Goal: Task Accomplishment & Management: Manage account settings

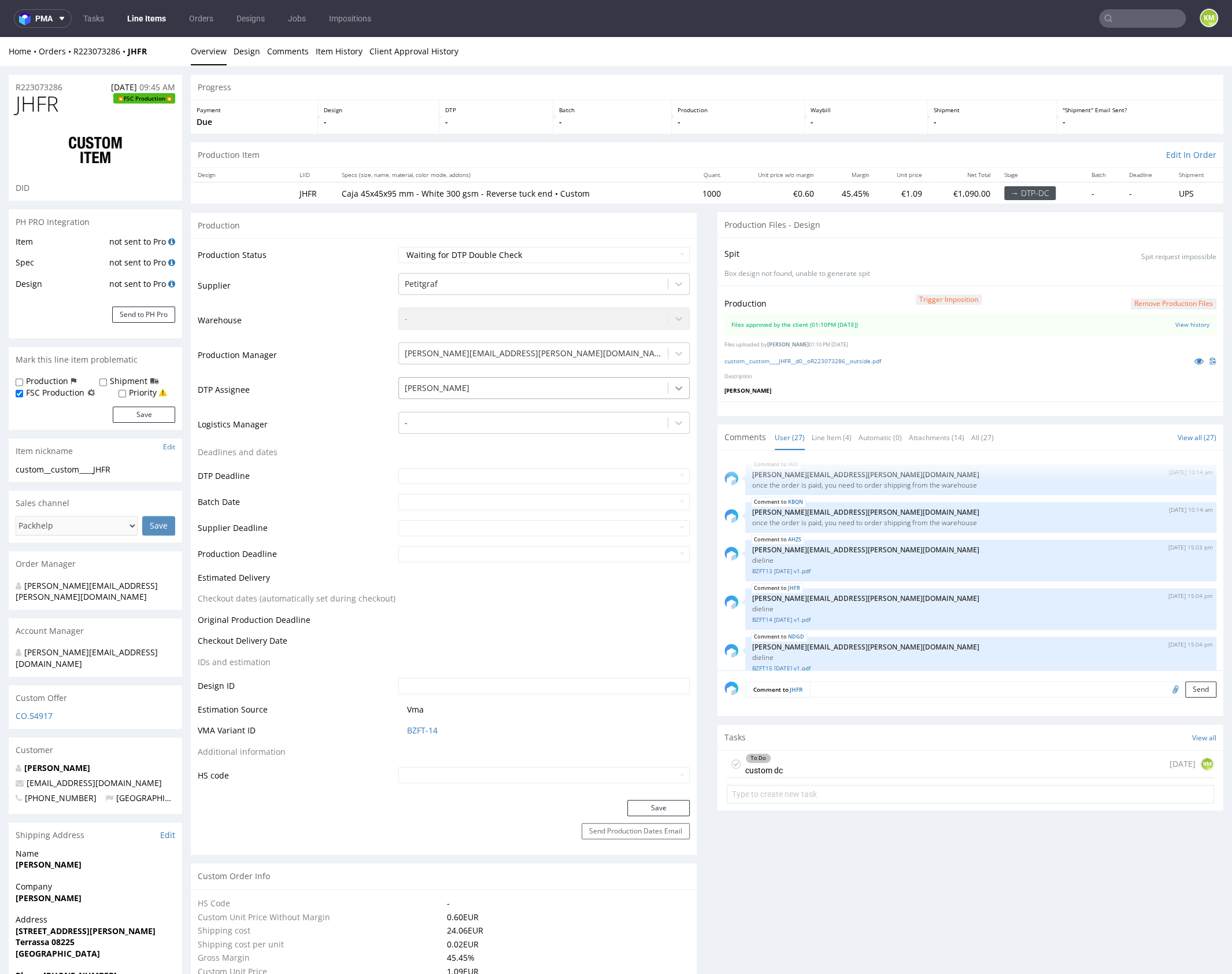
scroll to position [1081, 0]
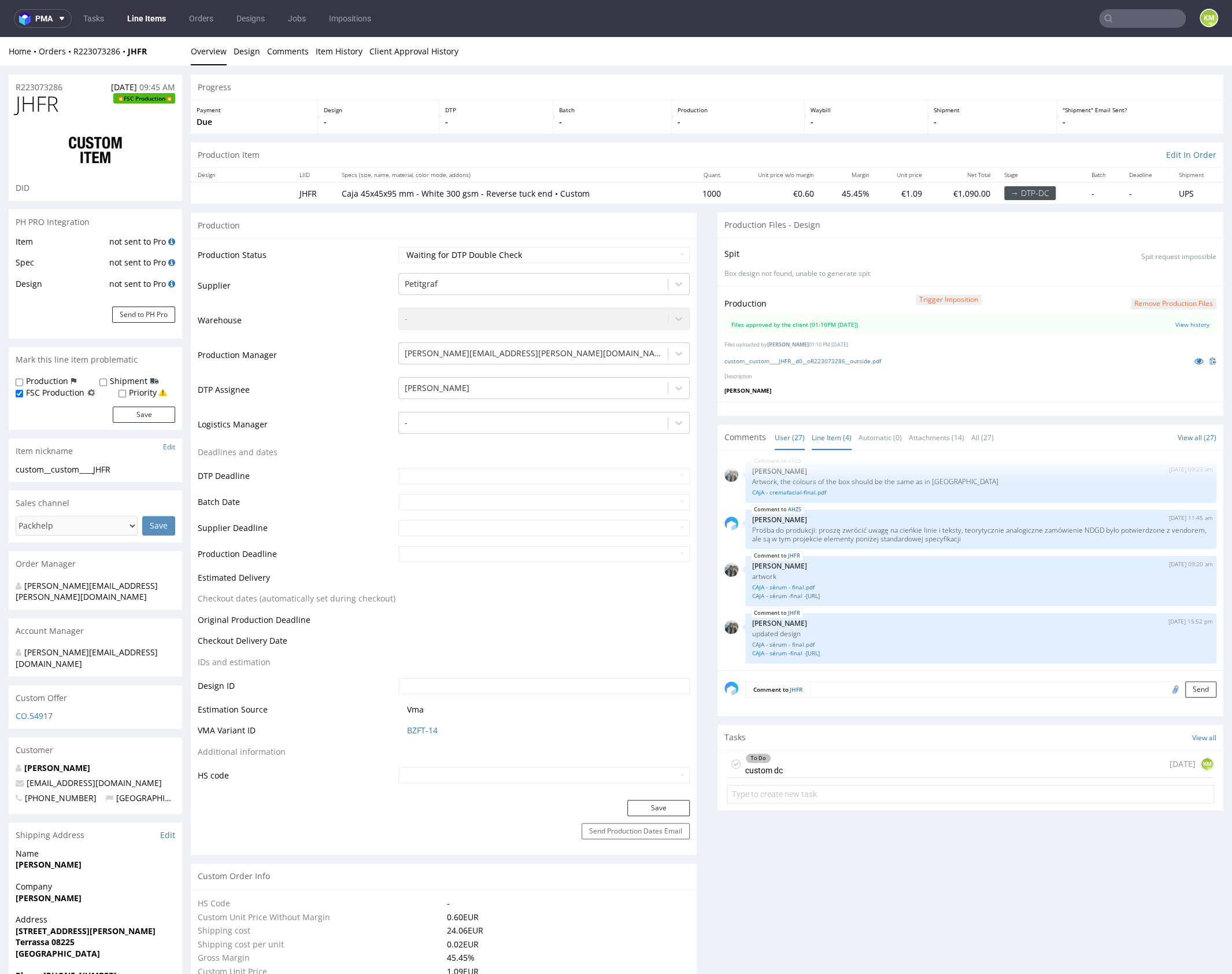
click at [812, 440] on link "Line Item (4)" at bounding box center [832, 437] width 40 height 25
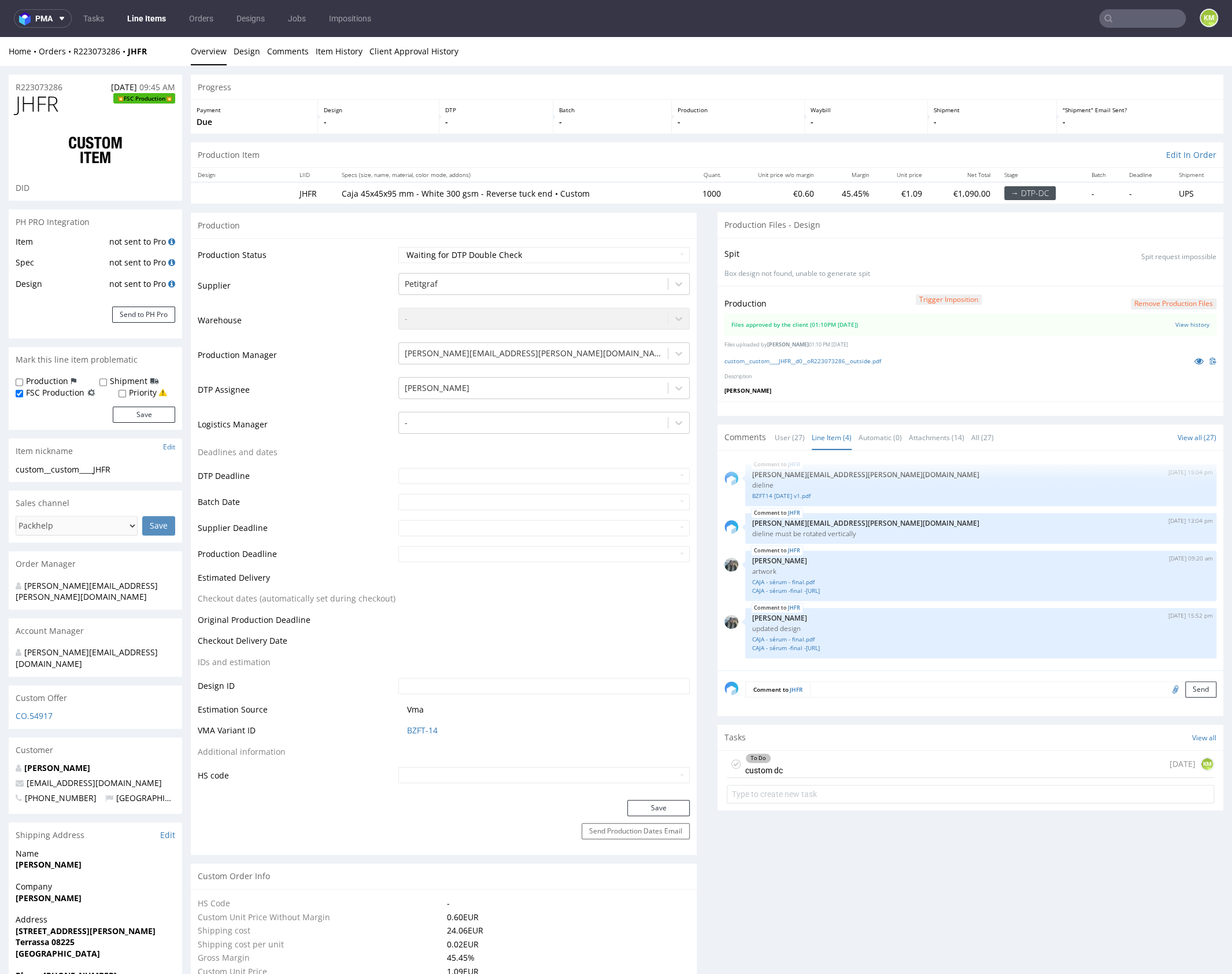
click at [810, 773] on div "To Do custom dc 1 day ago KM" at bounding box center [971, 763] width 488 height 27
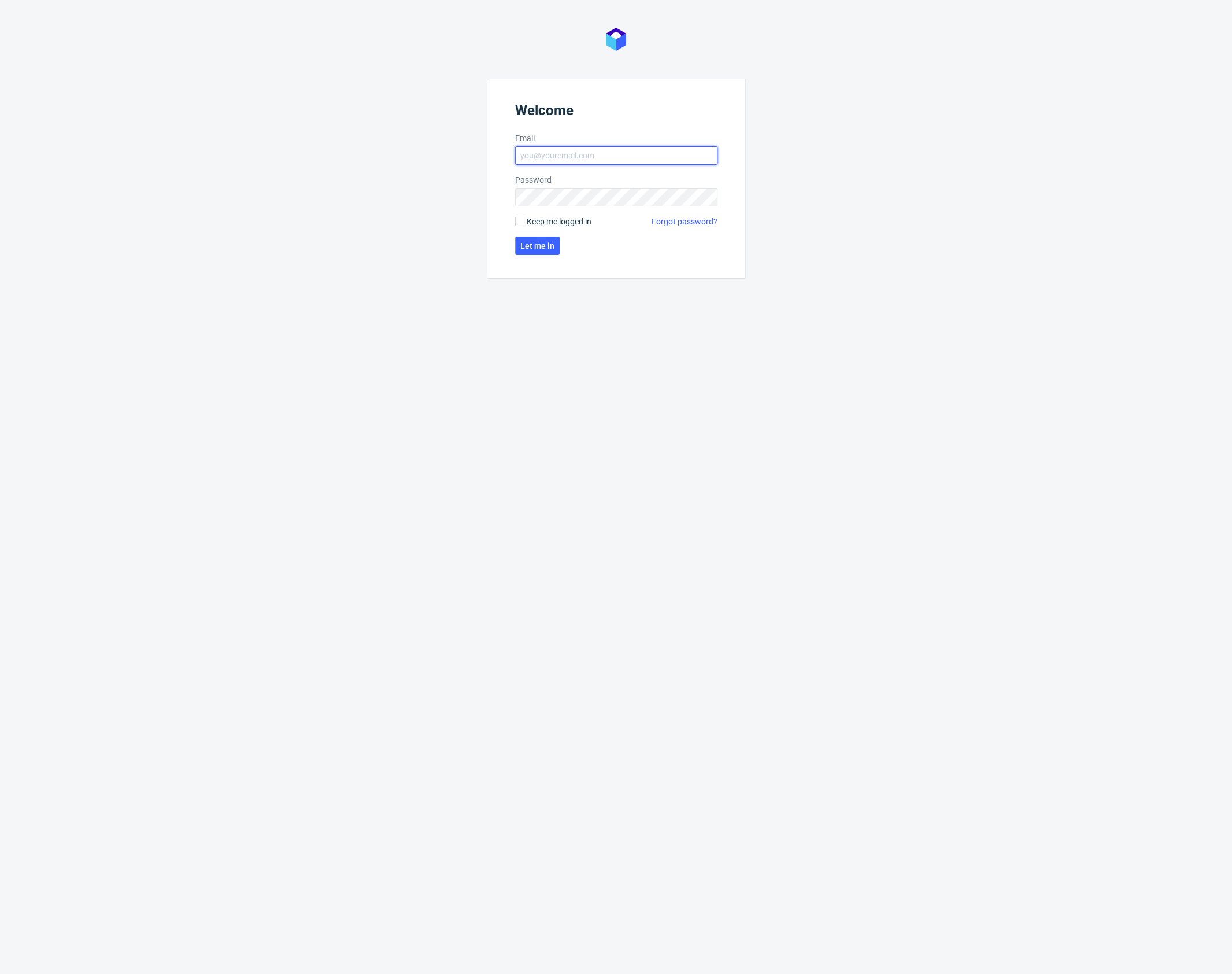
click at [618, 160] on input "Email" at bounding box center [617, 155] width 203 height 19
type input "karol.markowski@packhelp.com"
click at [549, 243] on span "Let me in" at bounding box center [538, 245] width 34 height 8
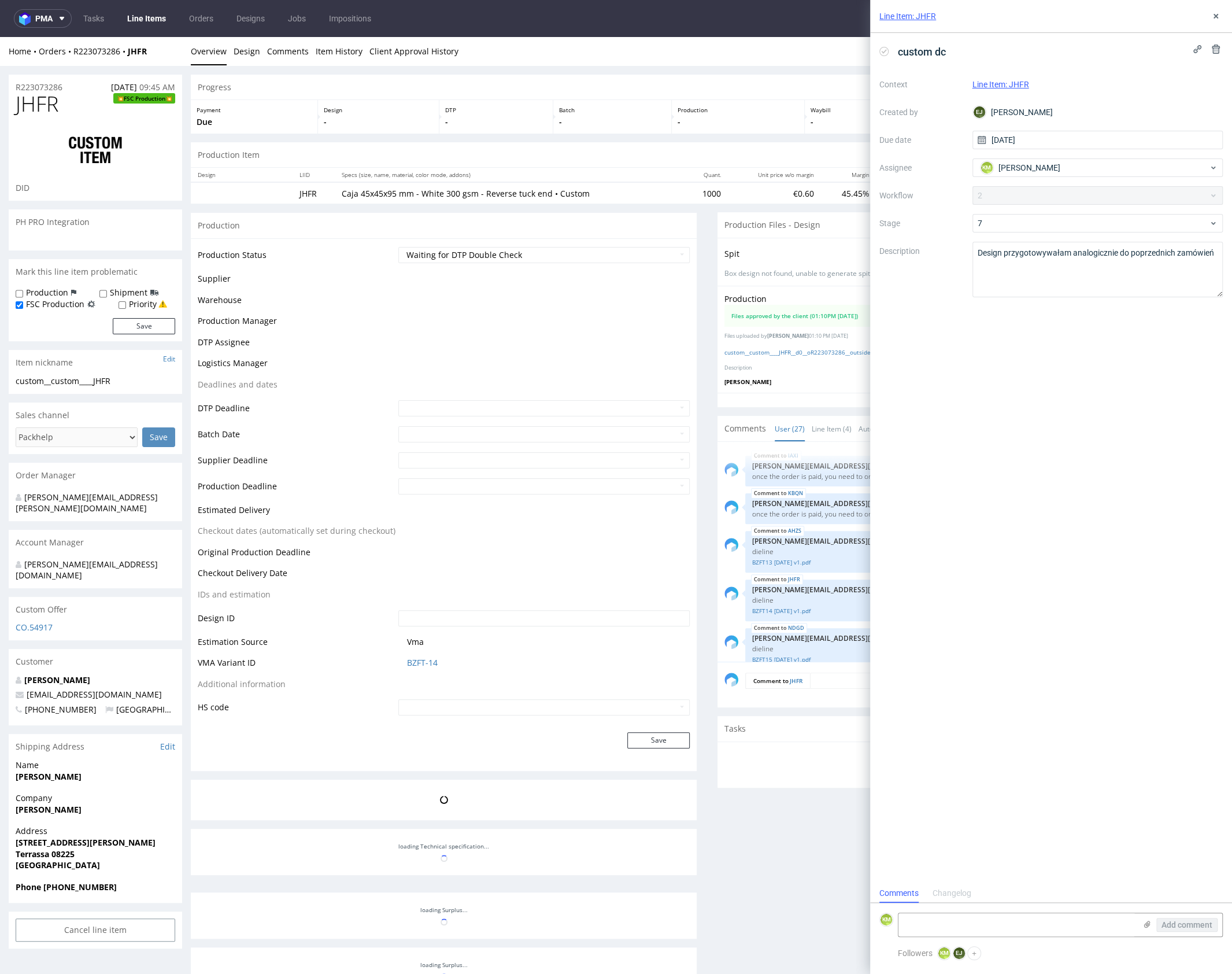
scroll to position [1081, 0]
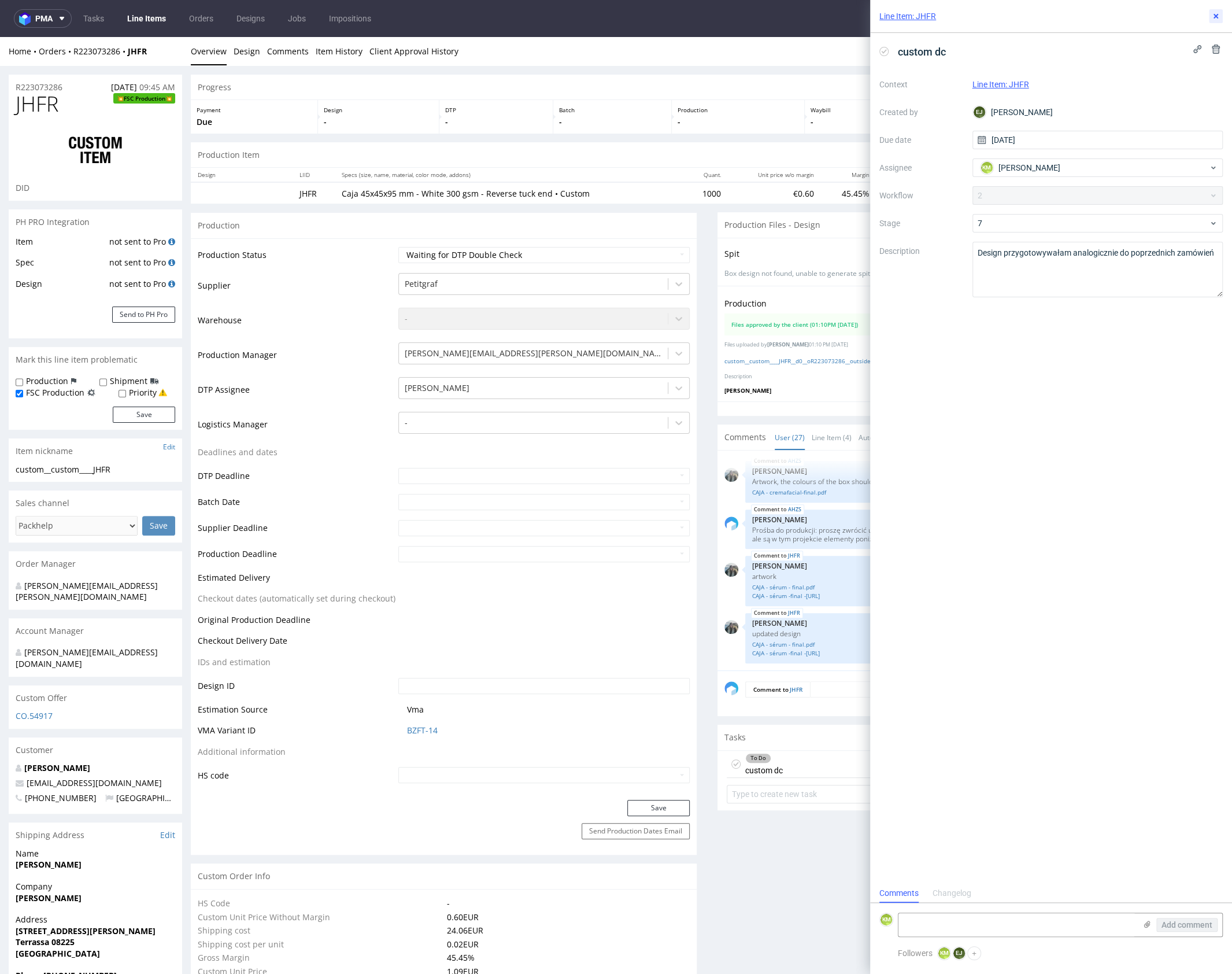
drag, startPoint x: 1215, startPoint y: 20, endPoint x: 1075, endPoint y: 16, distance: 140.1
click at [1209, 19] on button at bounding box center [1216, 16] width 14 height 14
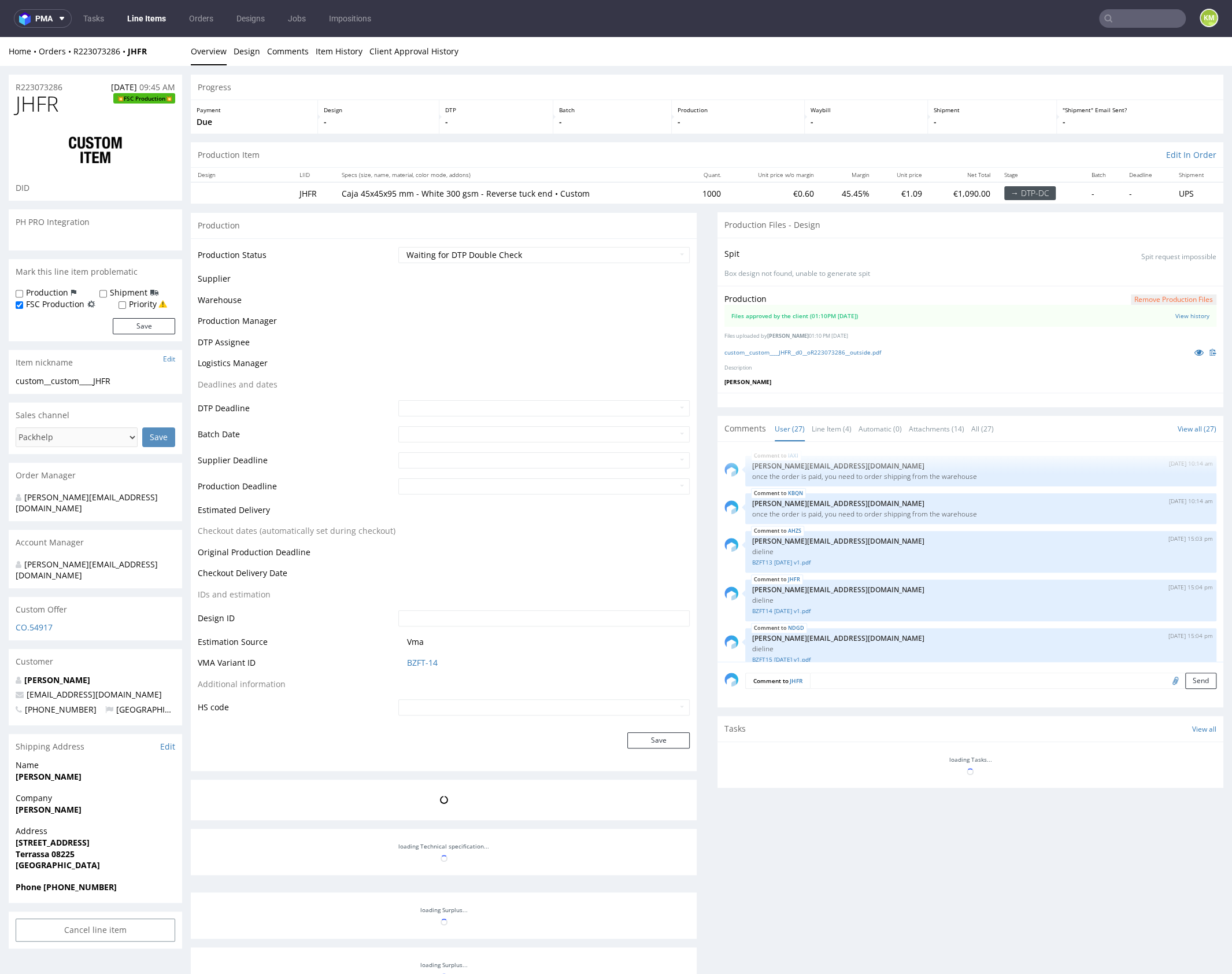
scroll to position [1081, 0]
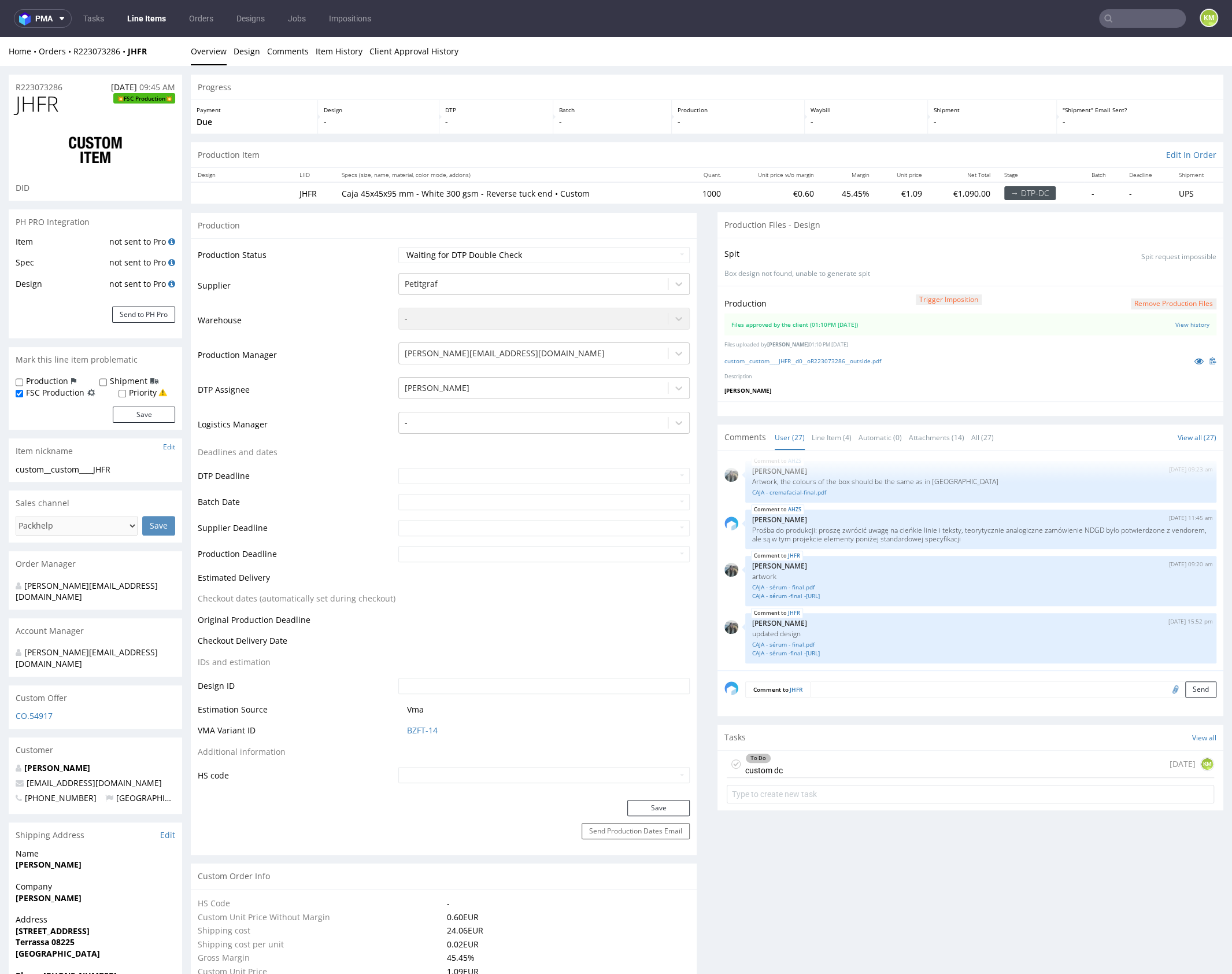
click at [831, 764] on div "To Do custom dc 1 day ago KM" at bounding box center [971, 763] width 488 height 27
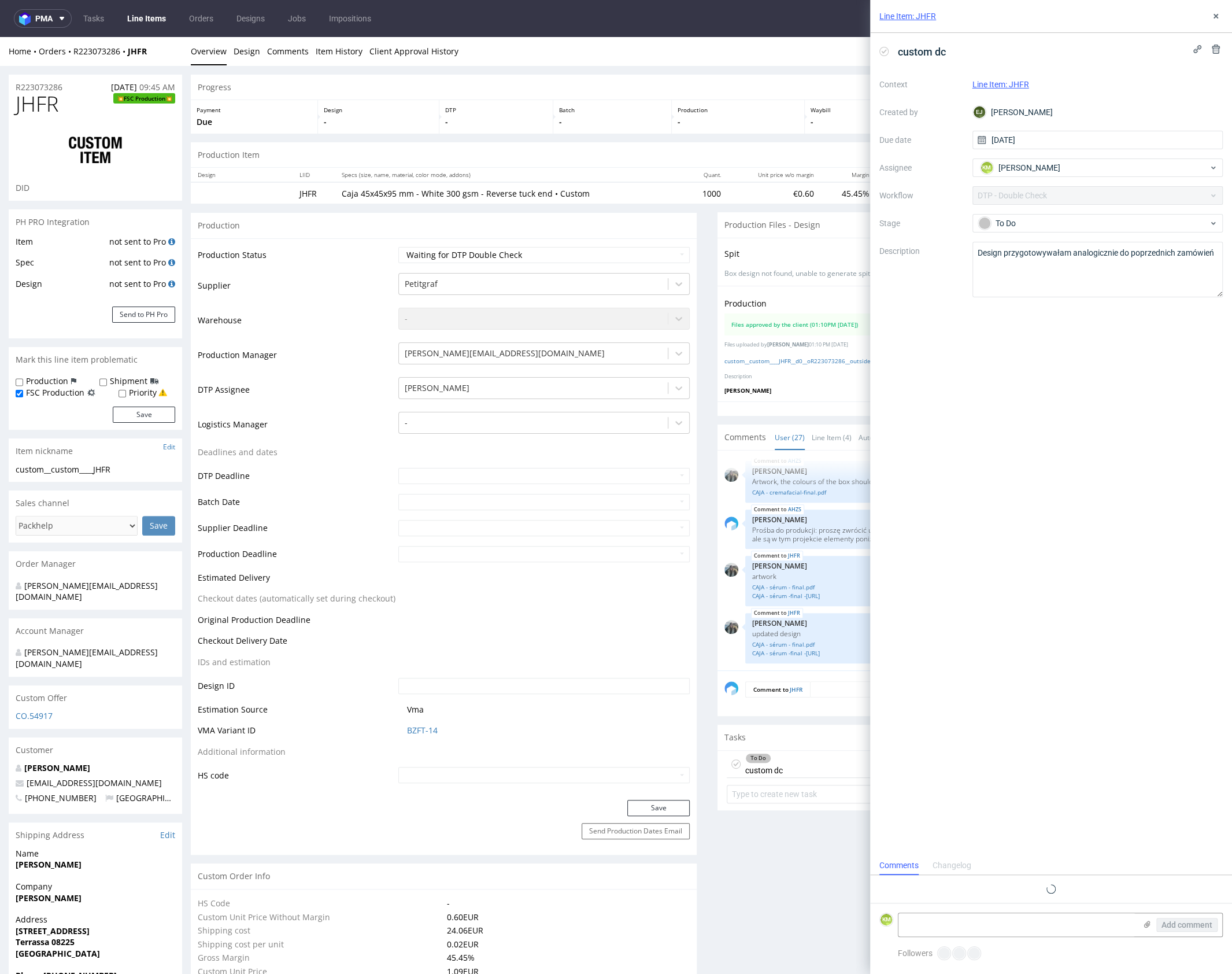
scroll to position [9, 0]
click at [1113, 290] on textarea "Design przygotowywałam analogicznie do poprzednich zamówień" at bounding box center [1098, 269] width 251 height 56
click at [1216, 15] on use at bounding box center [1216, 16] width 5 height 5
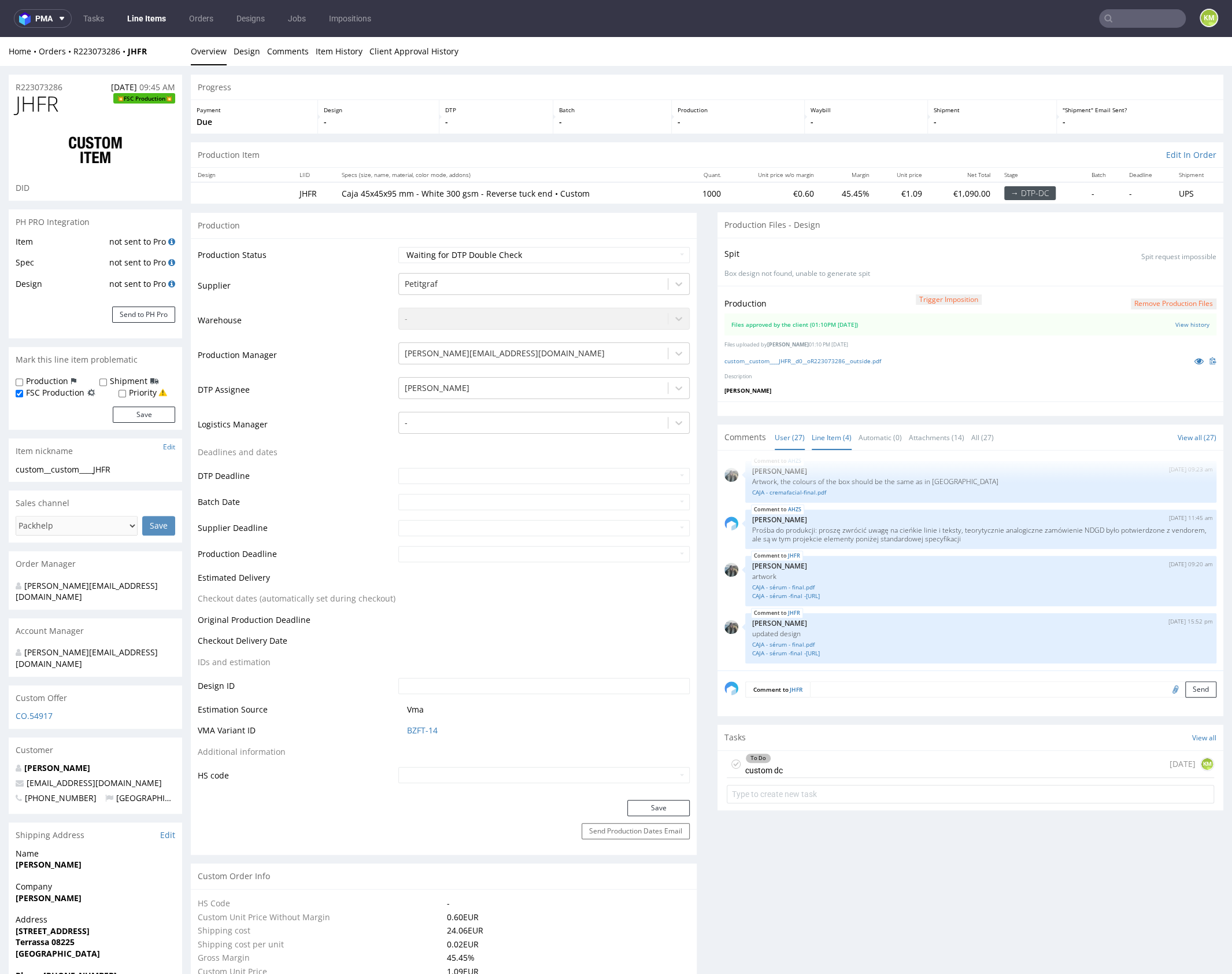
click at [831, 435] on link "Line Item (4)" at bounding box center [832, 437] width 40 height 25
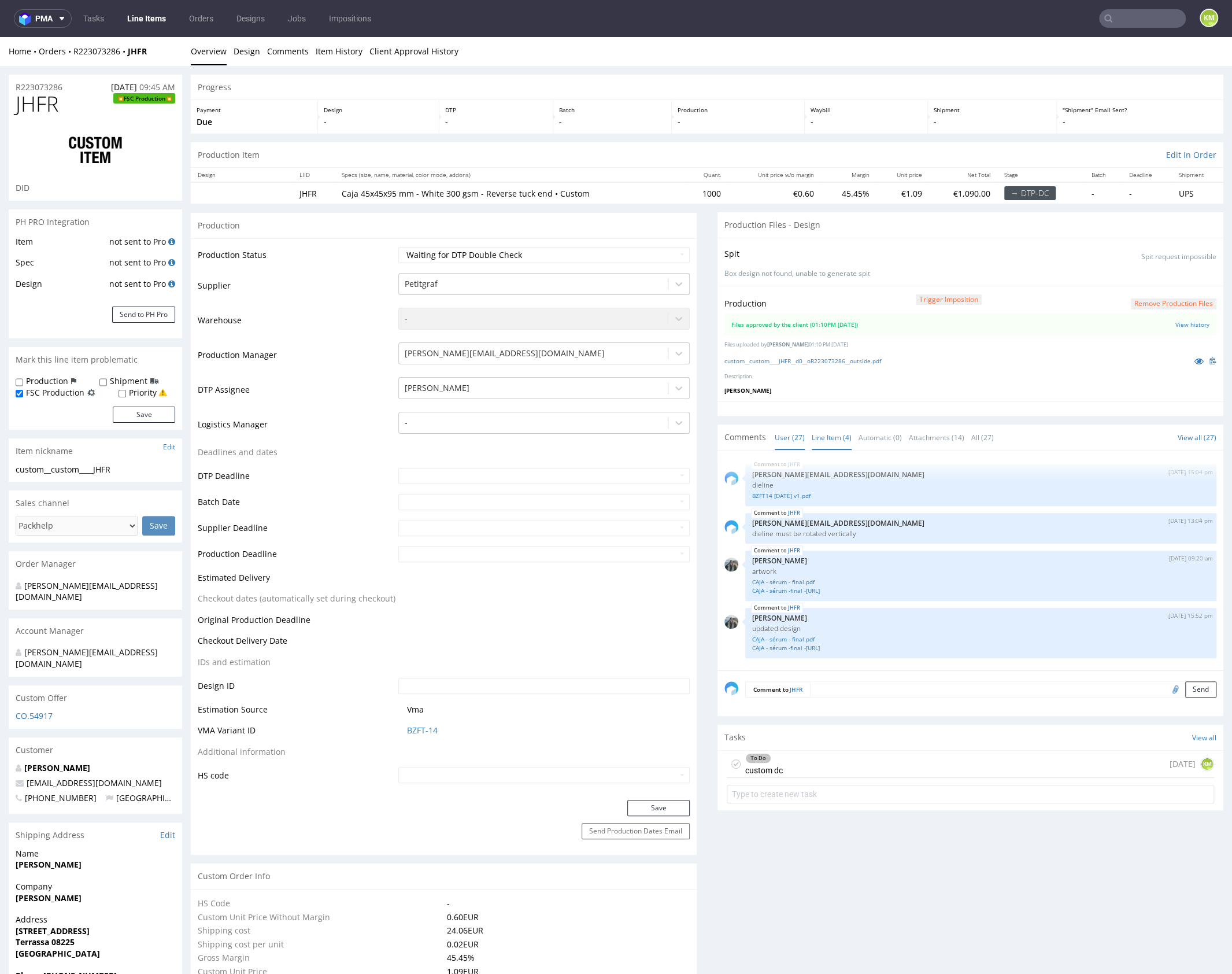
click at [792, 438] on link "User (27)" at bounding box center [790, 437] width 30 height 25
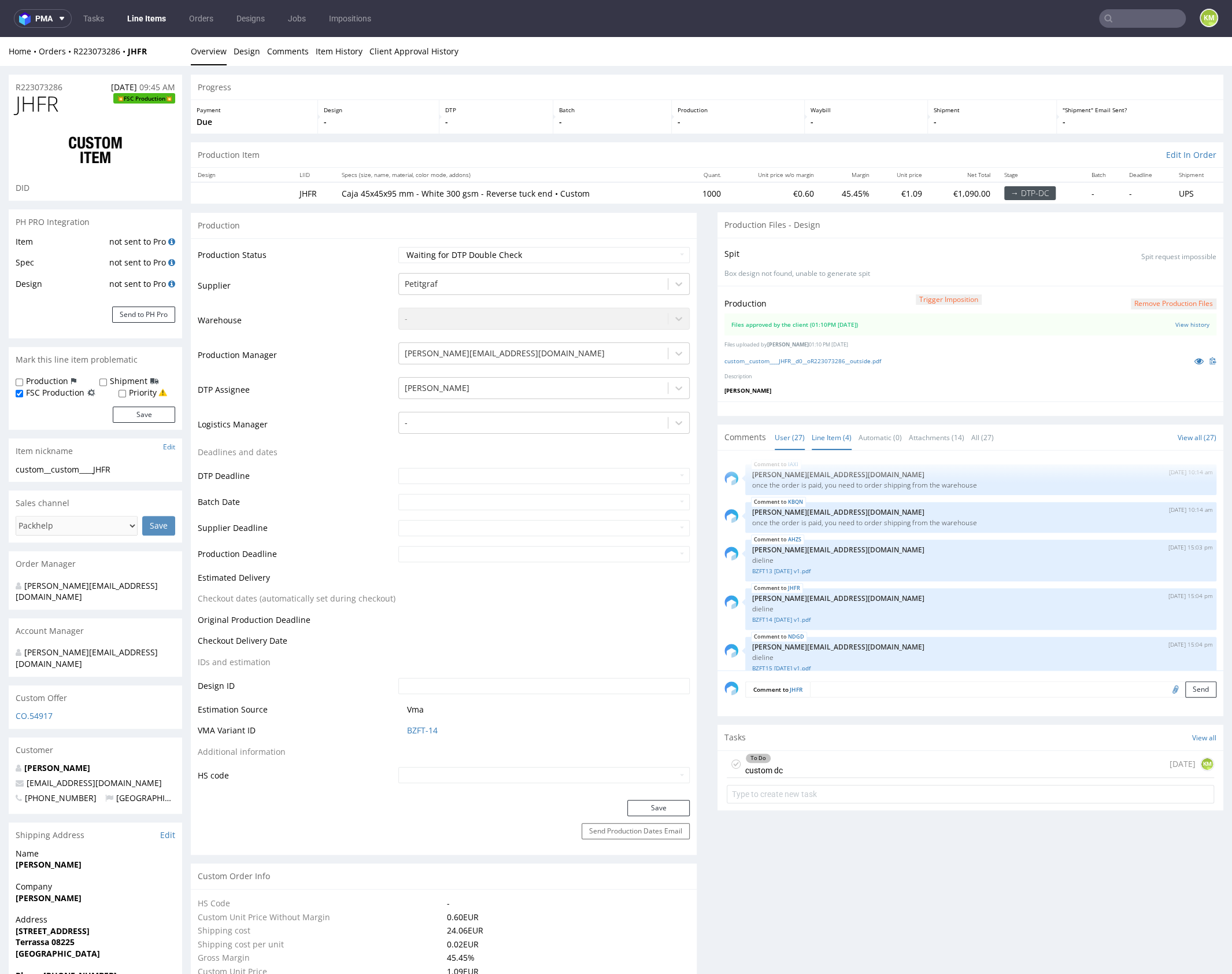
click at [828, 443] on link "Line Item (4)" at bounding box center [832, 437] width 40 height 25
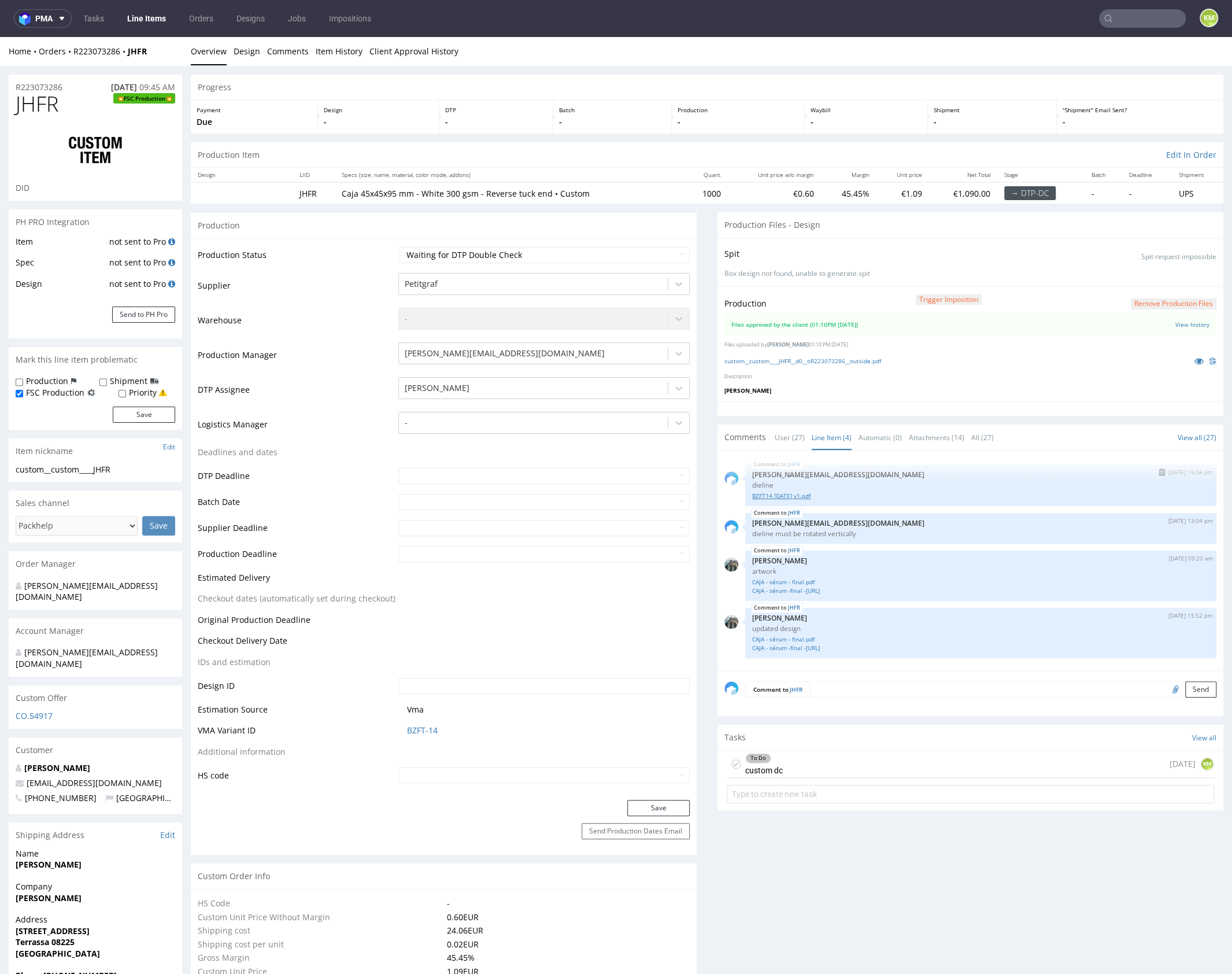
click at [806, 495] on link "BZFT14 2025-03-28 v1.pdf" at bounding box center [981, 496] width 457 height 9
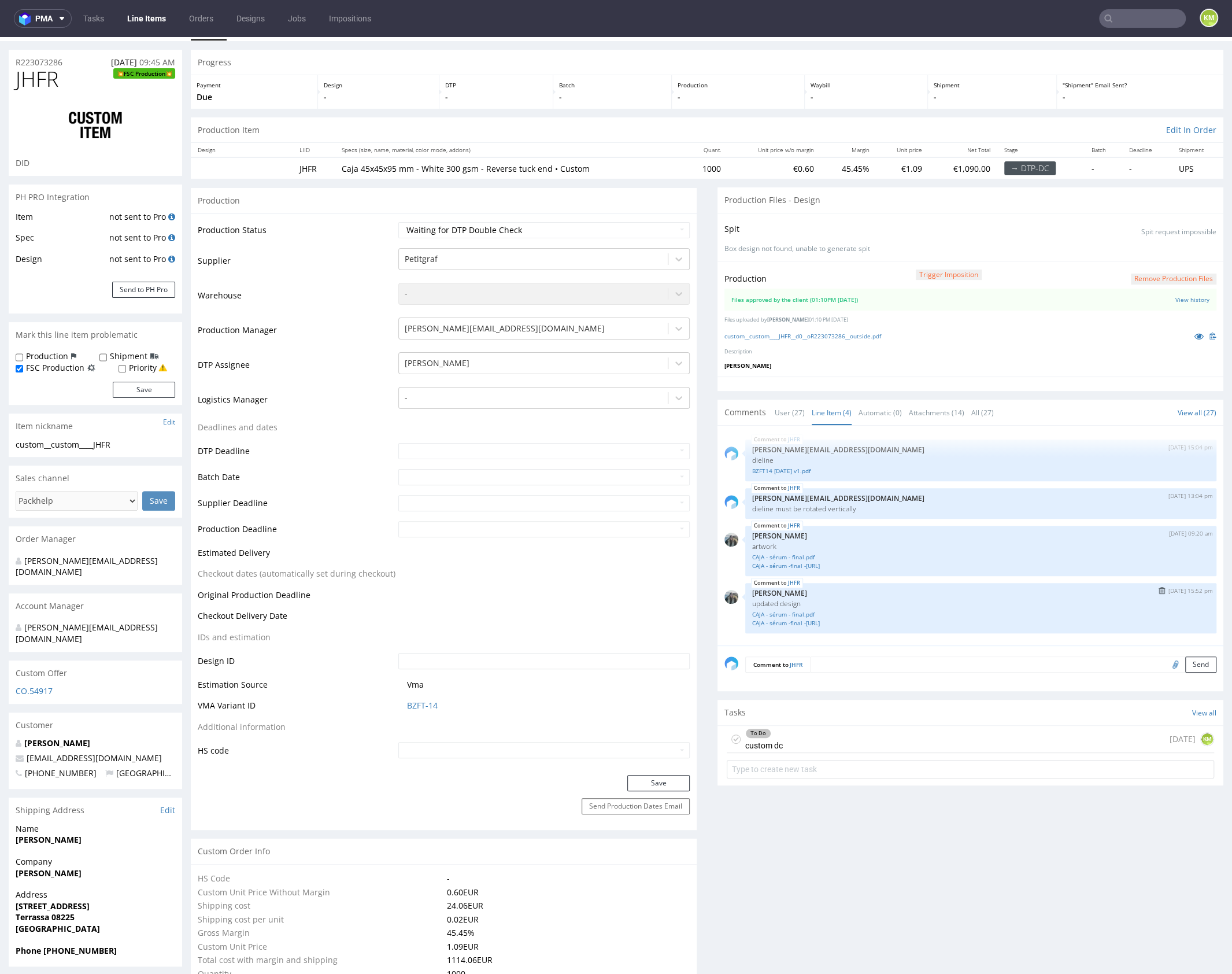
scroll to position [26, 0]
click at [806, 612] on link "CAJA - sérum - final.pdf" at bounding box center [981, 613] width 457 height 9
click at [818, 621] on link "CAJA - sérum -final -vectorizado.ai" at bounding box center [981, 622] width 457 height 9
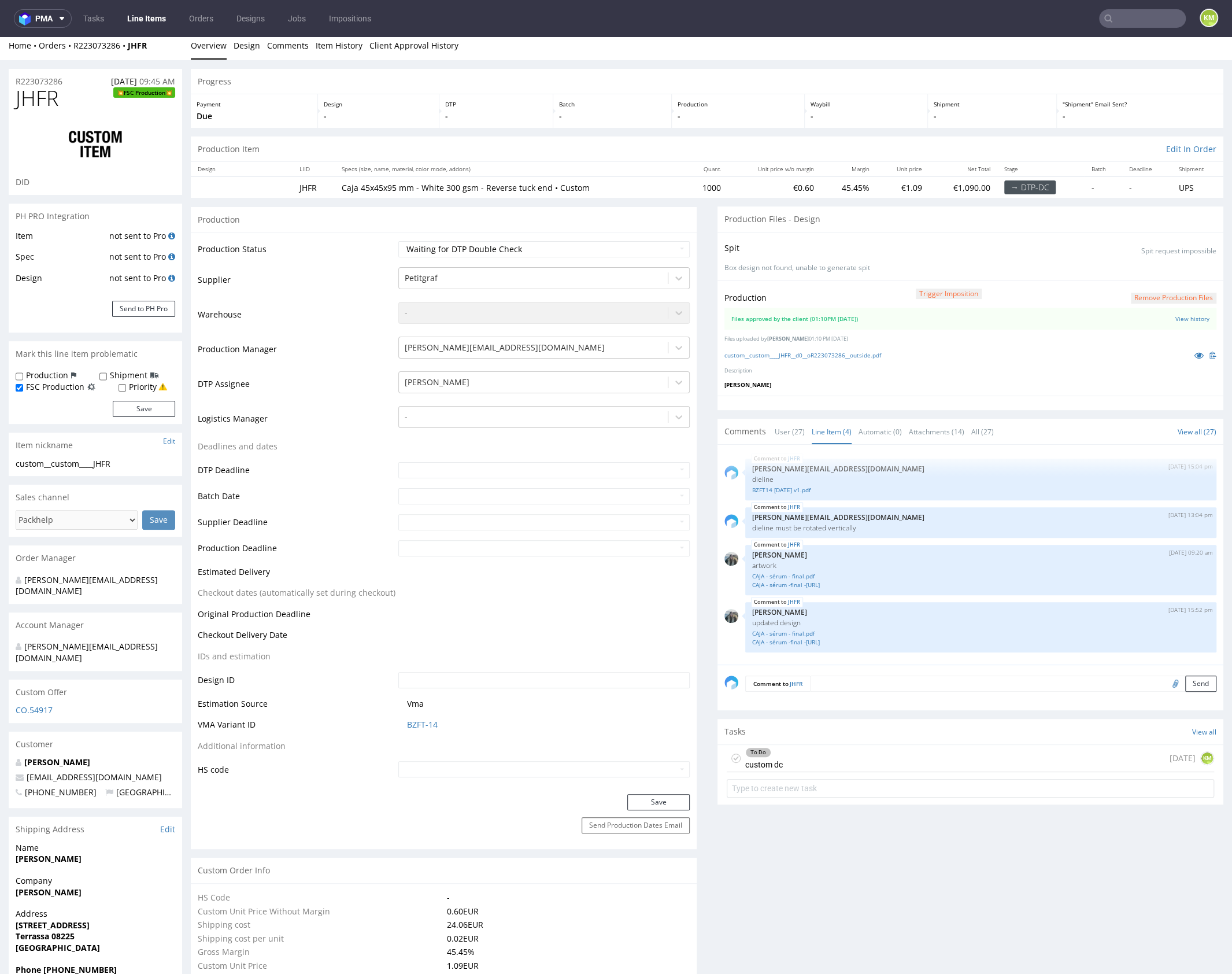
scroll to position [0, 0]
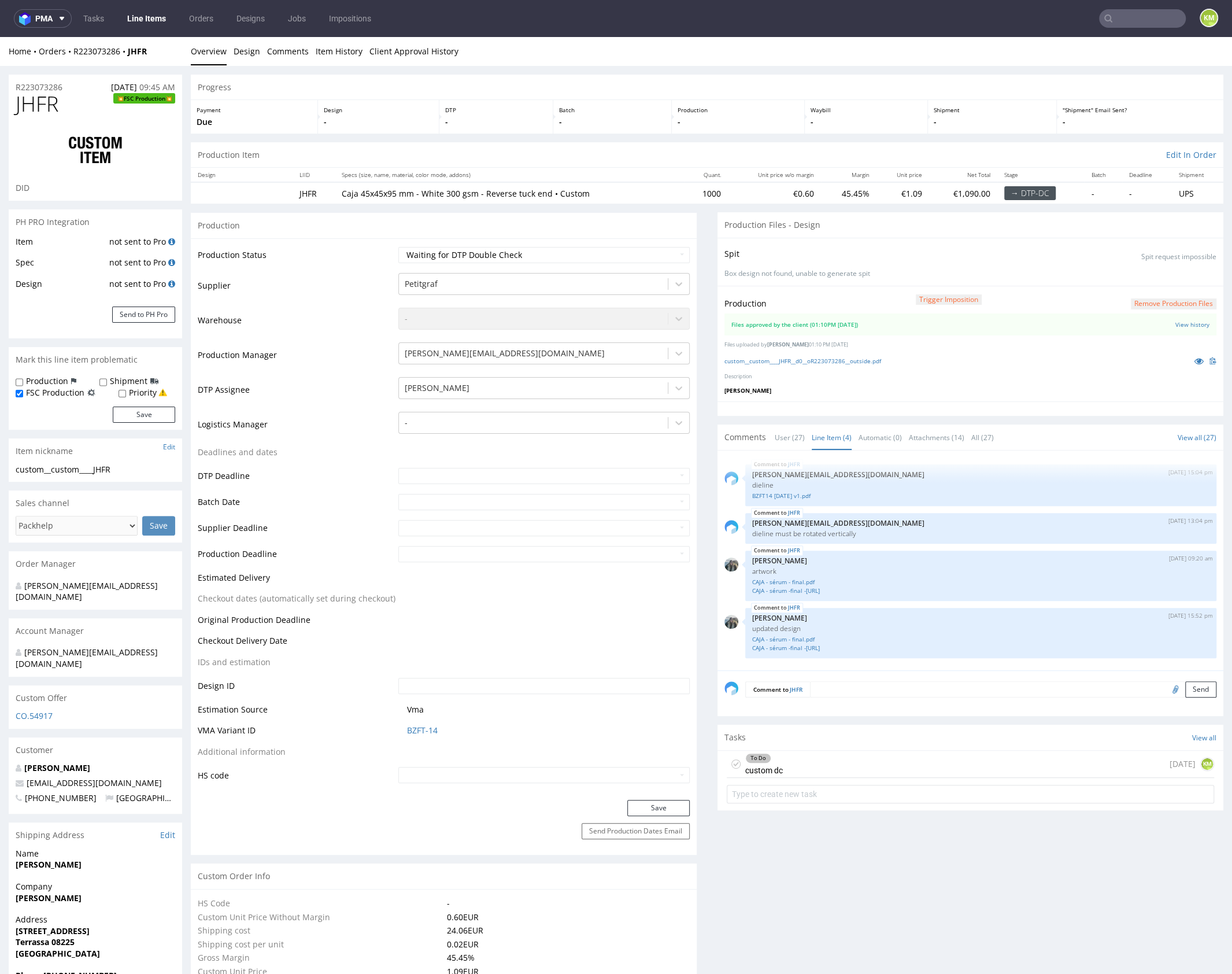
click at [842, 766] on div "To Do custom dc 1 day ago KM" at bounding box center [971, 763] width 488 height 27
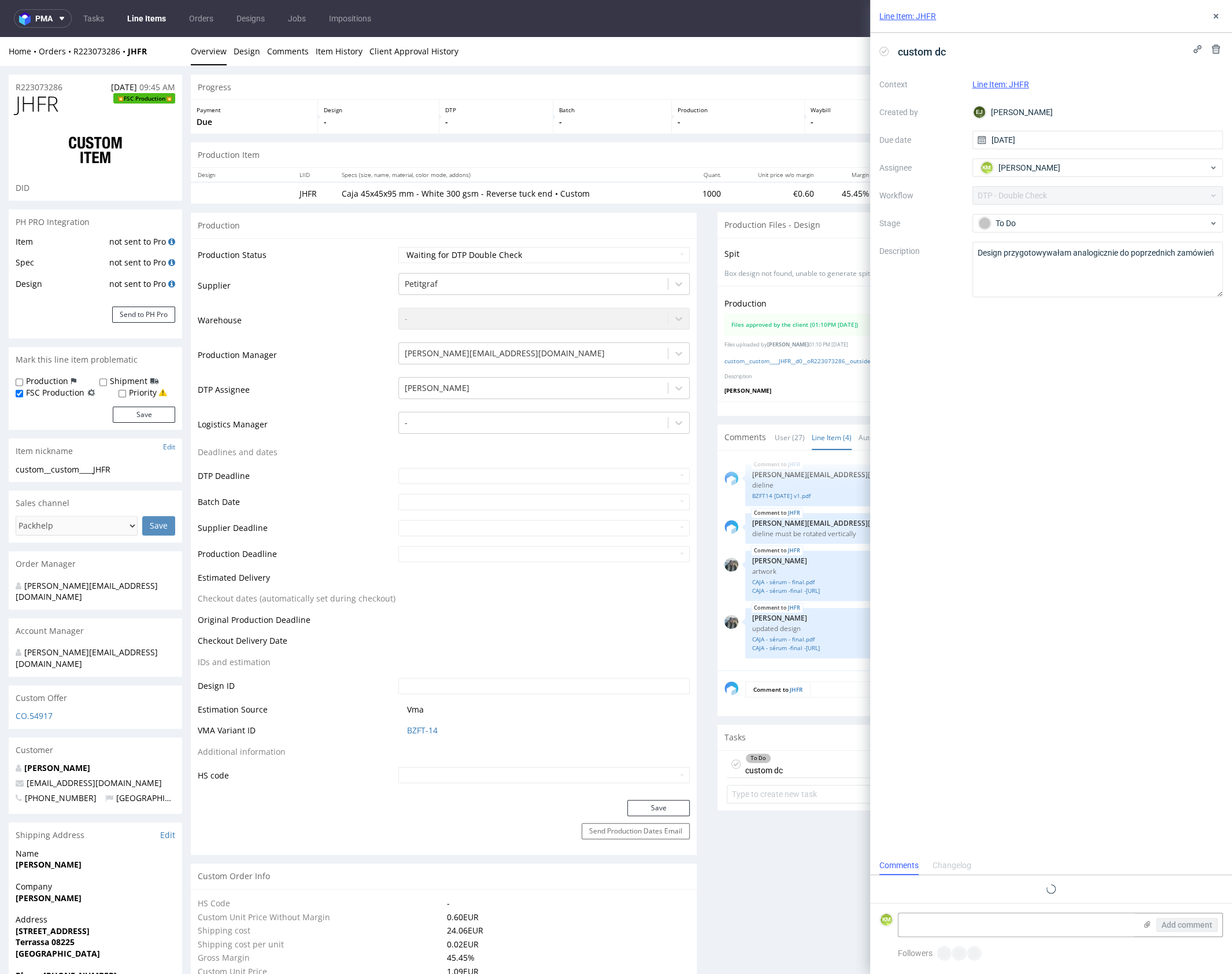
scroll to position [9, 0]
click at [1221, 11] on button at bounding box center [1216, 16] width 14 height 14
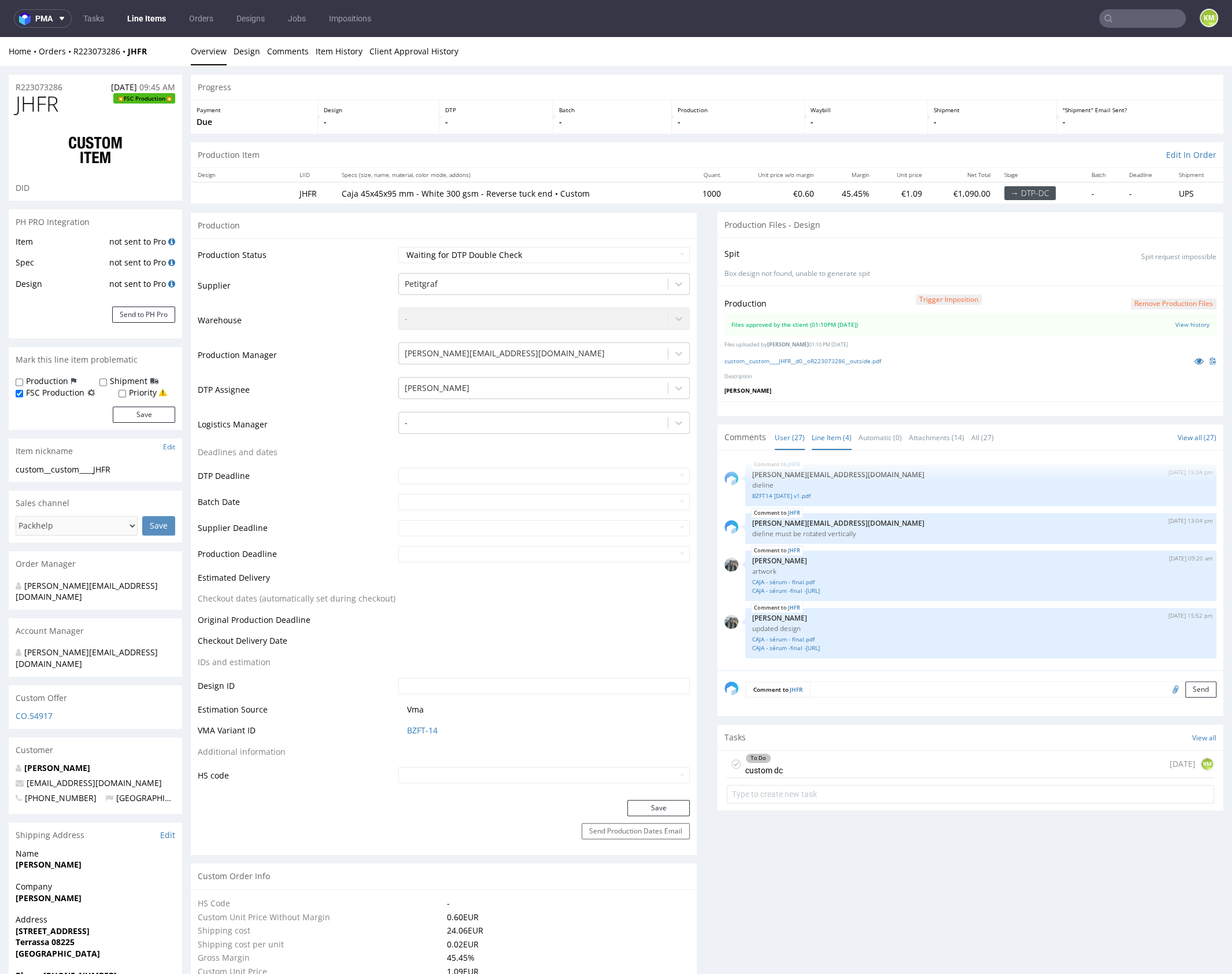
click at [775, 435] on link "User (27)" at bounding box center [790, 437] width 30 height 25
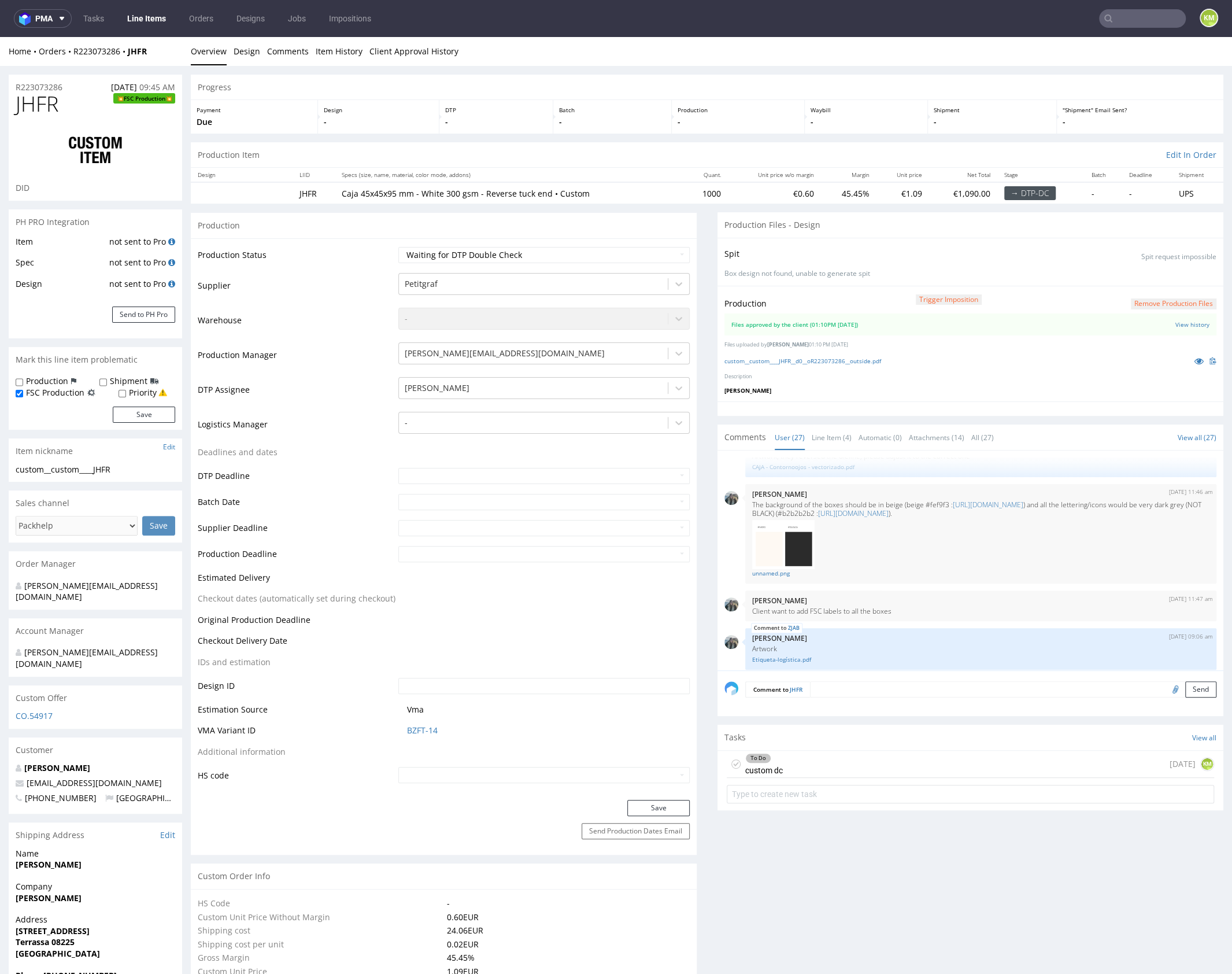
scroll to position [319, 0]
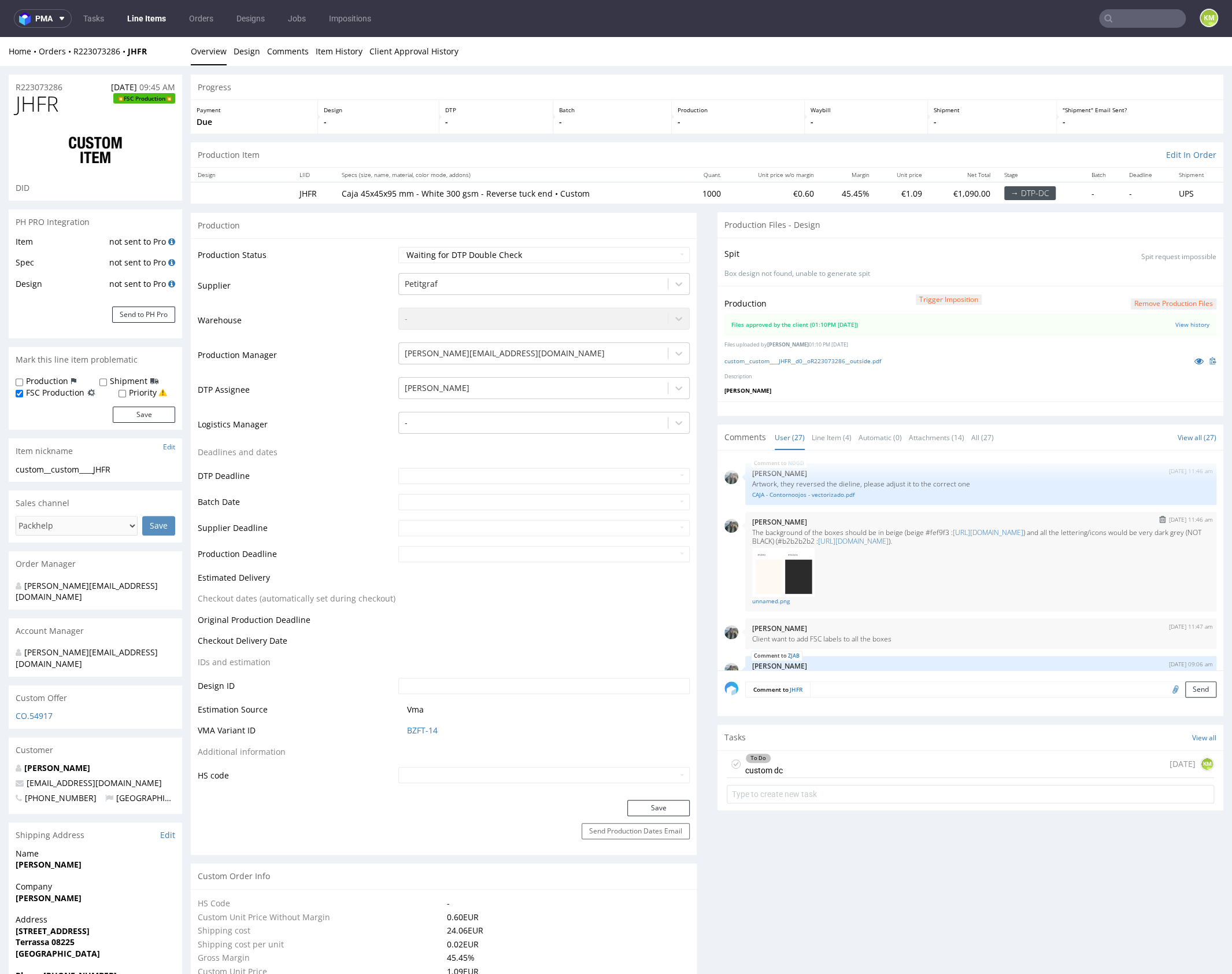
click at [937, 528] on p "The background of the boxes should be in beige (beige #fef9f3 : https://encycol…" at bounding box center [981, 536] width 457 height 17
copy p "fef9f3"
click at [845, 541] on p "The background of the boxes should be in beige (beige #fef9f3 : https://encycol…" at bounding box center [981, 536] width 457 height 17
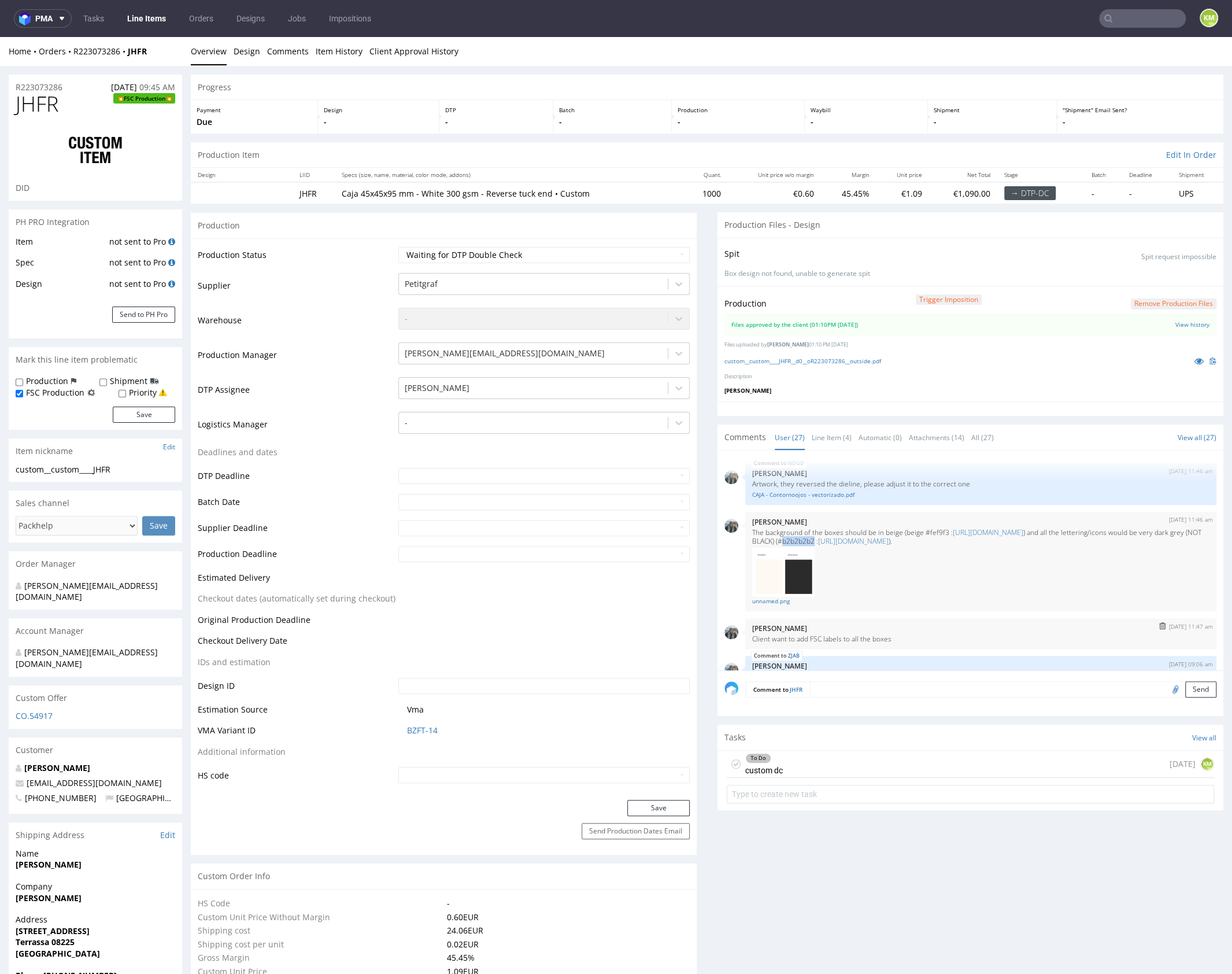
copy p "b2b2b2b2"
click at [844, 537] on p "The background of the boxes should be in beige (beige #fef9f3 : https://encycol…" at bounding box center [981, 536] width 457 height 17
click at [889, 537] on link "https://encycolorpedia.es/2b2b2b" at bounding box center [853, 542] width 71 height 10
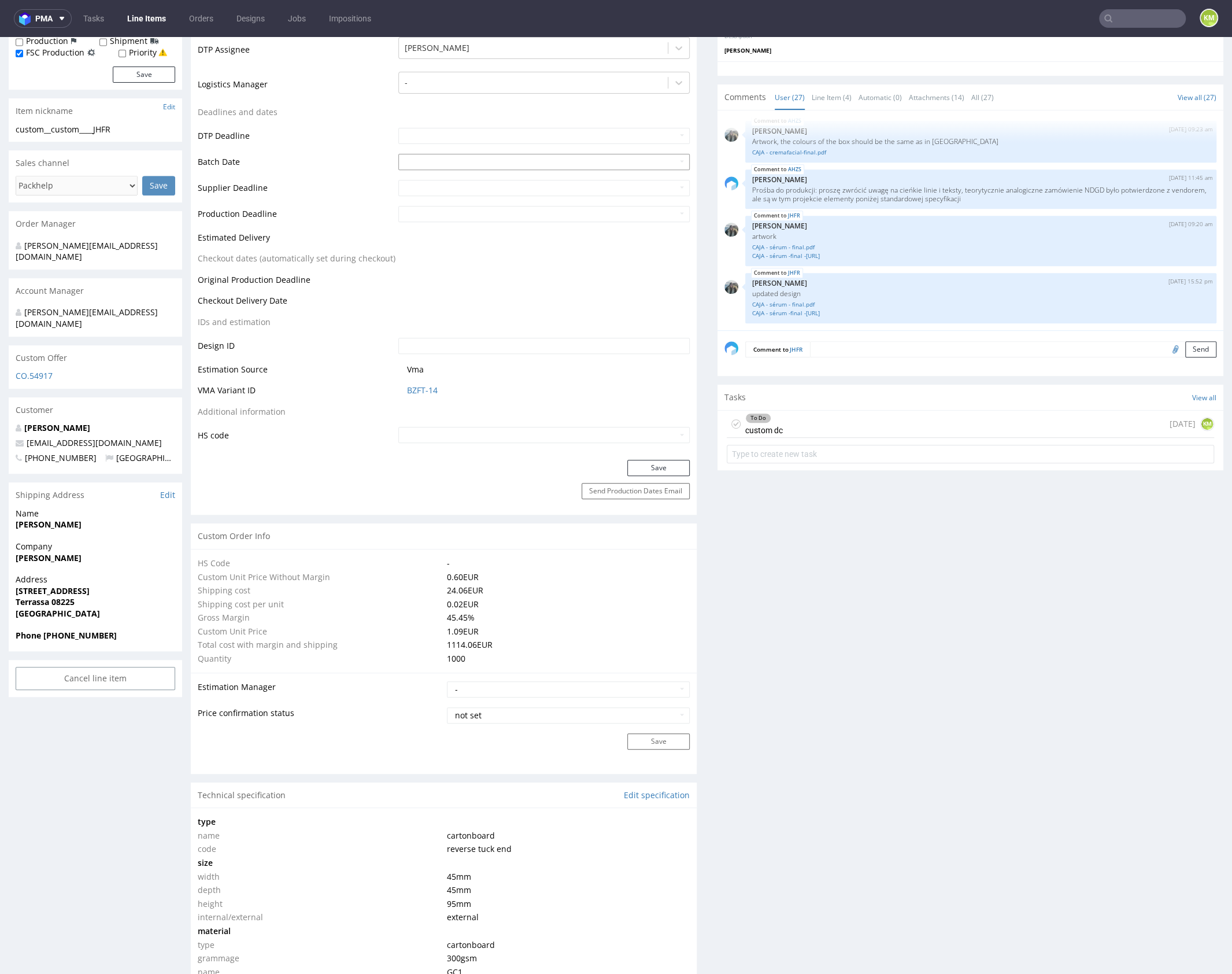
scroll to position [0, 0]
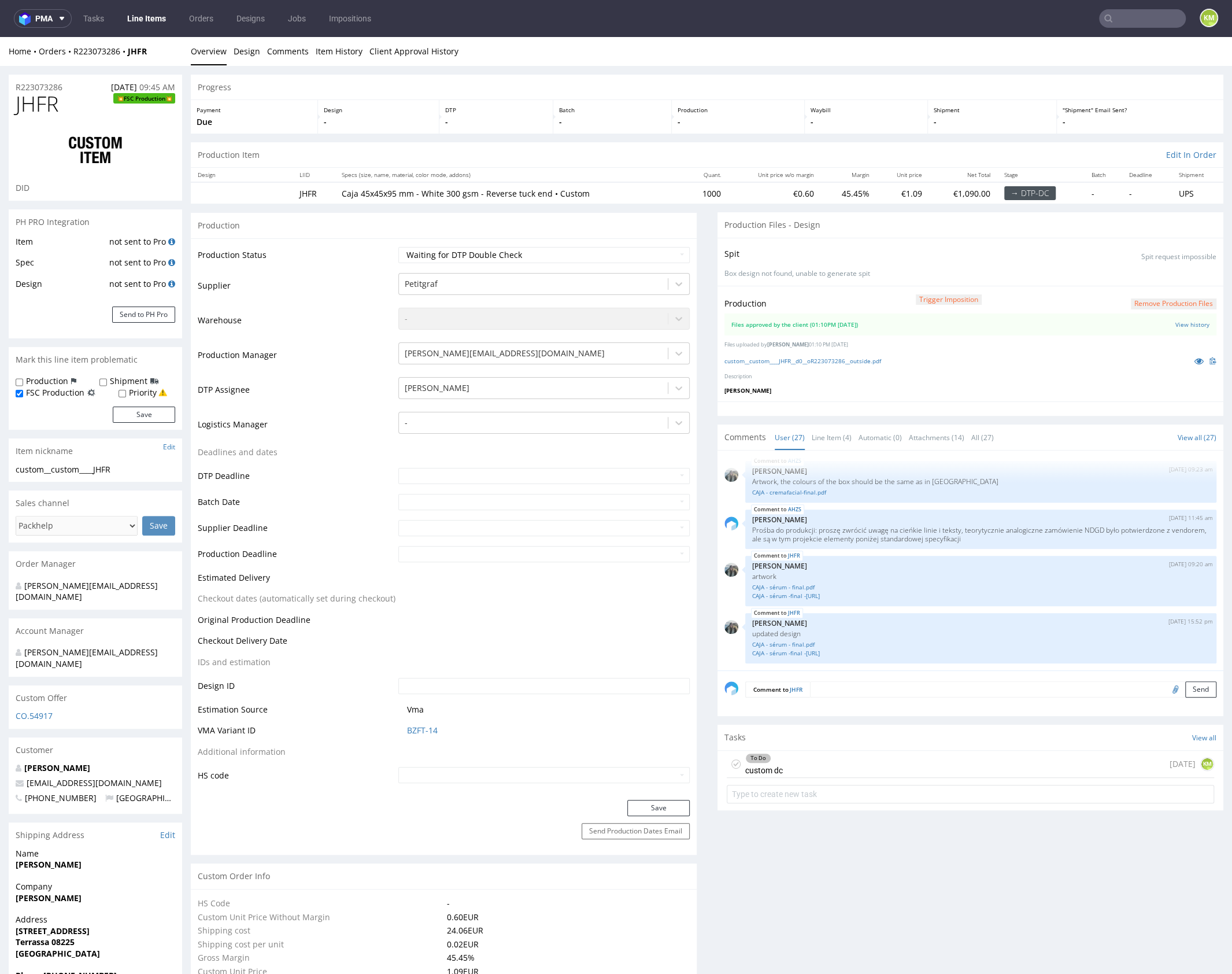
click at [830, 756] on div "To Do custom dc 1 day ago KM" at bounding box center [971, 763] width 488 height 27
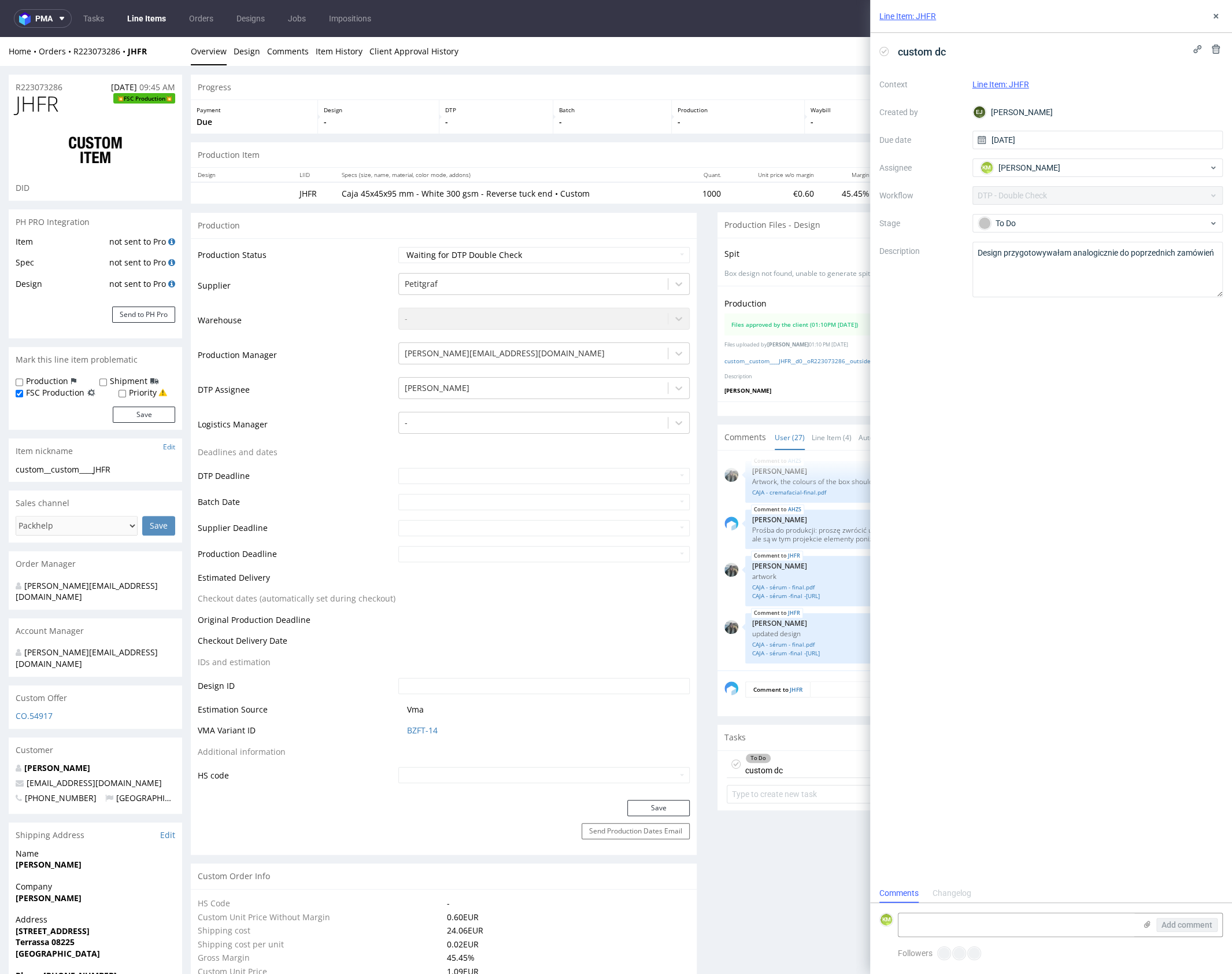
scroll to position [9, 0]
click at [977, 926] on textarea at bounding box center [1016, 924] width 237 height 23
type textarea "Tylko na części obiektów jest nadruk, i mozna przy okazji zamienic fonty na krz…"
click at [1199, 924] on span "Add comment" at bounding box center [1186, 925] width 51 height 8
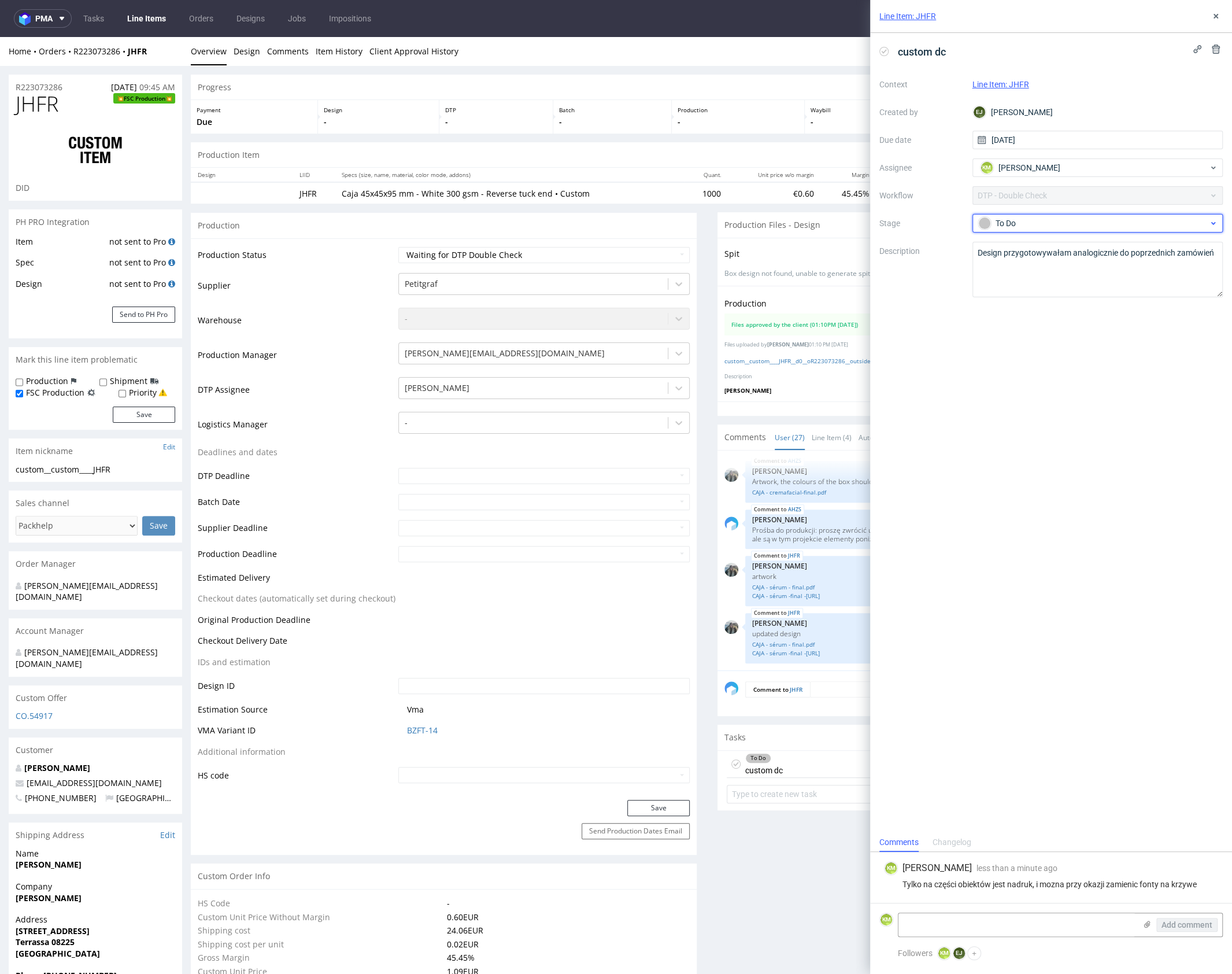
click at [1105, 217] on span "To Do" at bounding box center [1093, 224] width 231 height 14
click at [1113, 286] on div "Needs fixes" at bounding box center [1097, 297] width 241 height 23
click at [1214, 18] on use at bounding box center [1216, 16] width 5 height 5
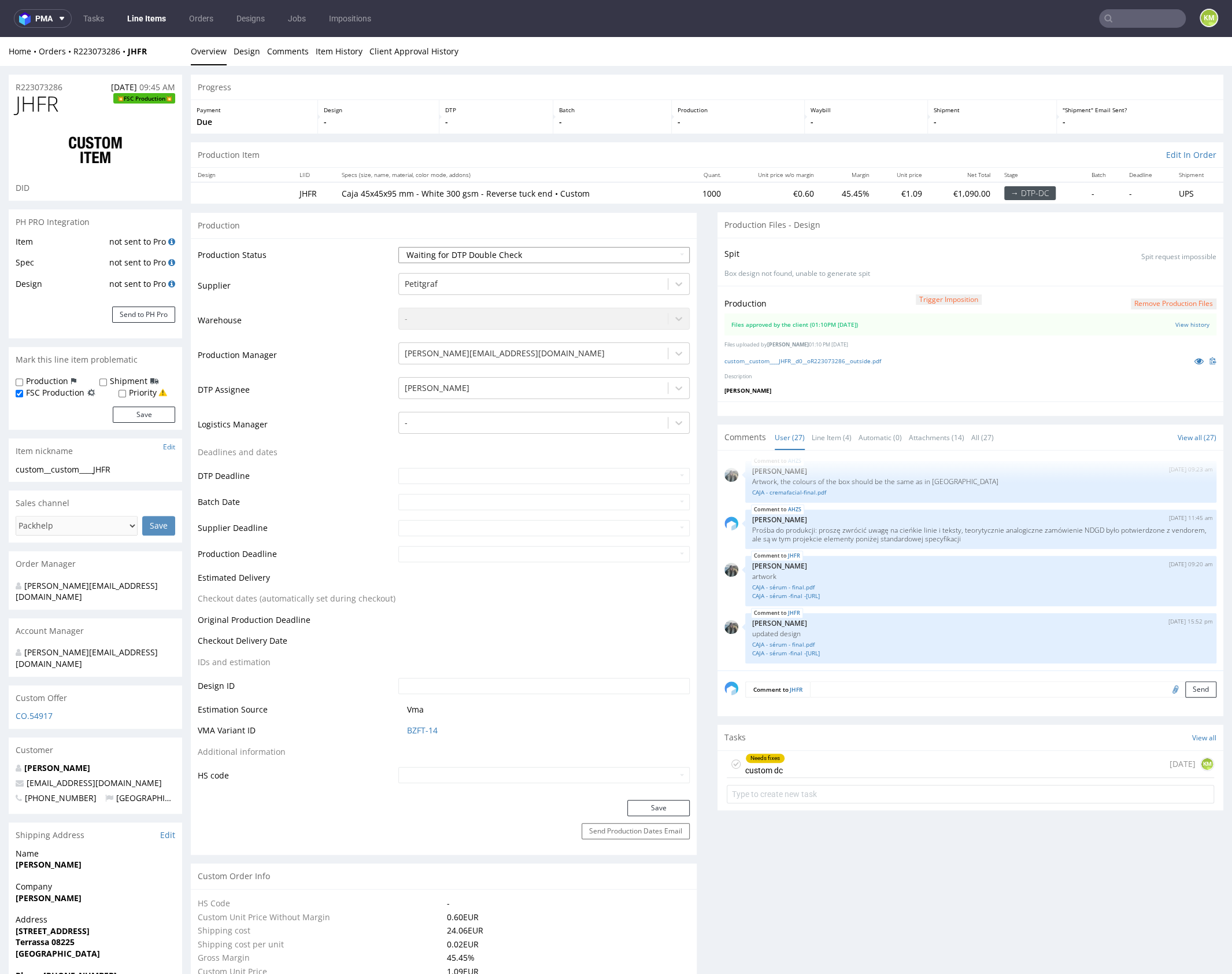
click at [594, 249] on select "Waiting for Artwork Waiting for Diecut Waiting for Mockup Waiting for DTP Waiti…" at bounding box center [543, 255] width 291 height 16
select select "dtp_dc_done"
click at [398, 247] on select "Waiting for Artwork Waiting for Diecut Waiting for Mockup Waiting for DTP Waiti…" at bounding box center [543, 255] width 291 height 16
click at [647, 807] on button "Save" at bounding box center [658, 808] width 63 height 16
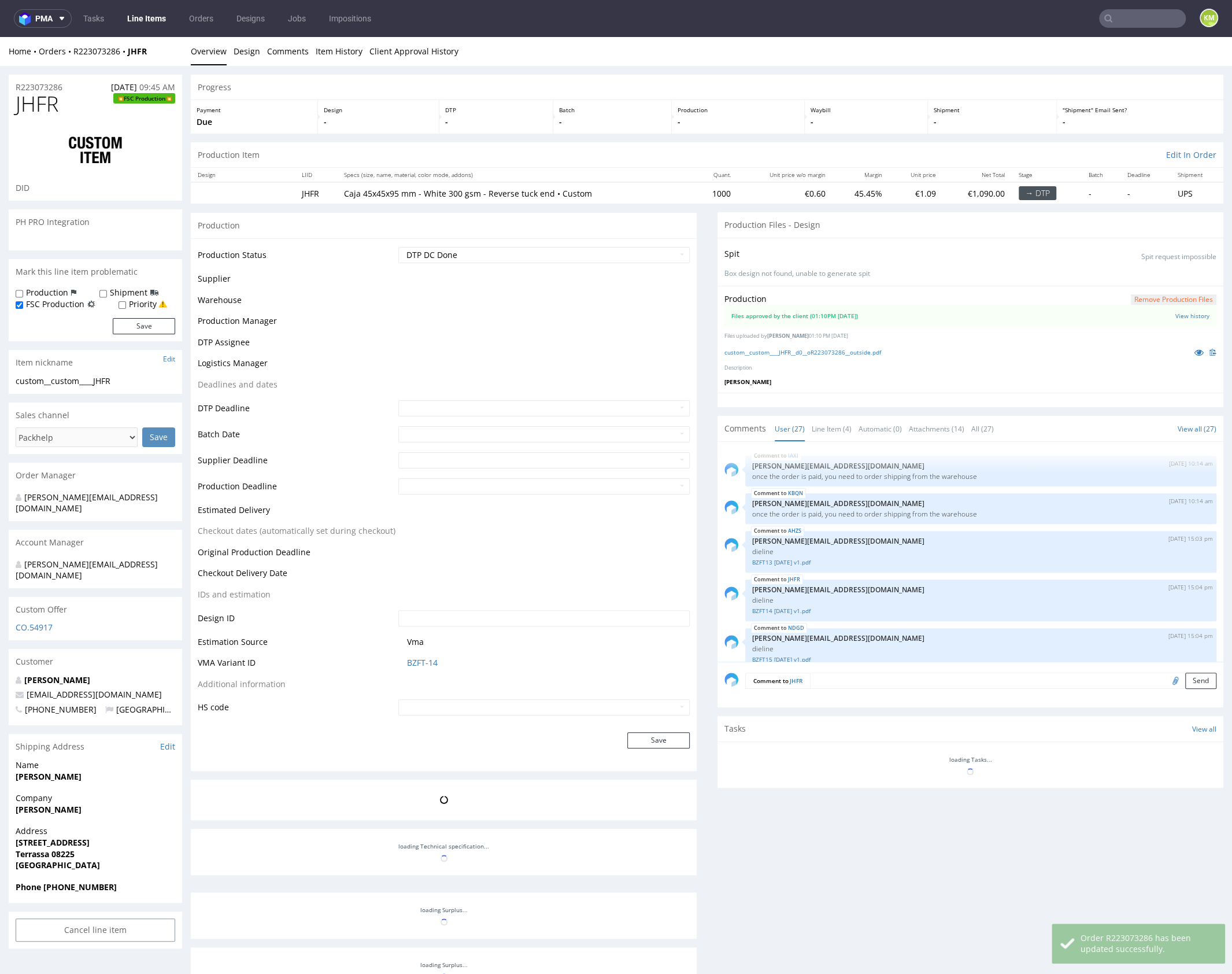
scroll to position [1081, 0]
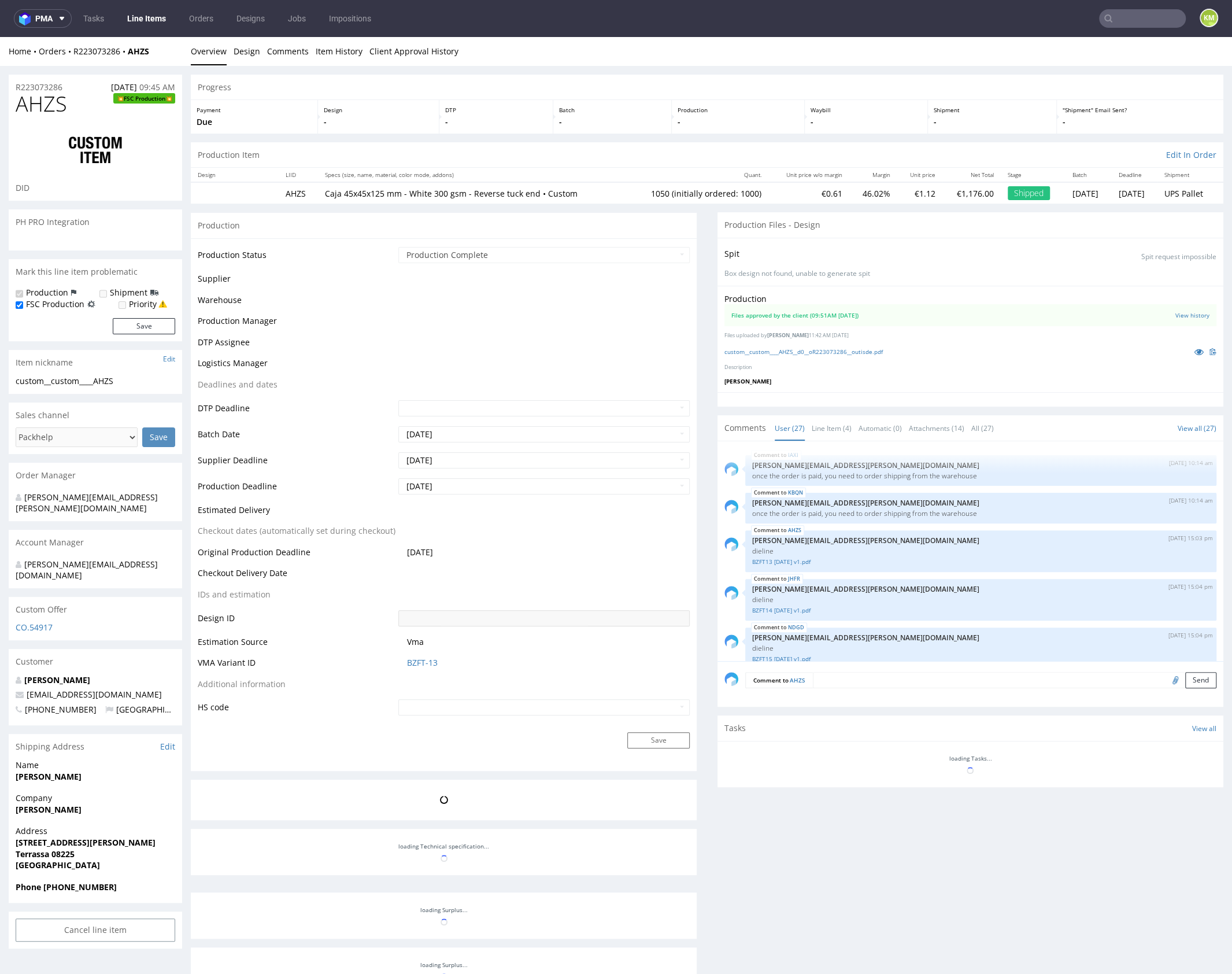
scroll to position [1081, 0]
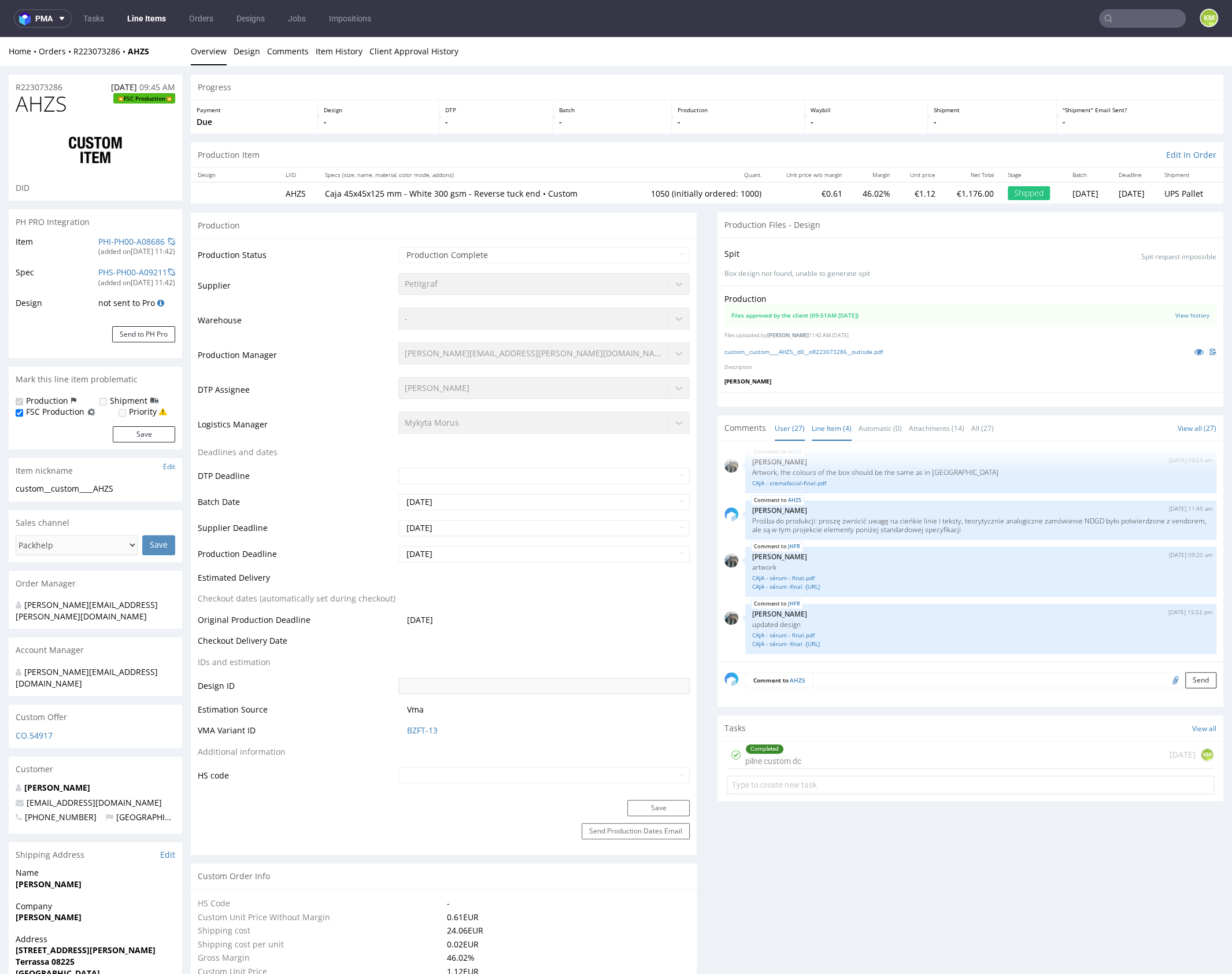
click at [829, 428] on link "Line Item (4)" at bounding box center [832, 427] width 40 height 25
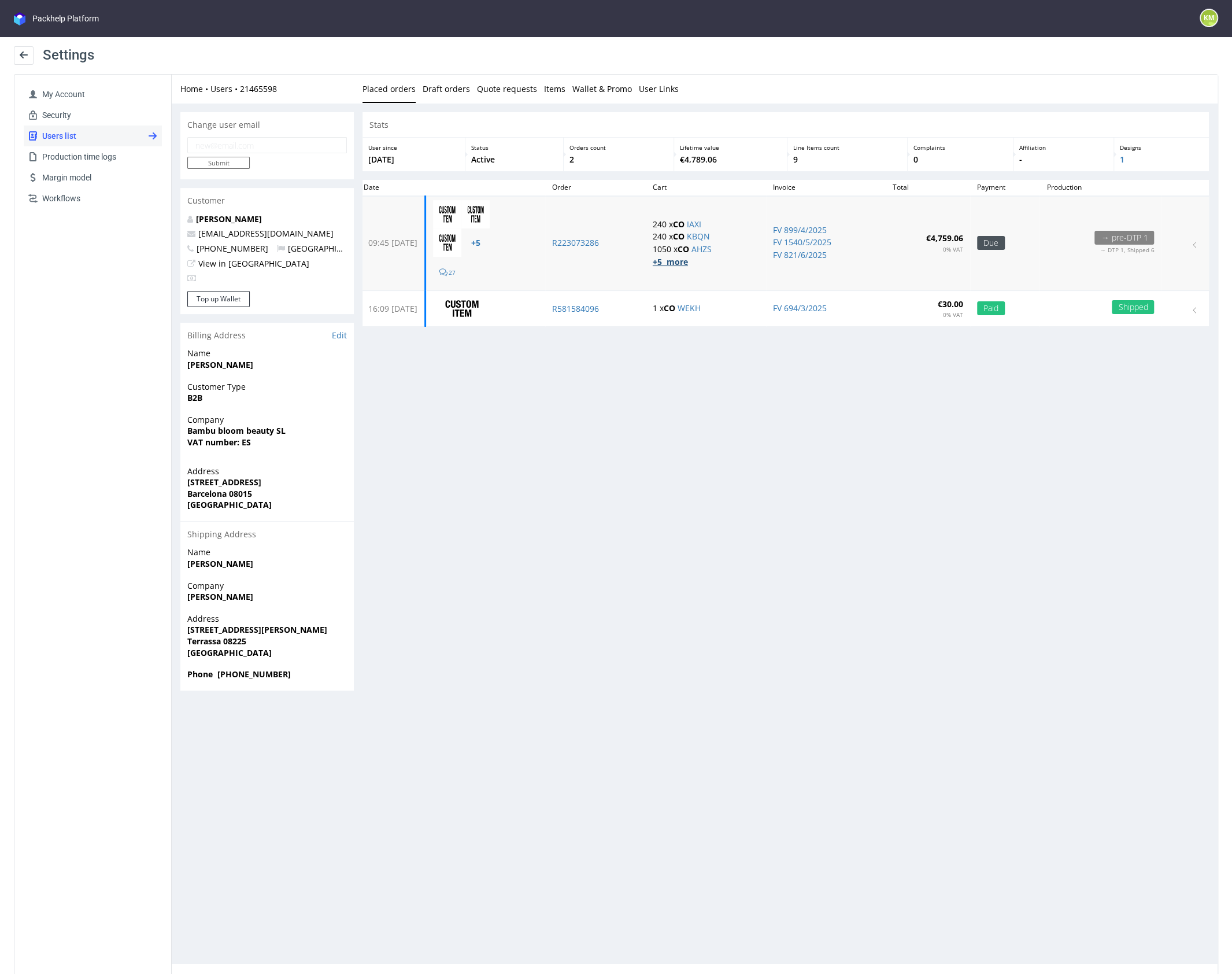
click at [687, 263] on strong "+5 more" at bounding box center [671, 261] width 36 height 11
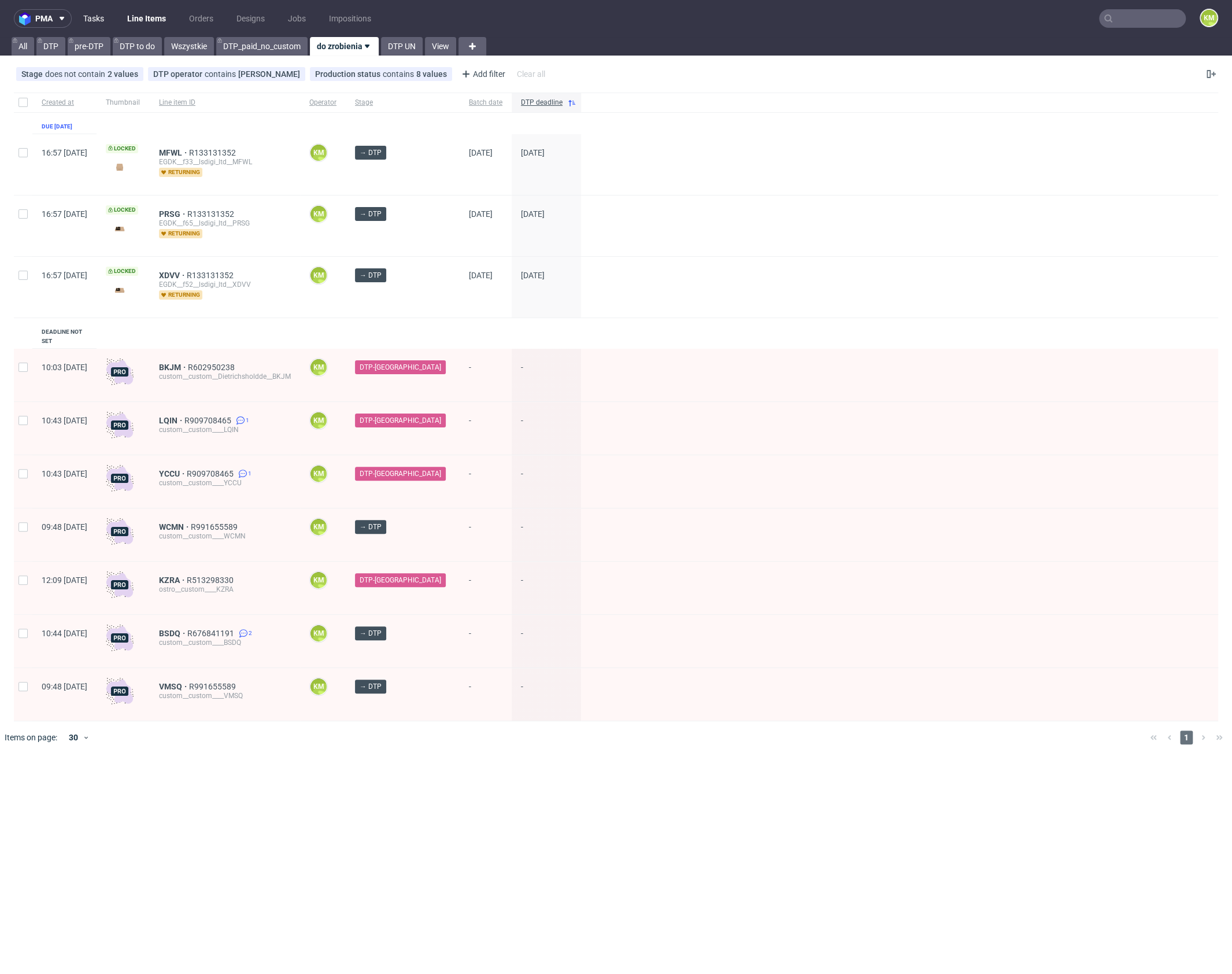
click at [100, 22] on link "Tasks" at bounding box center [93, 18] width 35 height 19
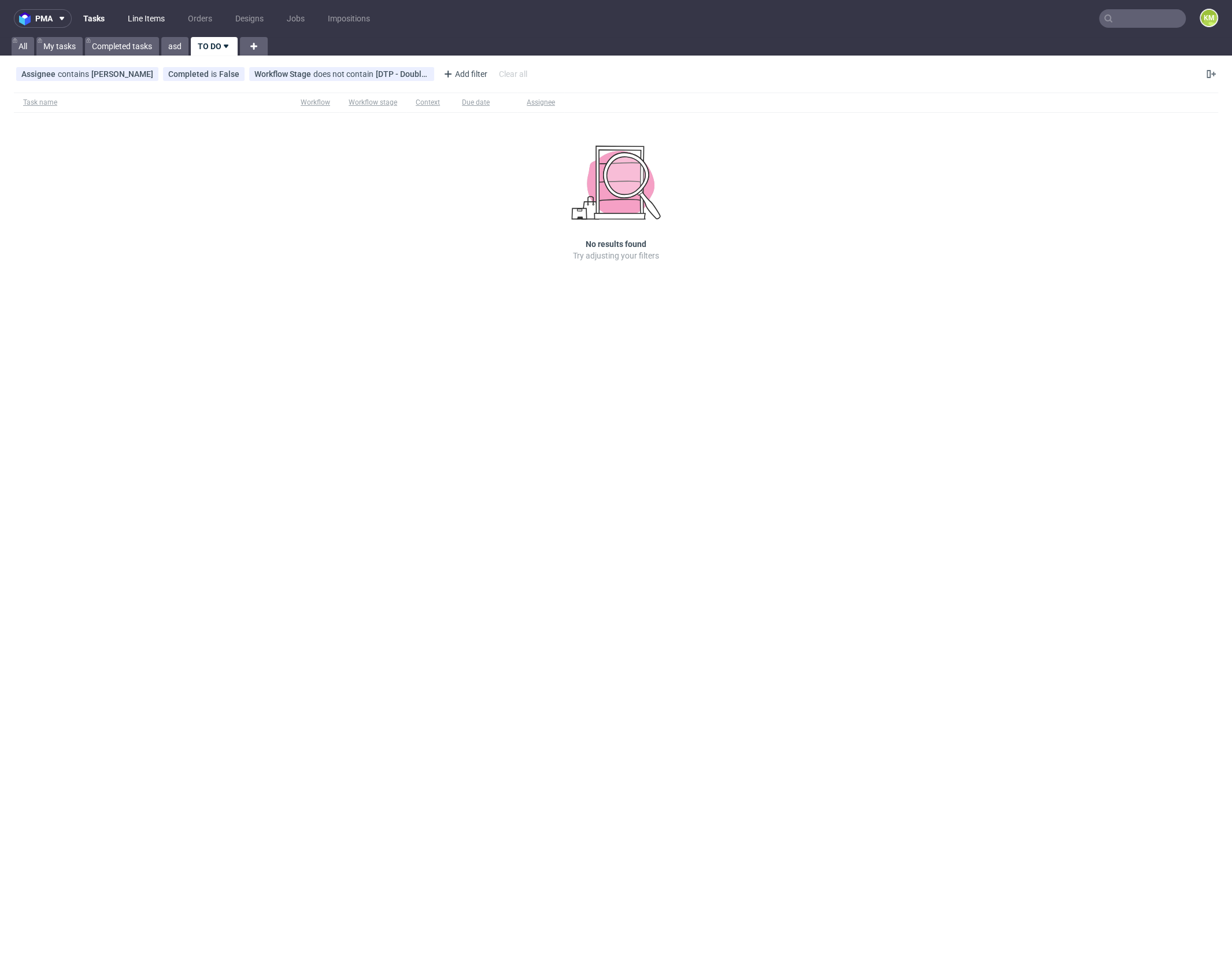
click at [155, 22] on link "Line Items" at bounding box center [146, 18] width 51 height 19
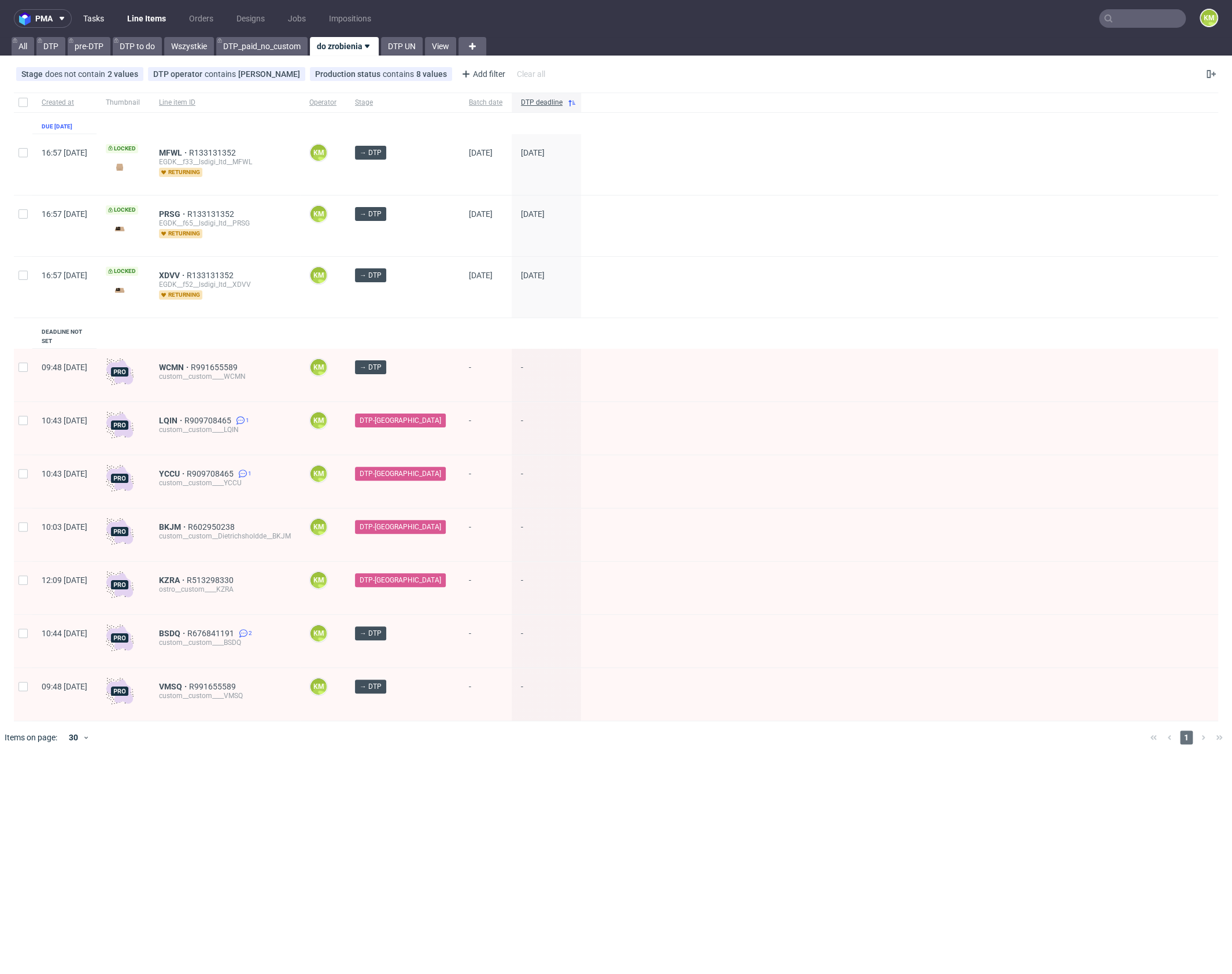
click at [103, 20] on link "Tasks" at bounding box center [93, 18] width 35 height 19
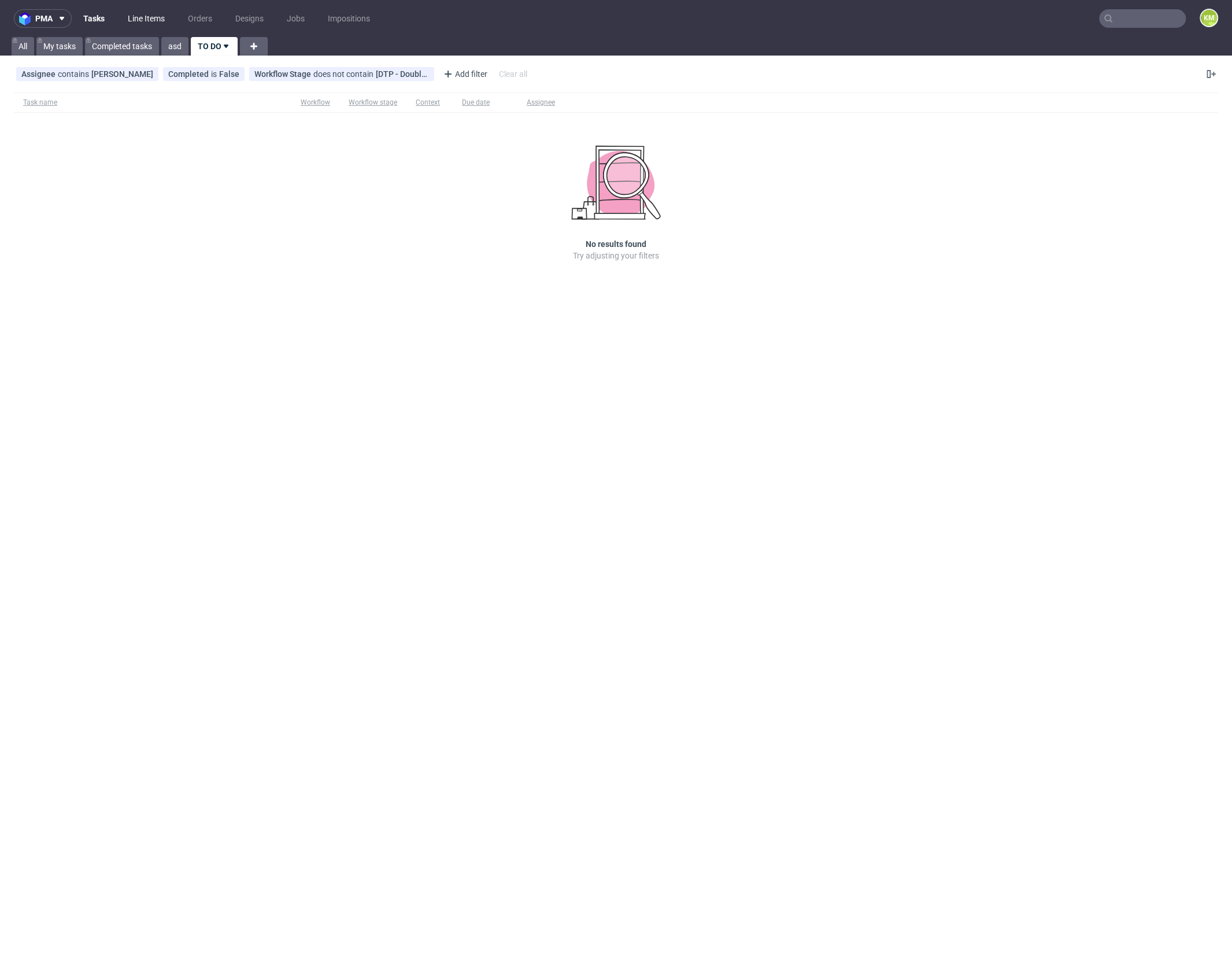
click at [166, 20] on link "Line Items" at bounding box center [146, 18] width 51 height 19
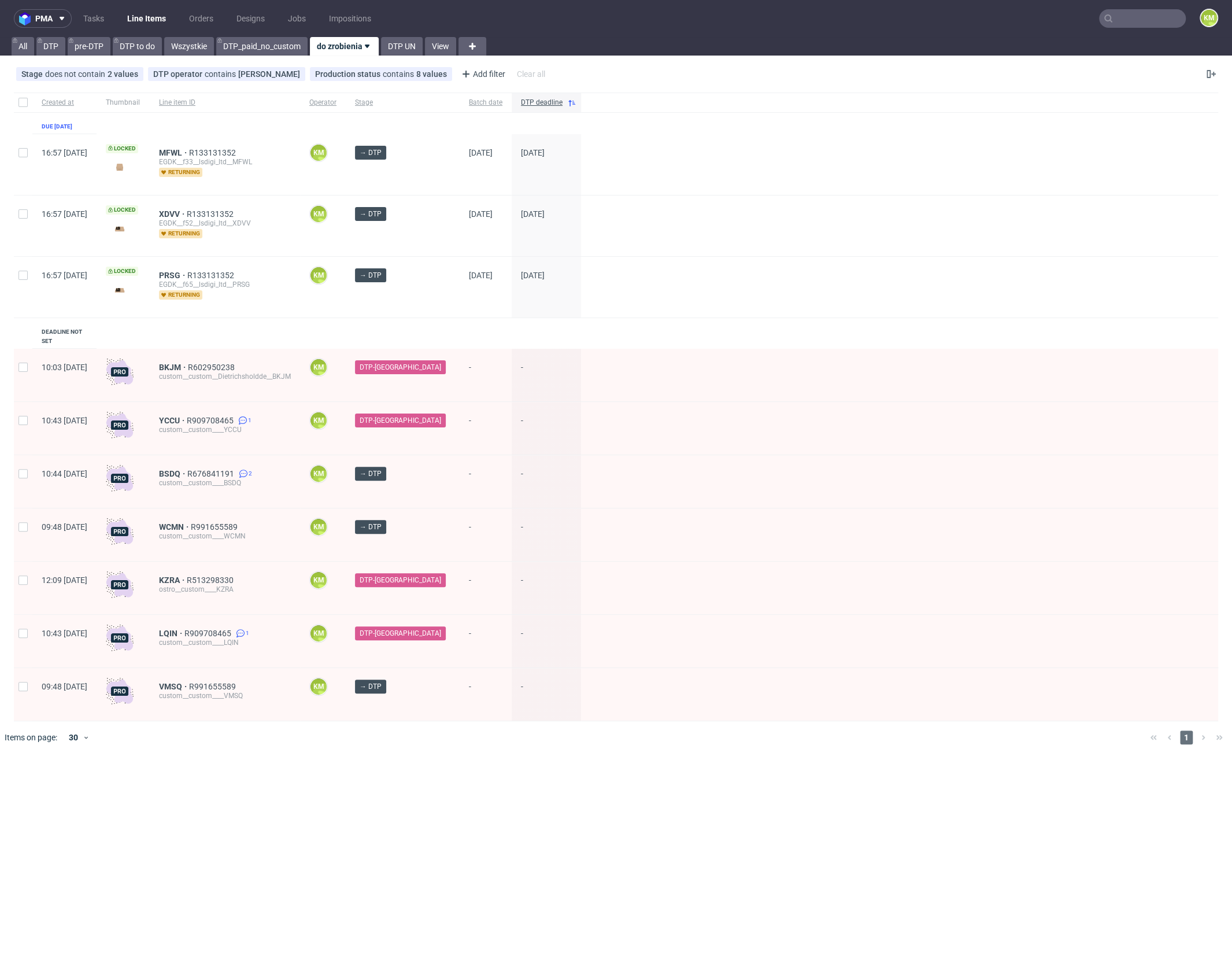
click at [489, 332] on div "Created at Thumbnail Line item ID Operator Stage Batch date DTP deadline Due 14…" at bounding box center [616, 406] width 1204 height 629
click at [533, 736] on div "pma Tasks Line Items Orders Designs Jobs Impositions KM All DTP pre-DTP DTP to …" at bounding box center [616, 487] width 1232 height 974
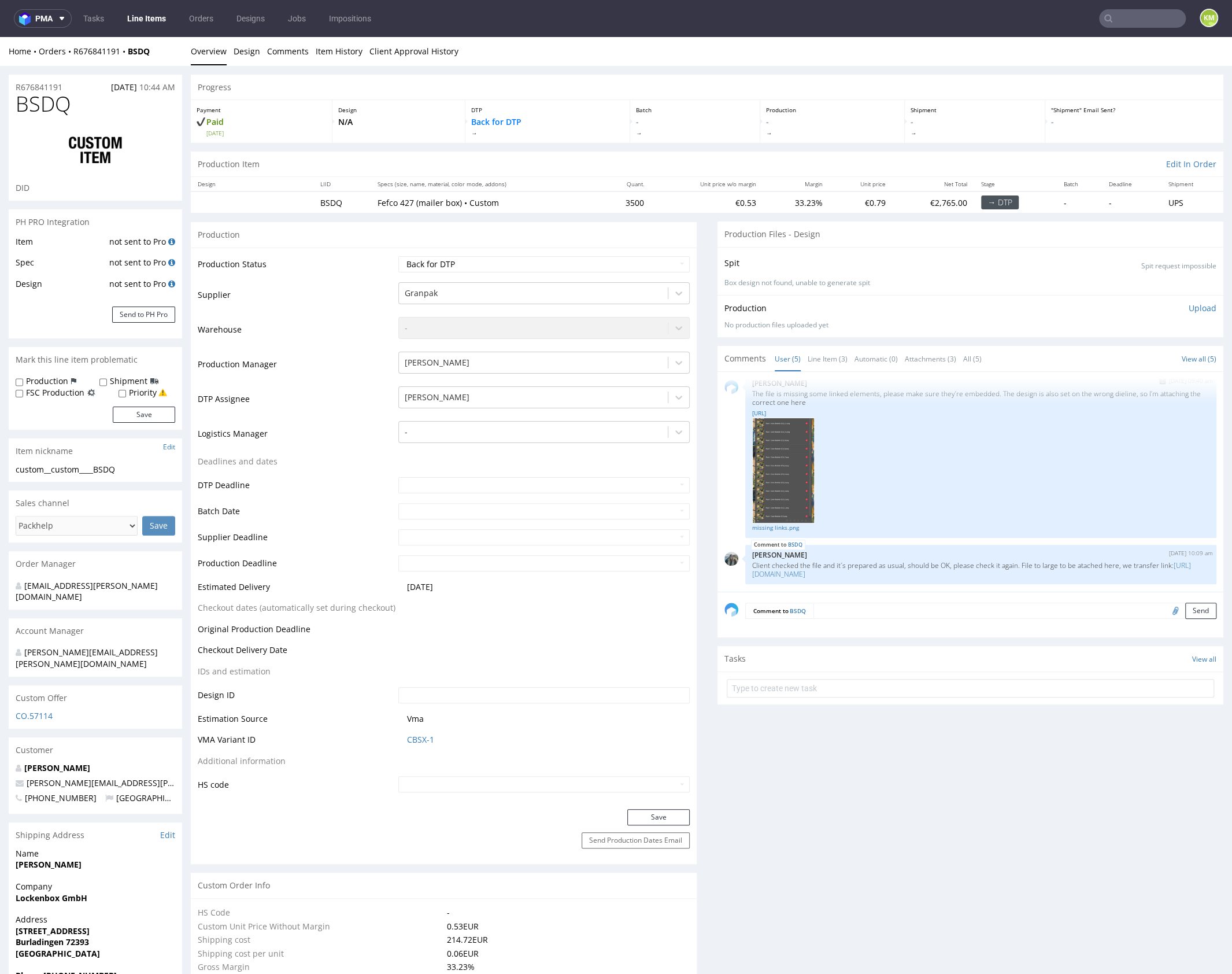
scroll to position [147, 0]
click at [861, 569] on link "[URL][DOMAIN_NAME]" at bounding box center [972, 569] width 439 height 19
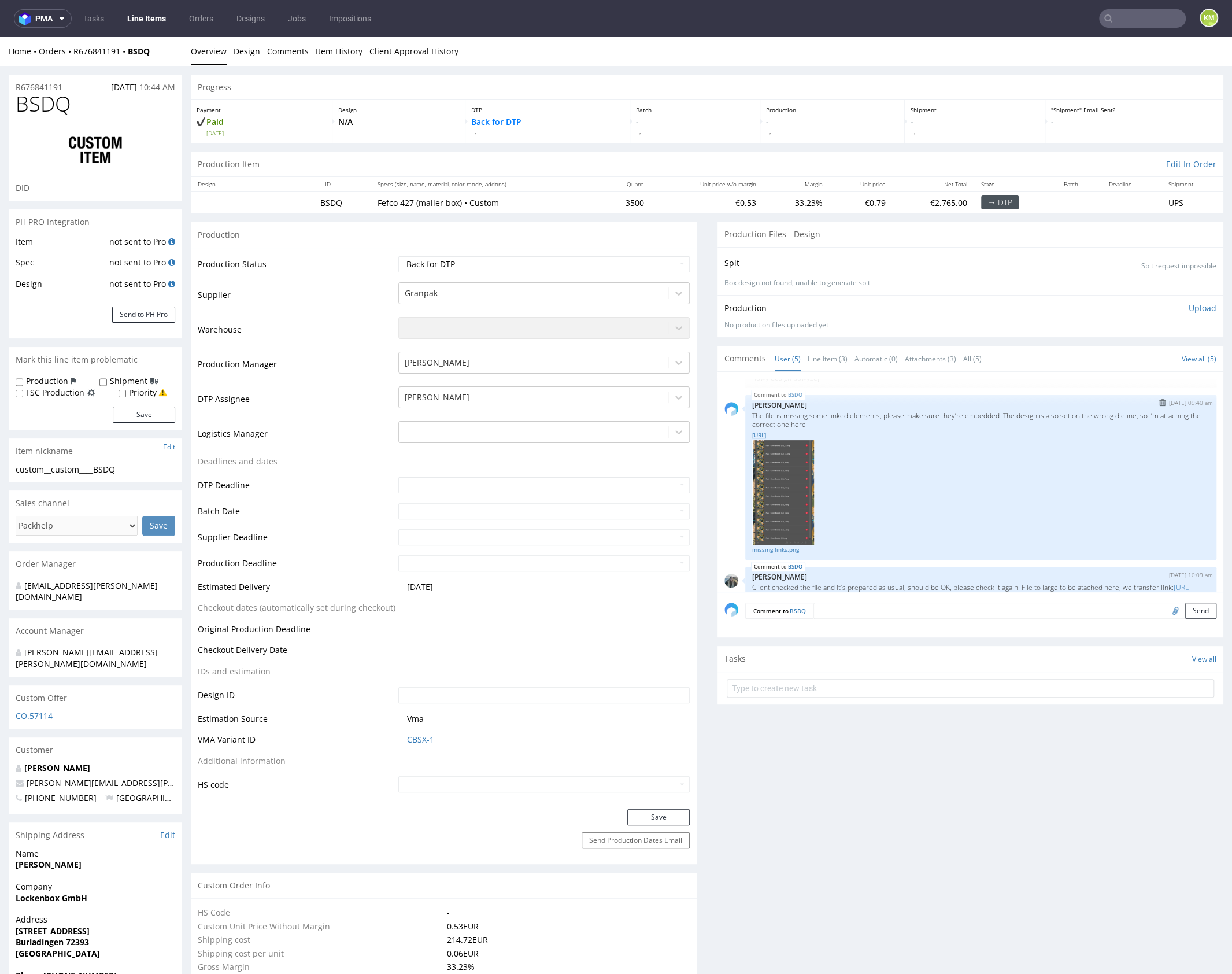
click at [801, 435] on link "[URL]" at bounding box center [981, 435] width 457 height 9
drag, startPoint x: 54, startPoint y: 470, endPoint x: 111, endPoint y: 466, distance: 57.1
click at [119, 466] on div "custom__custom____BSDQ" at bounding box center [95, 470] width 160 height 12
drag, startPoint x: 54, startPoint y: 469, endPoint x: 147, endPoint y: 471, distance: 93.0
click at [147, 471] on div "custom__custom____BSDQ" at bounding box center [95, 470] width 160 height 12
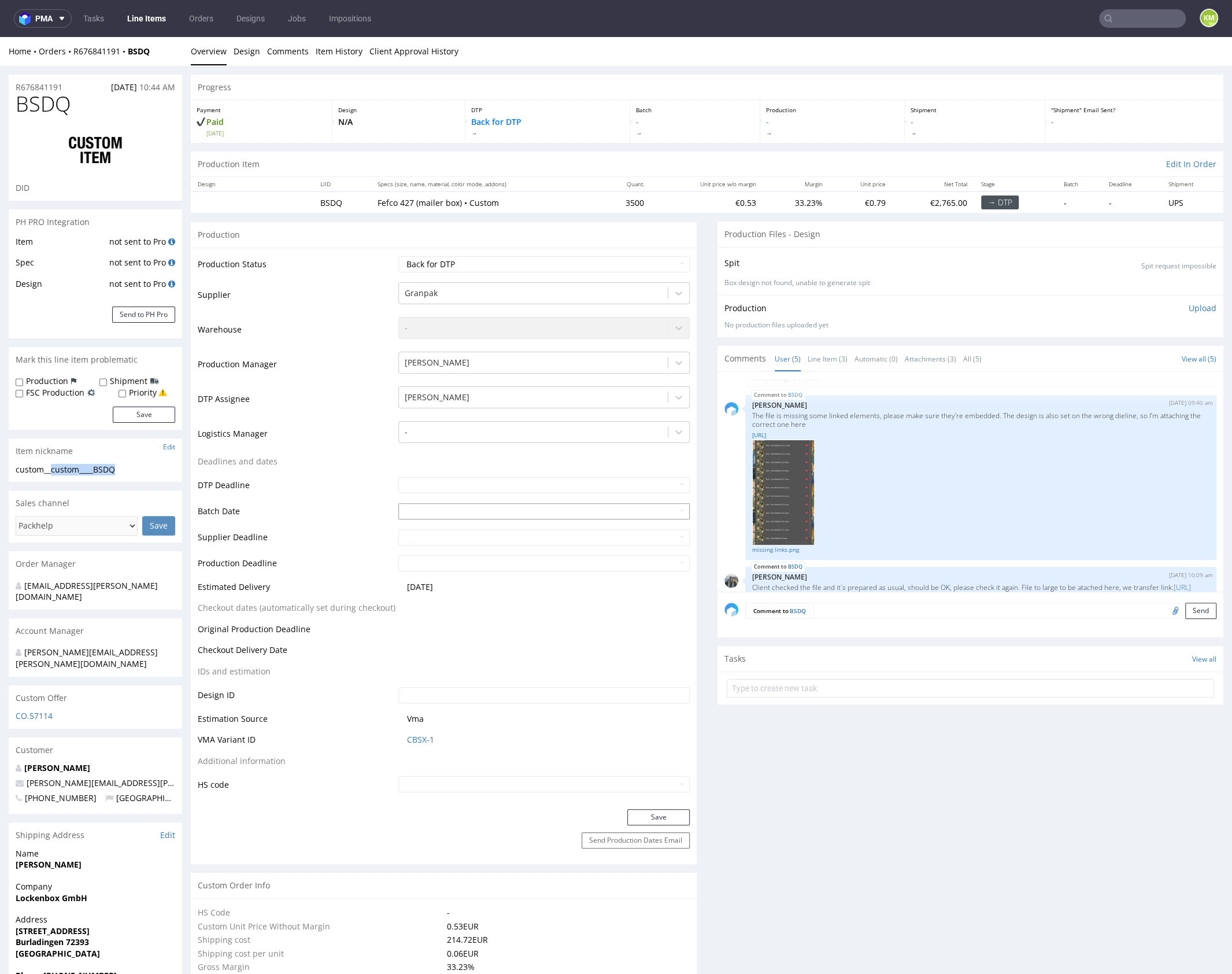
copy div "custom____BSDQ"
copy link "R676841191"
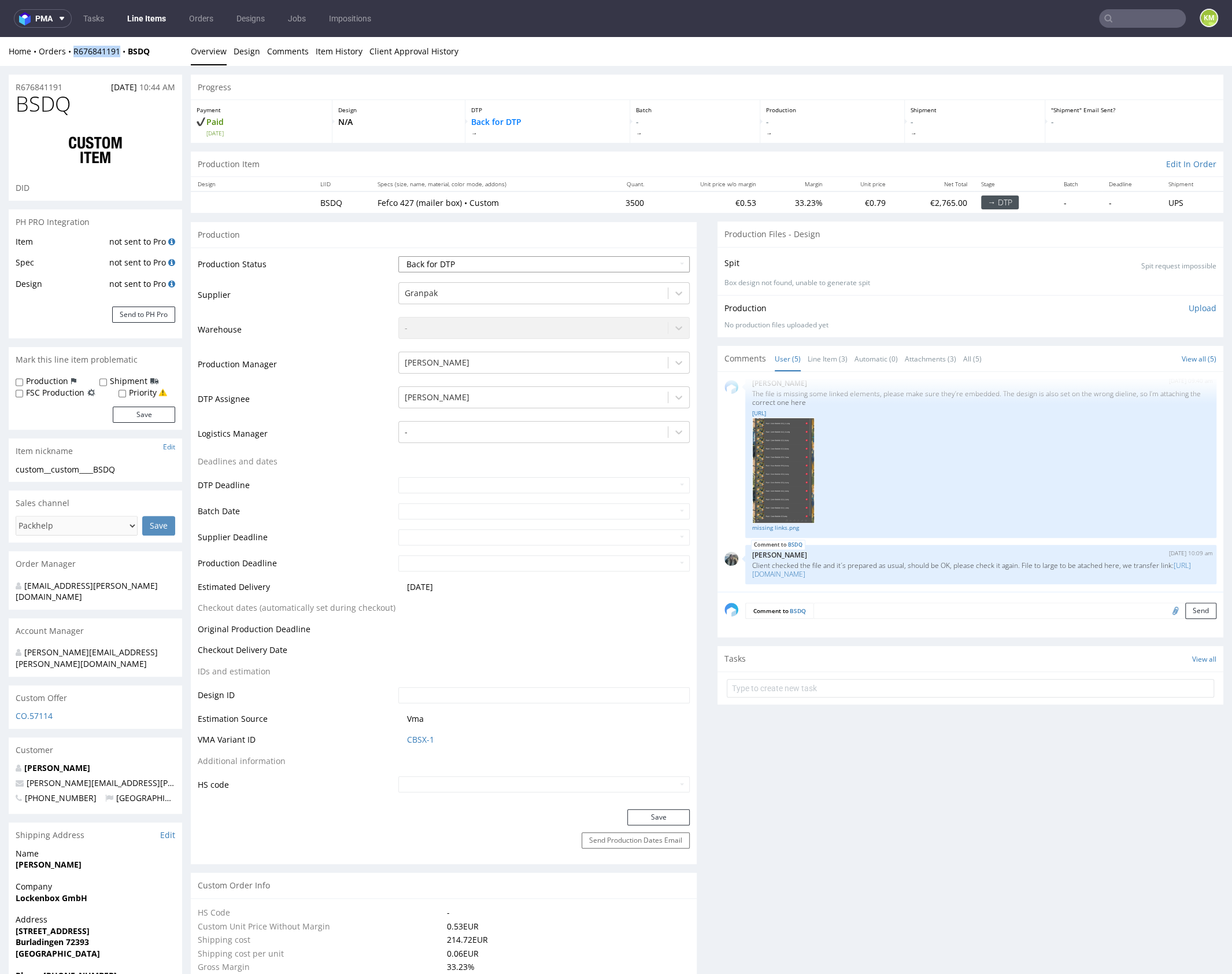
click at [540, 258] on select "Waiting for Artwork Waiting for Diecut Waiting for Mockup Waiting for DTP Waiti…" at bounding box center [543, 264] width 291 height 16
select select "dtp_ca_needed"
click at [398, 256] on select "Waiting for Artwork Waiting for Diecut Waiting for Mockup Waiting for DTP Waiti…" at bounding box center [543, 264] width 291 height 16
click at [658, 814] on button "Save" at bounding box center [658, 817] width 63 height 16
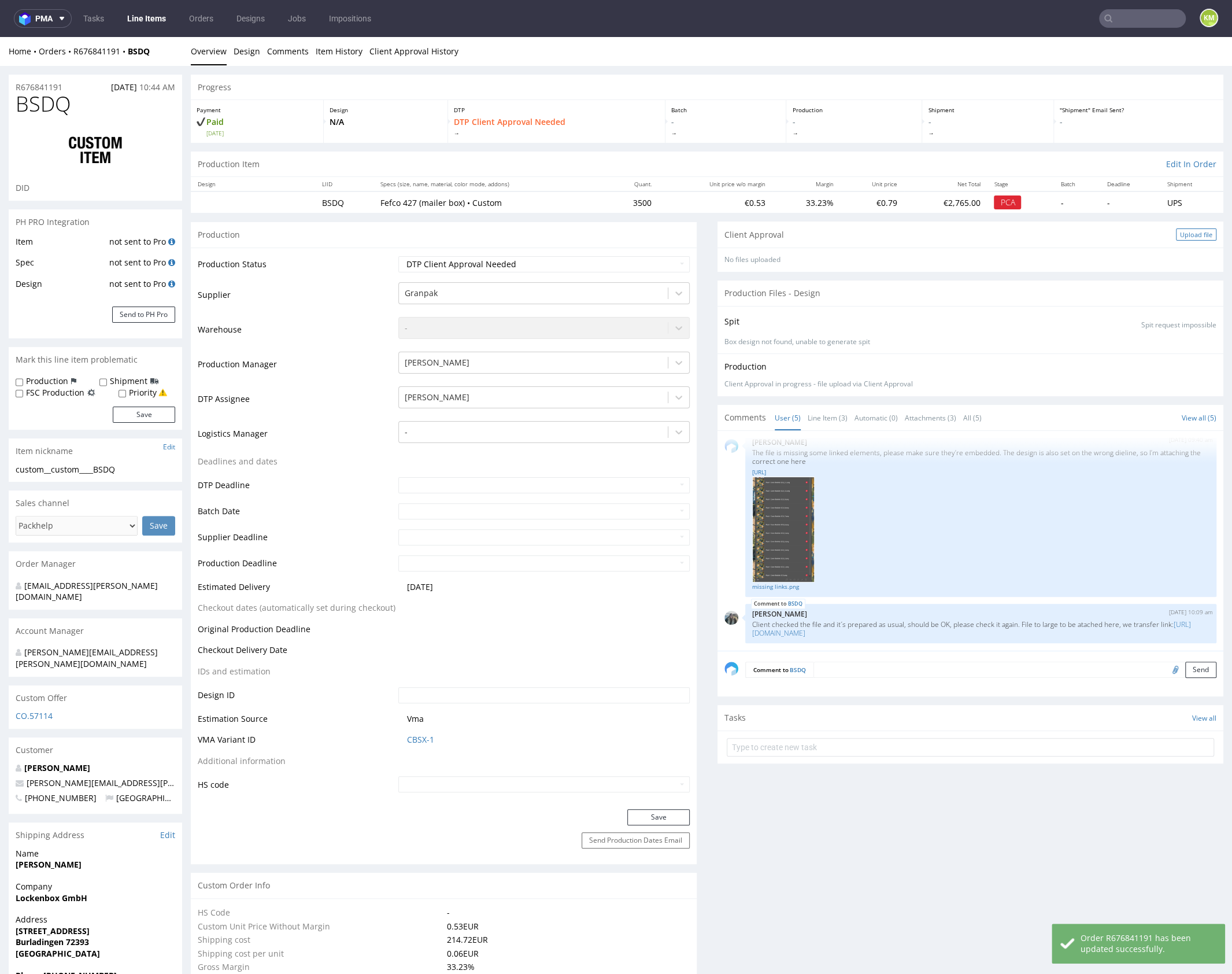
click at [1185, 235] on div "Upload file" at bounding box center [1196, 235] width 41 height 12
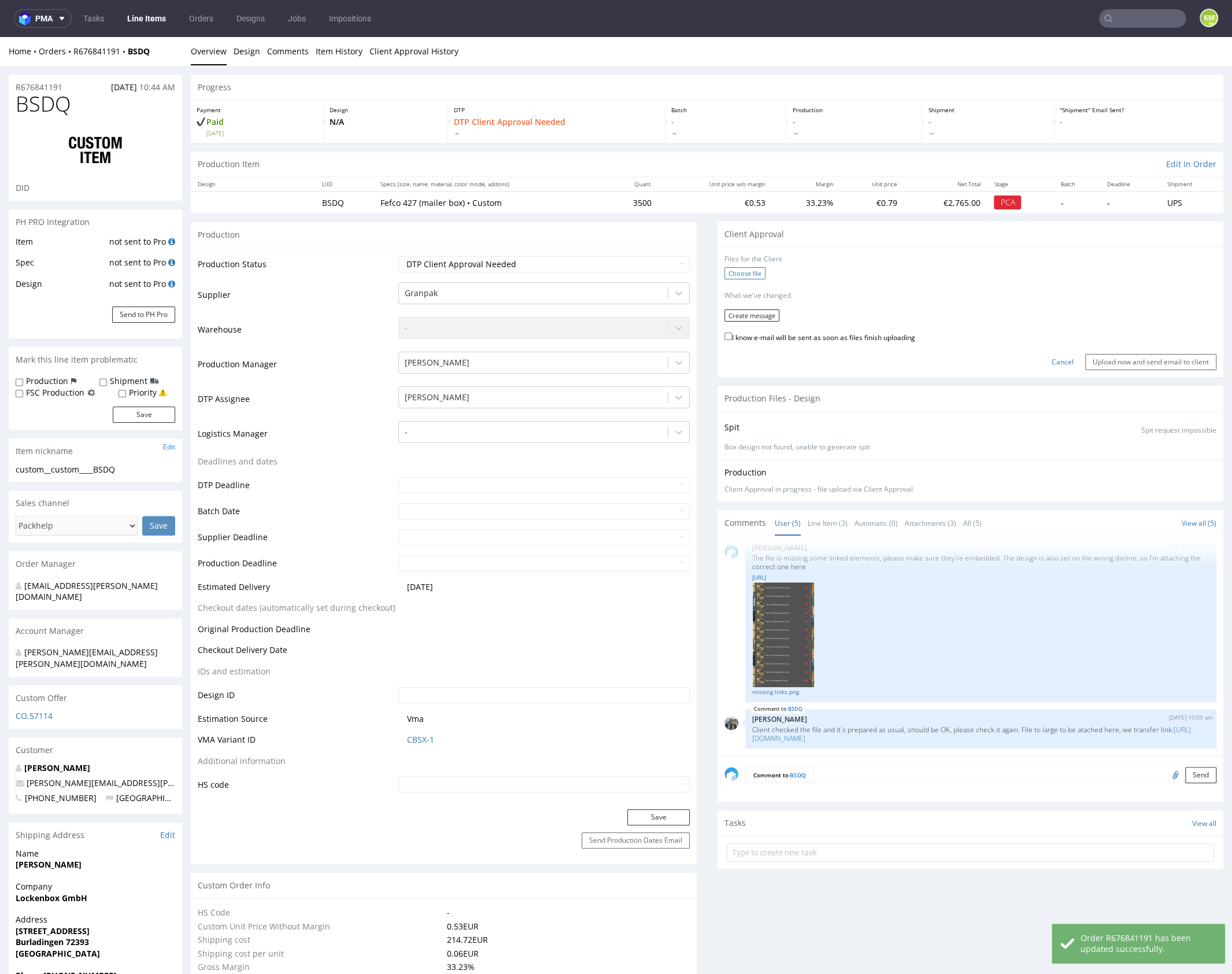
click at [742, 273] on label "Choose file" at bounding box center [744, 273] width 41 height 12
click at [0, 37] on input "Choose file" at bounding box center [0, 37] width 0 height 0
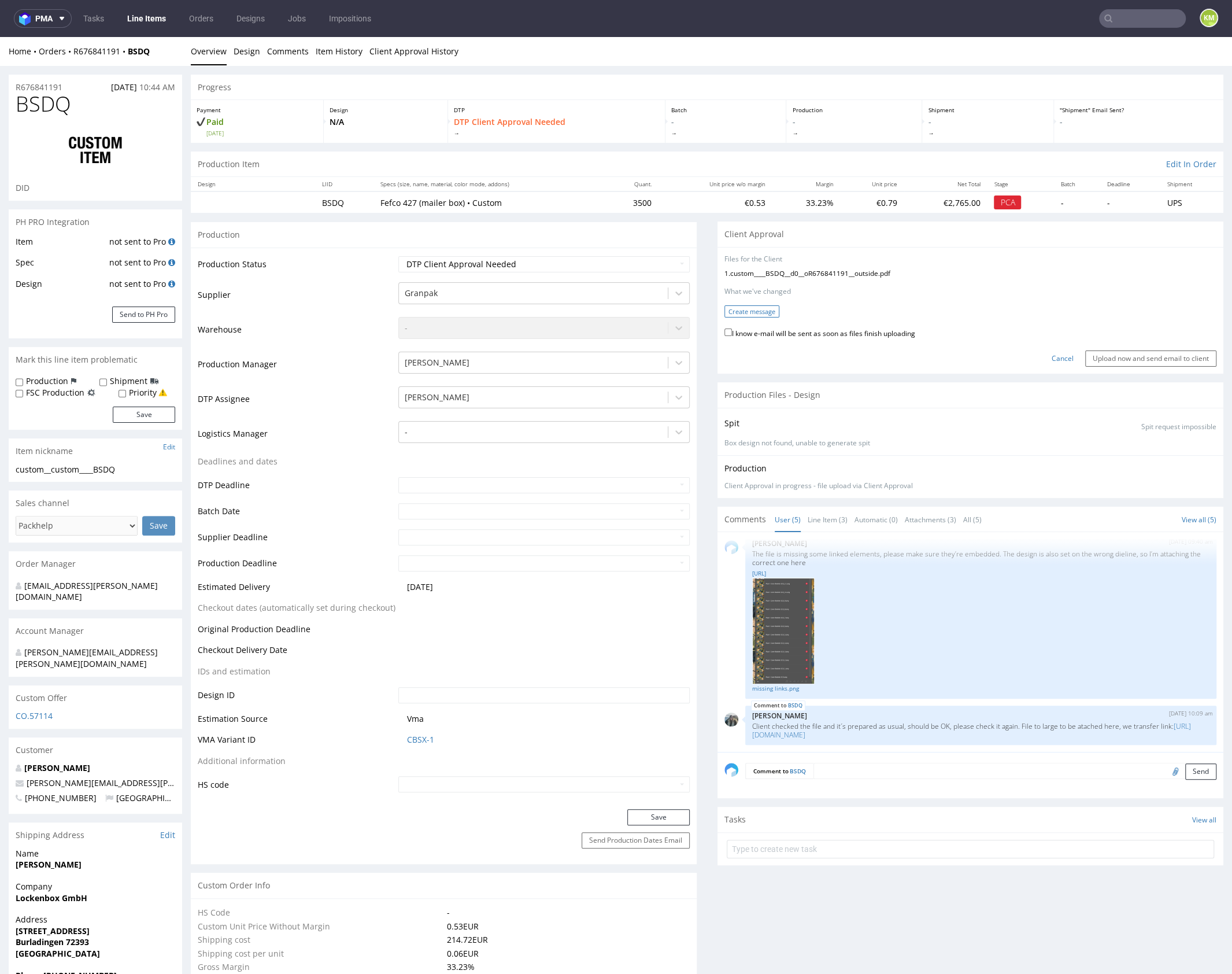
click at [734, 312] on button "Create message" at bounding box center [751, 311] width 55 height 12
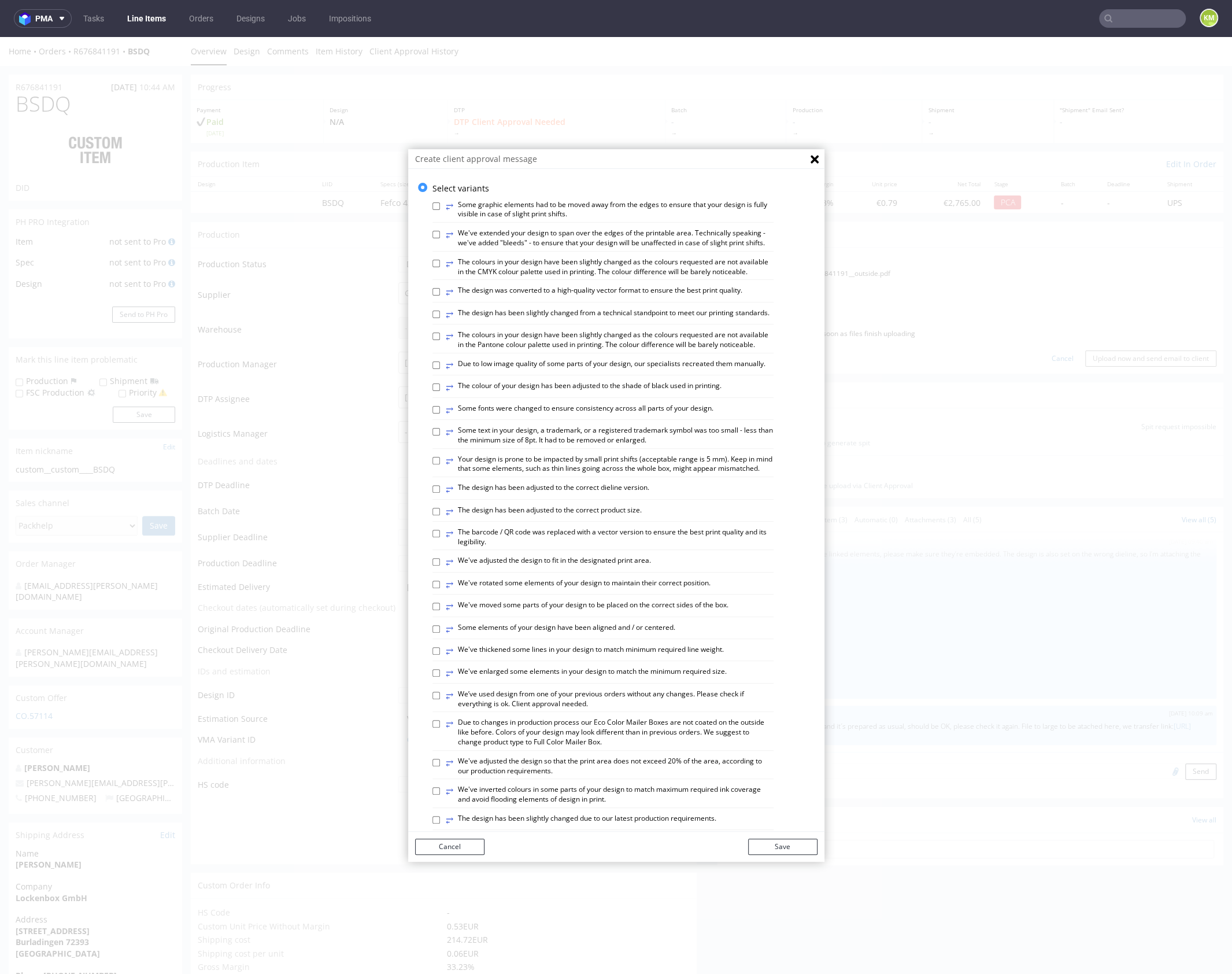
click at [558, 496] on label "⥂ The design has been adjusted to the correct dieline version." at bounding box center [547, 489] width 204 height 13
click at [440, 493] on input "⥂ The design has been adjusted to the correct dieline version." at bounding box center [436, 489] width 8 height 8
checkbox input "true"
click at [780, 847] on button "Save" at bounding box center [783, 847] width 70 height 16
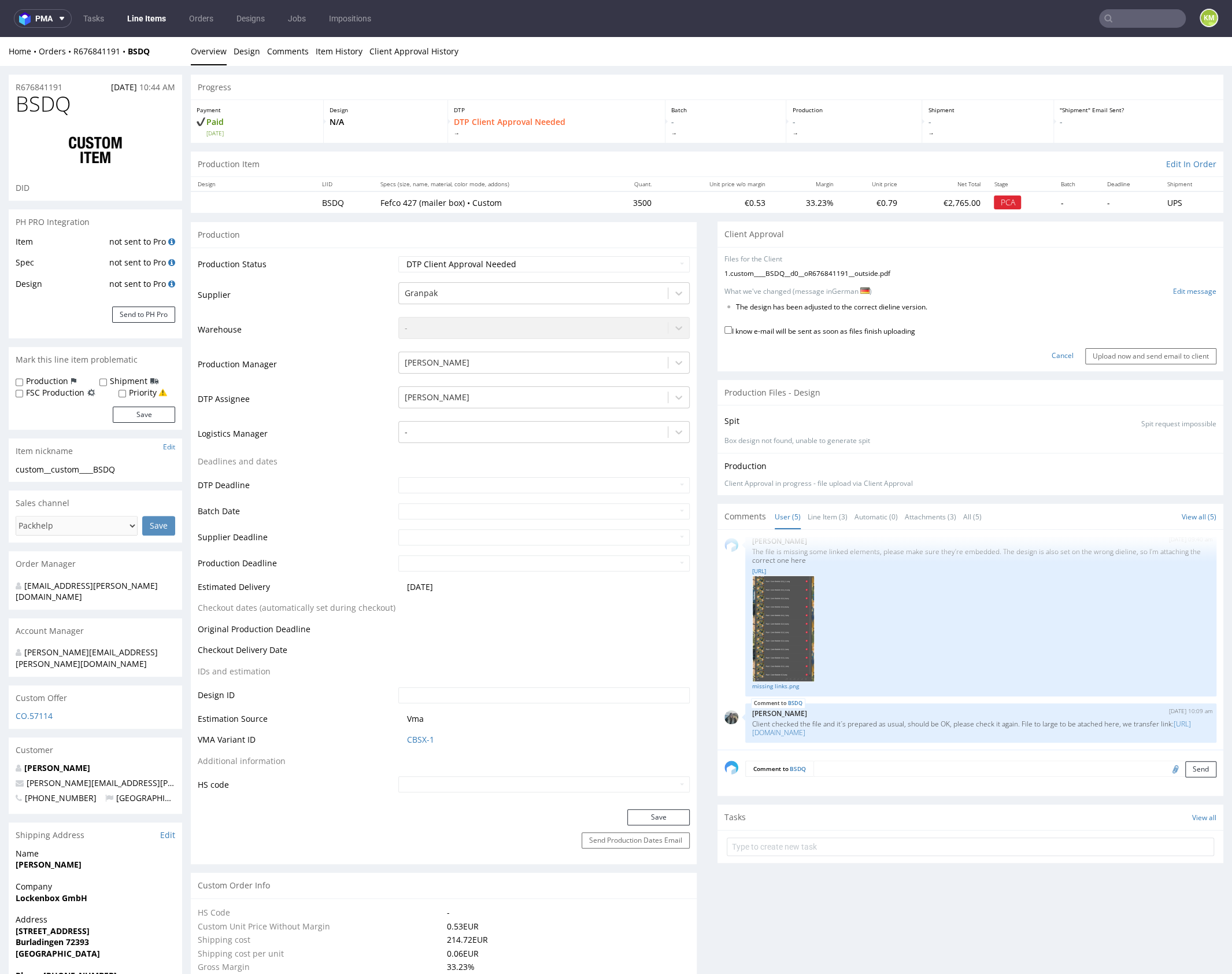
click at [816, 327] on label "I know e-mail will be sent as soon as files finish uploading" at bounding box center [820, 330] width 191 height 13
click at [732, 327] on input "I know e-mail will be sent as soon as files finish uploading" at bounding box center [728, 330] width 8 height 8
checkbox input "true"
click at [1106, 355] on input "Upload now and send email to client" at bounding box center [1151, 356] width 131 height 16
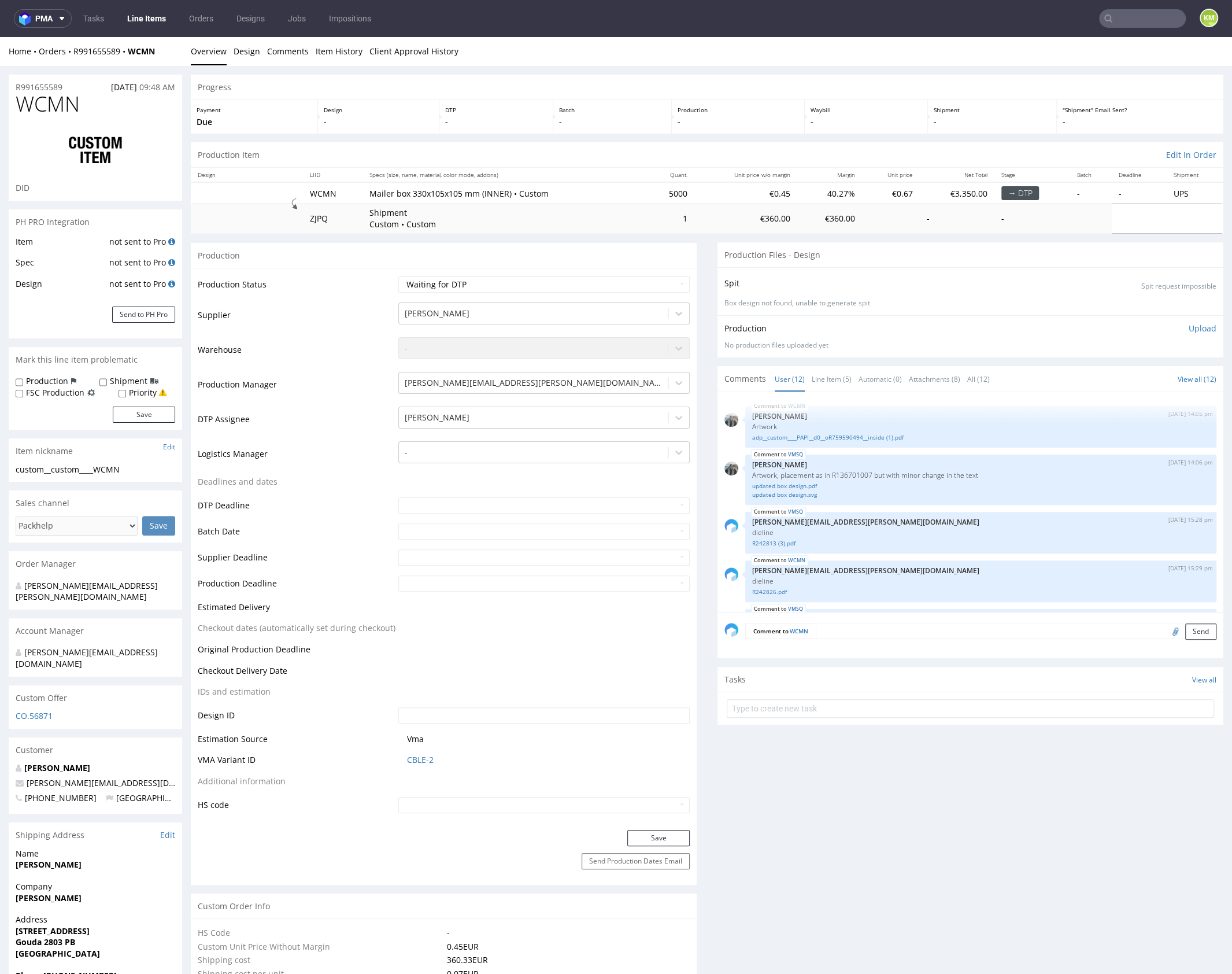
scroll to position [429, 0]
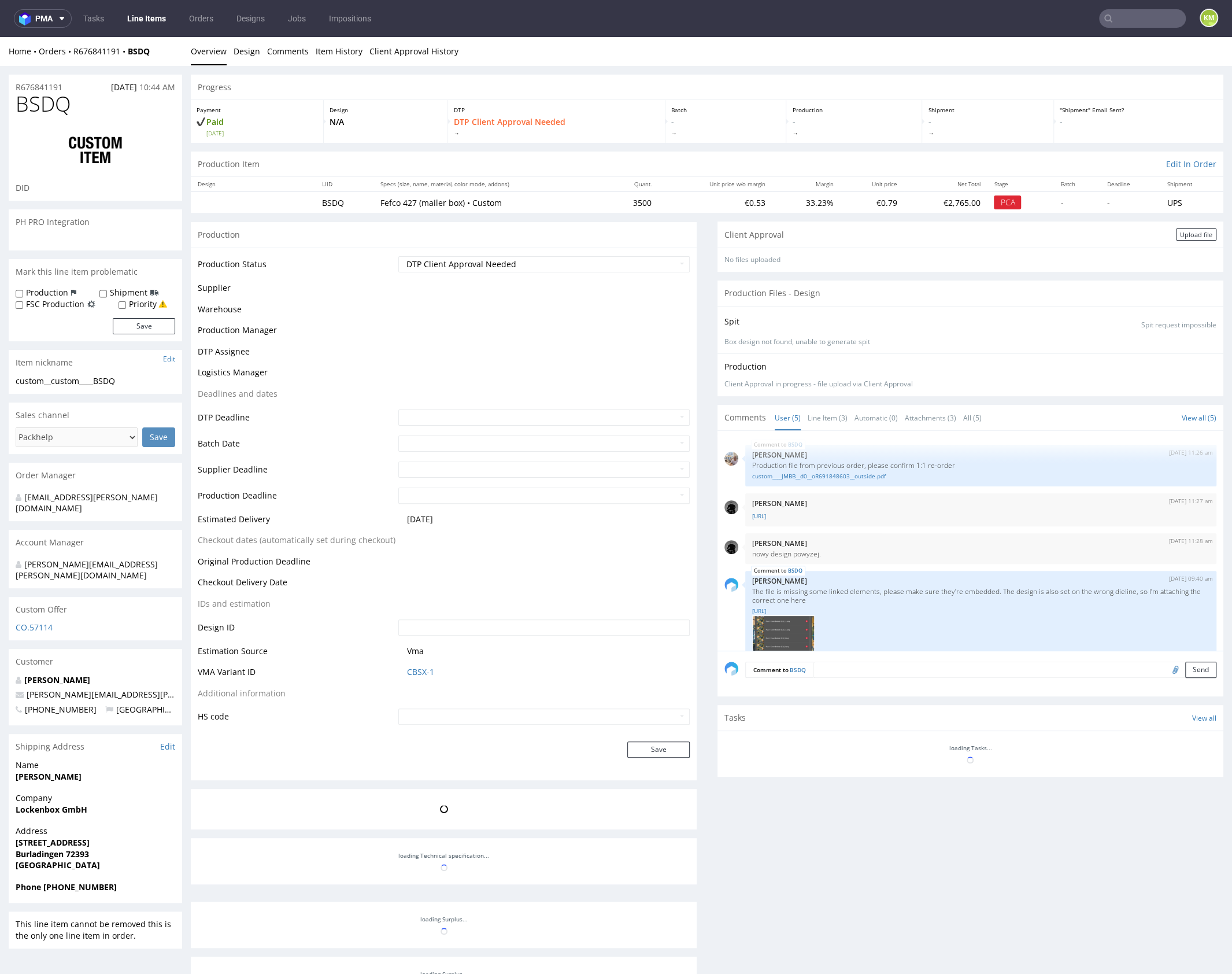
scroll to position [147, 0]
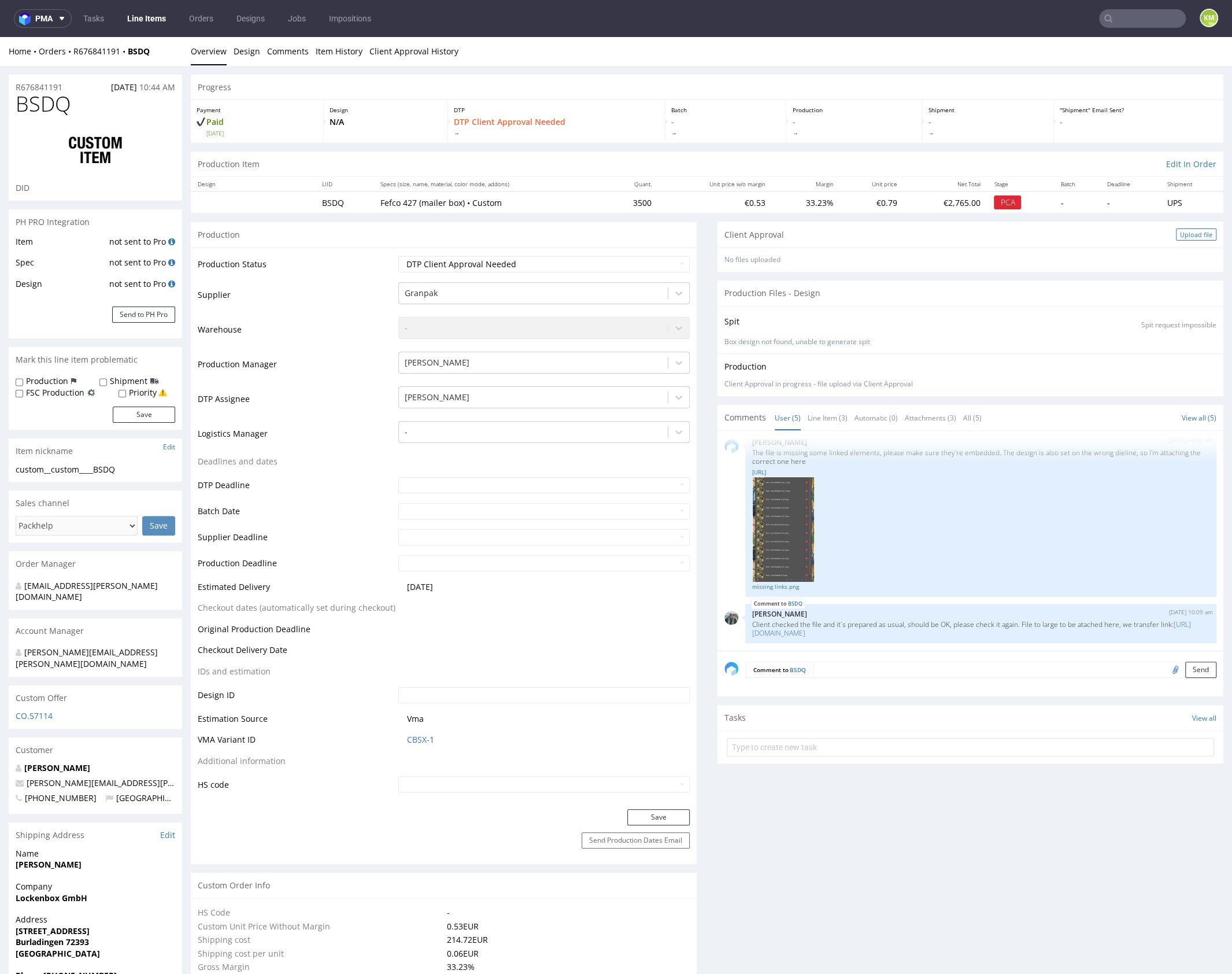
click at [1180, 235] on div "Upload file" at bounding box center [1196, 235] width 41 height 12
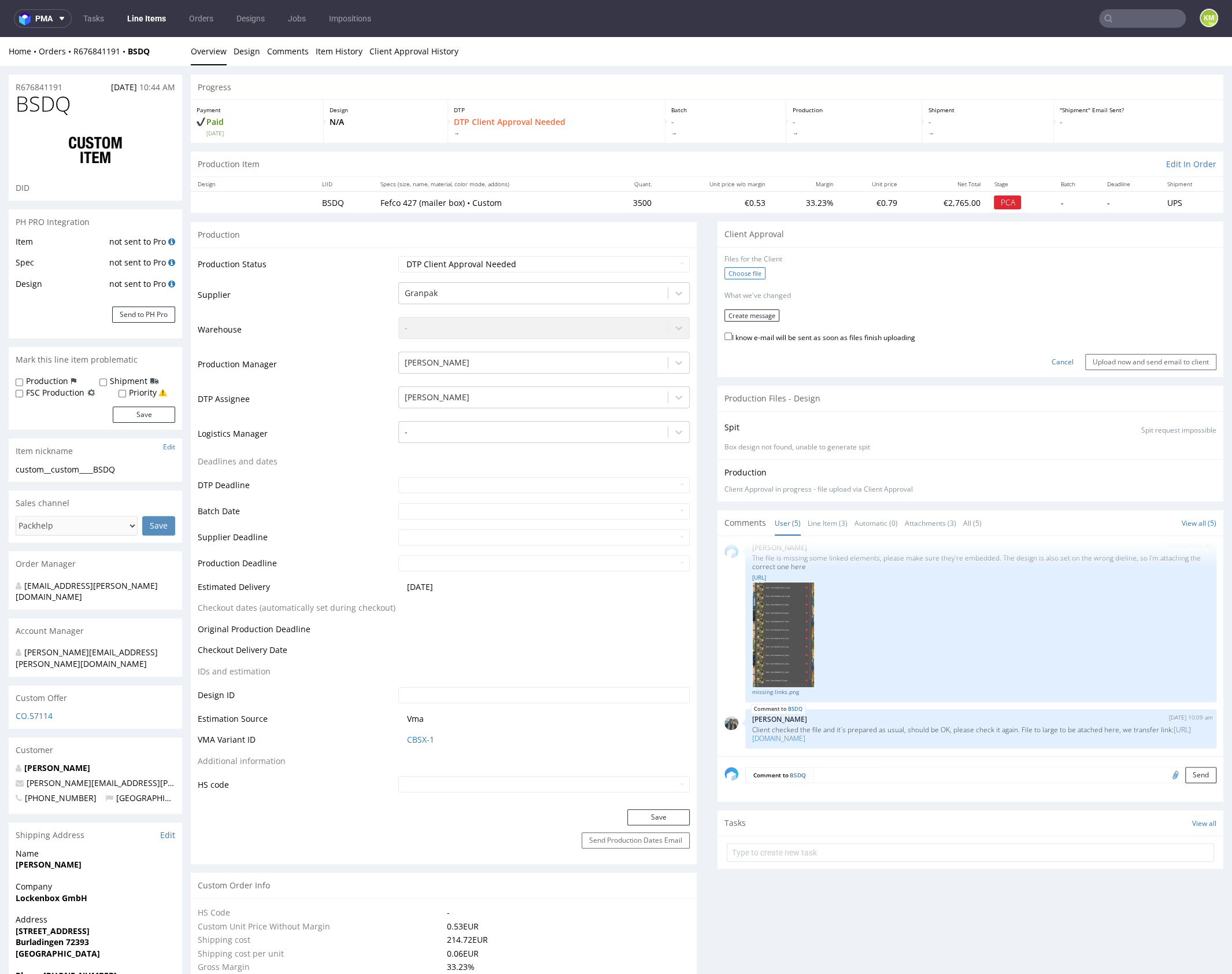
click at [731, 273] on label "Choose file" at bounding box center [744, 273] width 41 height 12
click at [0, 37] on input "Choose file" at bounding box center [0, 37] width 0 height 0
click at [762, 313] on button "Create message" at bounding box center [751, 311] width 55 height 12
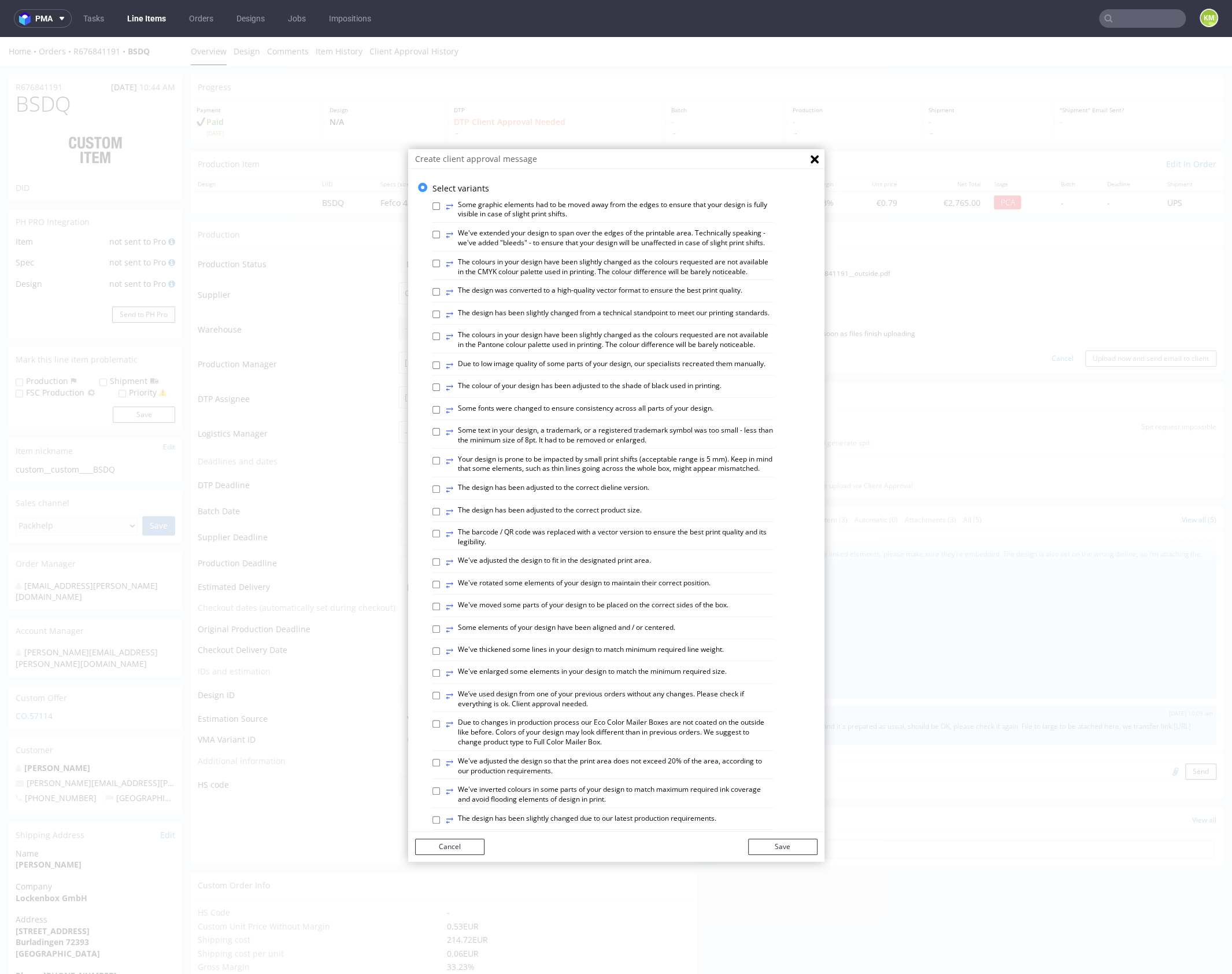
click at [606, 496] on label "⥂ The design has been adjusted to the correct dieline version." at bounding box center [547, 489] width 204 height 13
click at [440, 493] on input "⥂ The design has been adjusted to the correct dieline version." at bounding box center [436, 489] width 8 height 8
checkbox input "true"
click at [787, 841] on button "Save" at bounding box center [783, 847] width 70 height 16
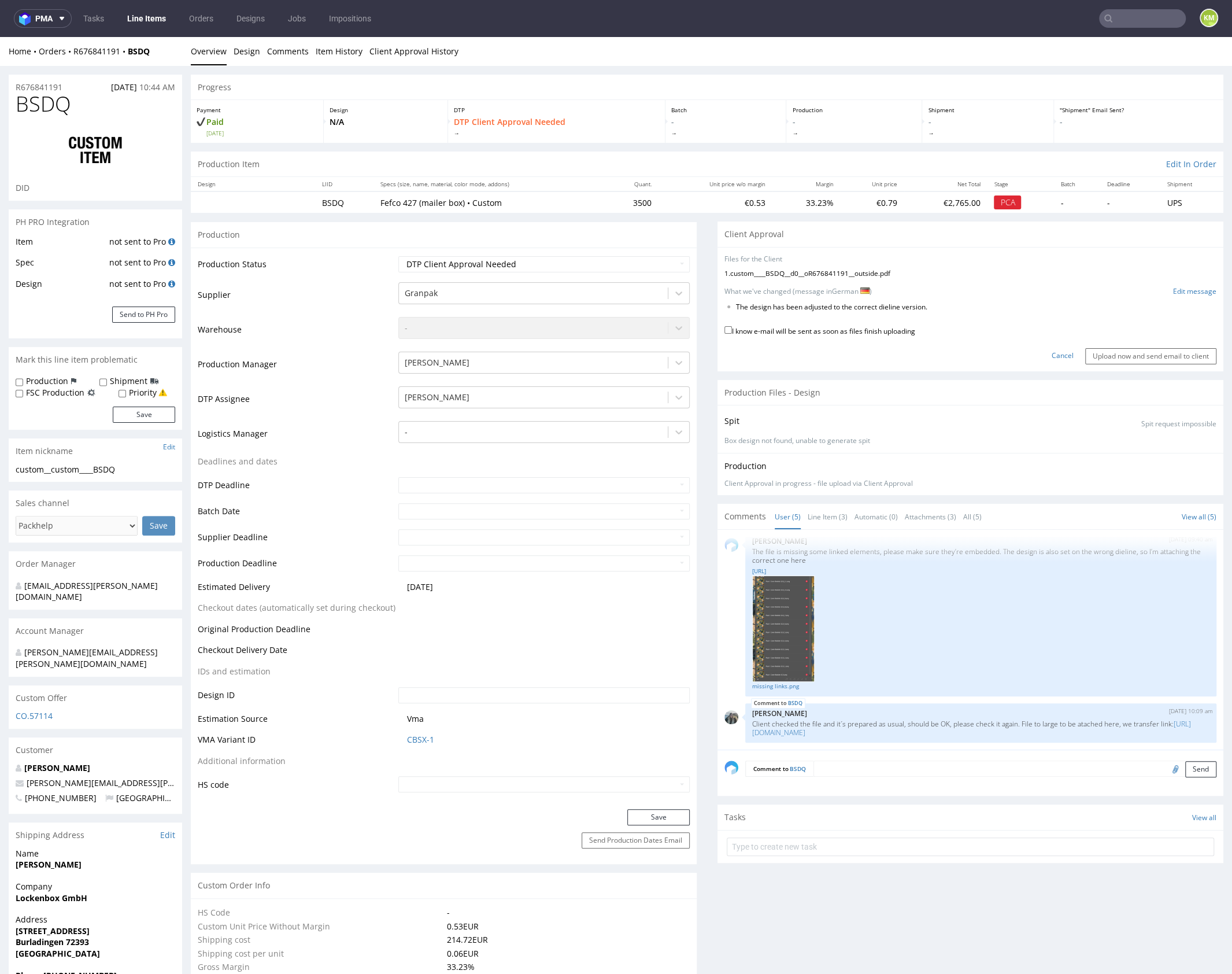
click at [887, 332] on label "I know e-mail will be sent as soon as files finish uploading" at bounding box center [820, 330] width 191 height 13
click at [732, 332] on input "I know e-mail will be sent as soon as files finish uploading" at bounding box center [728, 330] width 8 height 8
checkbox input "true"
click at [1109, 357] on input "Upload now and send email to client" at bounding box center [1151, 356] width 131 height 16
click at [826, 516] on link "Line Item (3)" at bounding box center [828, 517] width 40 height 25
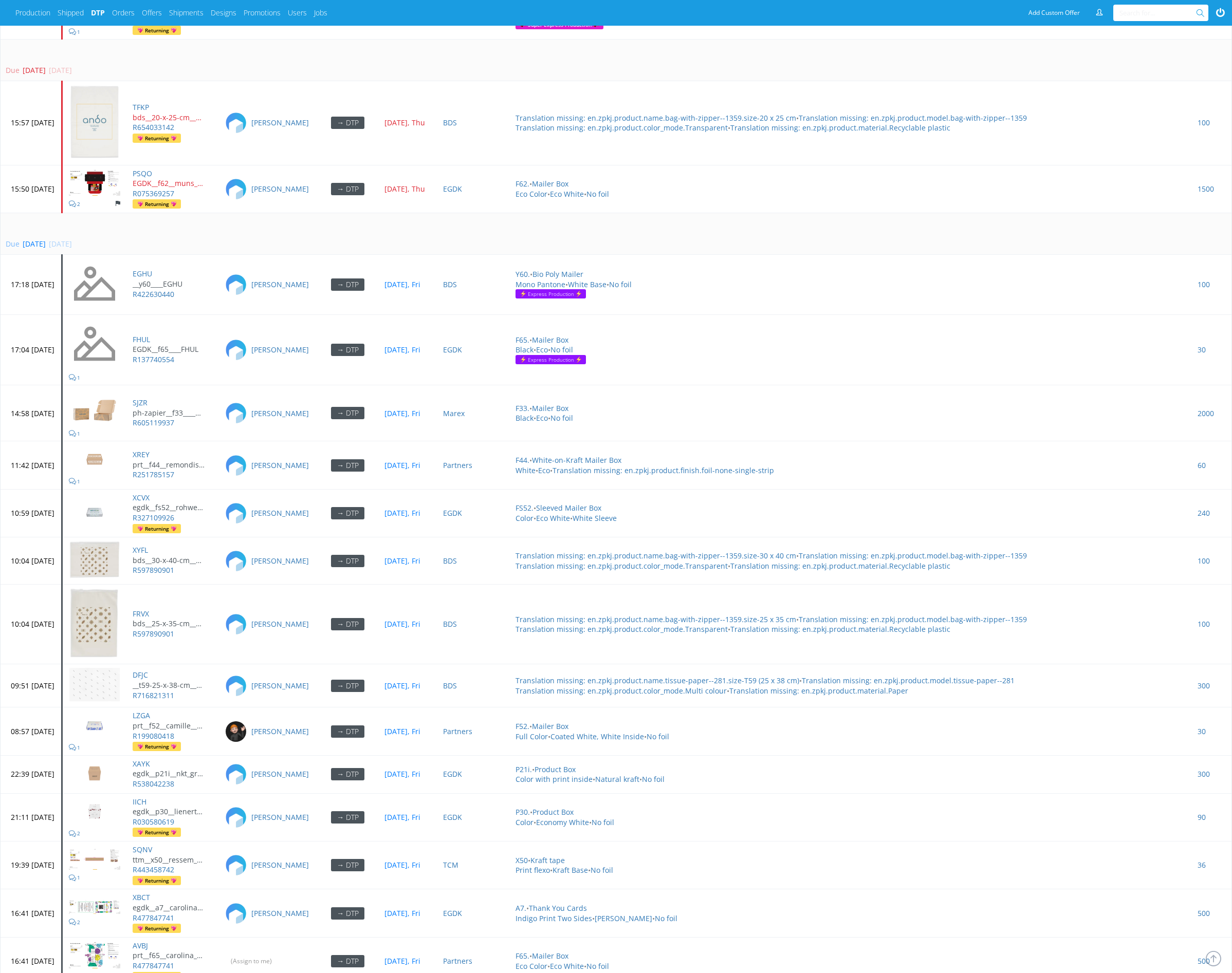
scroll to position [4102, 0]
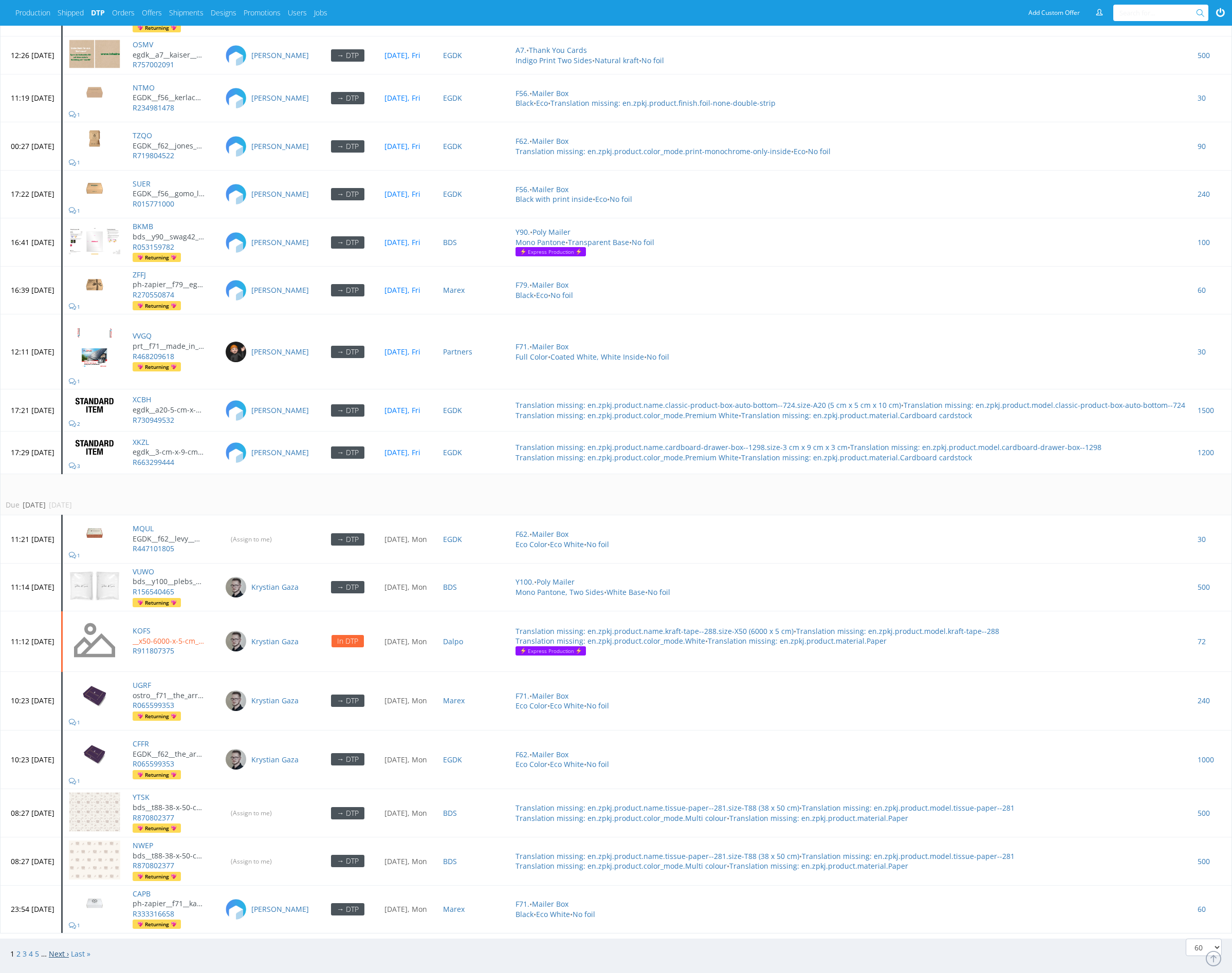
click at [55, 701] on link "Next ›" at bounding box center [58, 954] width 20 height 10
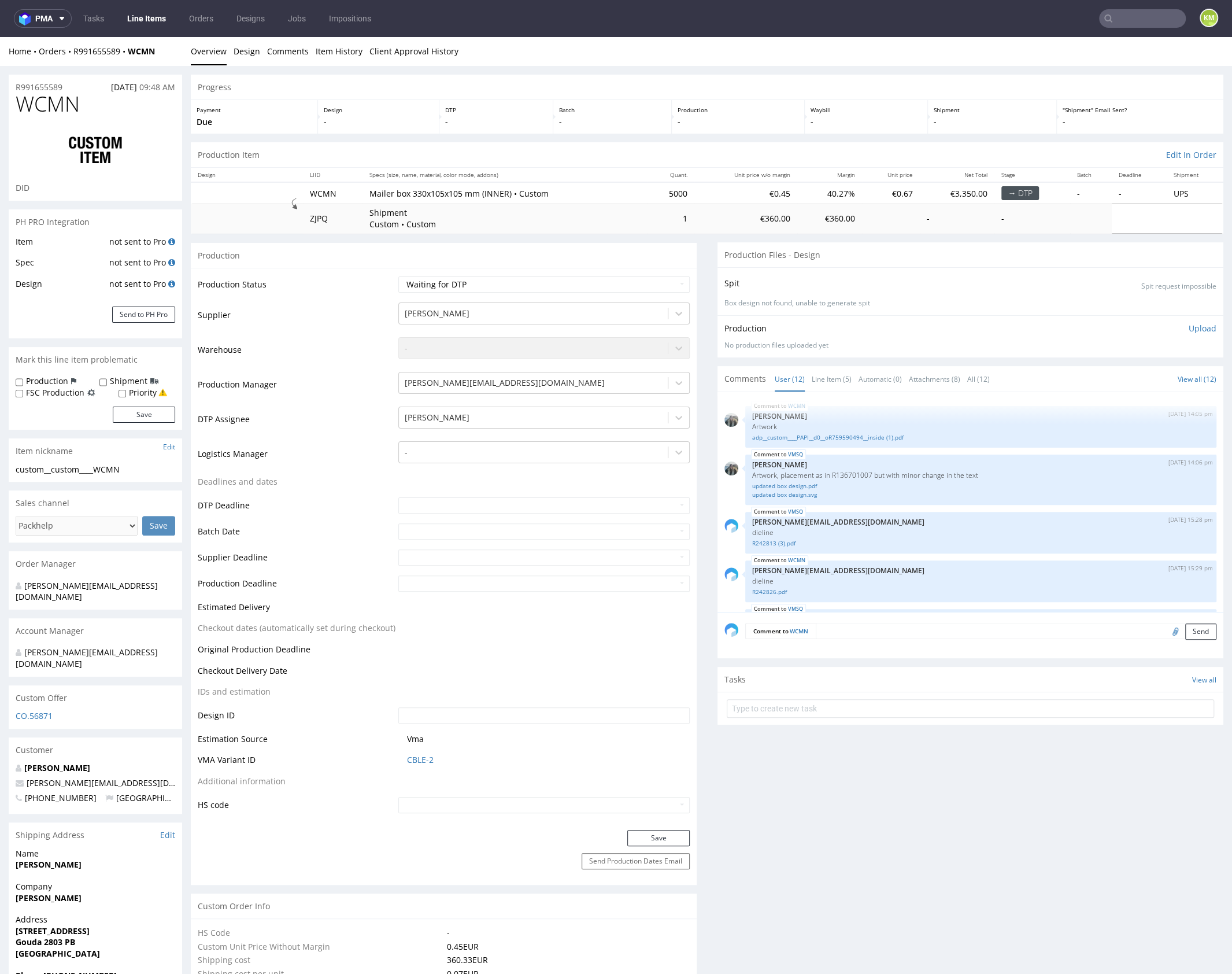
scroll to position [429, 0]
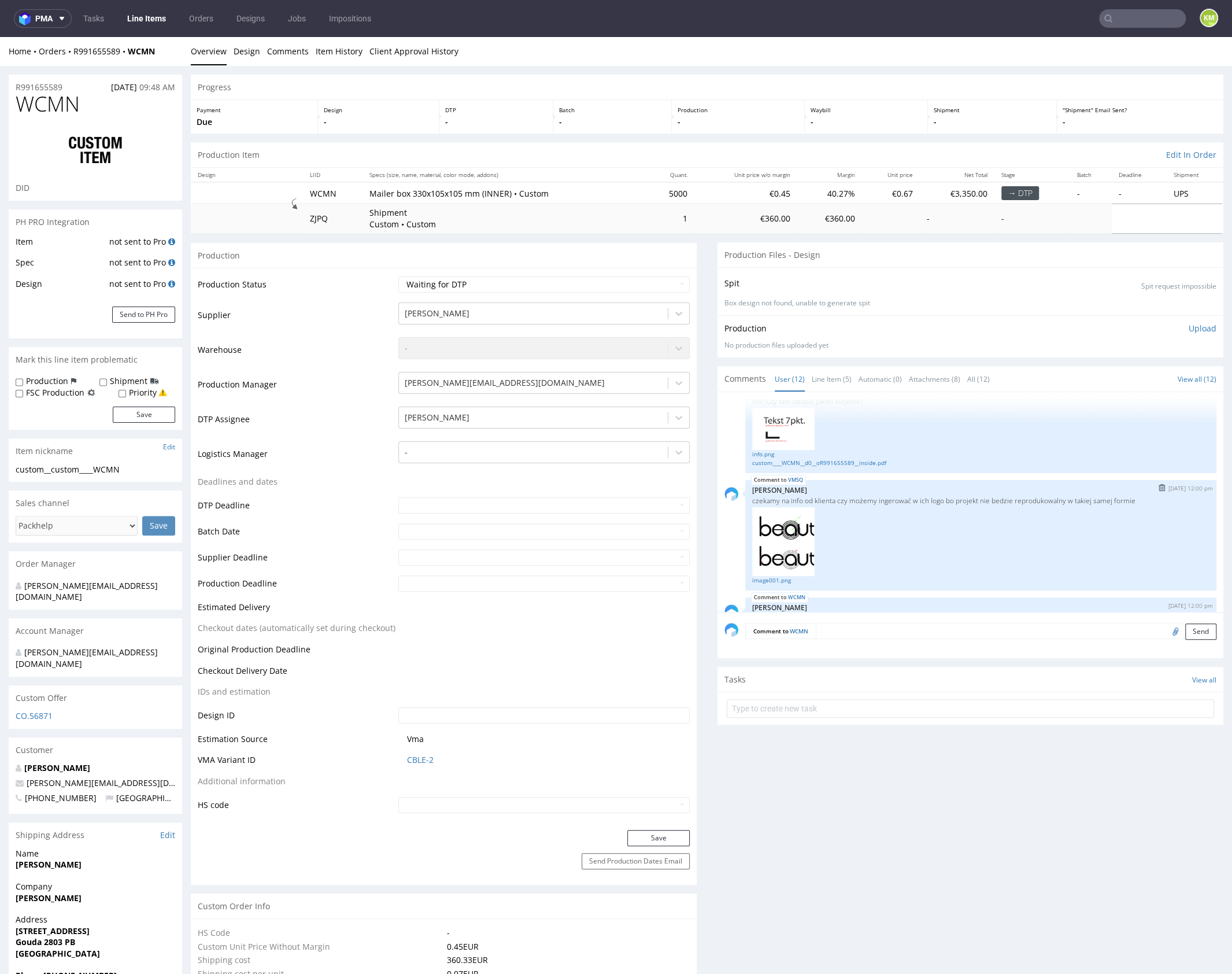
click at [903, 512] on div at bounding box center [981, 541] width 457 height 69
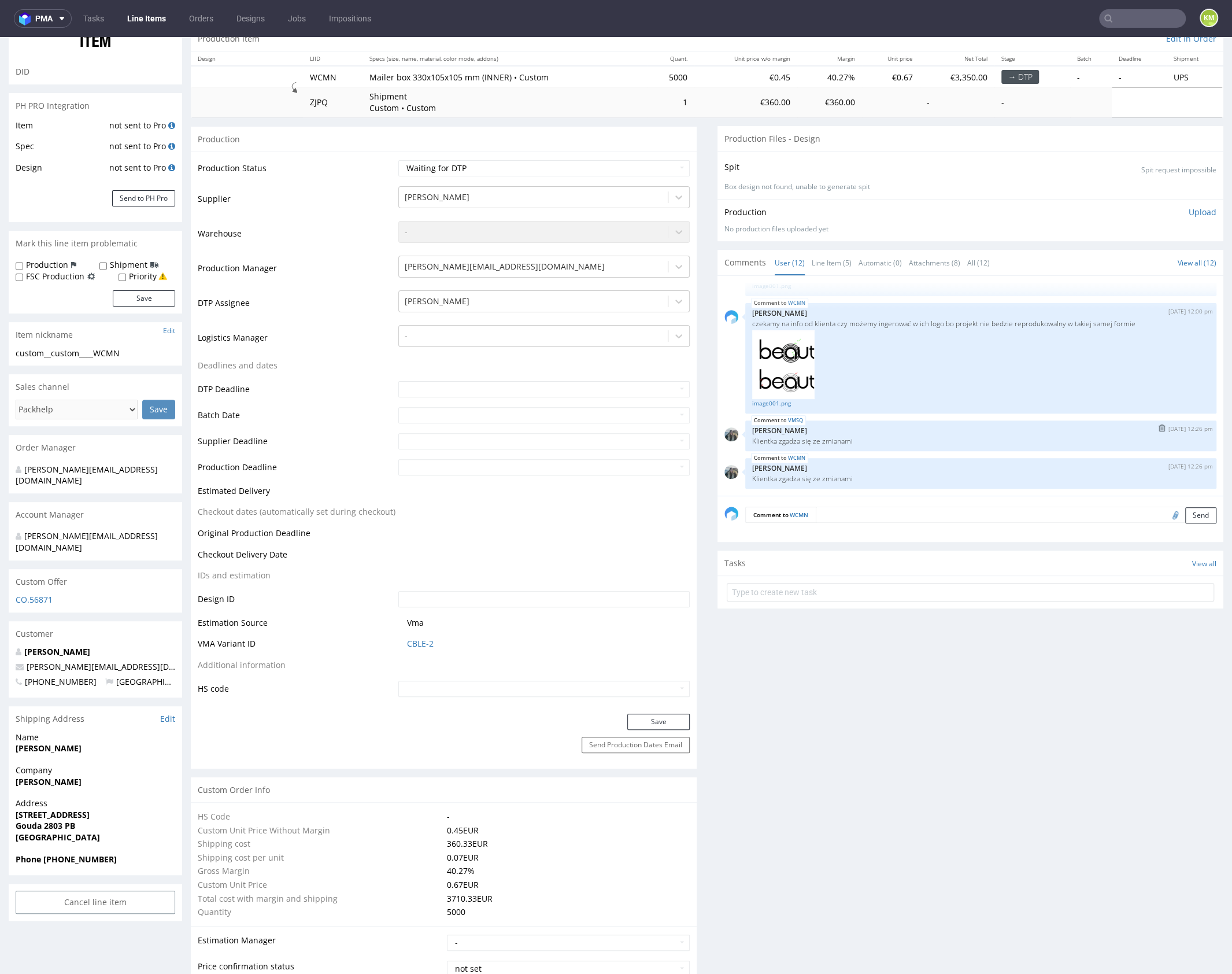
scroll to position [119, 0]
drag, startPoint x: 887, startPoint y: 702, endPoint x: 889, endPoint y: 675, distance: 27.1
click at [835, 269] on link "Line Item (5)" at bounding box center [832, 259] width 40 height 25
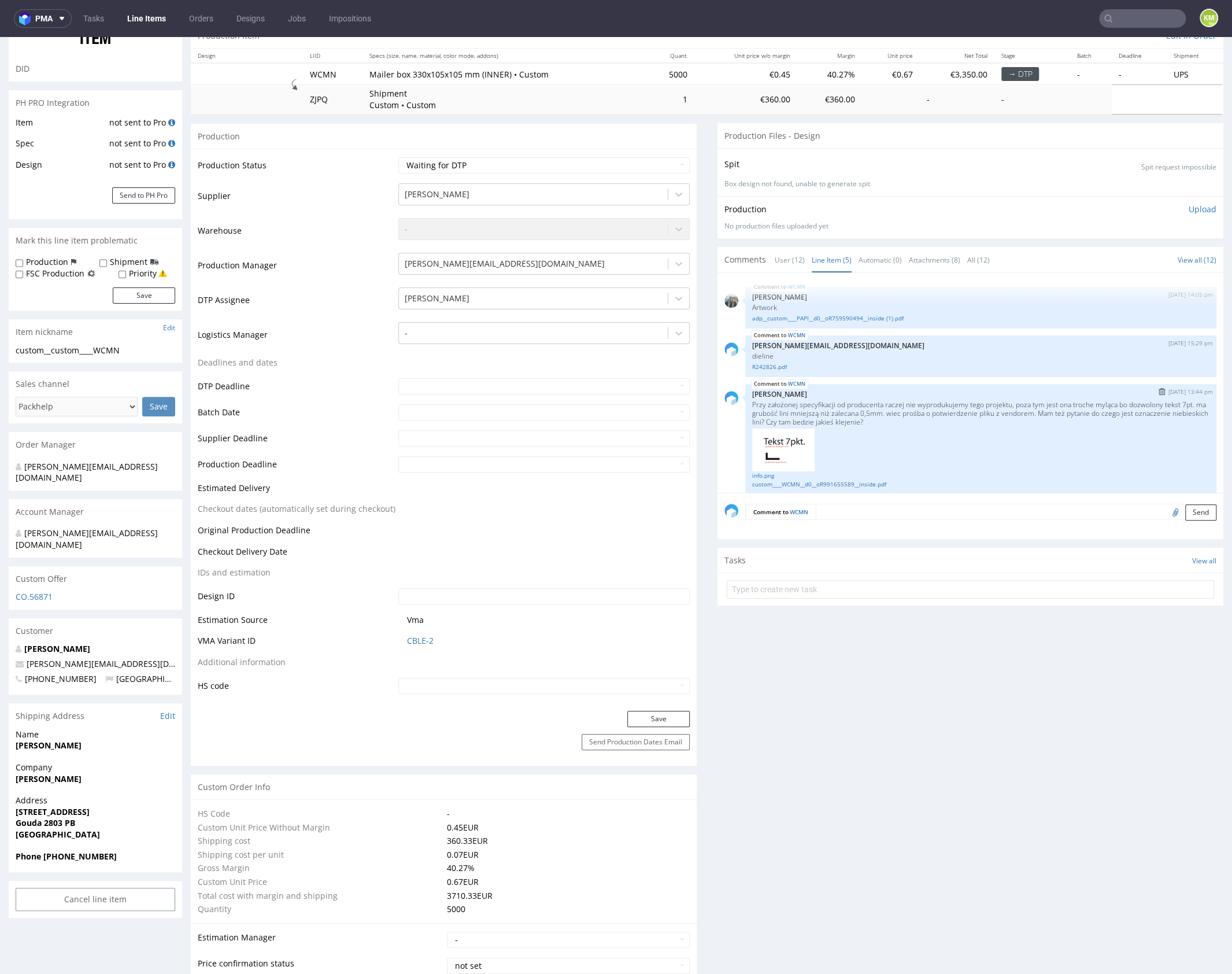
click at [1032, 423] on p "Przy założonej specyfikacji od producenta raczej nie wyprodukujemy tego projekt…" at bounding box center [981, 413] width 457 height 26
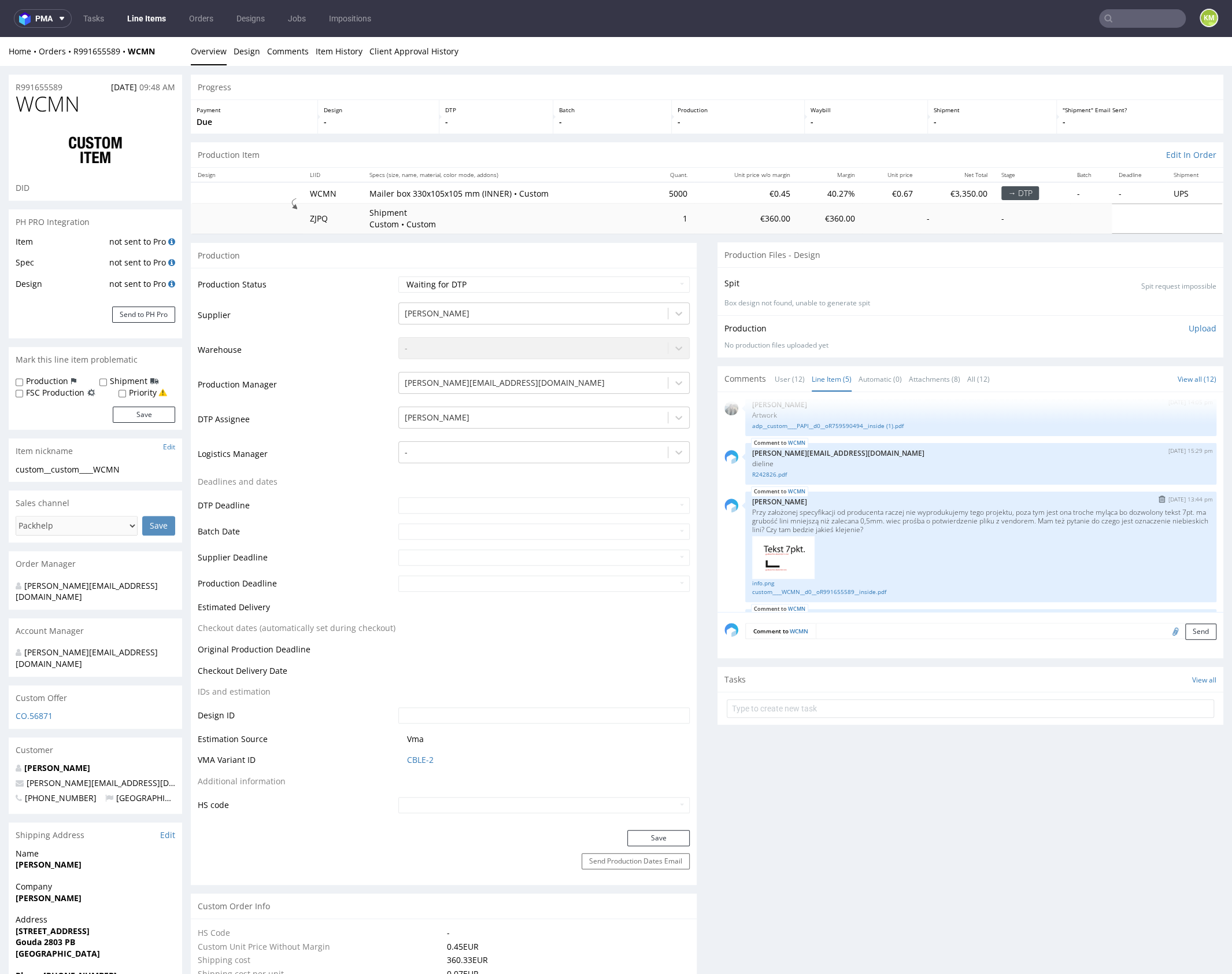
scroll to position [27, 0]
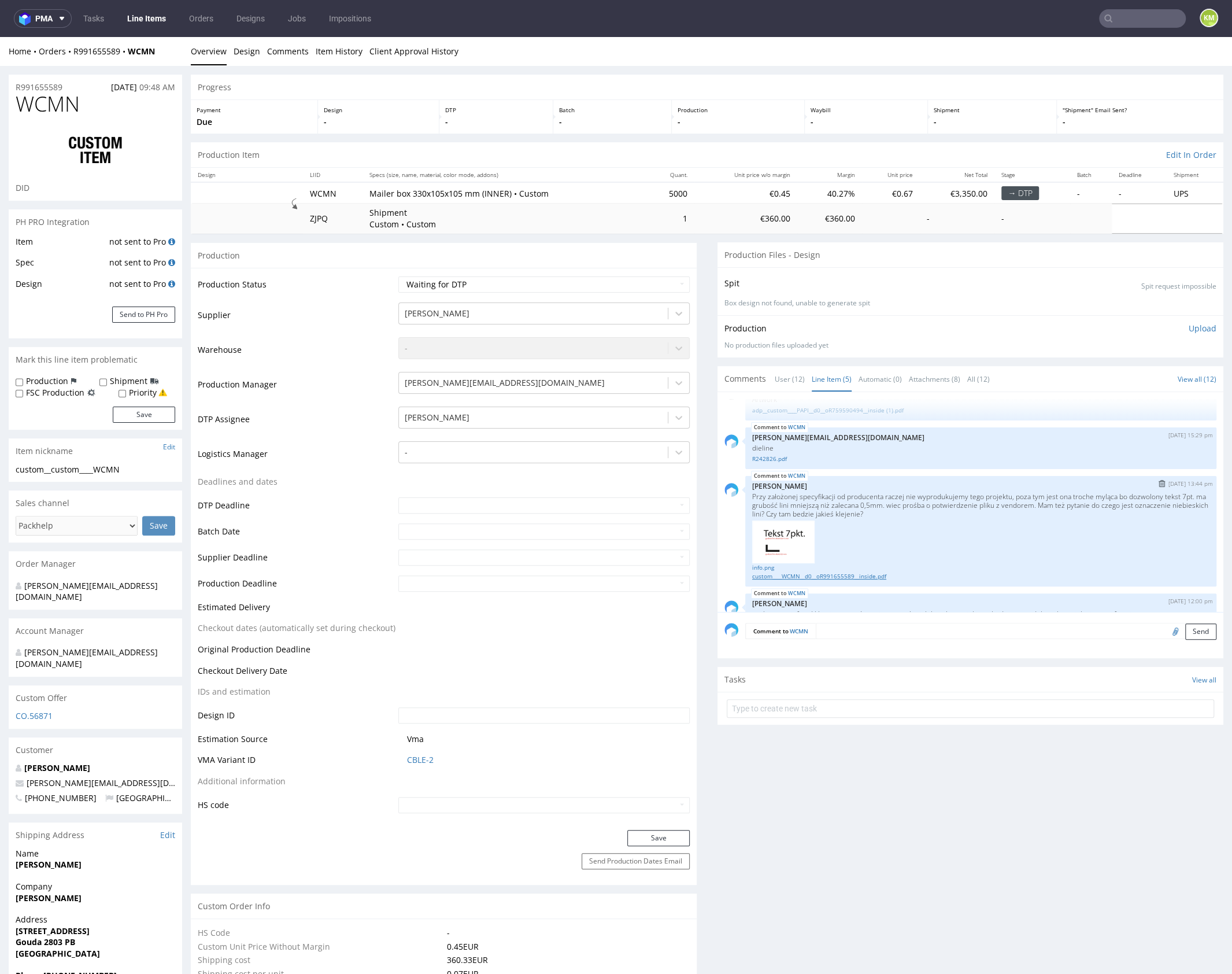
click at [853, 573] on link "custom____WCMN__d0__oR991655589__inside.pdf" at bounding box center [981, 576] width 457 height 9
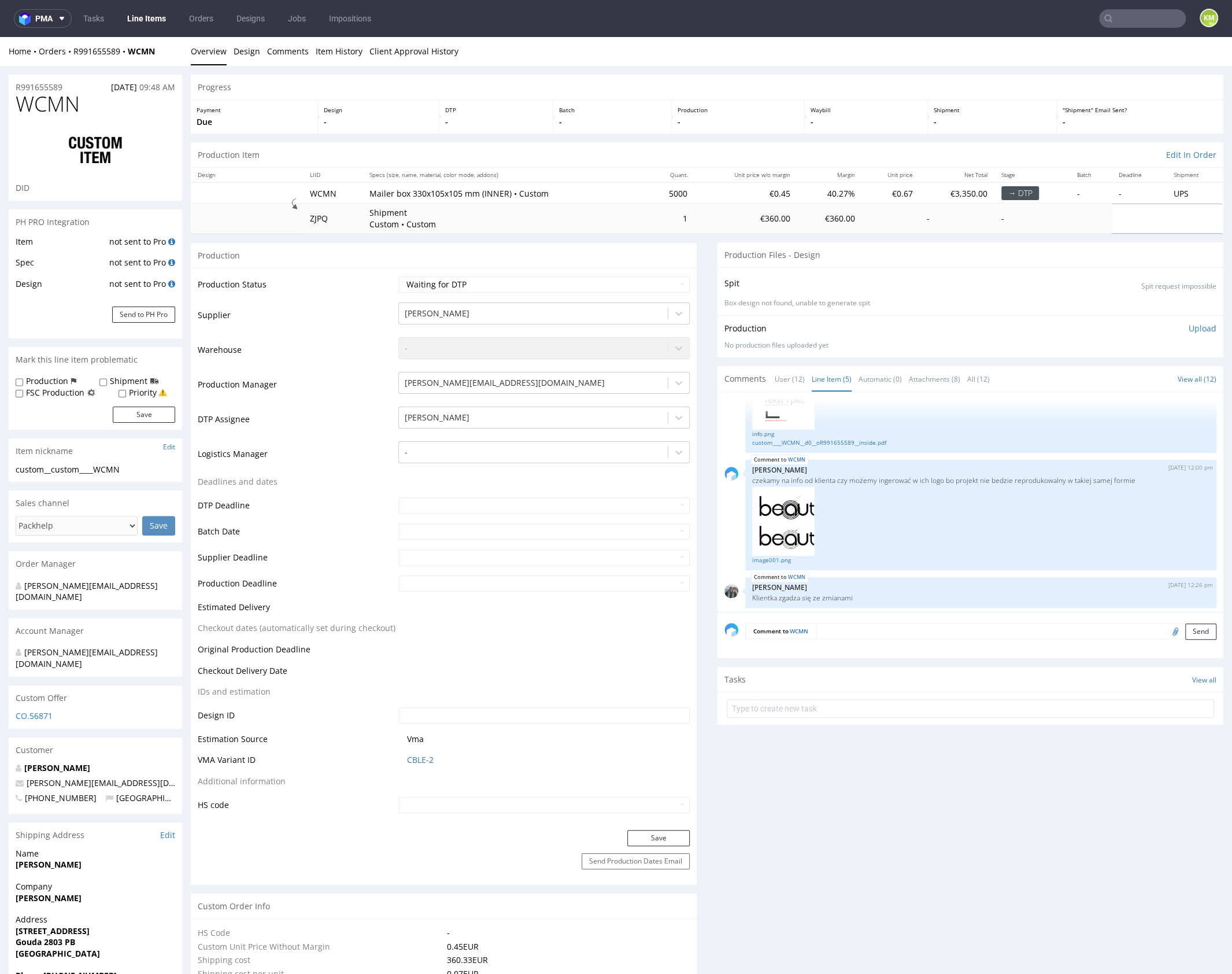
scroll to position [163, 0]
click at [1165, 631] on input "file" at bounding box center [1173, 630] width 16 height 15
type input "C:\fakepath\custom____WCMN__d0__oR991655589__inside__v2.pdf"
click at [849, 620] on div "Comment to WCMN Send" at bounding box center [970, 635] width 506 height 47
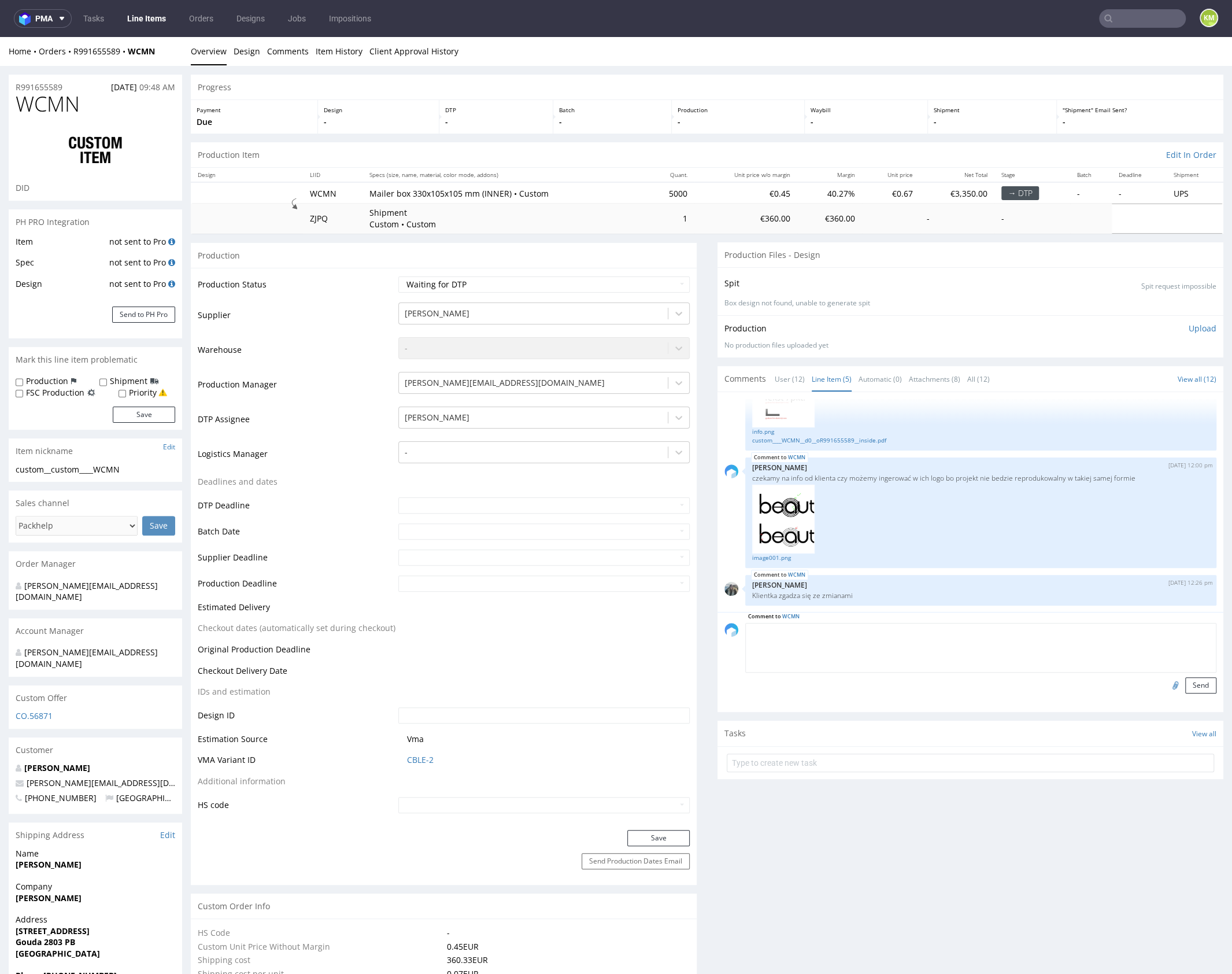
click at [850, 626] on textarea at bounding box center [981, 648] width 471 height 50
type textarea "Wpro"
click at [818, 626] on textarea "Wprowadziłem poprawki od vendora, czy tak jest wystarczająco zeby wszystko się …" at bounding box center [981, 648] width 471 height 50
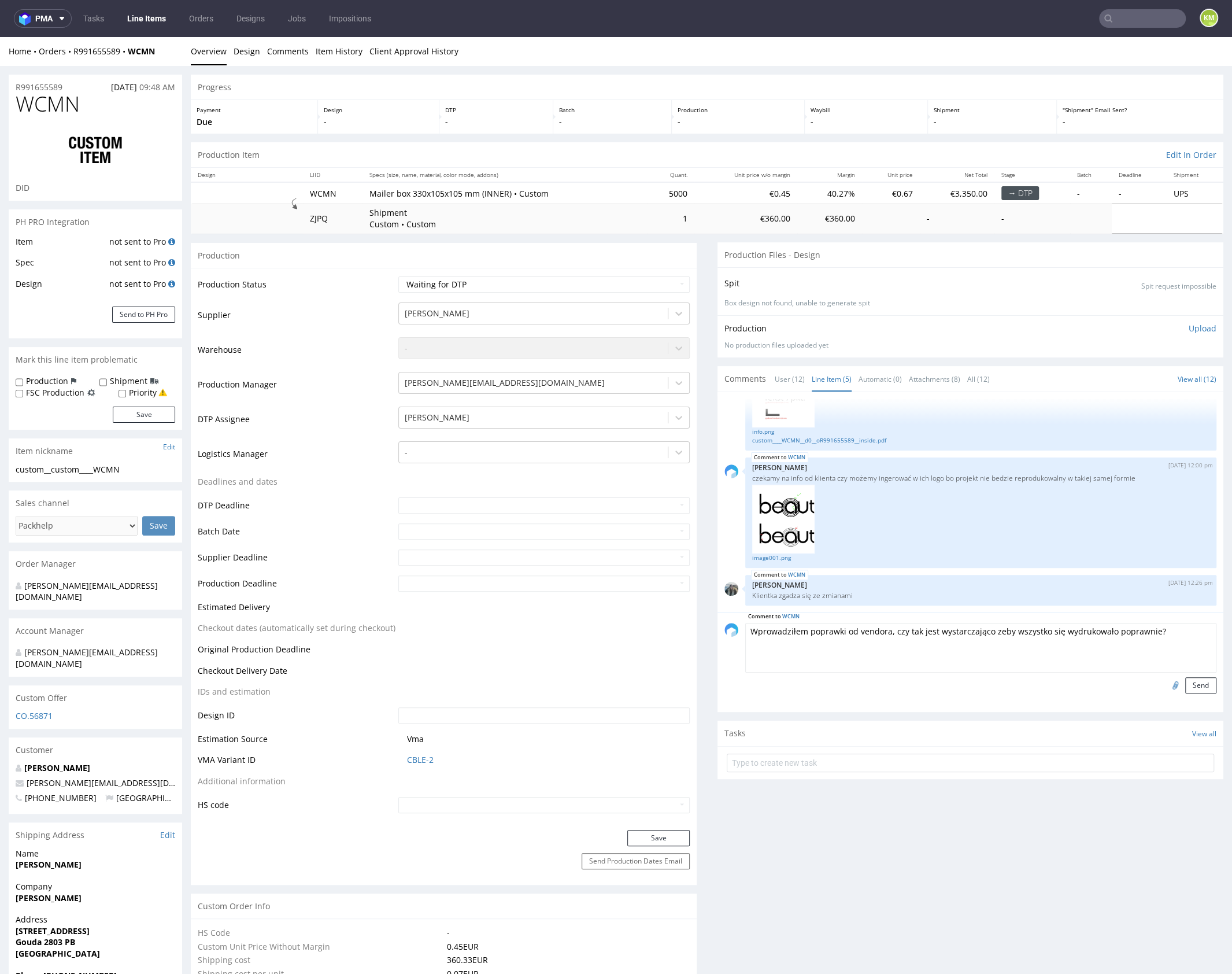
click at [1160, 633] on textarea "Wprowadziłem poprawki od vendora, czy tak jest wystarczająco zeby wszystko się …" at bounding box center [981, 648] width 471 height 50
type textarea "Wprowadziłem poprawki od vendora, czy tak jest wystarczająco zeby wszystko się …"
click at [1166, 685] on input "file" at bounding box center [1173, 685] width 16 height 15
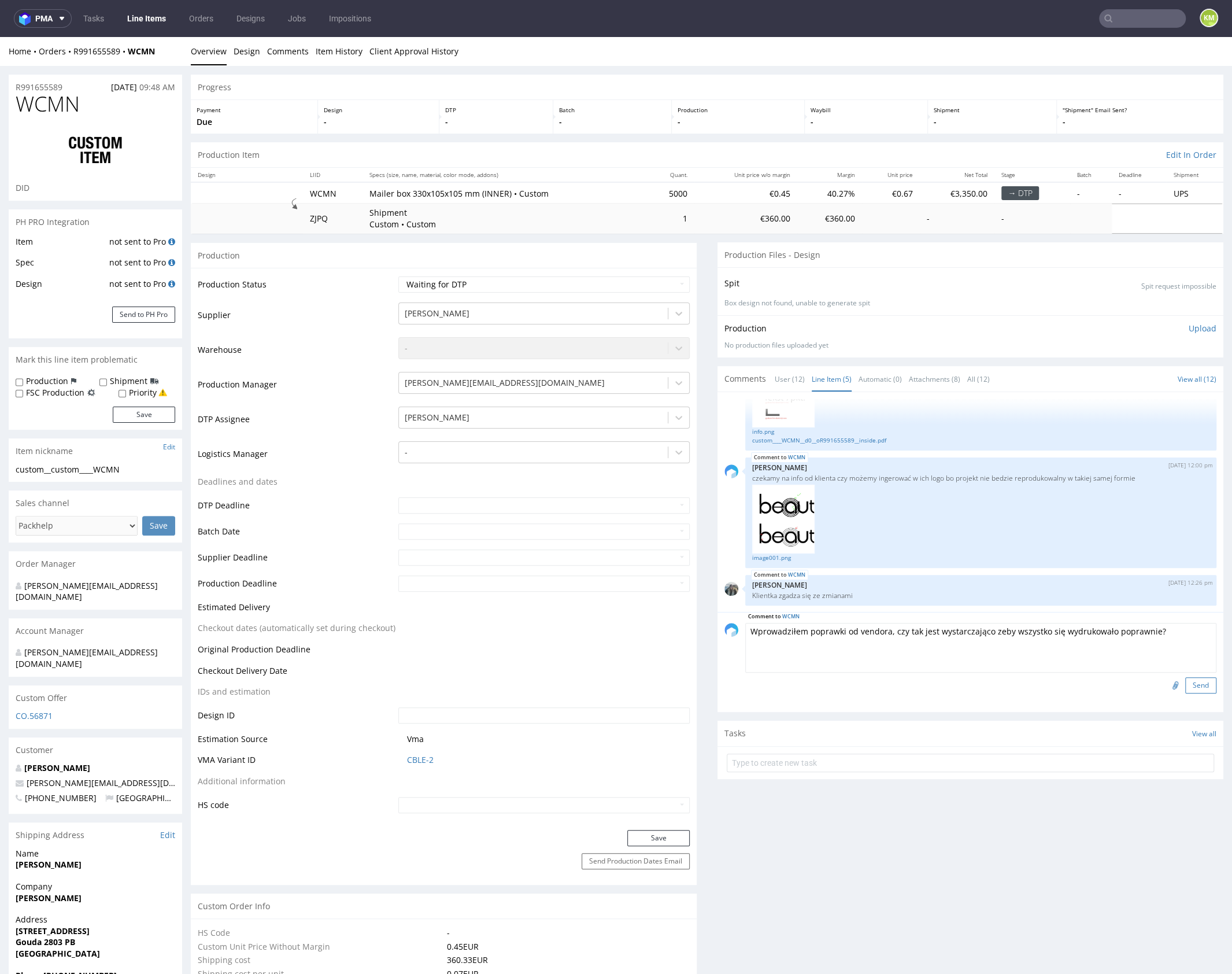
click at [1185, 683] on button "Send" at bounding box center [1200, 686] width 31 height 16
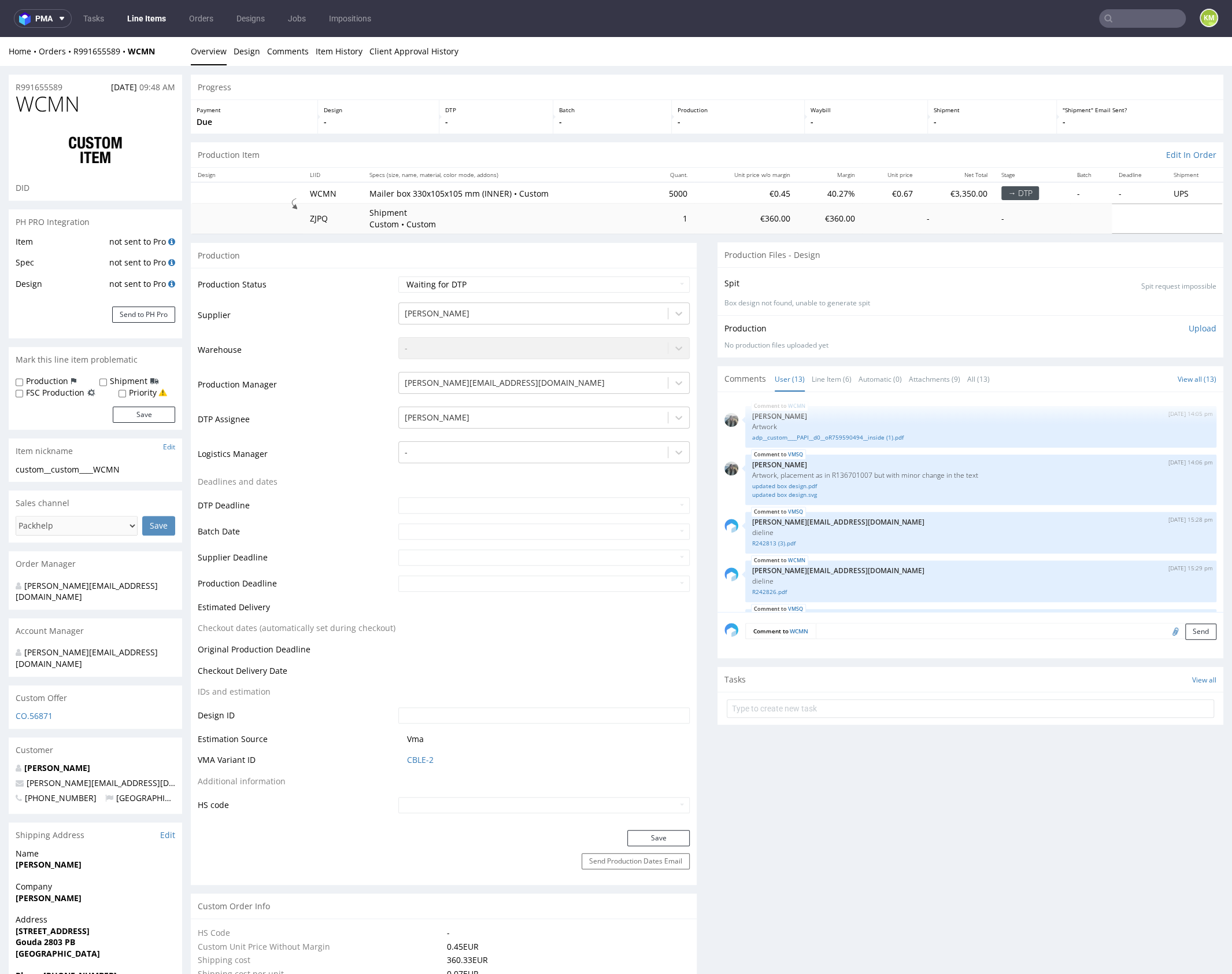
scroll to position [657, 0]
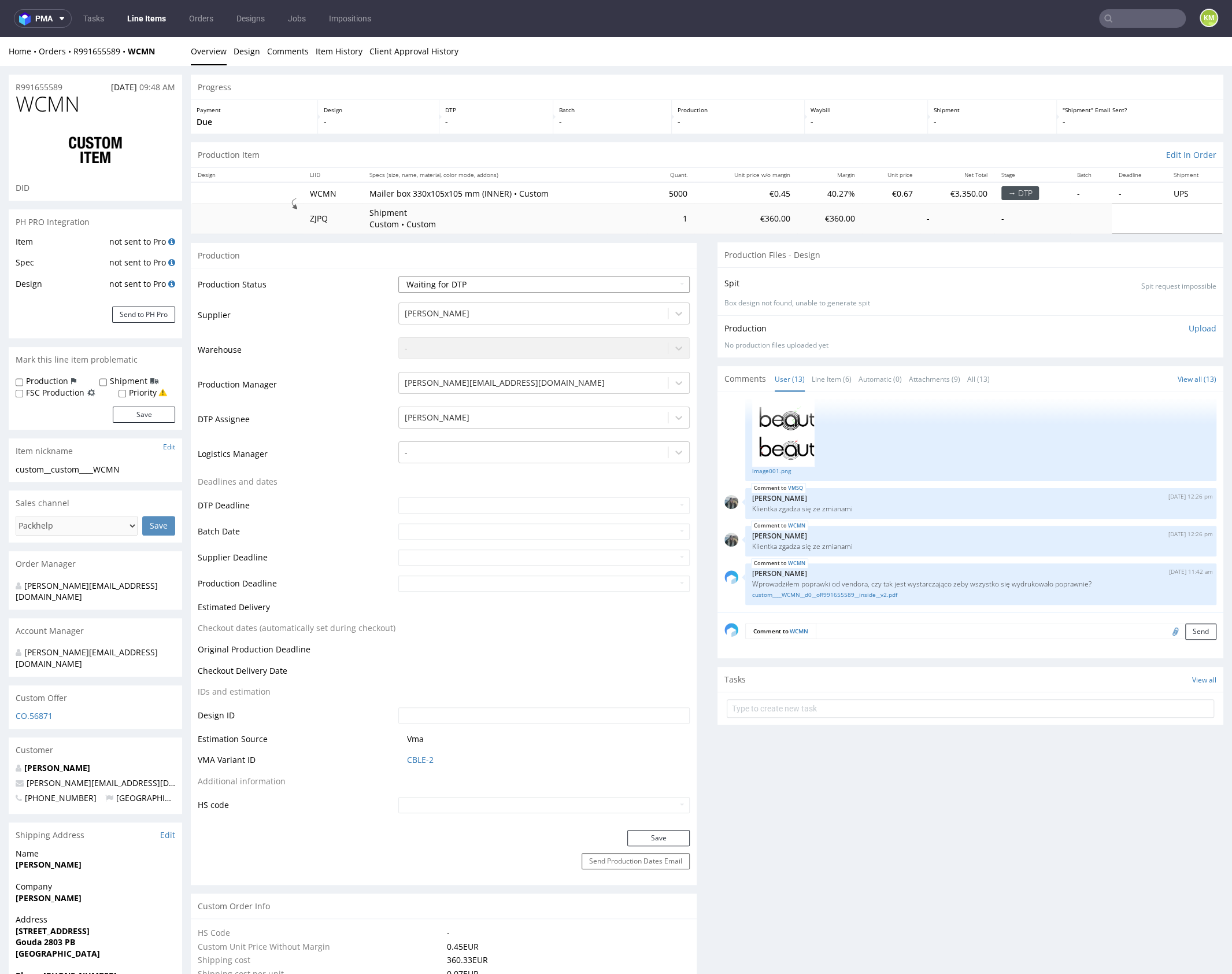
click at [491, 288] on select "Waiting for Artwork Waiting for Diecut Waiting for Mockup Waiting for DTP Waiti…" at bounding box center [543, 284] width 291 height 16
select select "dtp_issue"
click at [398, 276] on select "Waiting for Artwork Waiting for Diecut Waiting for Mockup Waiting for DTP Waiti…" at bounding box center [543, 284] width 291 height 16
click at [652, 840] on button "Save" at bounding box center [658, 838] width 63 height 16
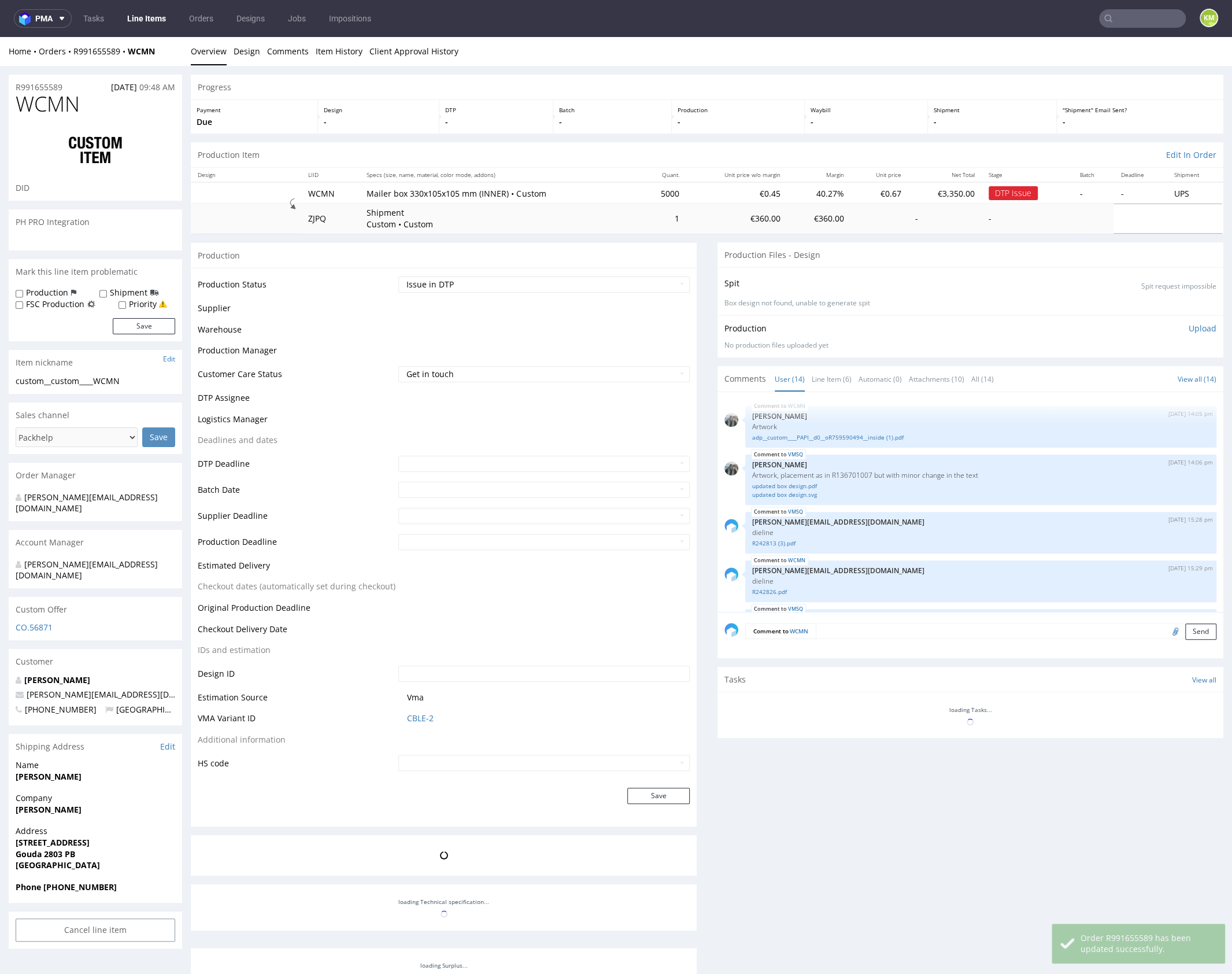
scroll to position [705, 0]
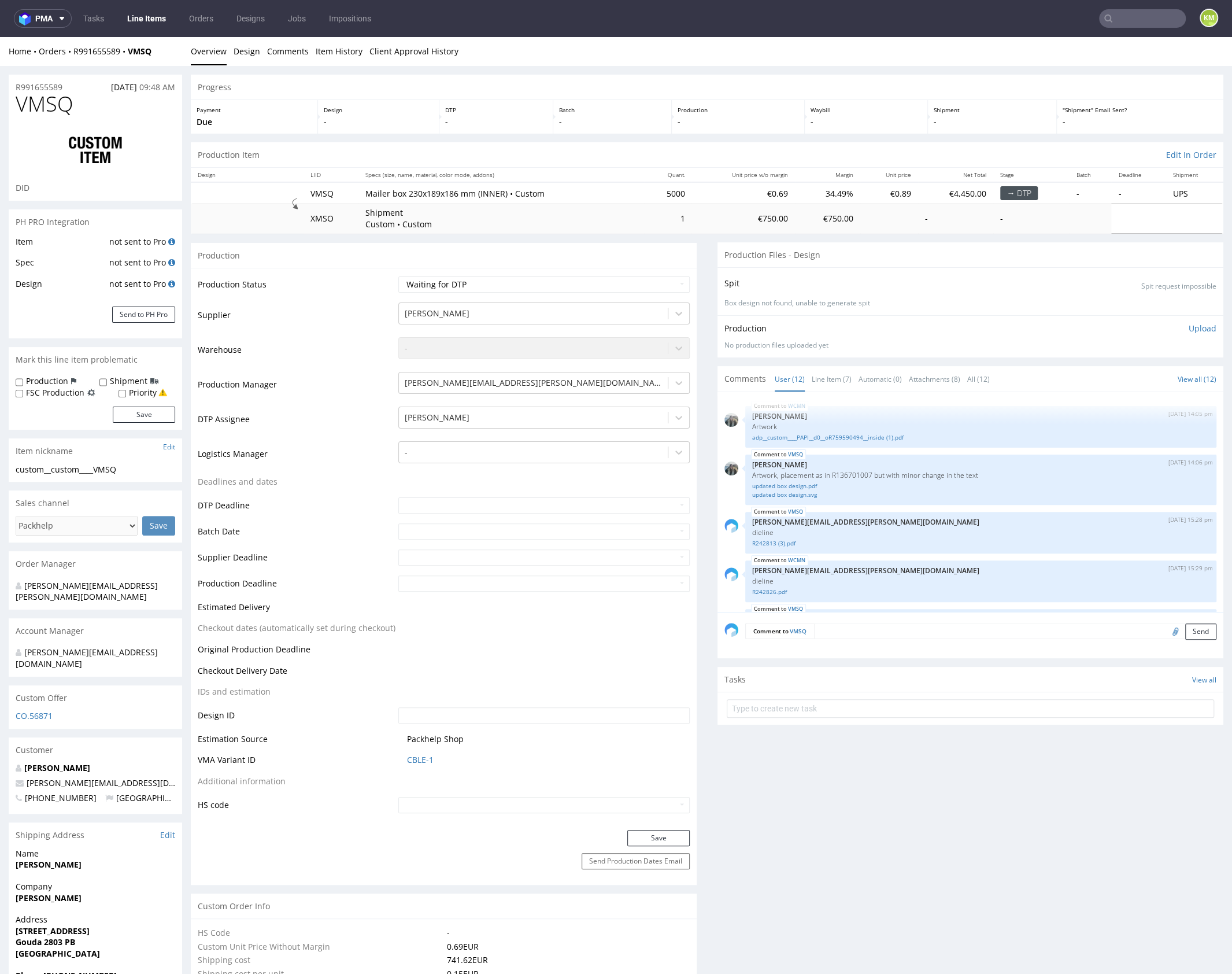
scroll to position [608, 0]
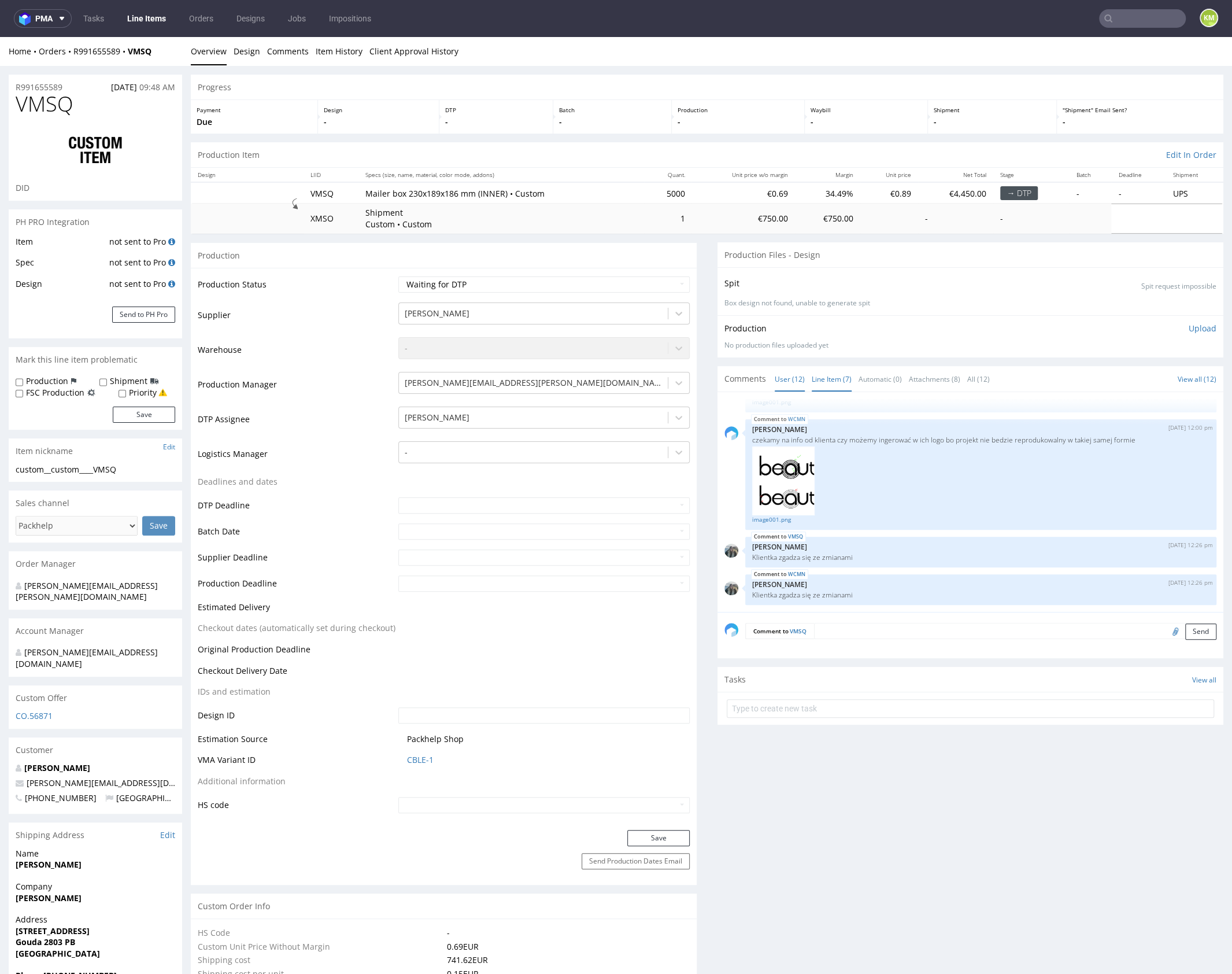
click at [824, 372] on link "Line Item (7)" at bounding box center [832, 379] width 40 height 25
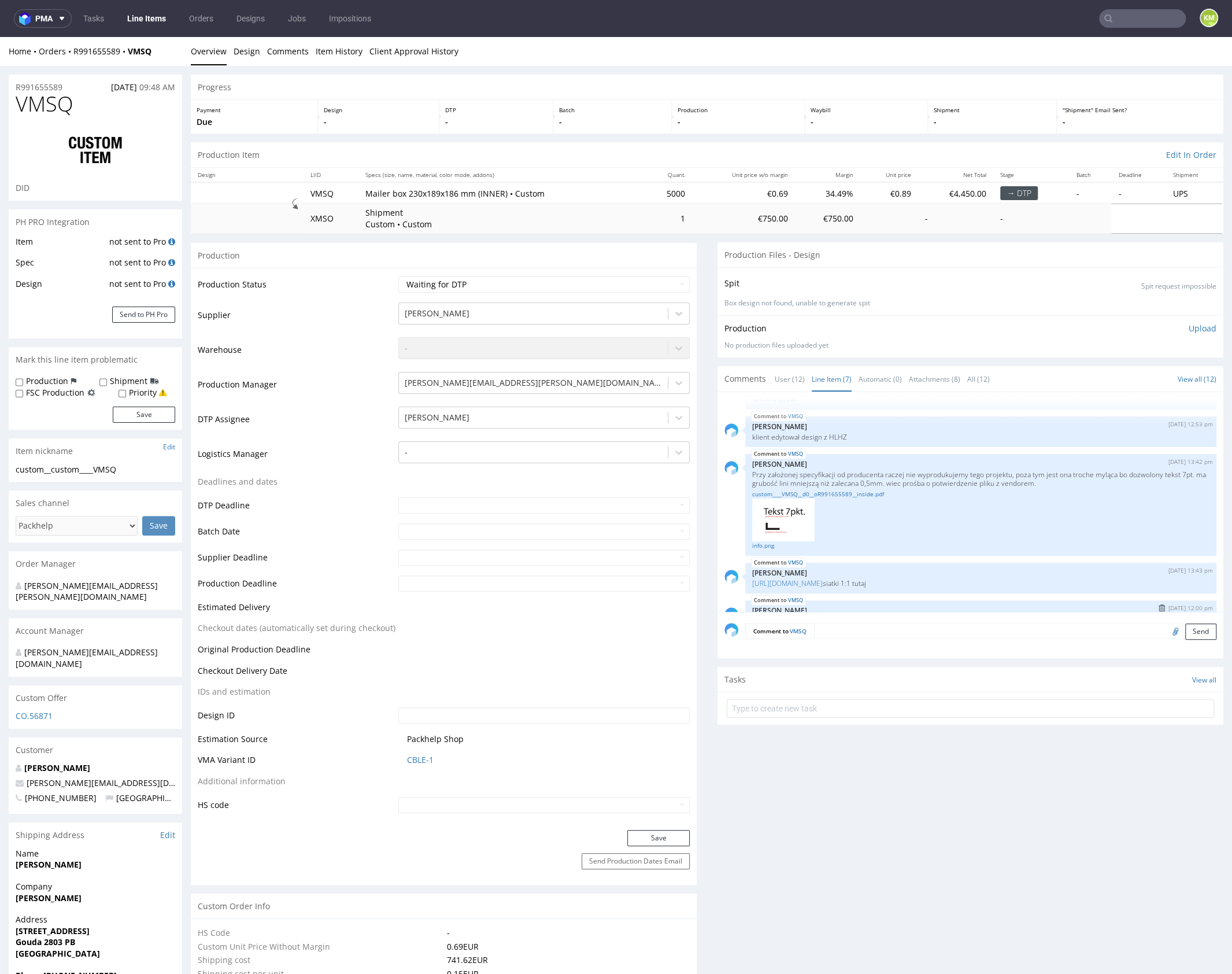
scroll to position [86, 0]
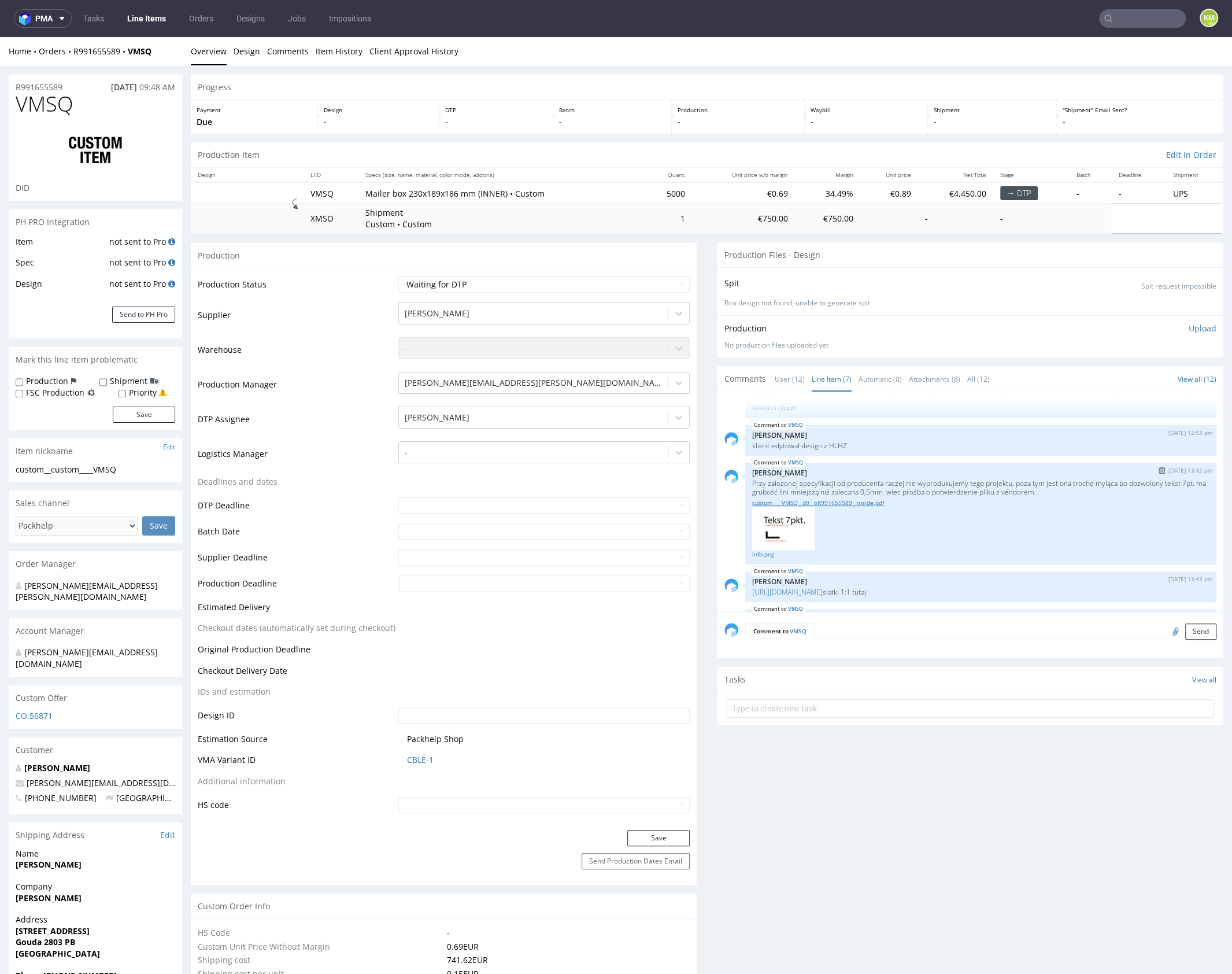
click at [865, 504] on link "custom____VMSQ__d0__oR991655589__inside.pdf" at bounding box center [981, 503] width 457 height 9
click at [1165, 630] on input "file" at bounding box center [1173, 630] width 16 height 15
type input "C:\fakepath\custom____VMSQ__d0__oR991655589__inside__v2.pdf"
click at [940, 632] on textarea at bounding box center [1014, 631] width 402 height 16
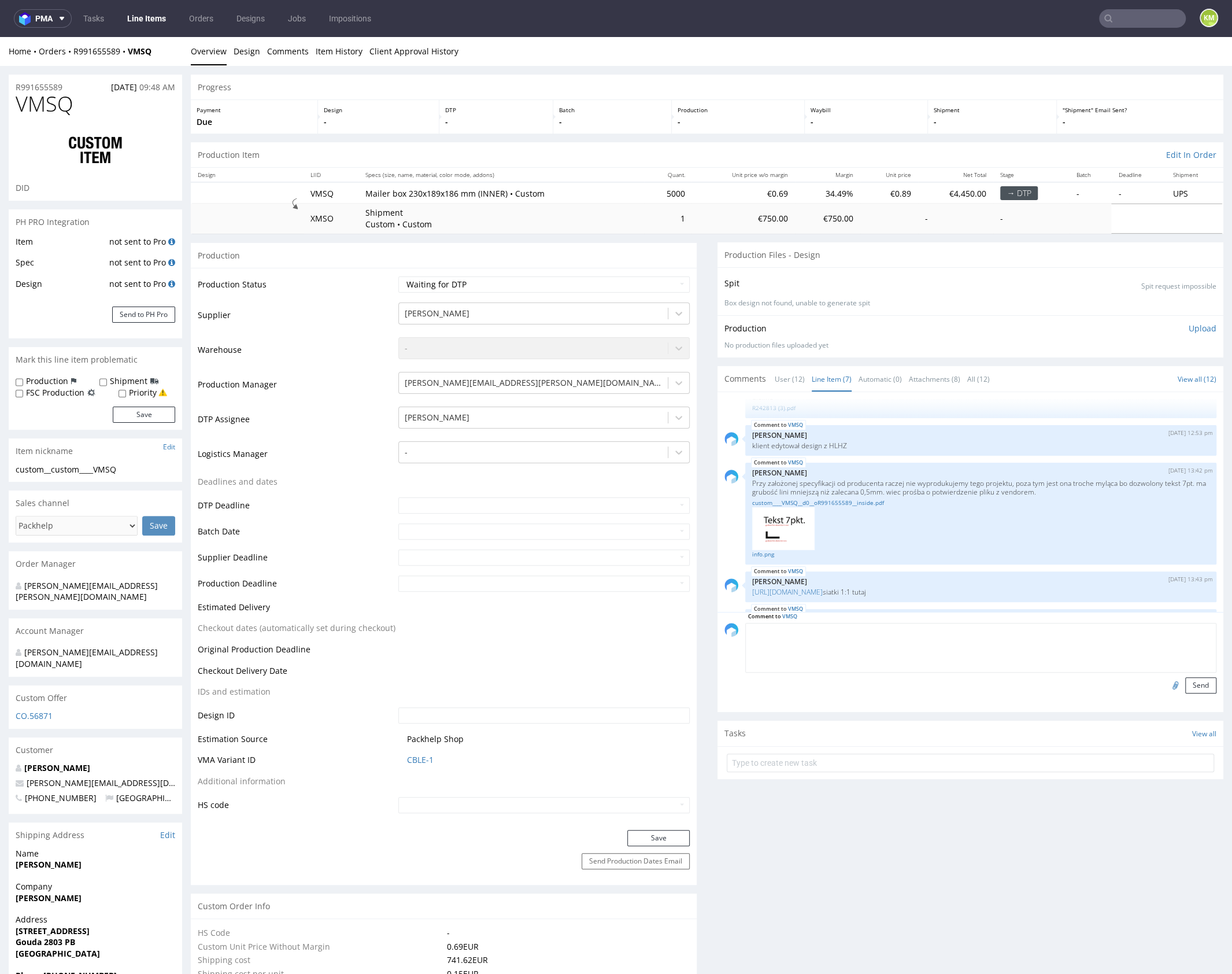
paste textarea "Wprowadziłem poprawki od vendora, czy tak jest wystarczająco zeby wszystko się …"
type textarea "Wprowadziłem poprawki od vendora, czy tak jest wystarczająco zeby wszystko się …"
click at [1194, 687] on button "Send" at bounding box center [1200, 686] width 31 height 16
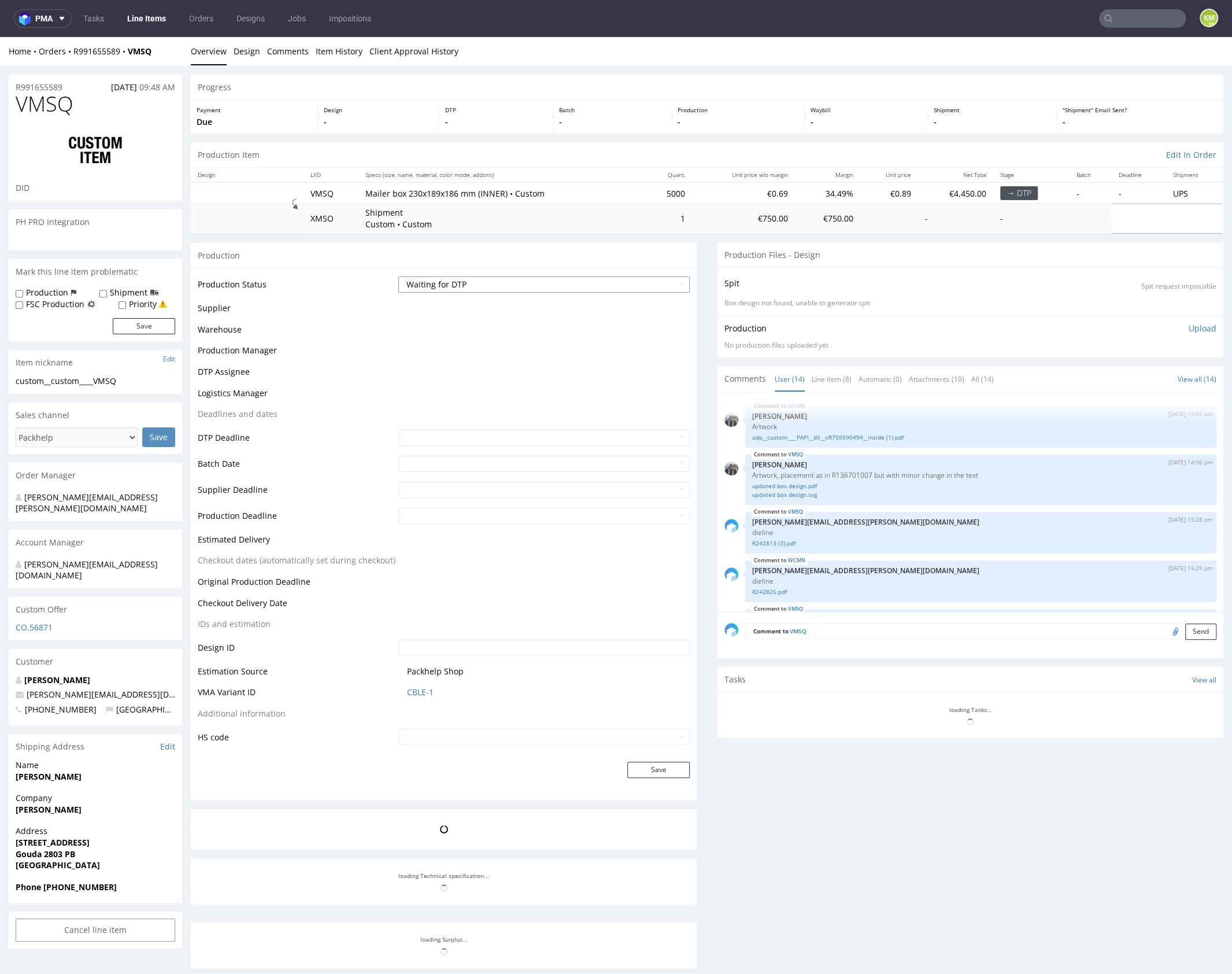
scroll to position [0, 0]
click at [606, 286] on select "Waiting for Artwork Waiting for Diecut Waiting for Mockup Waiting for DTP Waiti…" at bounding box center [543, 284] width 291 height 16
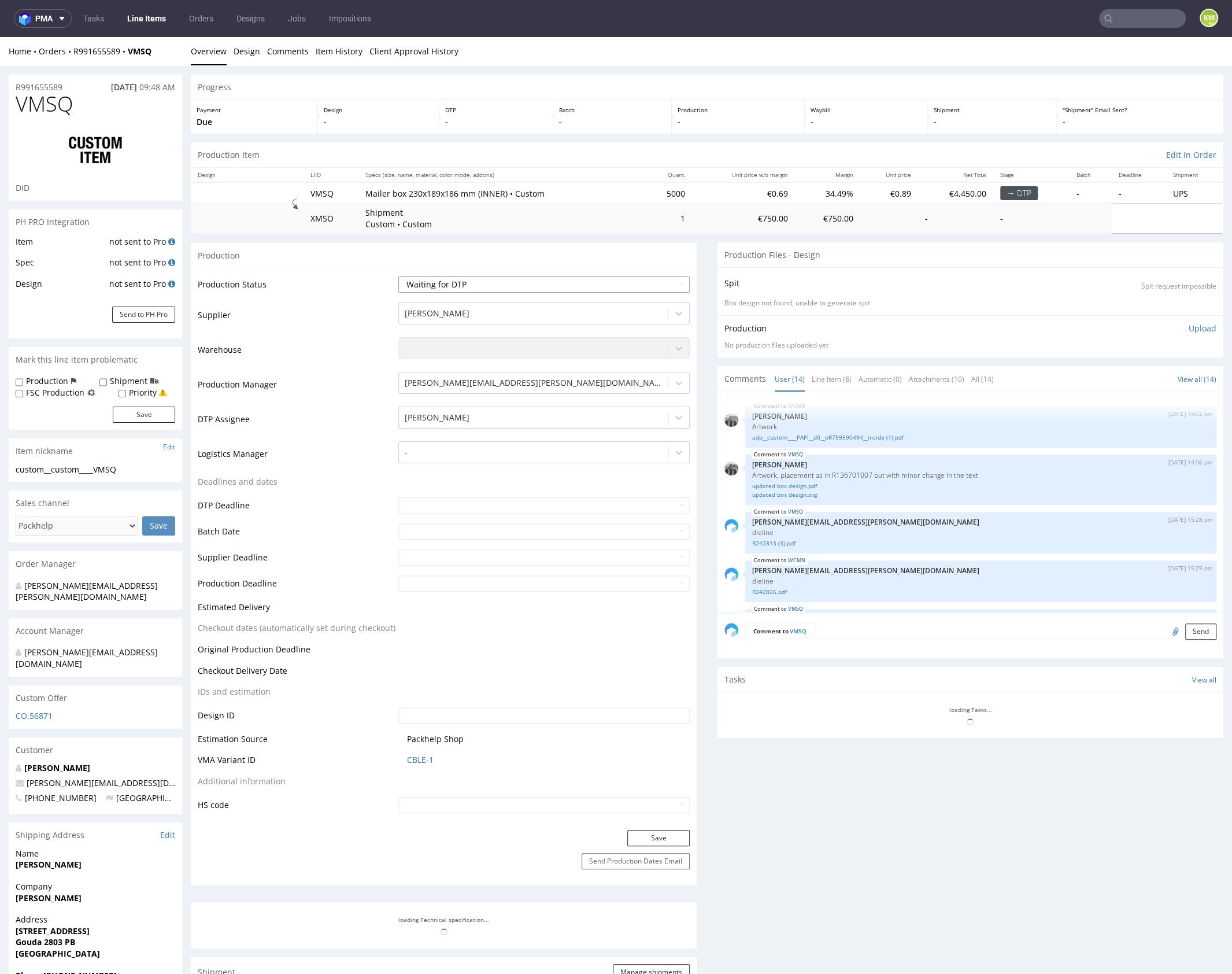
scroll to position [705, 0]
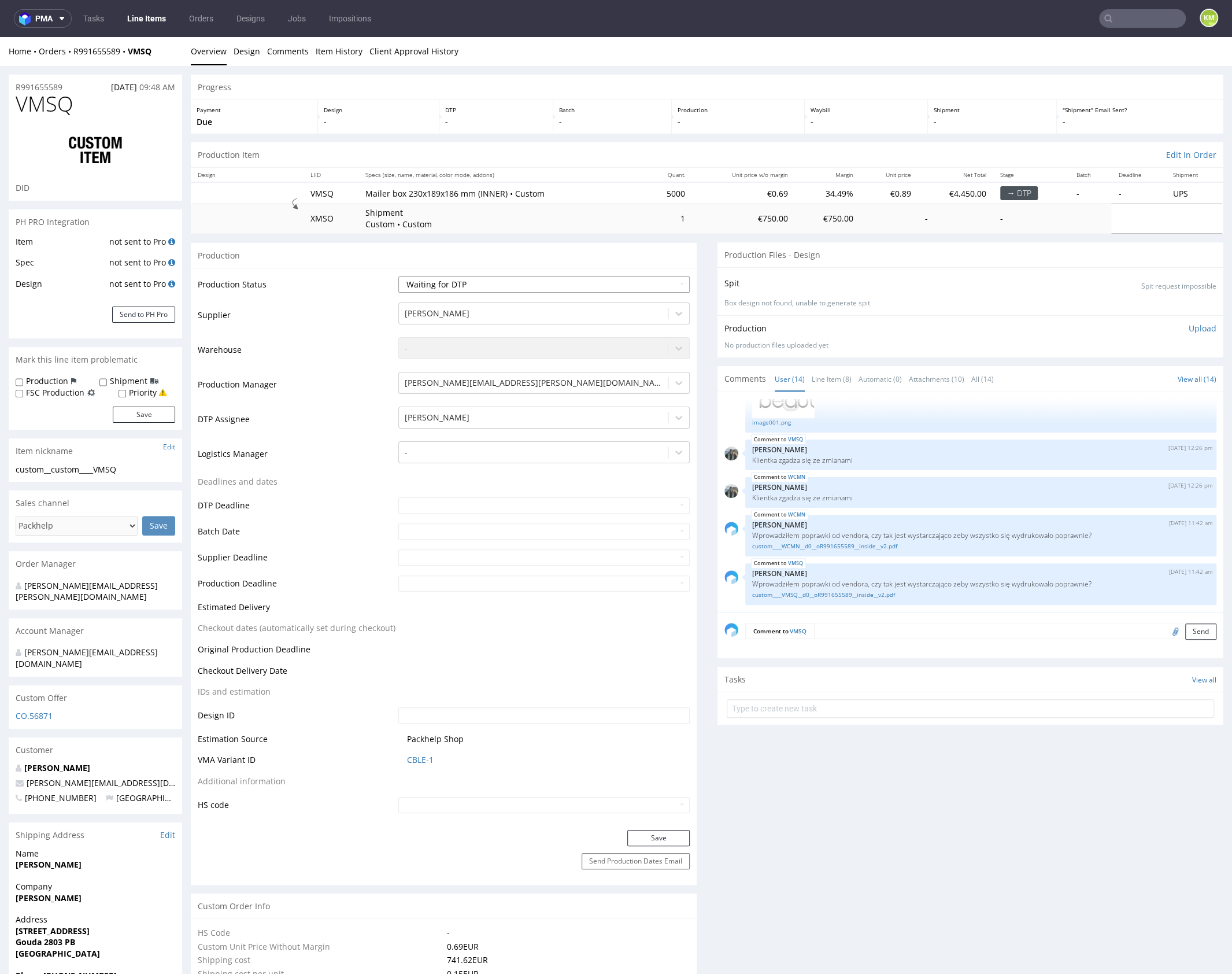
select select "dtp_issue"
click at [398, 276] on select "Waiting for Artwork Waiting for Diecut Waiting for Mockup Waiting for DTP Waiti…" at bounding box center [543, 284] width 291 height 16
click at [658, 833] on button "Save" at bounding box center [658, 838] width 63 height 16
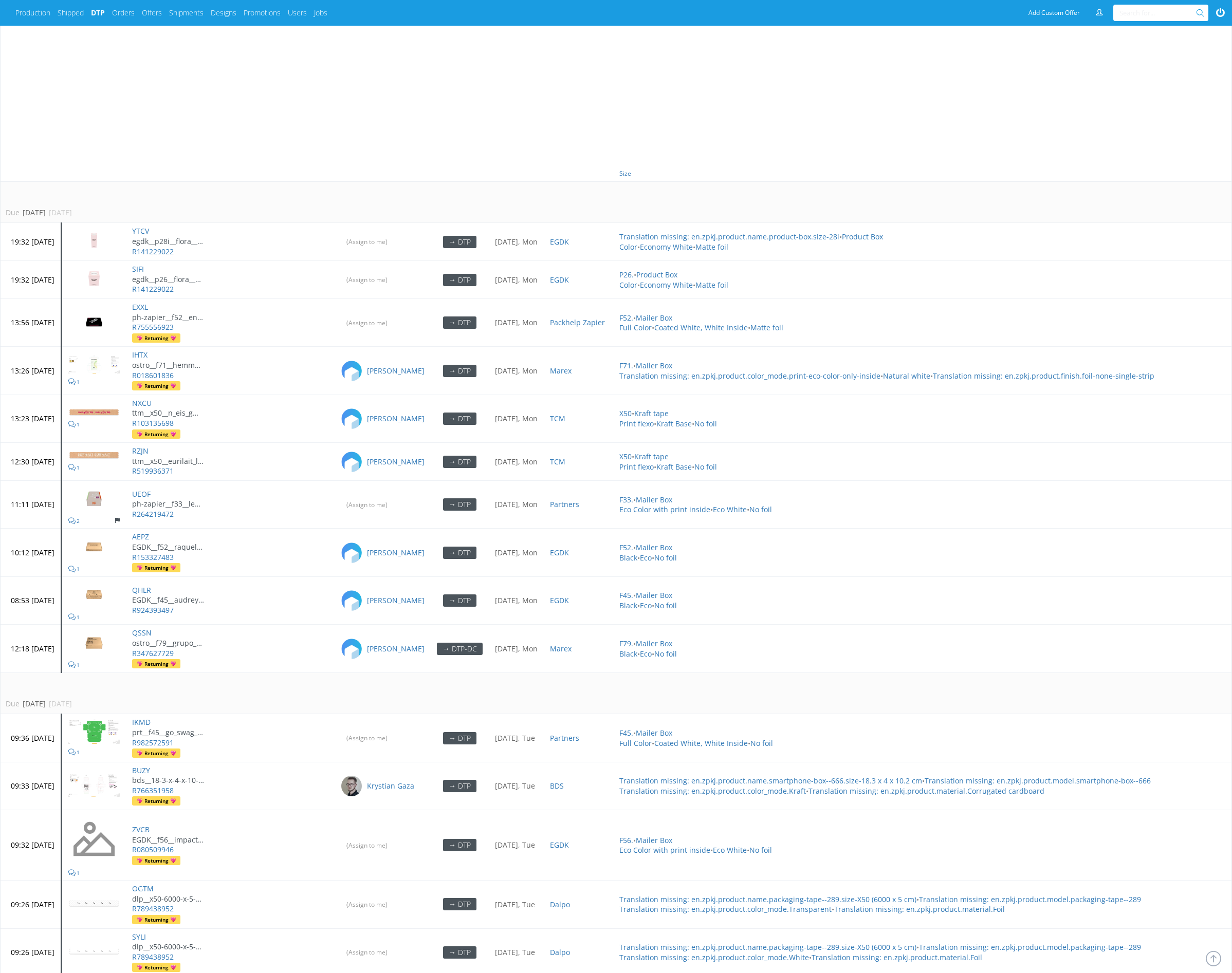
scroll to position [606, 0]
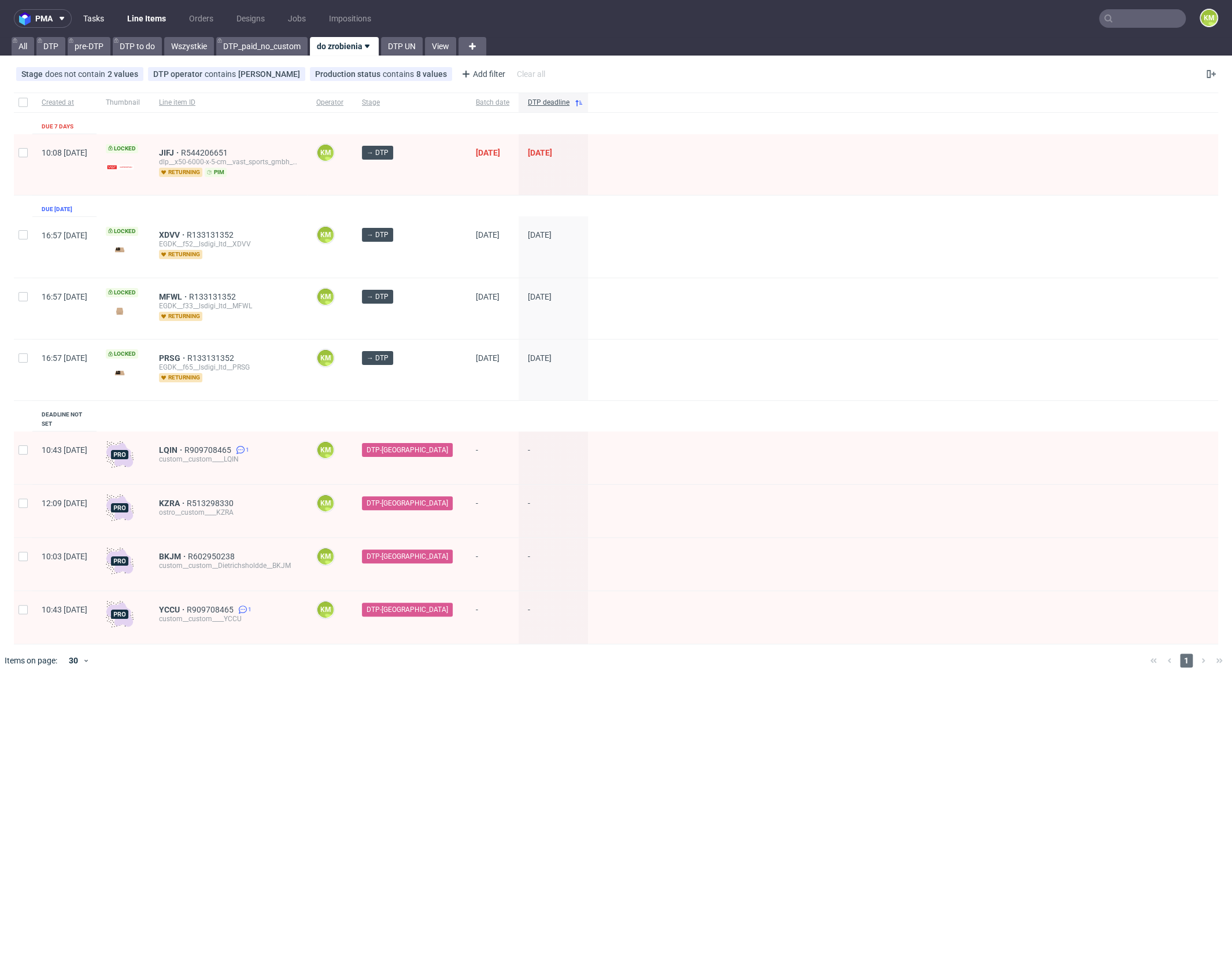
click at [88, 18] on link "Tasks" at bounding box center [93, 18] width 35 height 19
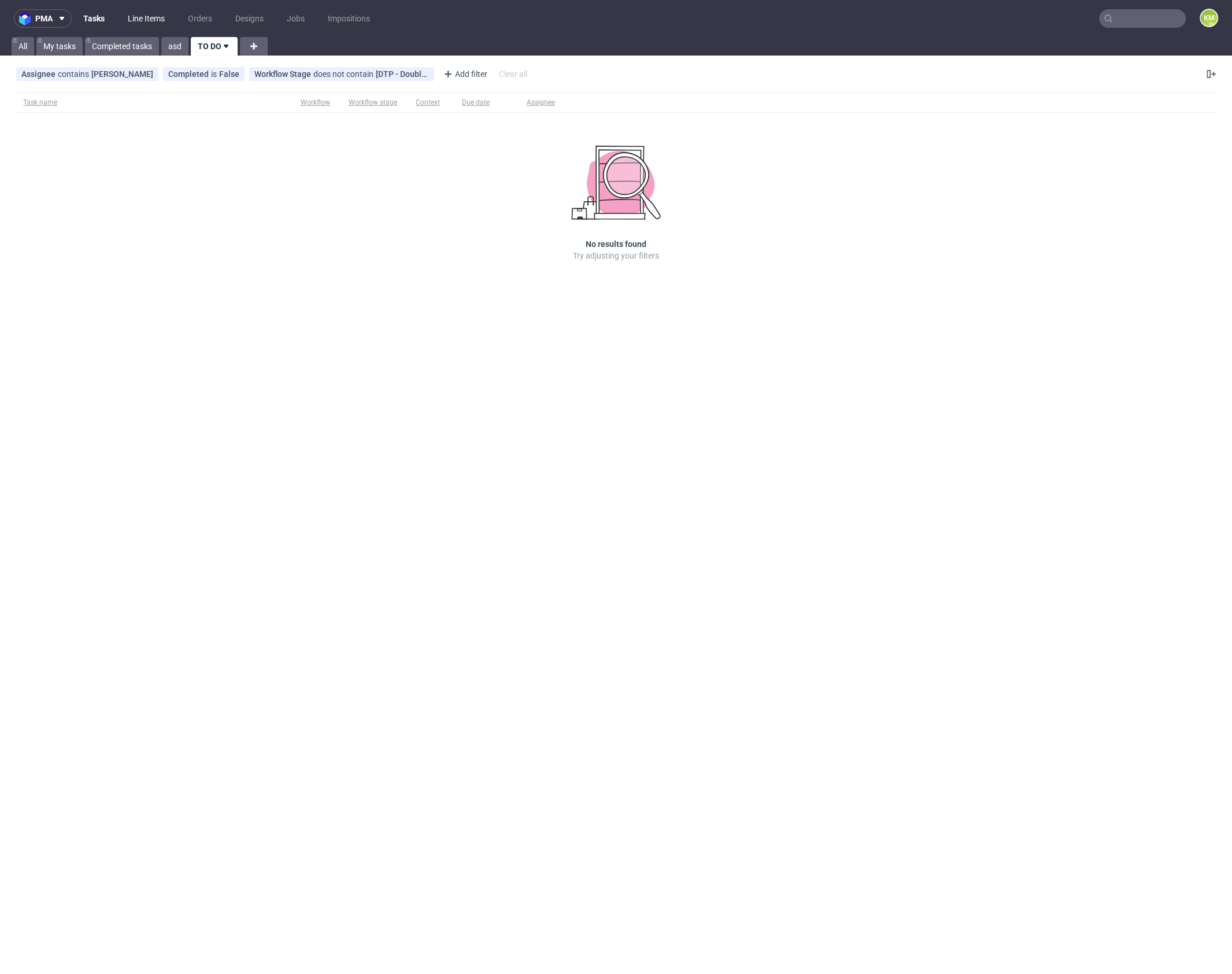
click at [154, 19] on link "Line Items" at bounding box center [146, 18] width 51 height 19
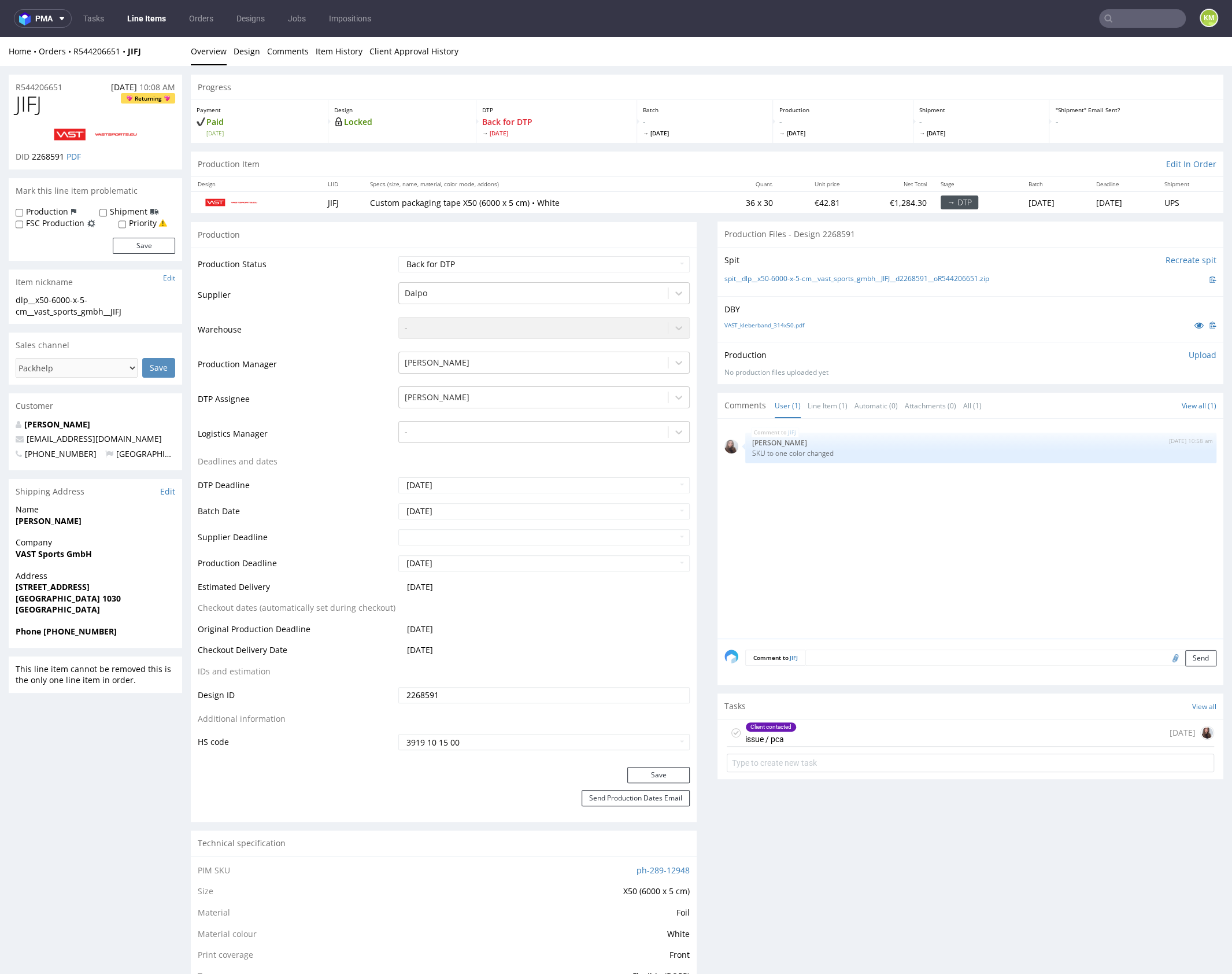
click at [888, 523] on div "JIFJ 10th Oct 25 | 10:58 am Sandra Beśka SKU to one color changed" at bounding box center [974, 532] width 499 height 213
click at [855, 509] on div "JIFJ 10th Oct 25 | 10:58 am Sandra Beśka SKU to one color changed" at bounding box center [974, 532] width 499 height 213
click at [847, 729] on div "Client contacted issue / pca 4 days ago" at bounding box center [971, 732] width 488 height 27
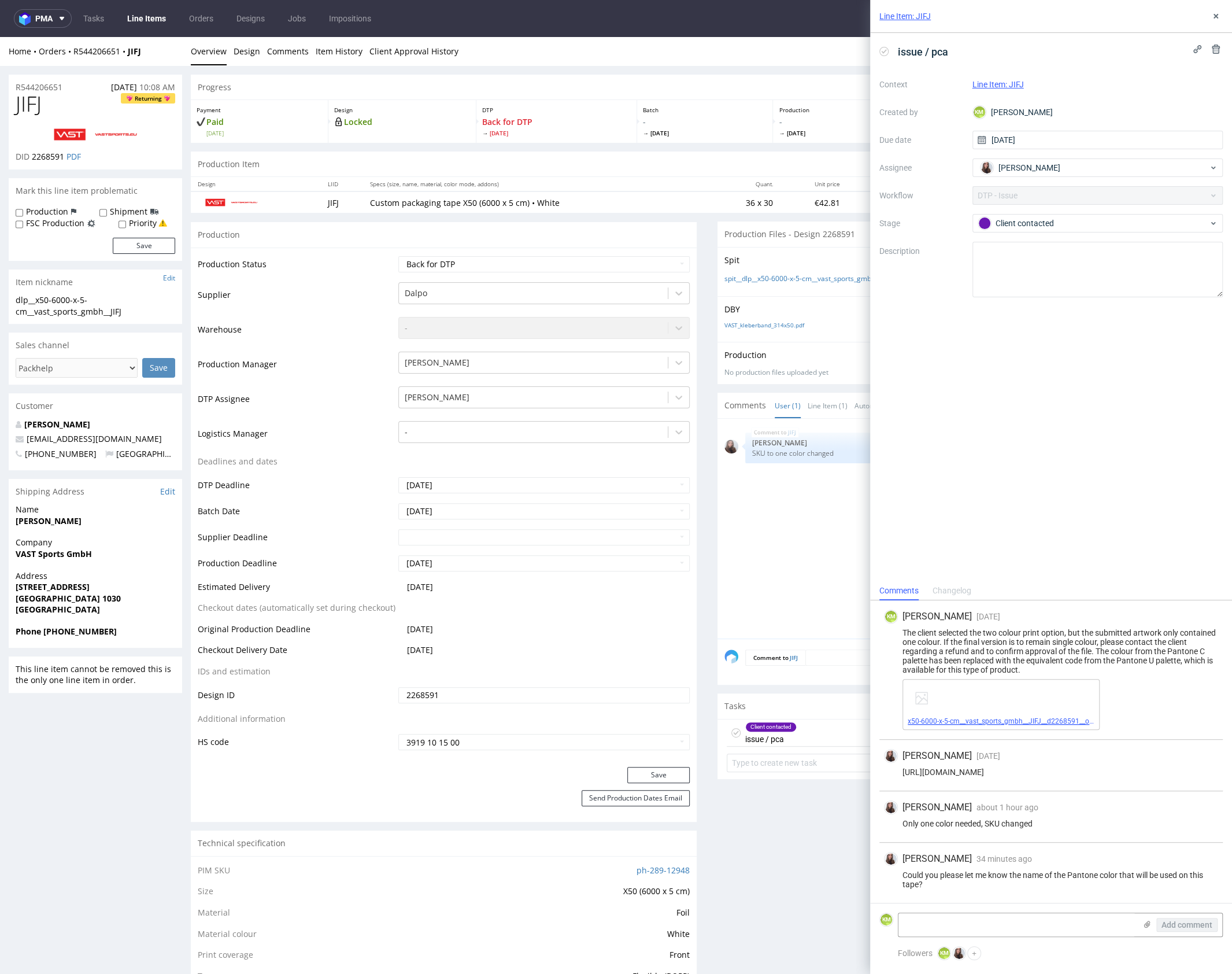
click at [1003, 725] on link "x50-6000-x-5-cm__vast_sports_gmbh__JIFJ__d2268591__oR544206651.pdf" at bounding box center [1025, 722] width 234 height 8
click at [1033, 919] on textarea at bounding box center [1016, 924] width 237 height 23
click at [957, 923] on textarea "485 U as in the file above" at bounding box center [1016, 924] width 237 height 23
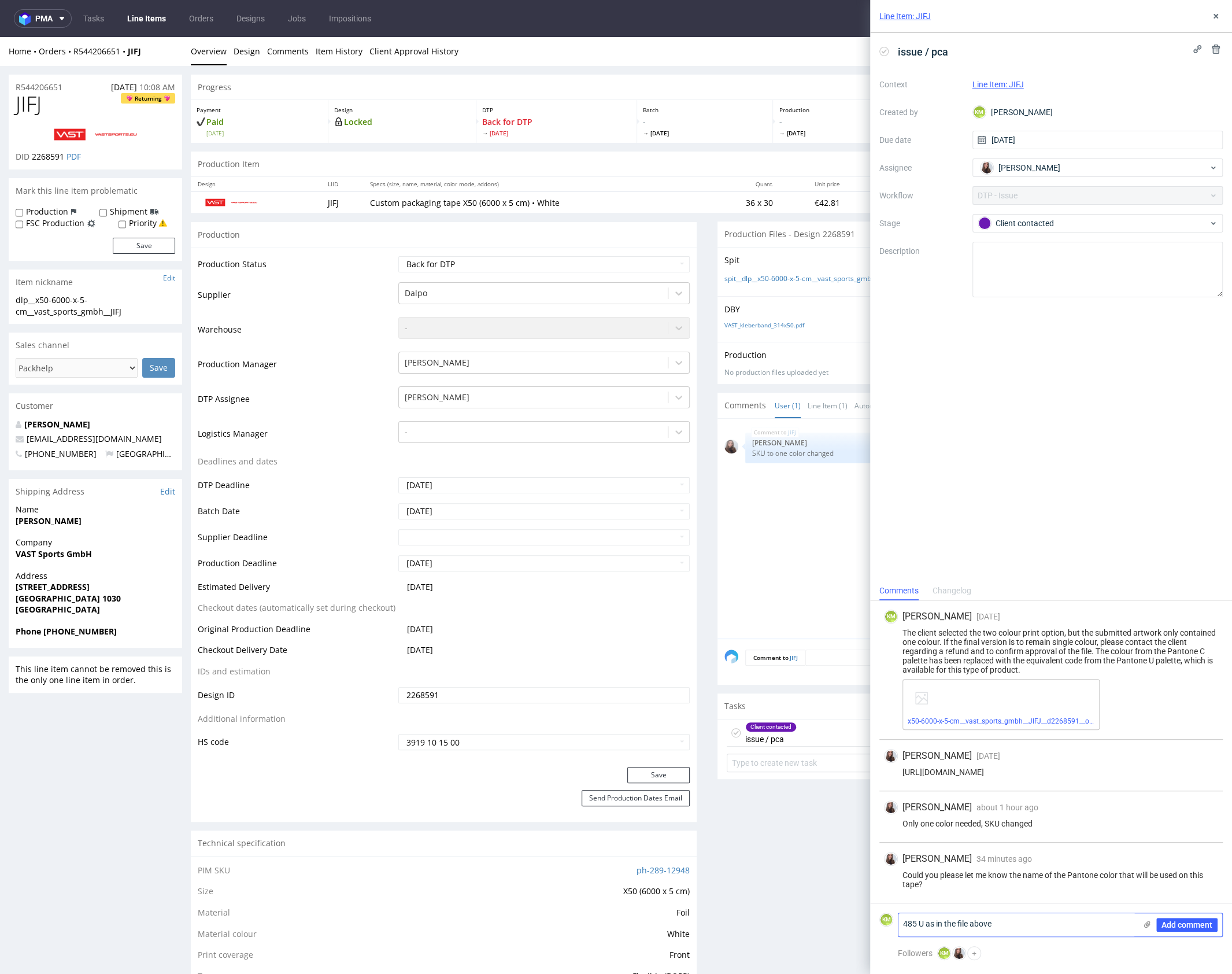
click at [999, 926] on textarea "485 U as in the file above" at bounding box center [1016, 924] width 237 height 23
paste textarea ","
type textarea "485 U, as in the file above"
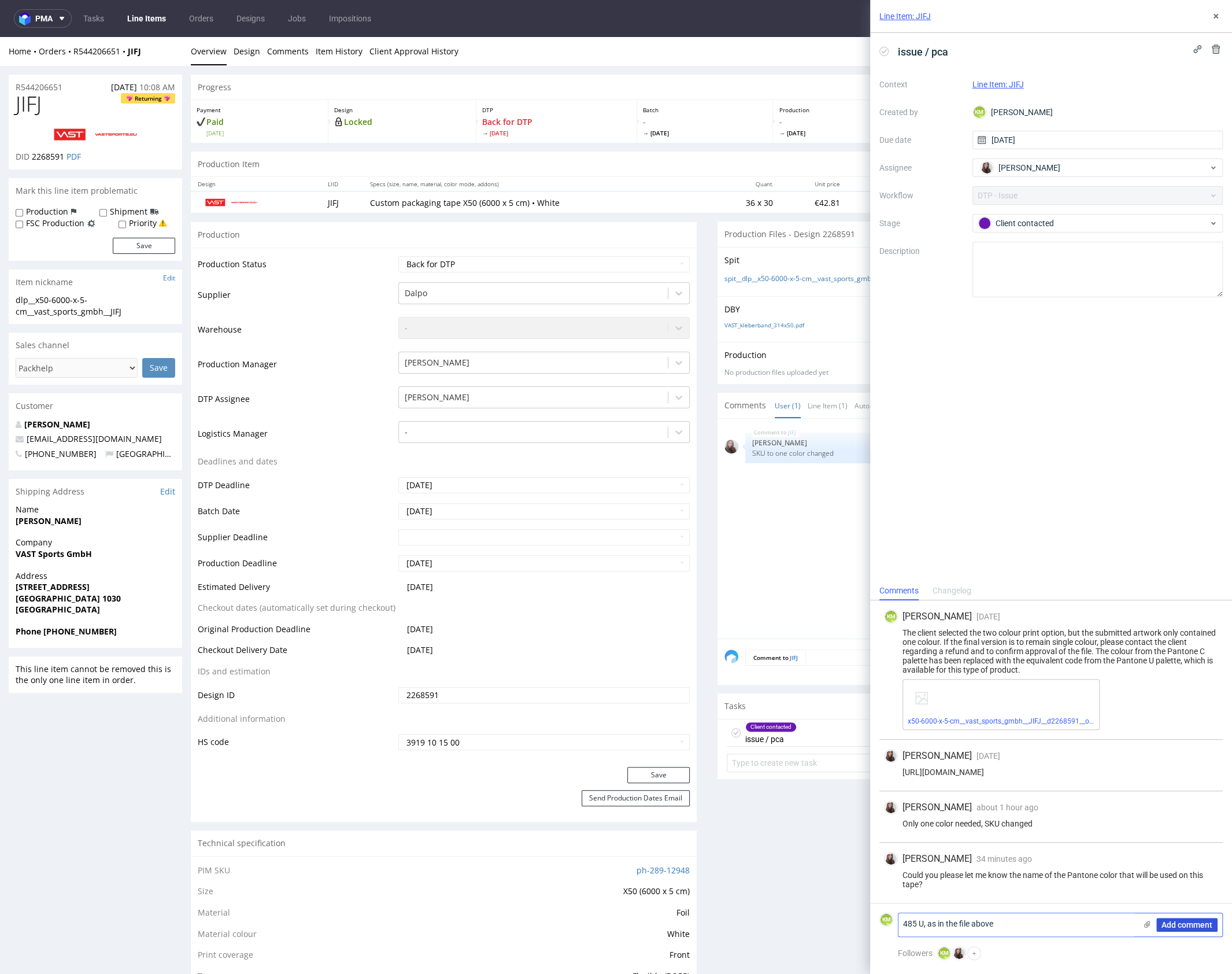
click at [1183, 926] on span "Add comment" at bounding box center [1186, 925] width 51 height 8
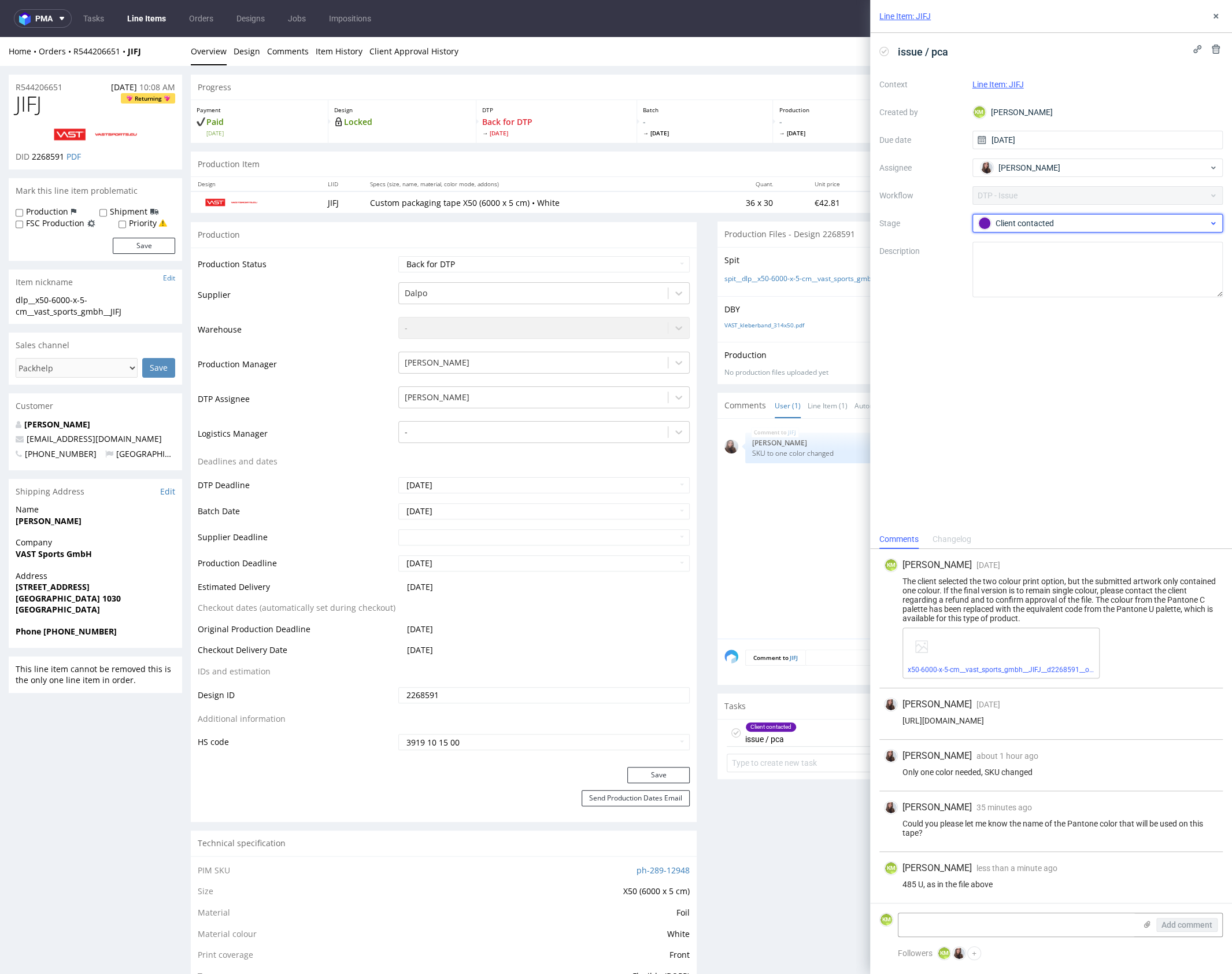
click at [1044, 225] on div "Client contacted" at bounding box center [1094, 223] width 231 height 13
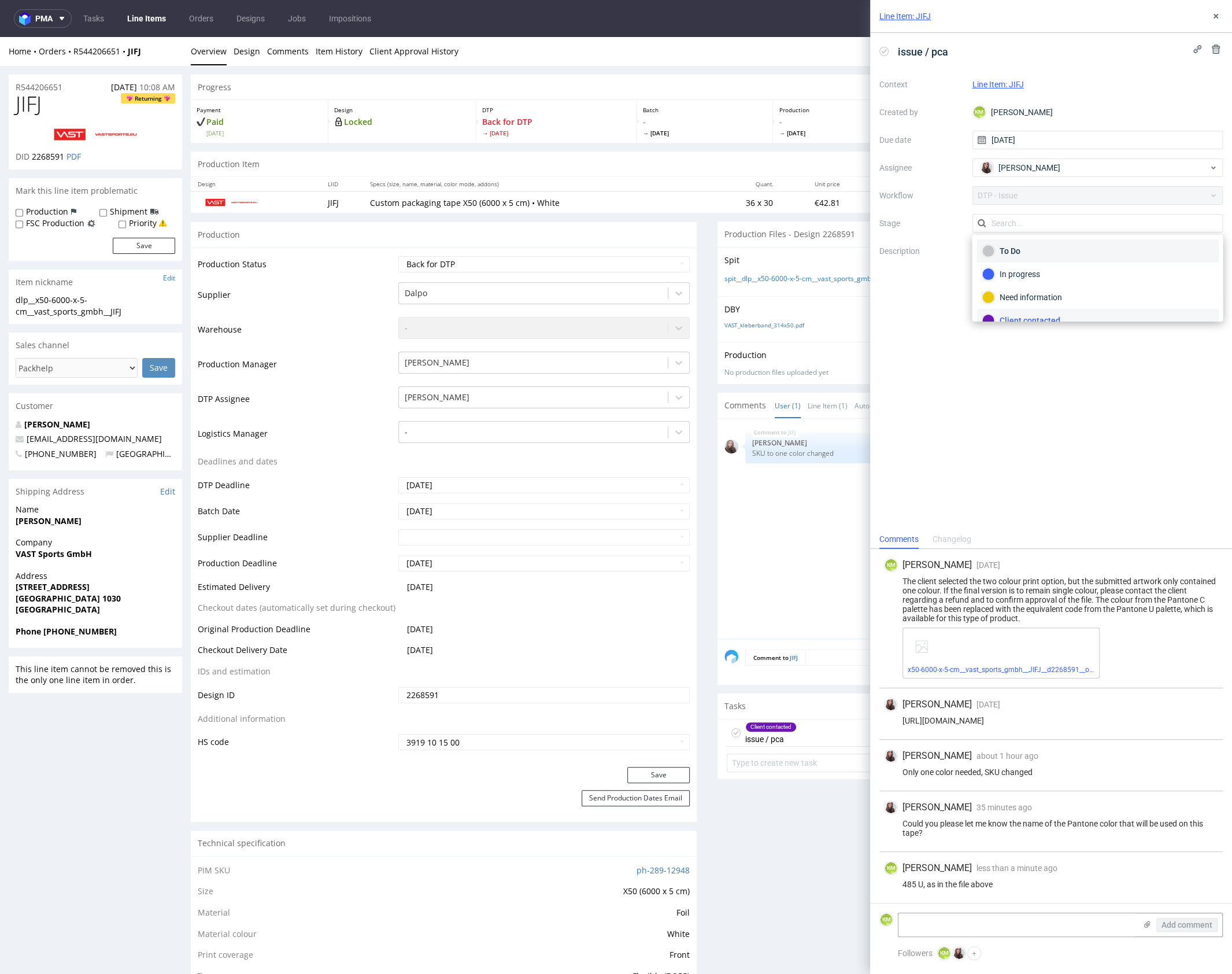
click at [1036, 252] on div "To Do" at bounding box center [1097, 250] width 231 height 13
click at [1213, 13] on icon at bounding box center [1215, 16] width 9 height 9
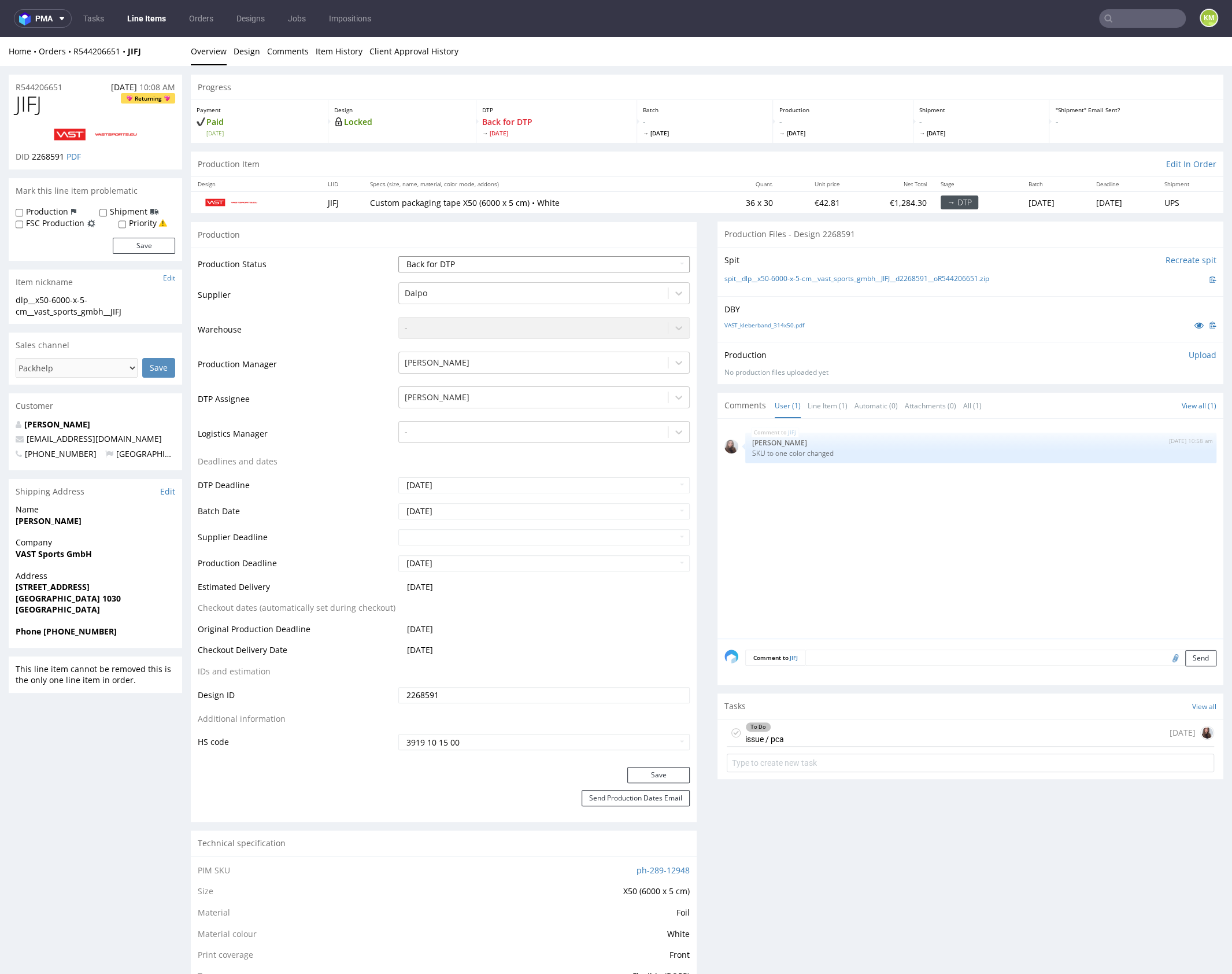
click at [605, 267] on select "Waiting for Artwork Waiting for Diecut Waiting for Mockup Waiting for DTP Waiti…" at bounding box center [543, 264] width 291 height 16
select select "dtp_issue"
click at [398, 256] on select "Waiting for Artwork Waiting for Diecut Waiting for Mockup Waiting for DTP Waiti…" at bounding box center [543, 264] width 291 height 16
click at [659, 774] on button "Save" at bounding box center [658, 775] width 63 height 16
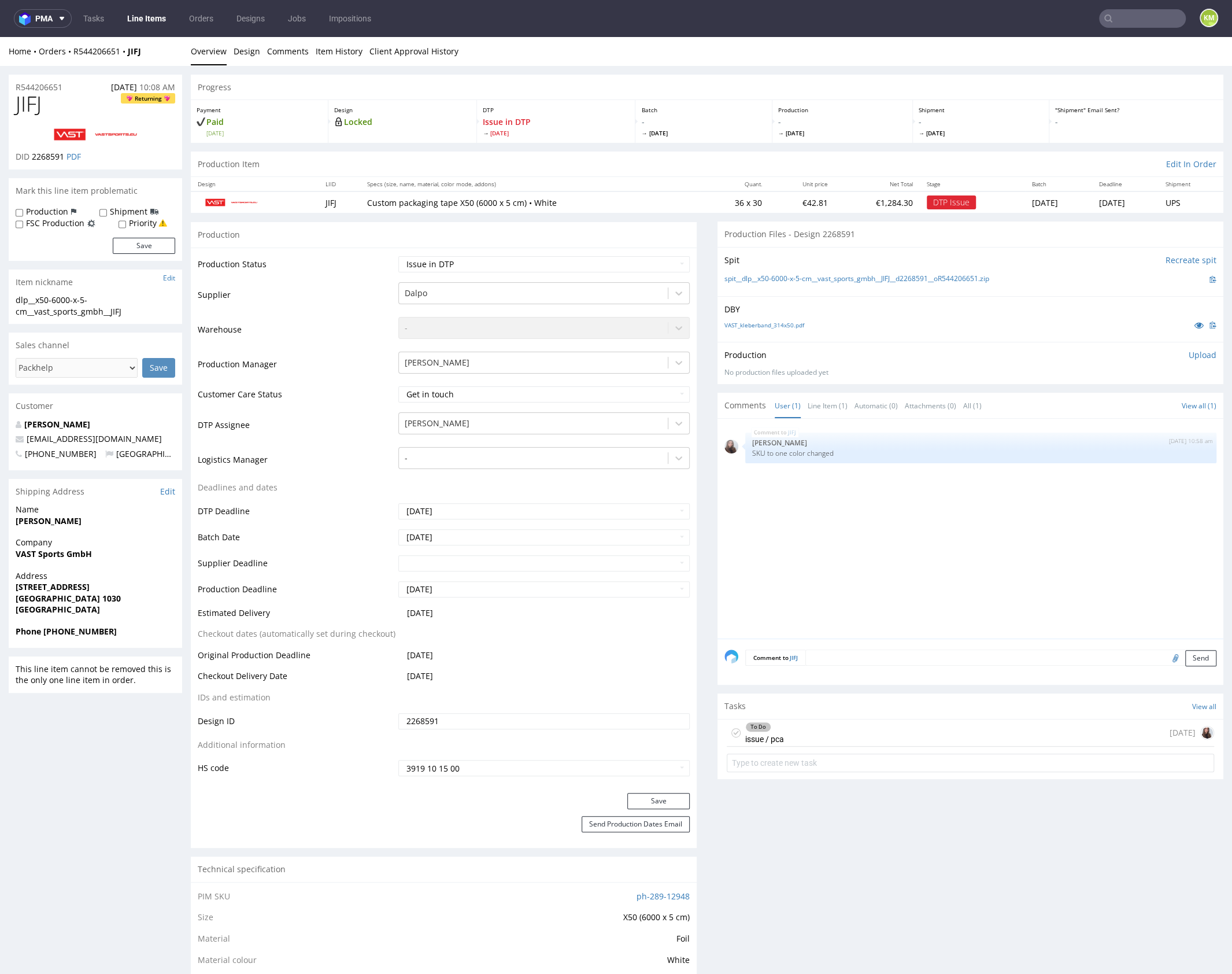
click at [851, 563] on div "JIFJ 10th Oct 25 | 10:58 am Sandra Beśka SKU to one color changed" at bounding box center [974, 532] width 499 height 213
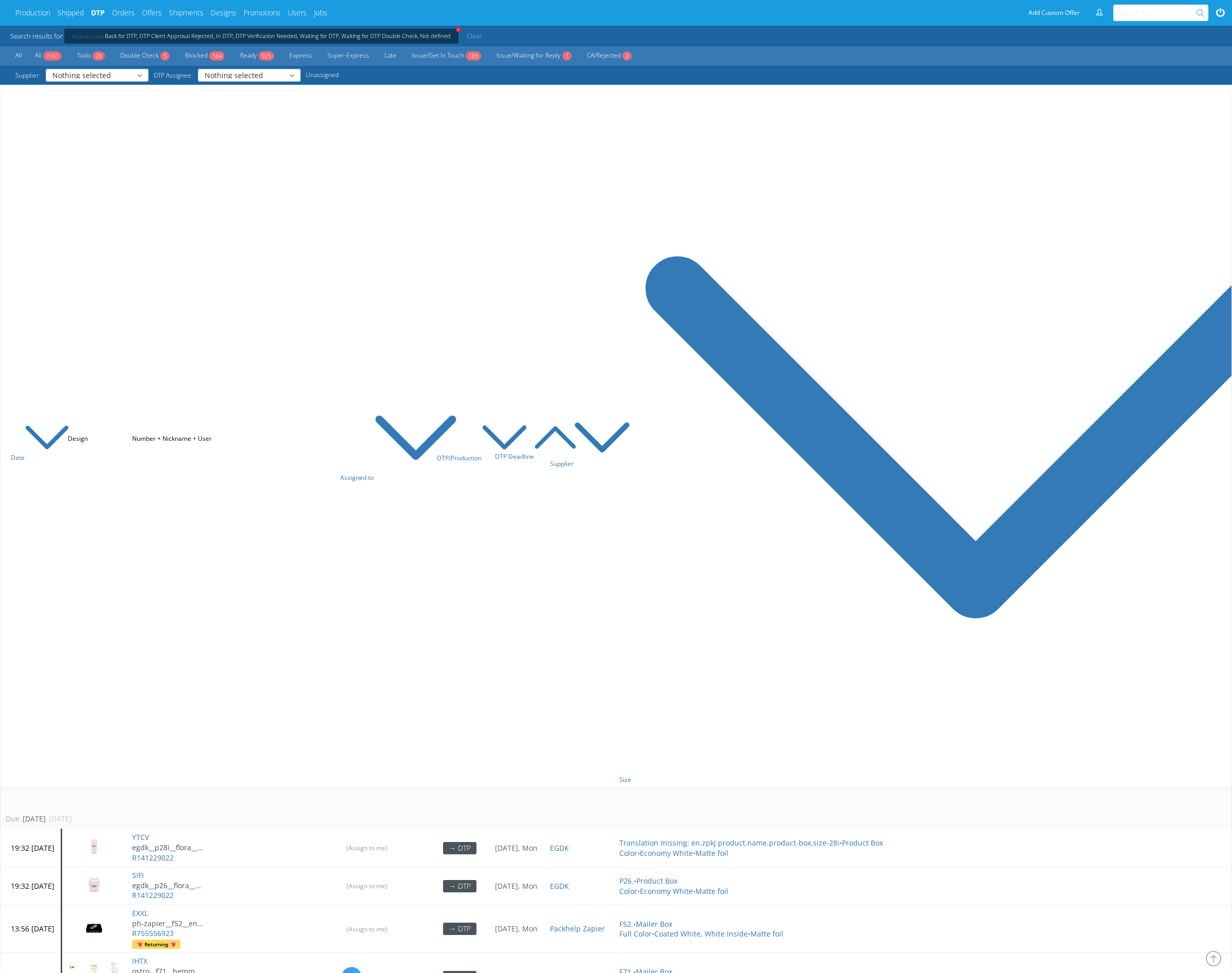
scroll to position [606, 0]
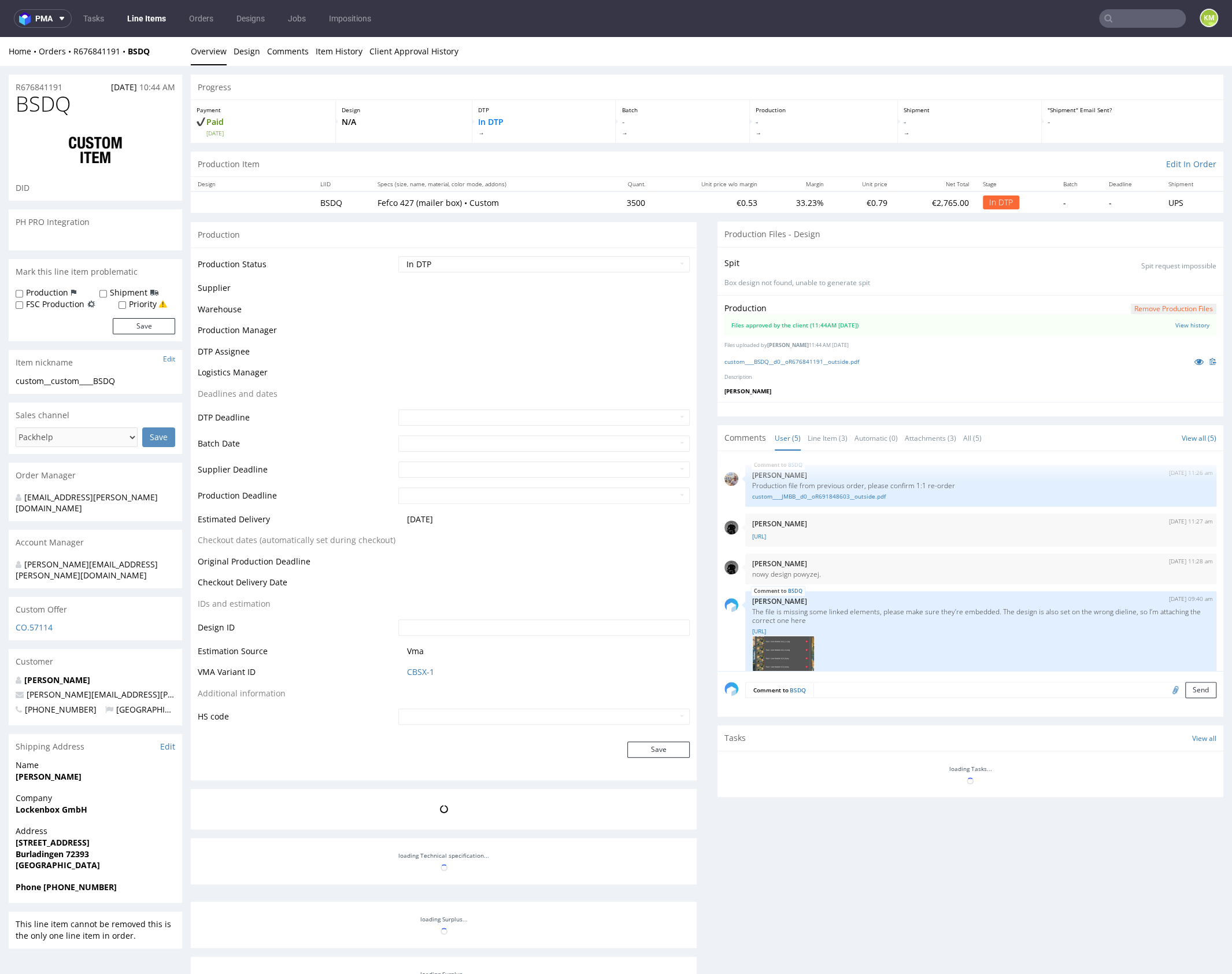
scroll to position [147, 0]
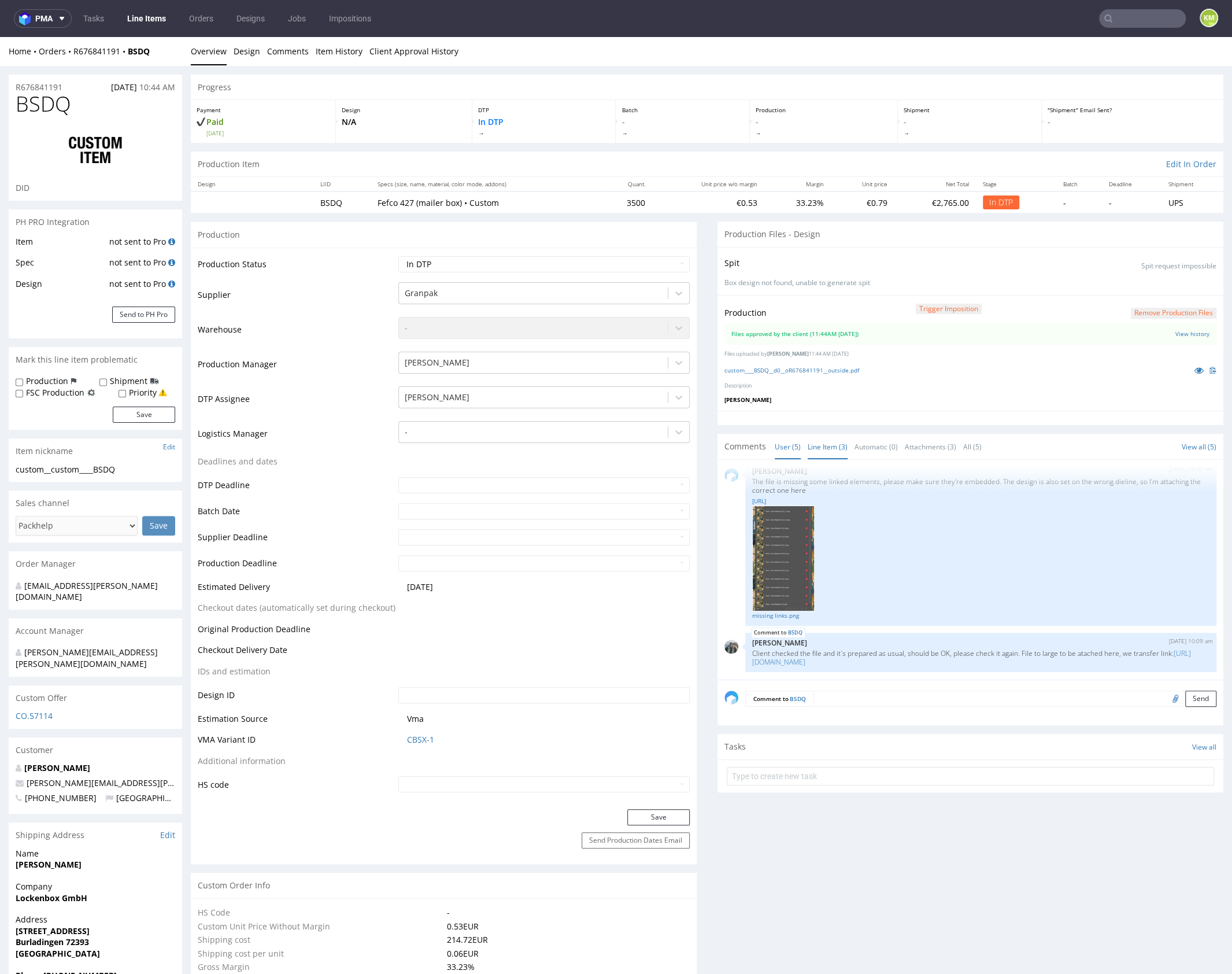
click at [821, 453] on link "Line Item (3)" at bounding box center [828, 446] width 40 height 25
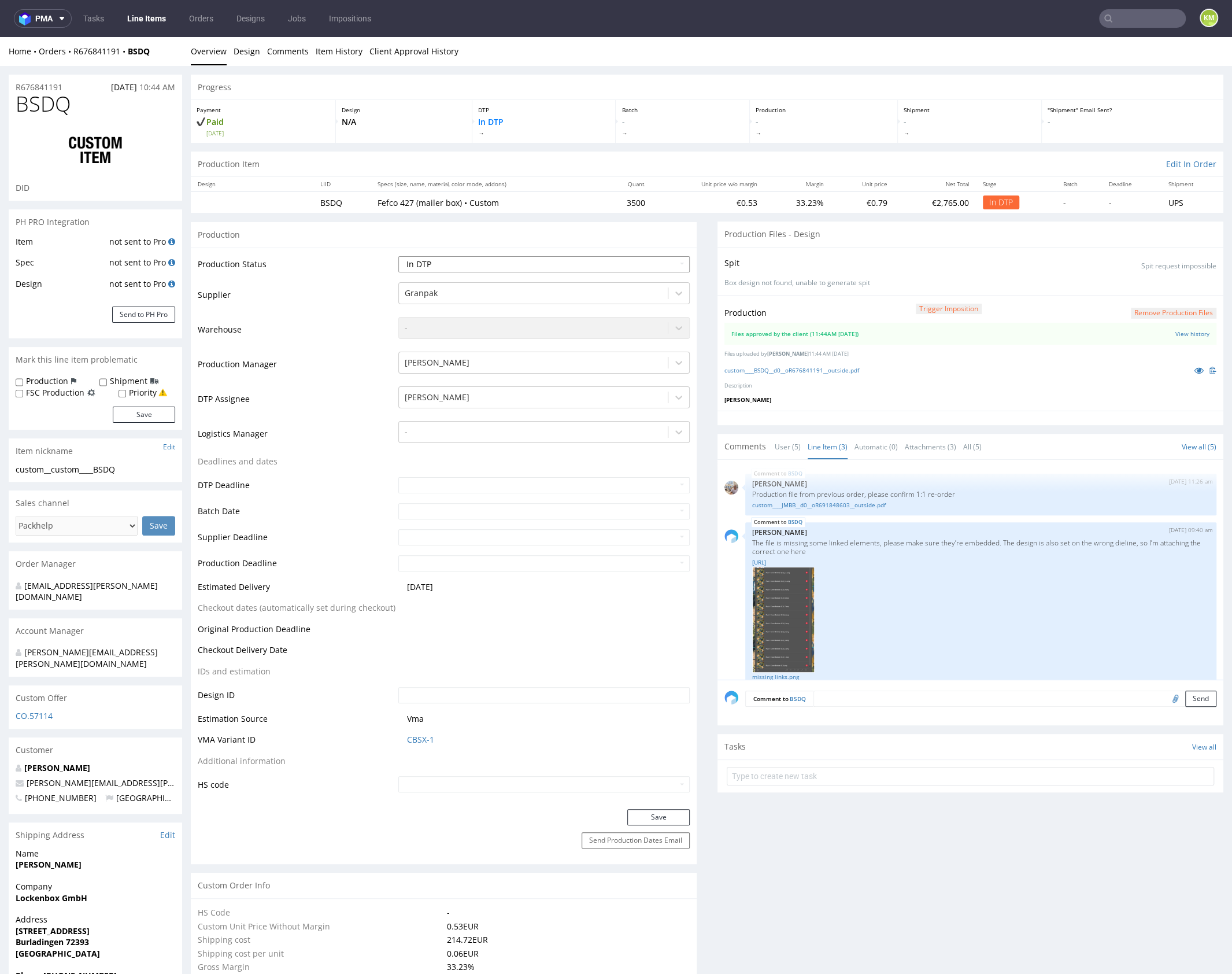
click at [547, 262] on select "Waiting for Artwork Waiting for Diecut Waiting for Mockup Waiting for DTP Waiti…" at bounding box center [543, 264] width 291 height 16
select select "dtp_waiting_for_double_check"
click at [398, 256] on select "Waiting for Artwork Waiting for Diecut Waiting for Mockup Waiting for DTP Waiti…" at bounding box center [543, 264] width 291 height 16
click at [665, 808] on div "Production Status Waiting for Artwork Waiting for Diecut Waiting for Mockup Wai…" at bounding box center [443, 528] width 506 height 562
click at [669, 812] on button "Save" at bounding box center [658, 817] width 63 height 16
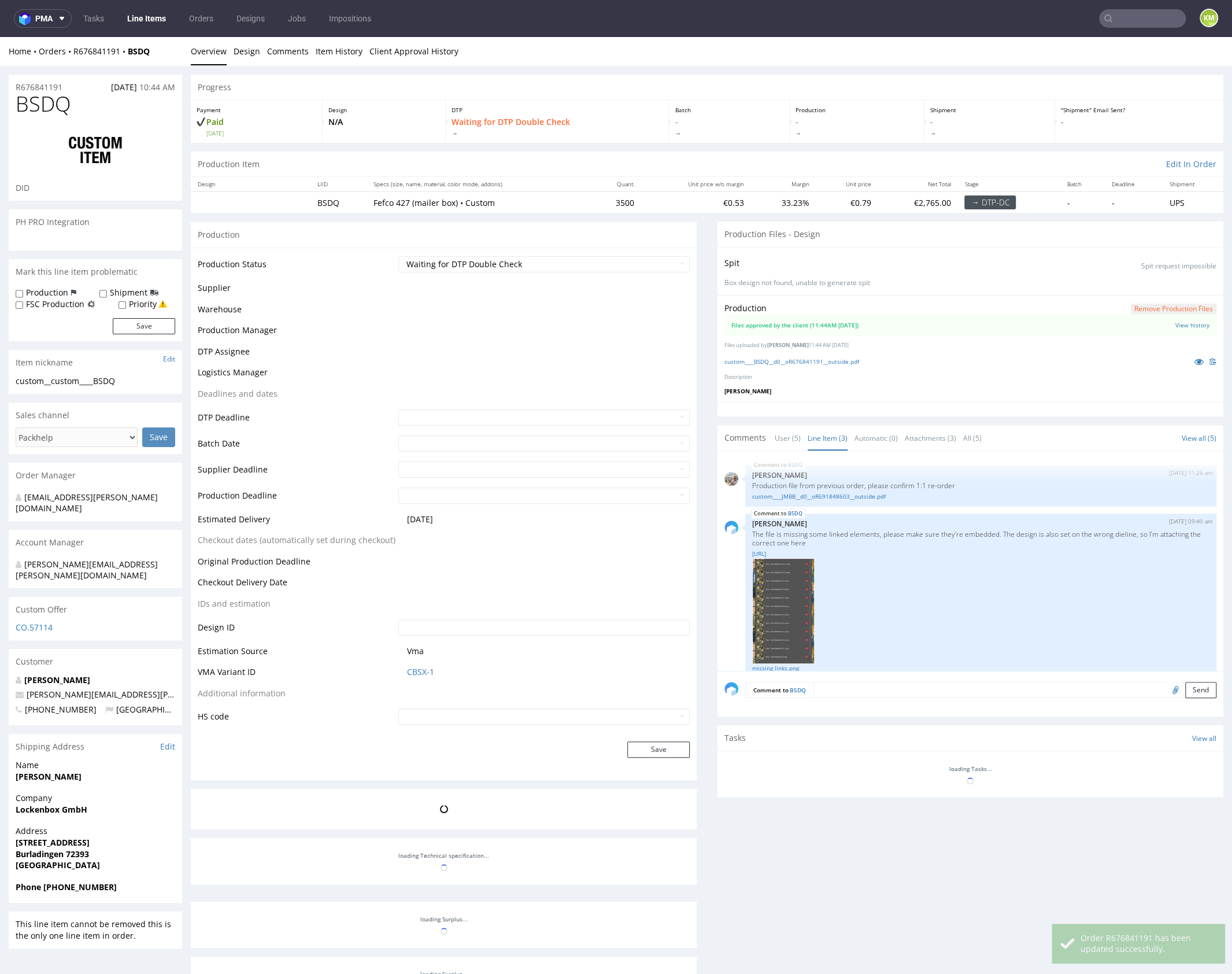
scroll to position [70, 0]
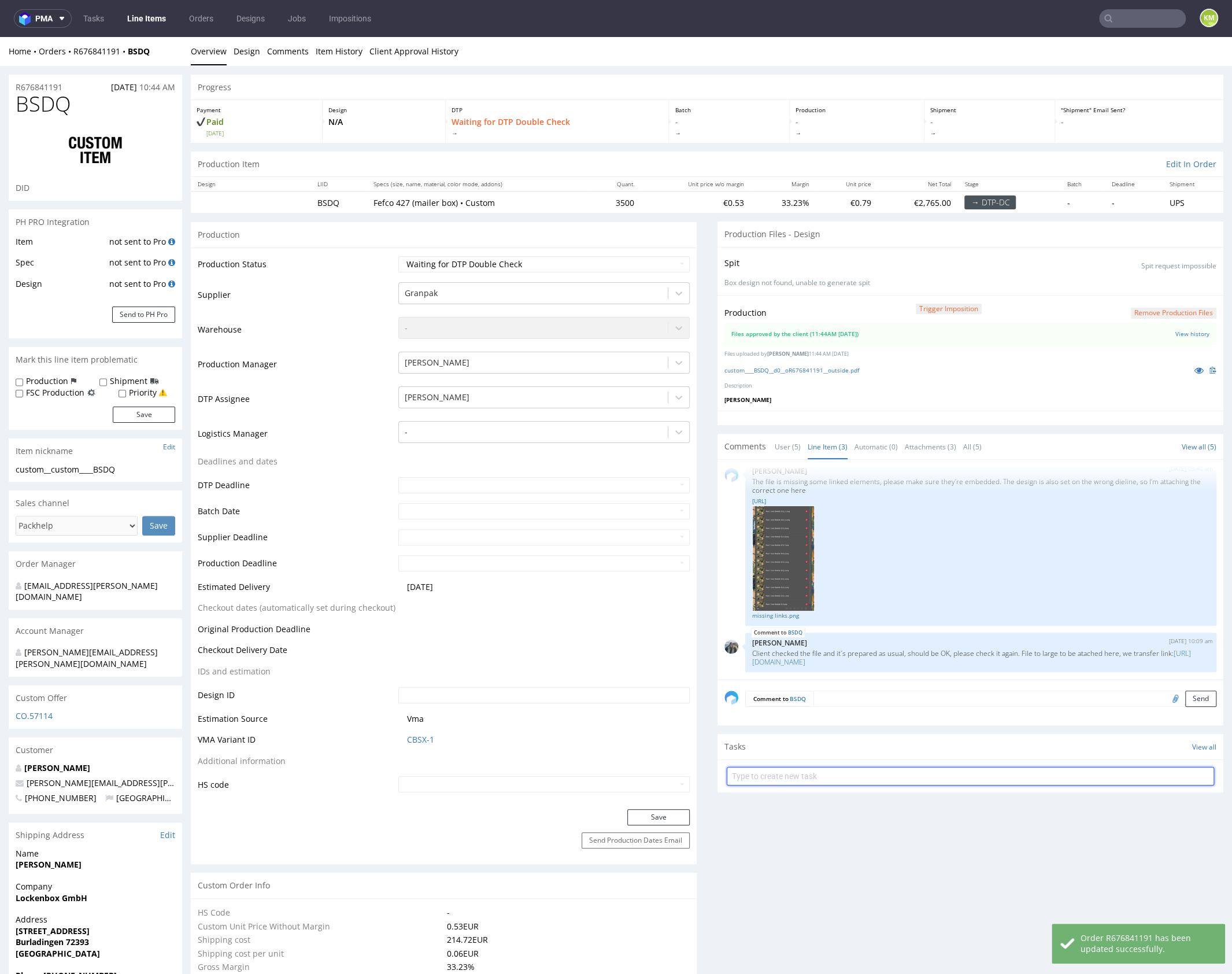
click at [823, 781] on input "text" at bounding box center [971, 776] width 488 height 19
type input "dch"
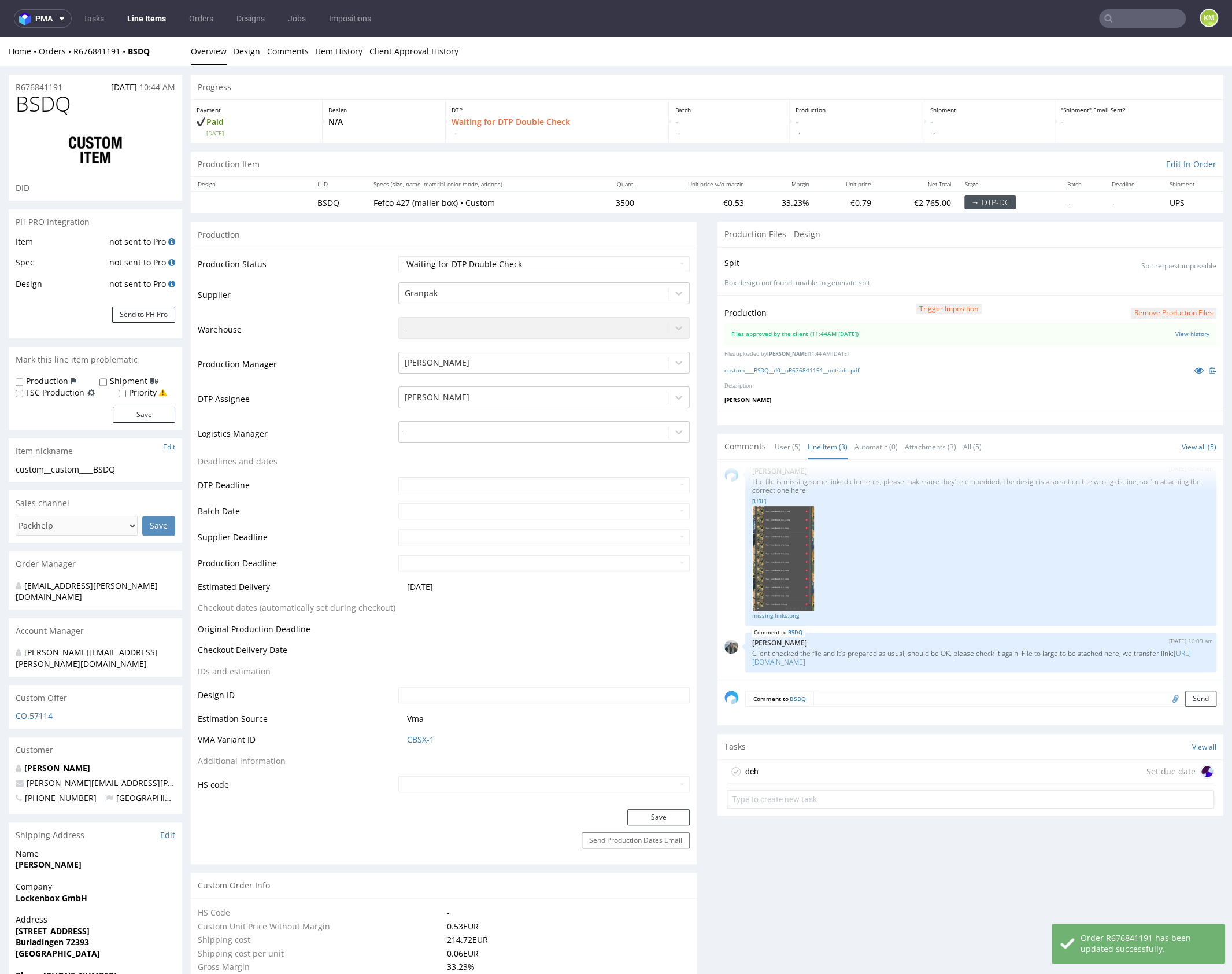
drag, startPoint x: 806, startPoint y: 769, endPoint x: 921, endPoint y: 533, distance: 262.5
click at [806, 769] on div "dch Set due date" at bounding box center [971, 771] width 488 height 23
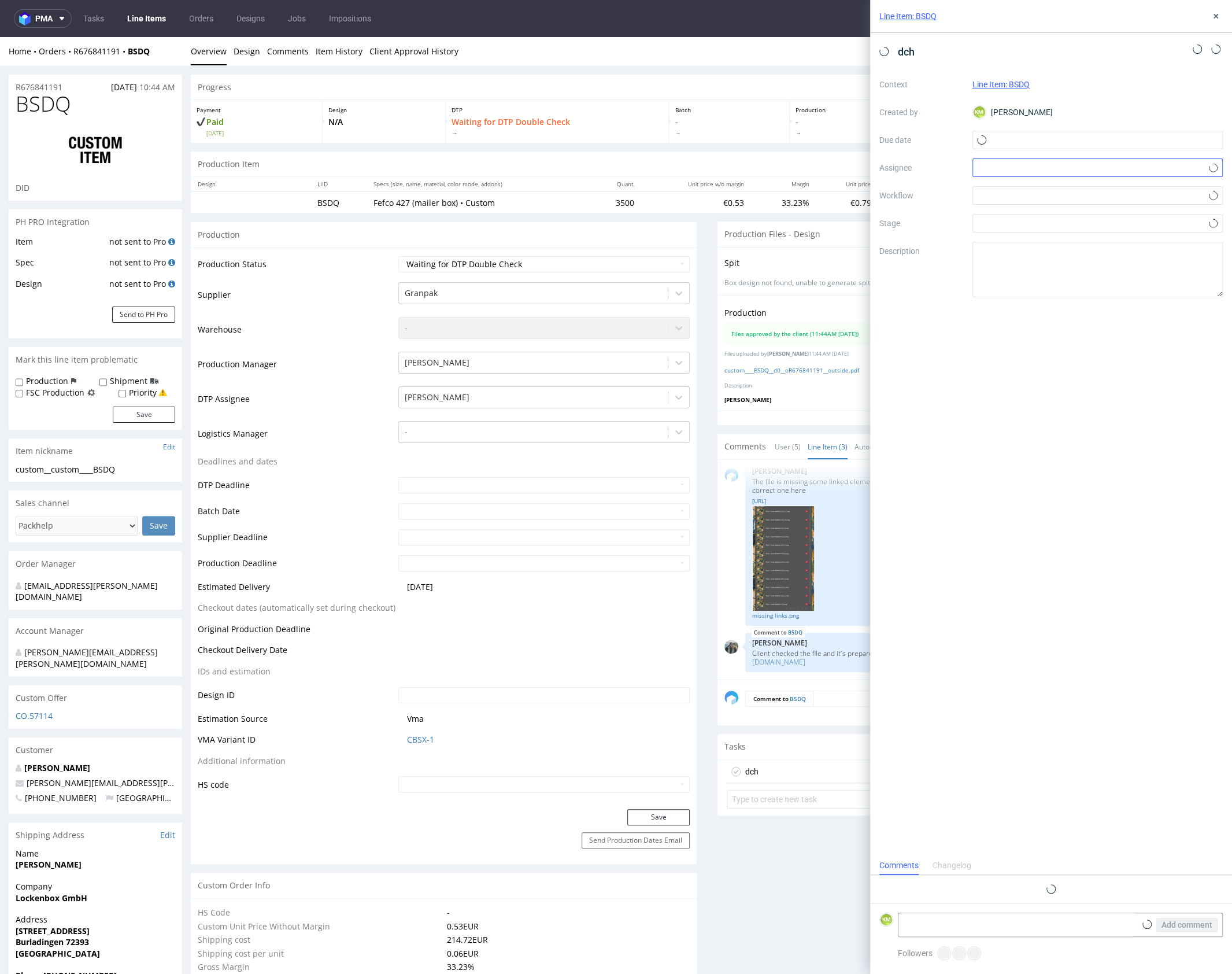
scroll to position [9, 0]
click at [1061, 140] on input "text" at bounding box center [1098, 140] width 251 height 19
click at [1135, 239] on span "10" at bounding box center [1134, 237] width 9 height 12
type input "10/10/2025"
click at [1030, 172] on div at bounding box center [1098, 167] width 251 height 19
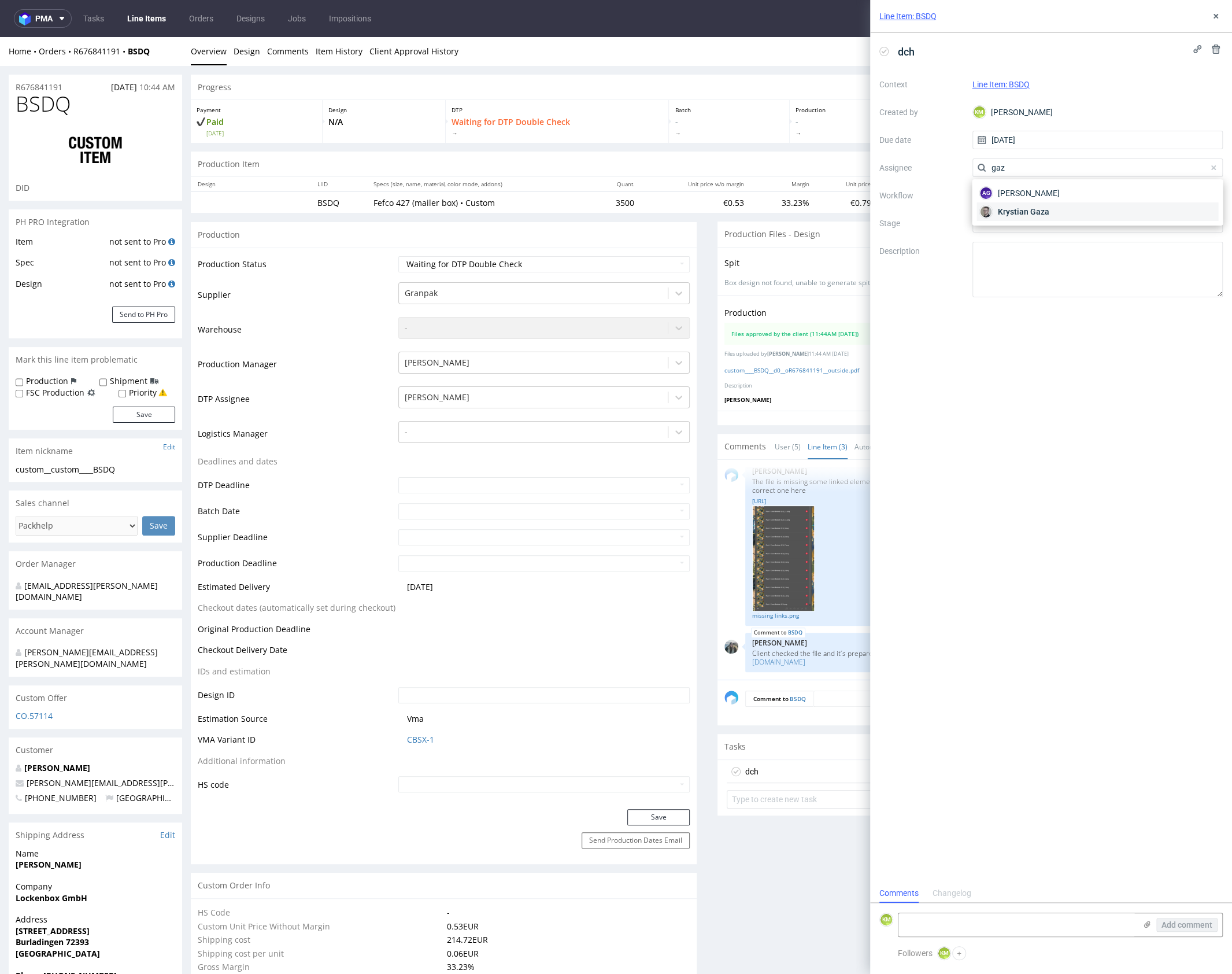
type input "gaz"
click at [1023, 209] on span "Krystian Gaza" at bounding box center [1023, 212] width 52 height 12
click at [1014, 193] on div at bounding box center [1098, 195] width 251 height 19
click at [1017, 239] on div "DTP - Double Check" at bounding box center [1097, 237] width 241 height 21
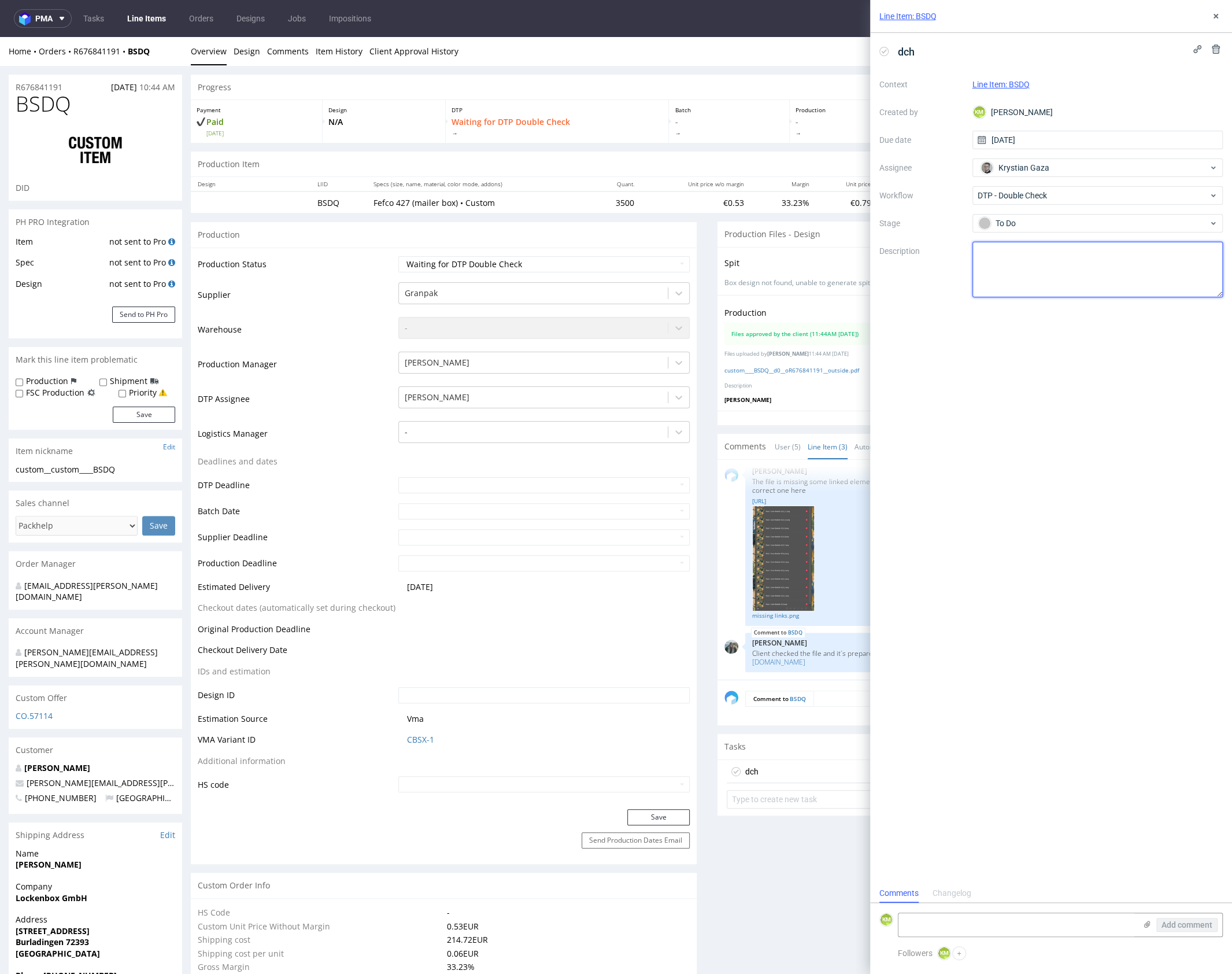
click at [1029, 258] on textarea at bounding box center [1098, 269] width 251 height 56
click at [1218, 22] on button at bounding box center [1216, 16] width 14 height 14
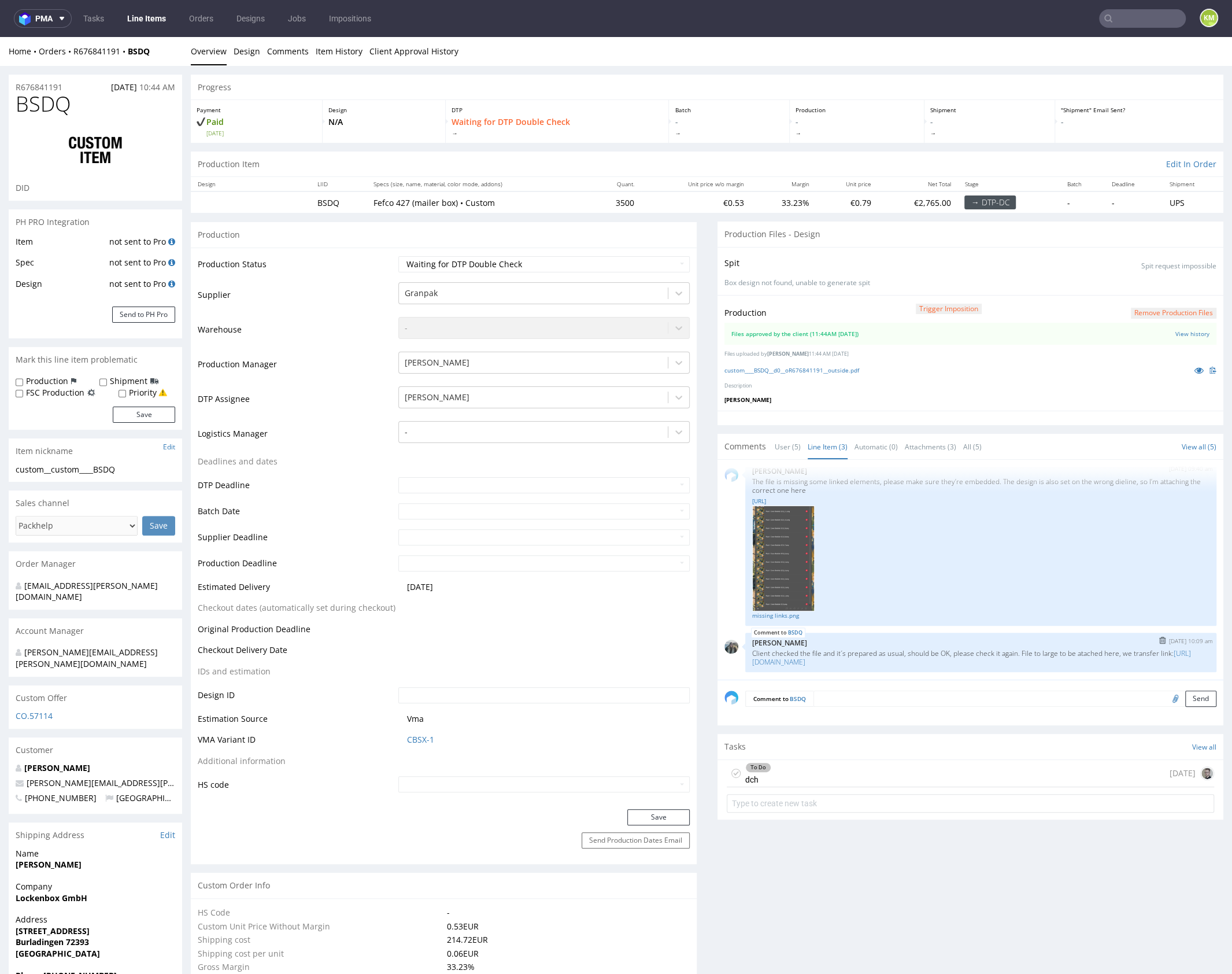
click at [888, 639] on p "Zeniuk Magdalena" at bounding box center [981, 643] width 457 height 9
click at [833, 744] on div "Tasks View all" at bounding box center [970, 747] width 506 height 26
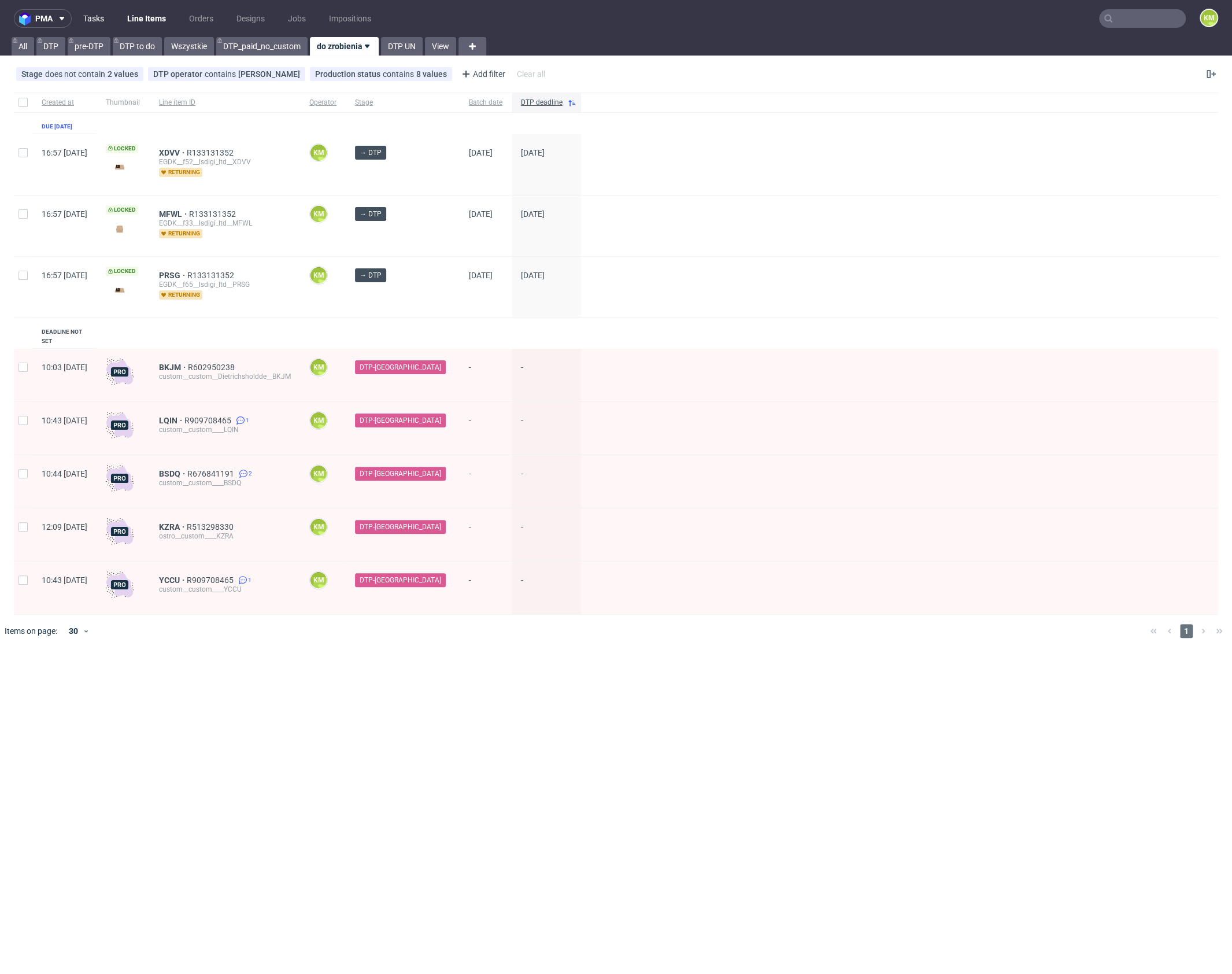
click at [88, 20] on link "Tasks" at bounding box center [93, 18] width 35 height 19
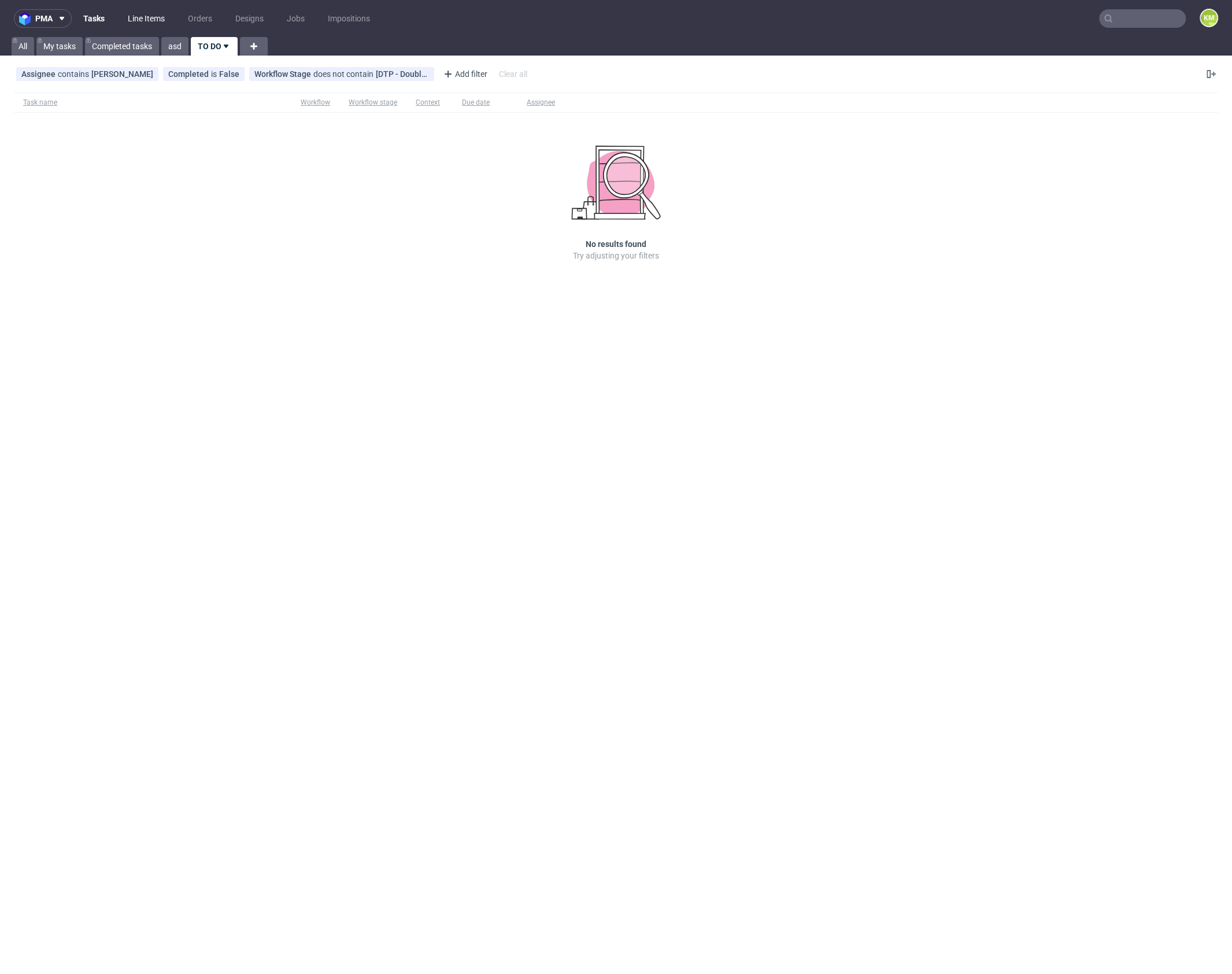
click at [147, 22] on link "Line Items" at bounding box center [146, 18] width 51 height 19
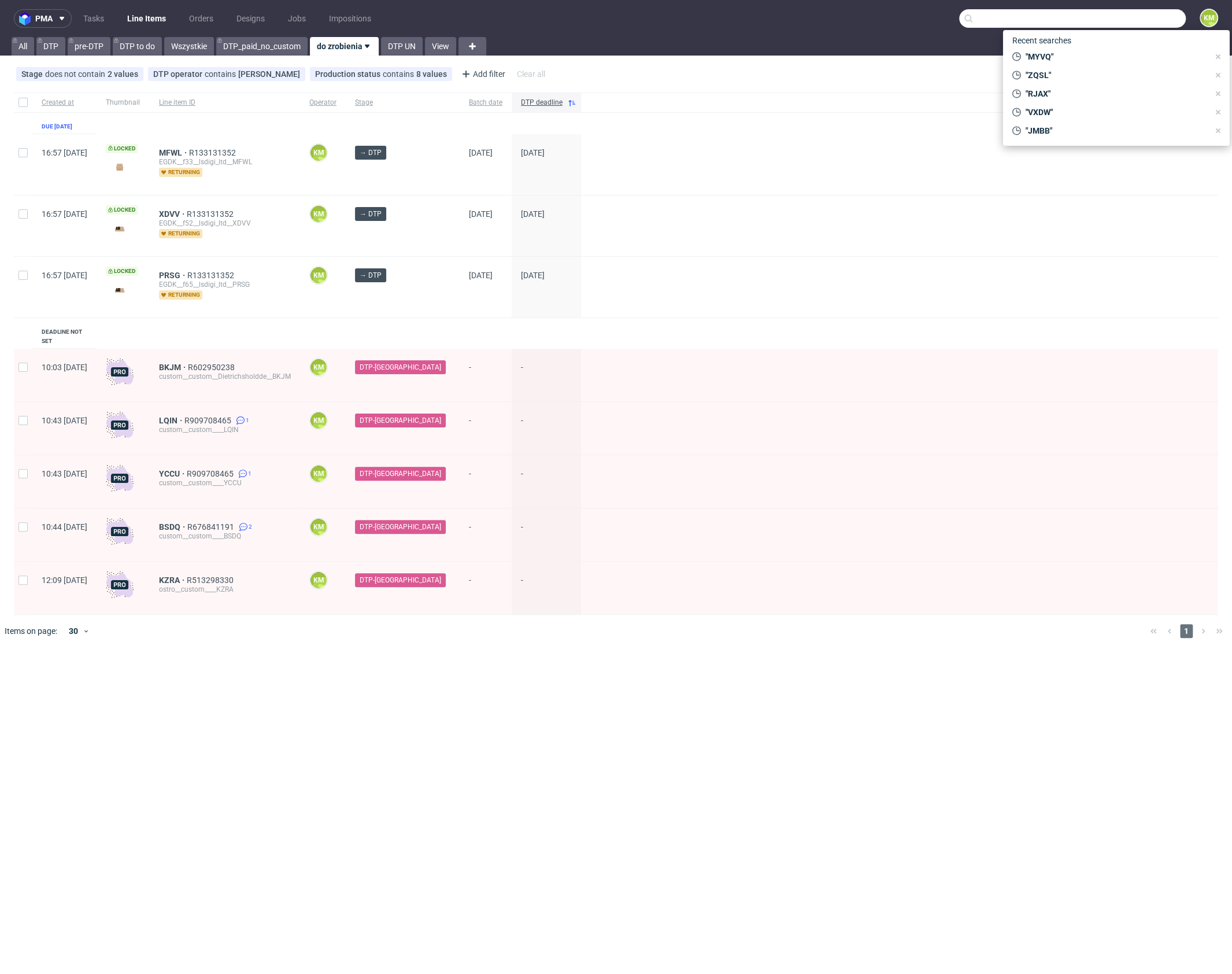
click at [1156, 26] on input "text" at bounding box center [1073, 18] width 227 height 19
paste input "MTBU"
type input "MTBU"
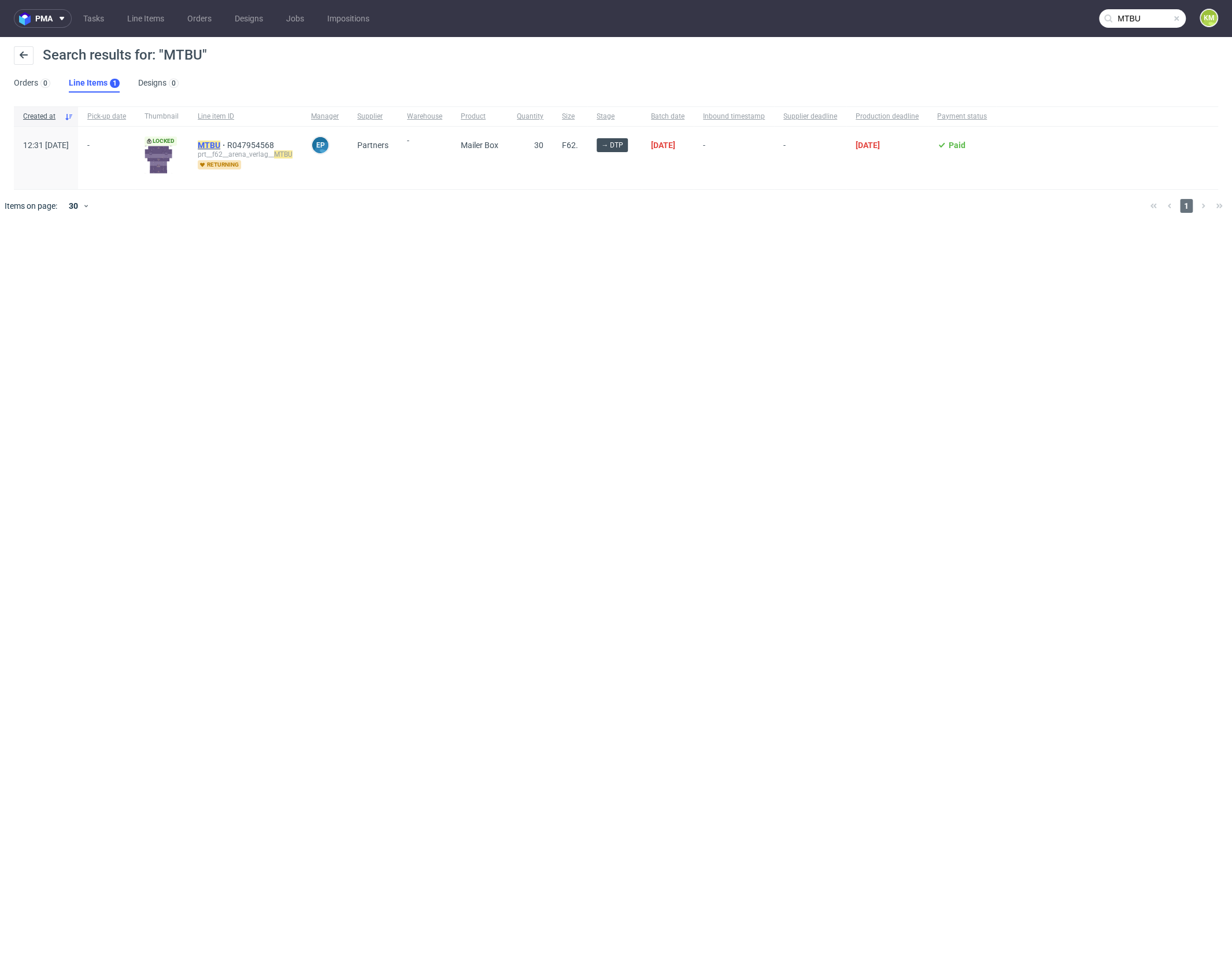
click at [221, 146] on mark "MTBU" at bounding box center [209, 144] width 23 height 9
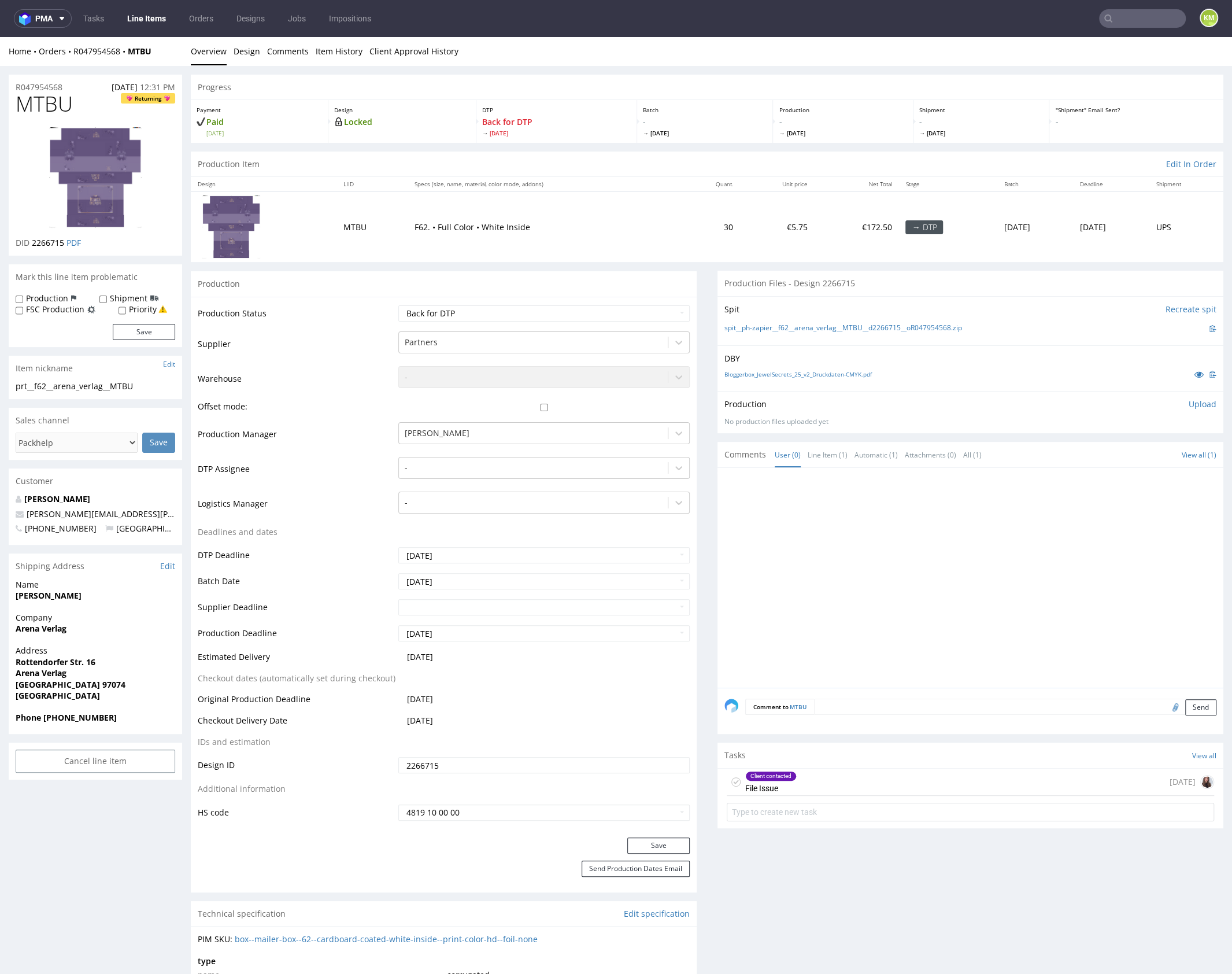
click at [842, 495] on div at bounding box center [974, 581] width 499 height 213
click at [825, 769] on div "Client contacted File Issue 9 days ago" at bounding box center [971, 782] width 488 height 27
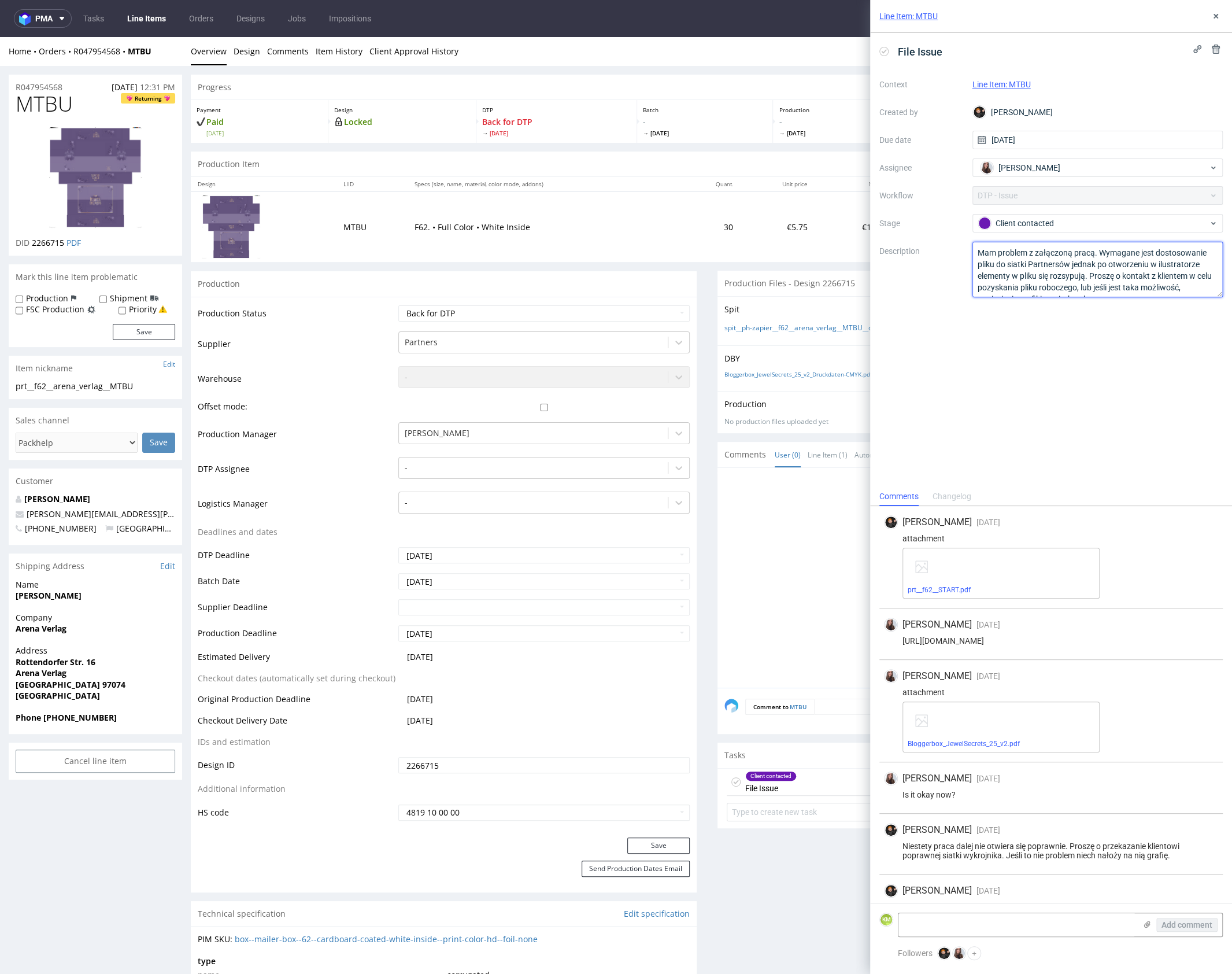
click at [1099, 264] on textarea "Mam problem z załączoną pracą. Wymagane jest dostosowanie pliku do siatki Partn…" at bounding box center [1098, 269] width 251 height 56
click at [1087, 274] on textarea "Mam problem z załączoną pracą. Wymagane jest dostosowanie pliku do siatki Partn…" at bounding box center [1098, 269] width 251 height 56
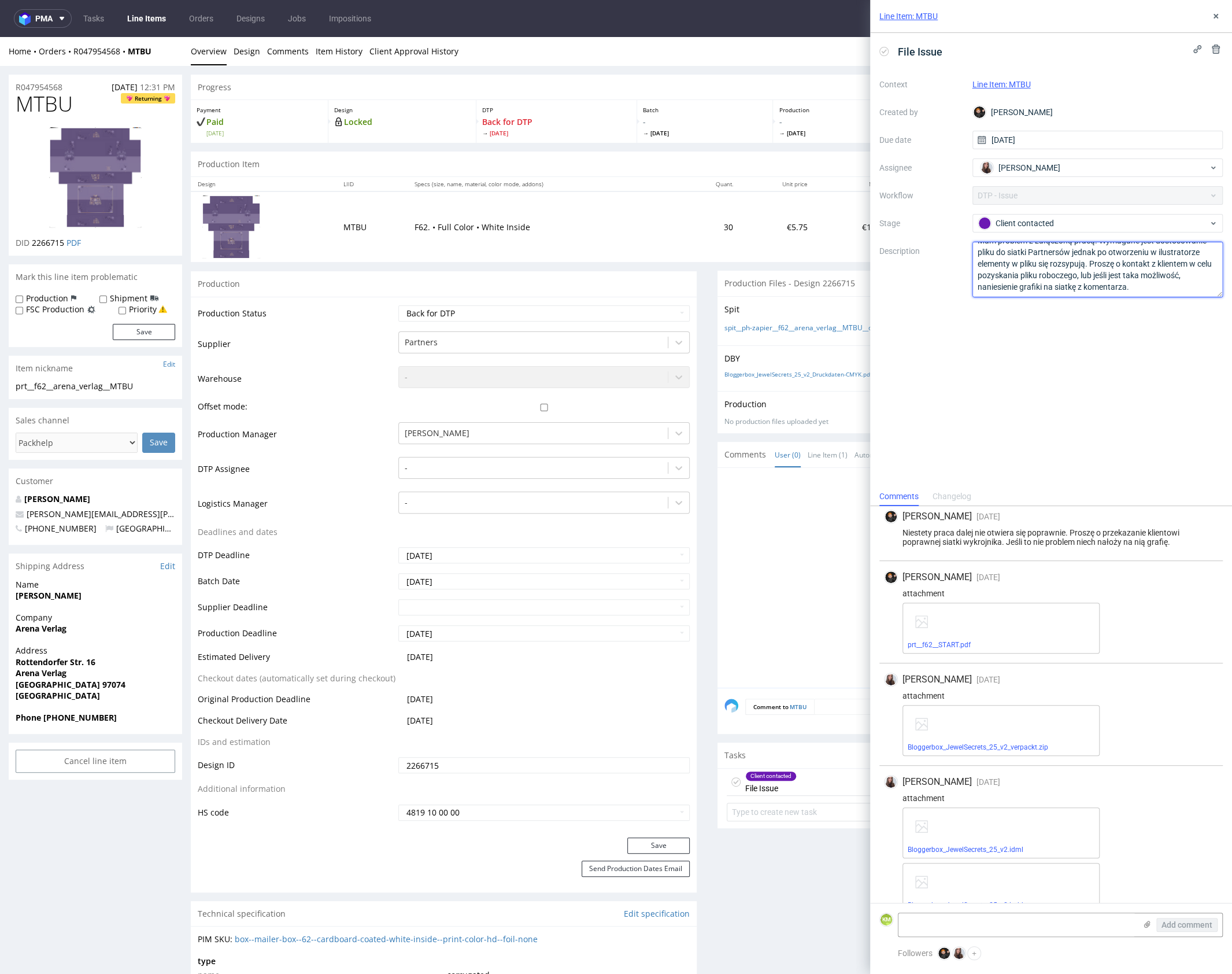
scroll to position [318, 0]
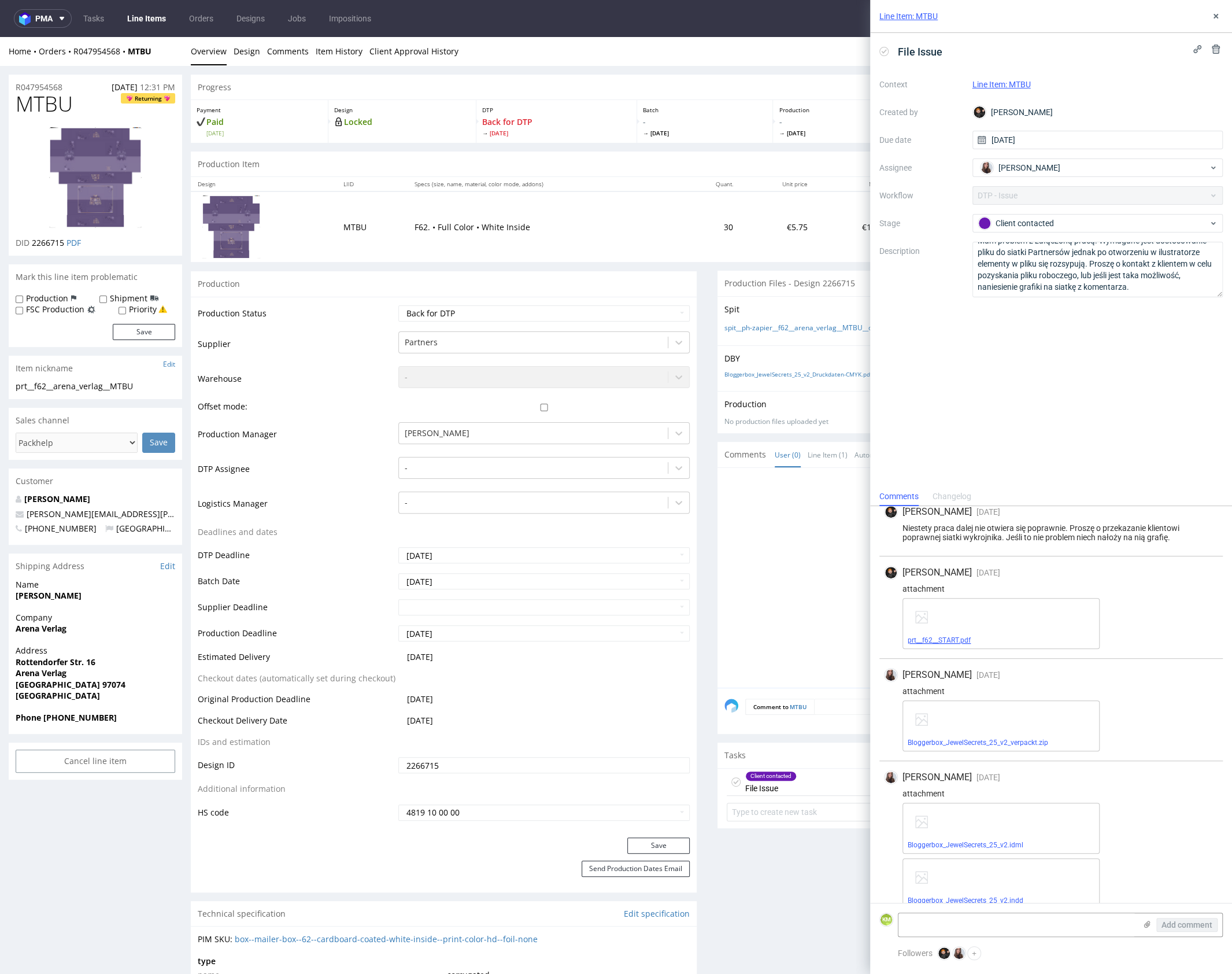
click at [955, 639] on link "prt__f62__START.pdf" at bounding box center [939, 640] width 63 height 8
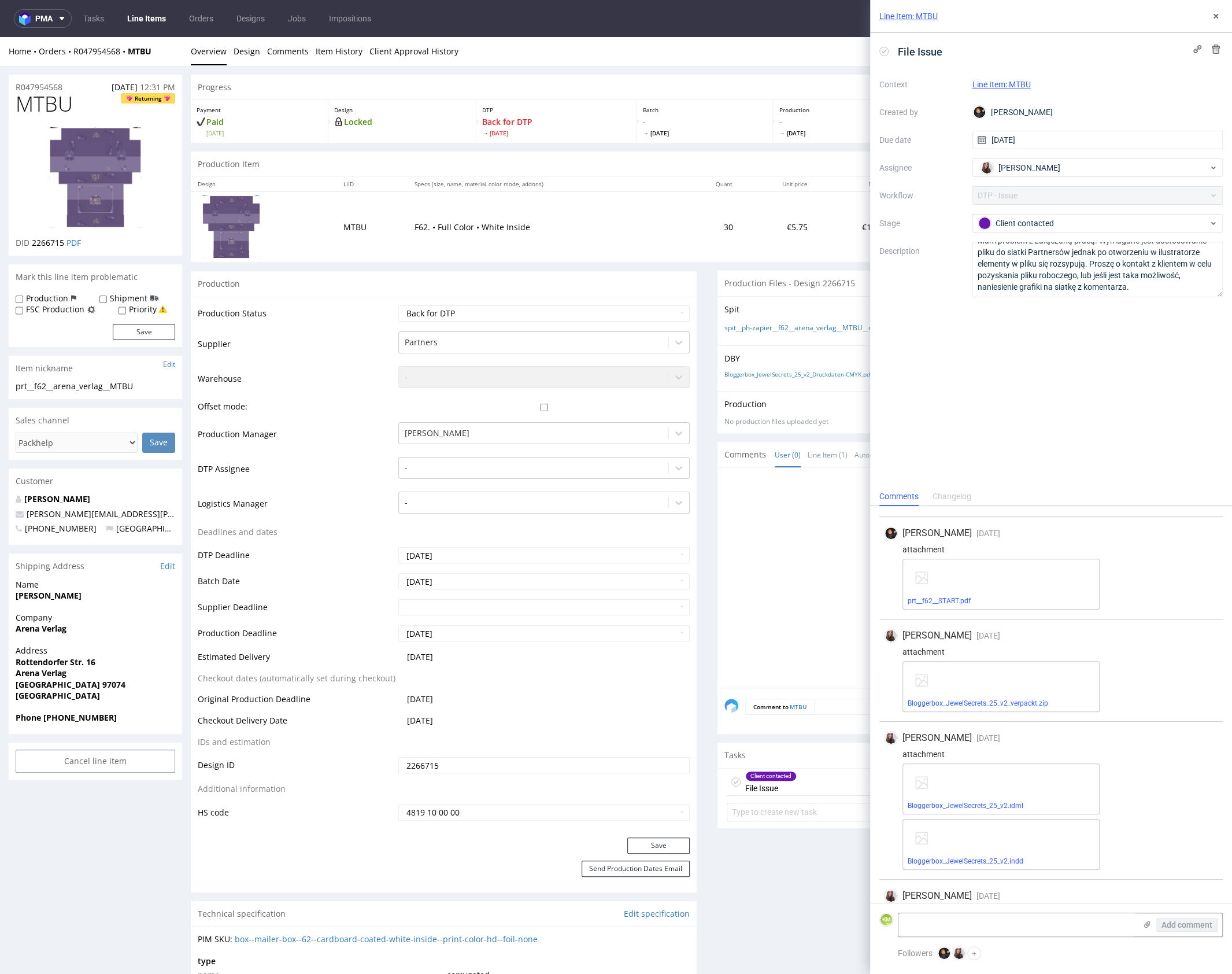
scroll to position [383, 0]
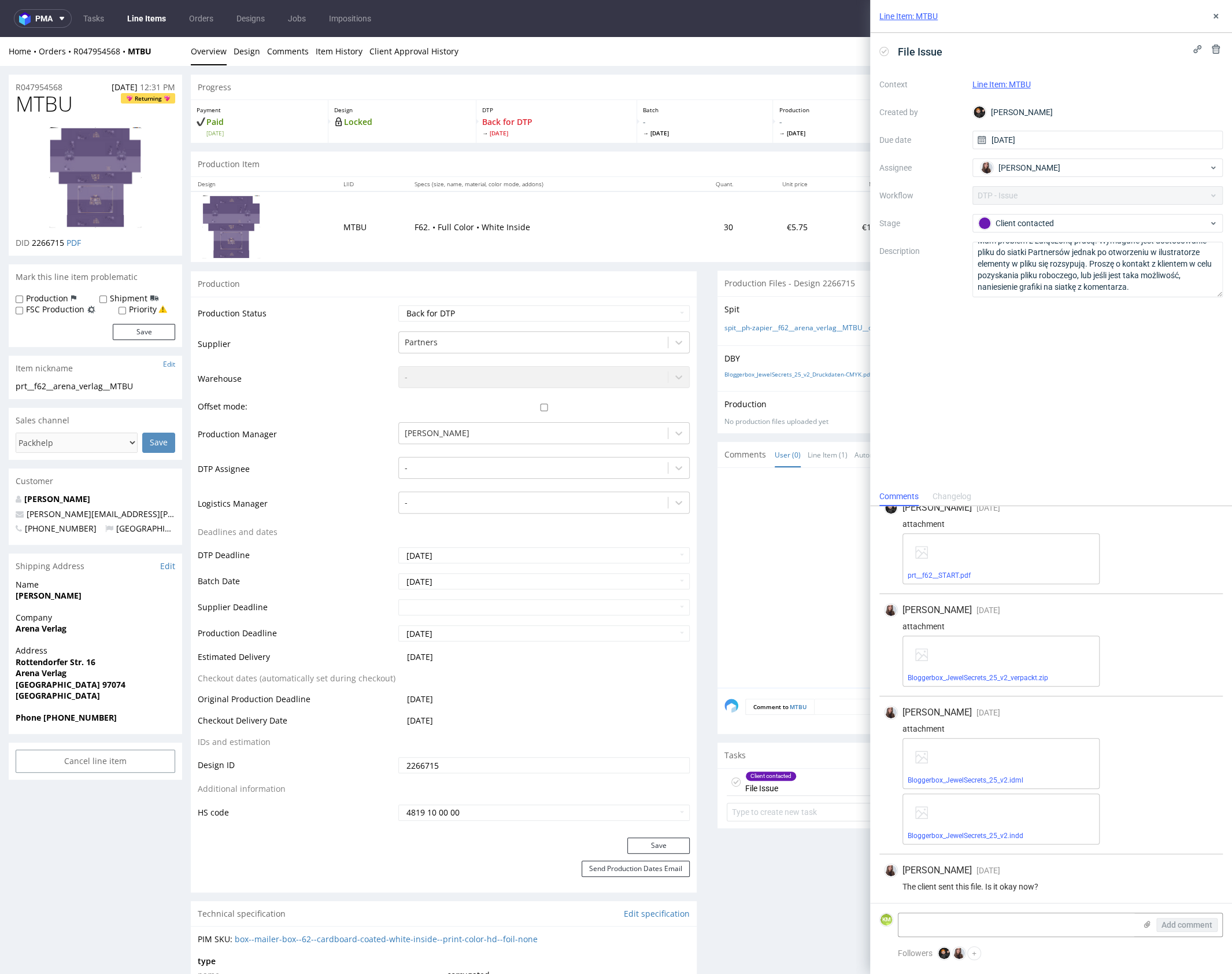
click at [986, 889] on div "The client sent this file. Is it okay now?" at bounding box center [1051, 887] width 334 height 9
click at [996, 835] on link "Bloggerbox_JewelSecrets_25_v2.indd" at bounding box center [966, 836] width 115 height 8
click at [992, 779] on link "Bloggerbox_JewelSecrets_25_v2.idml" at bounding box center [966, 780] width 115 height 8
click at [1031, 676] on link "Bloggerbox_JewelSecrets_25_v2_verpackt.zip" at bounding box center [978, 678] width 140 height 8
click at [1215, 17] on use at bounding box center [1216, 16] width 5 height 5
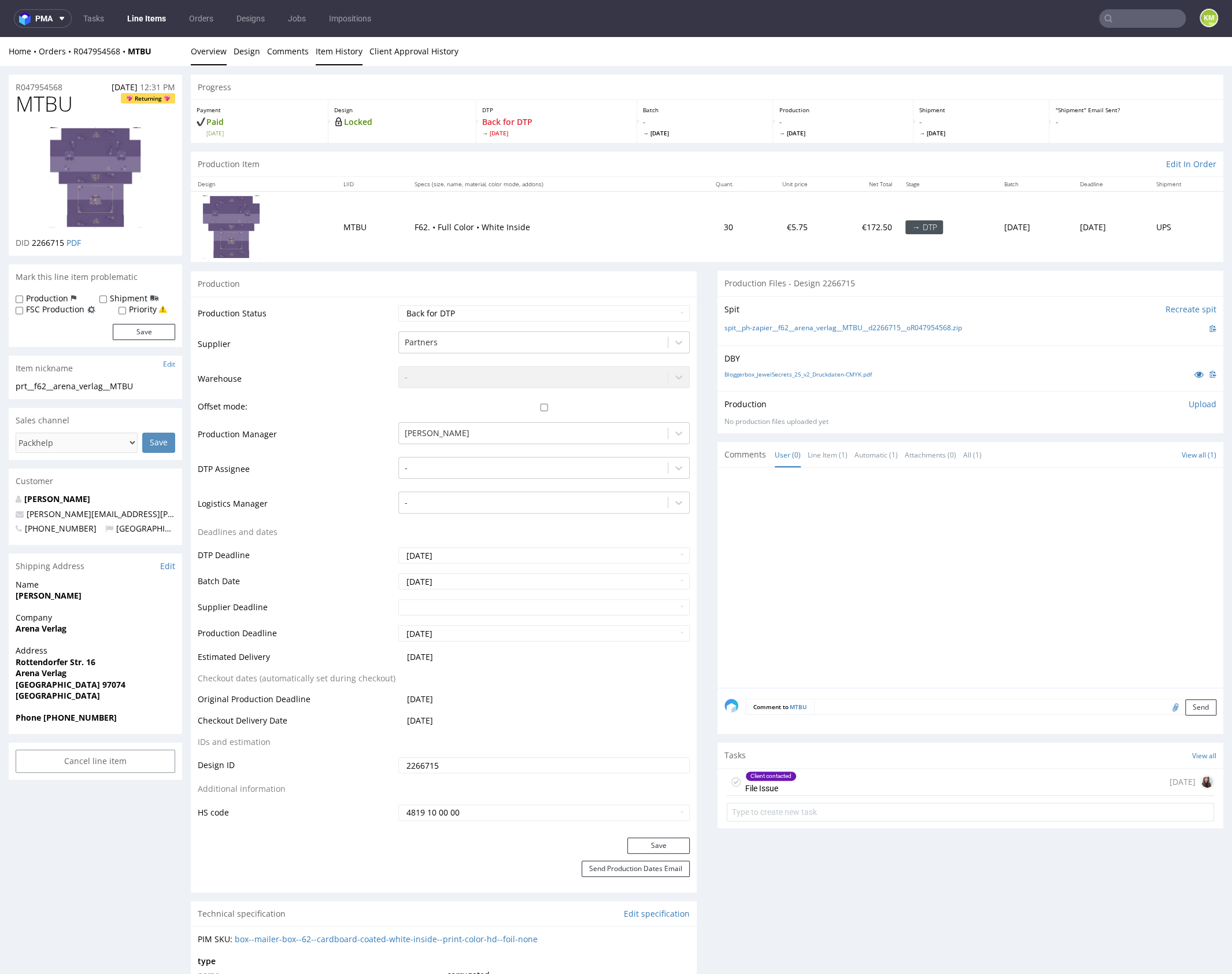
click at [334, 55] on link "Item History" at bounding box center [339, 51] width 47 height 29
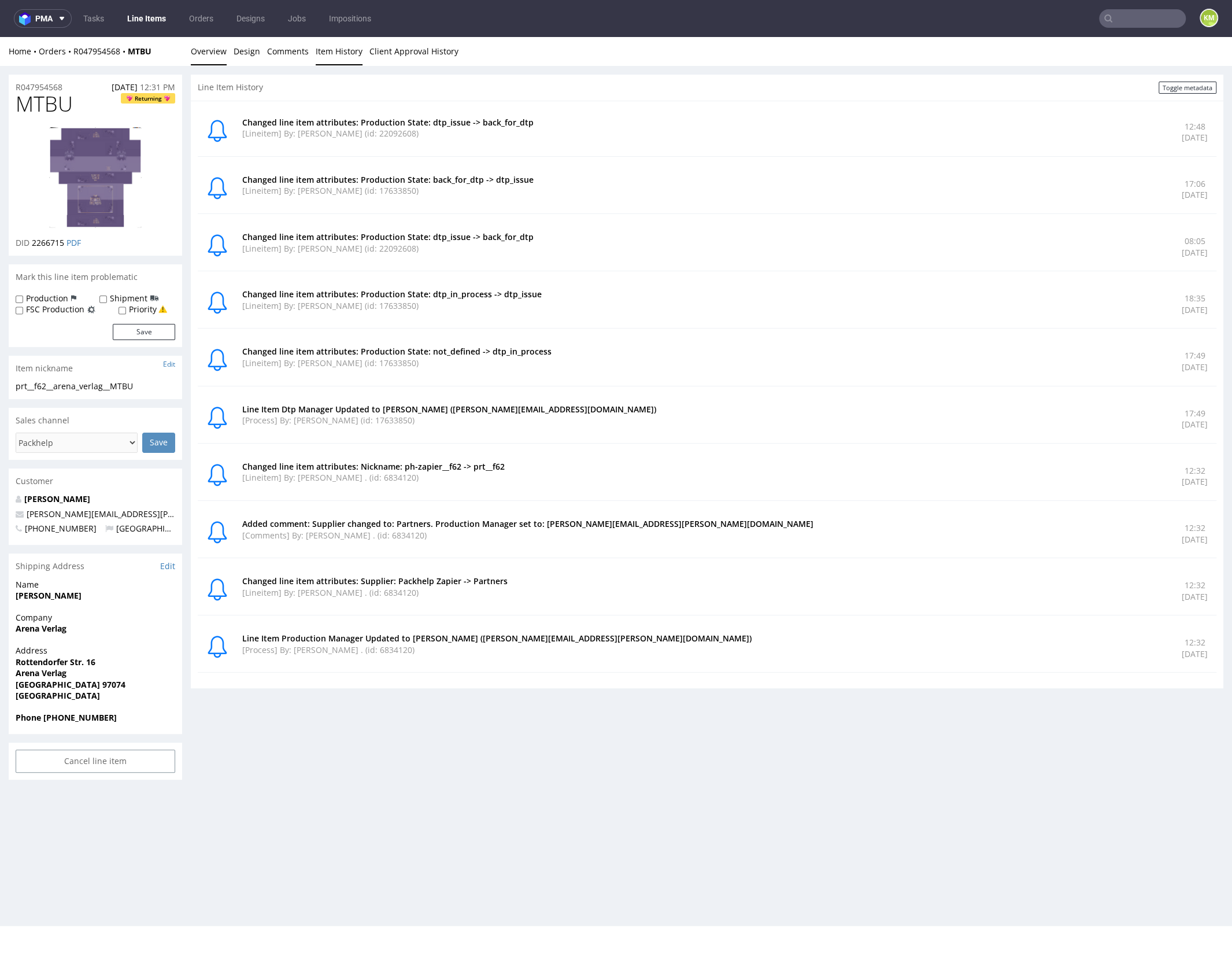
click at [217, 52] on link "Overview" at bounding box center [209, 51] width 36 height 29
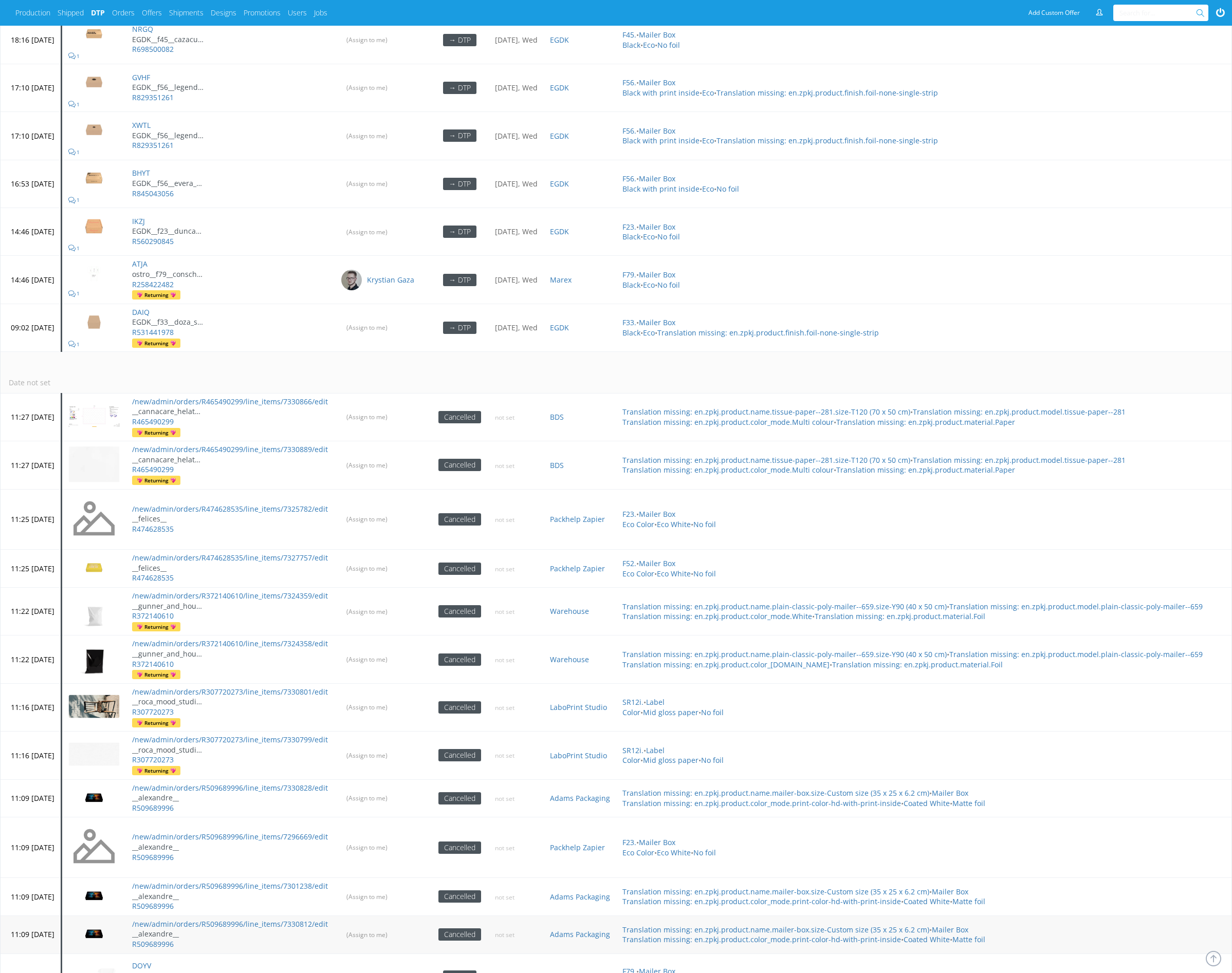
scroll to position [2867, 0]
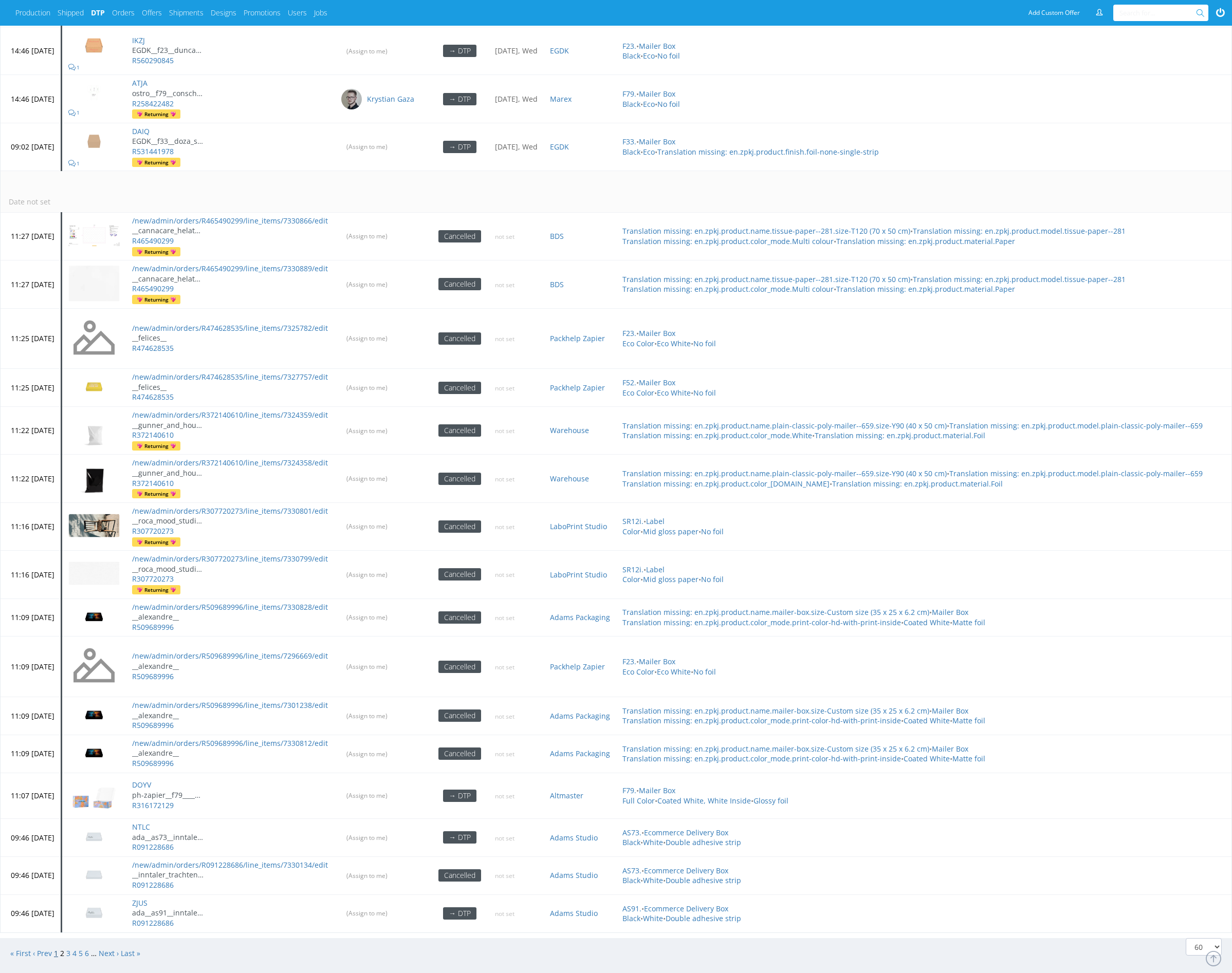
click at [56, 948] on link "1" at bounding box center [56, 953] width 4 height 10
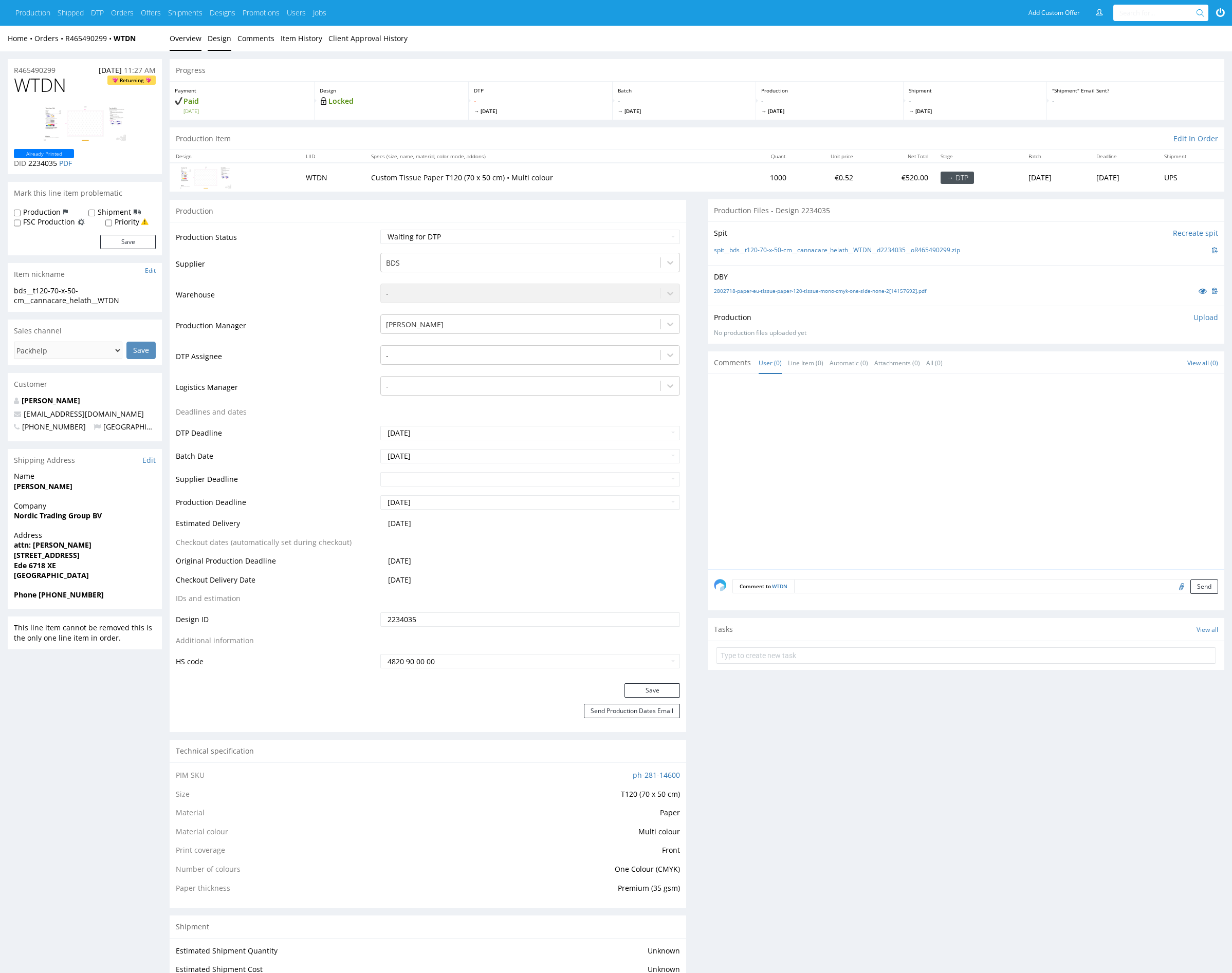
click at [215, 38] on link "Design" at bounding box center [219, 38] width 24 height 26
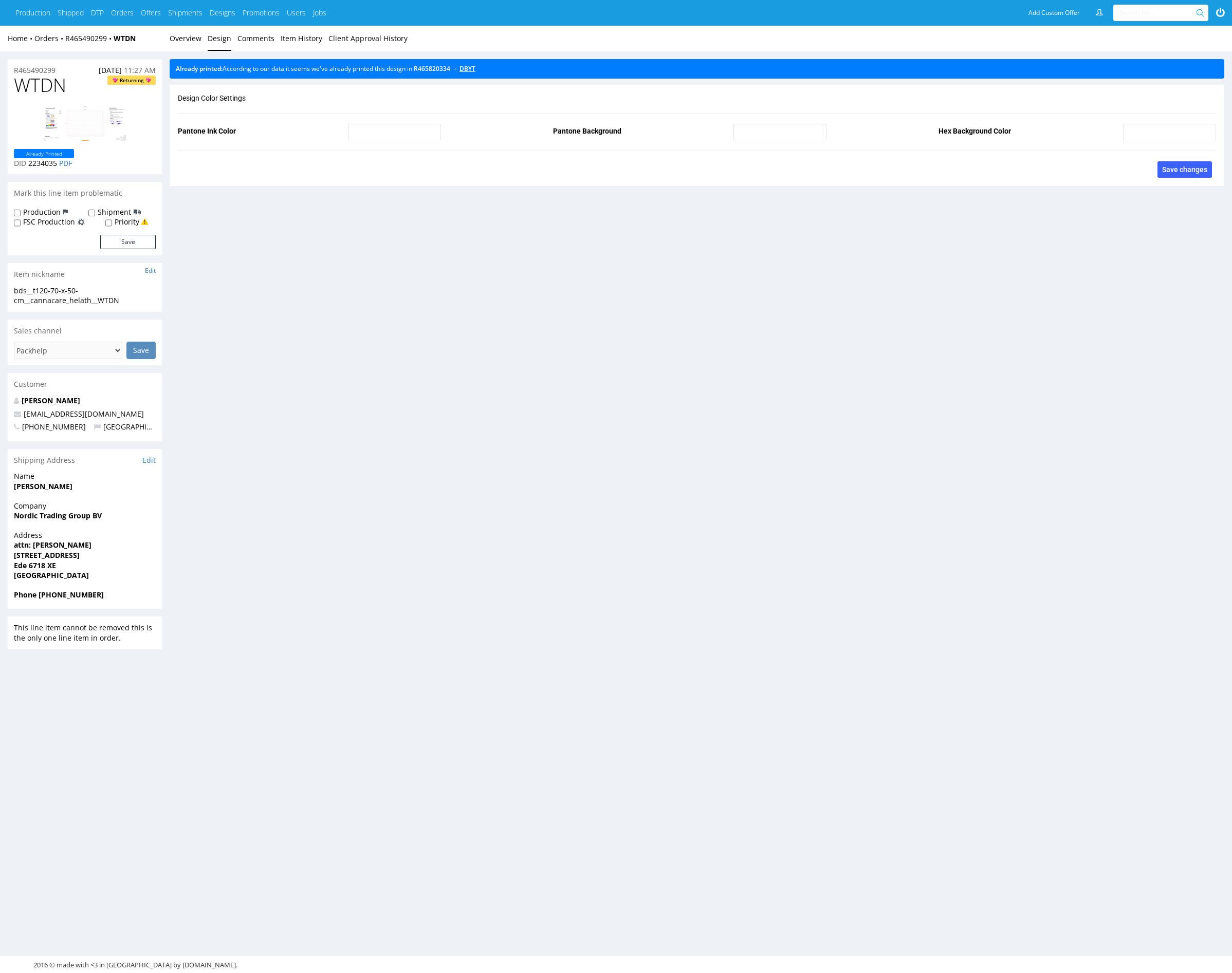
click at [475, 72] on link "DBYT" at bounding box center [467, 69] width 16 height 9
click at [177, 42] on link "Overview" at bounding box center [185, 38] width 32 height 26
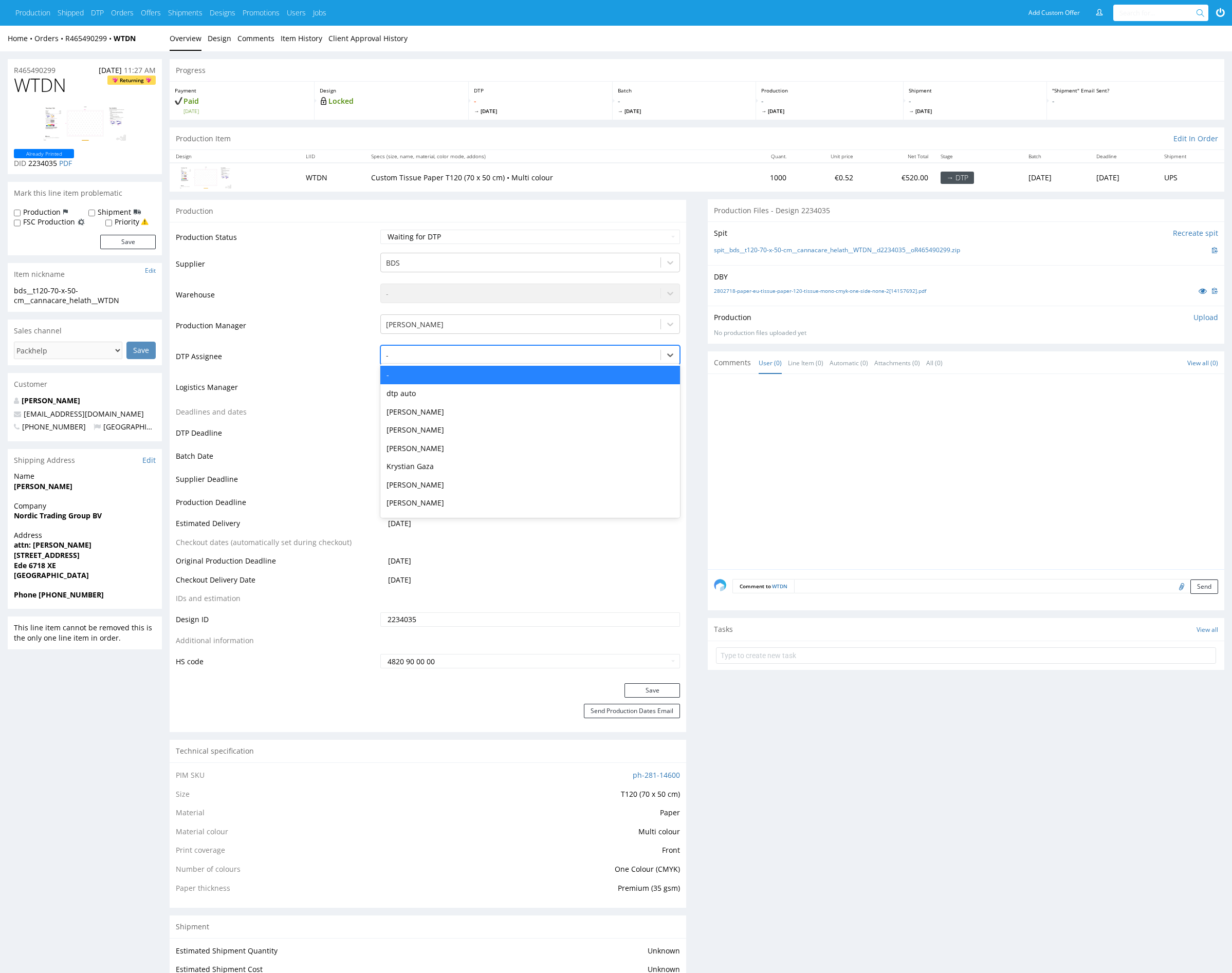
click at [466, 351] on div at bounding box center [521, 356] width 270 height 12
type input "mark"
click at [440, 374] on div "[PERSON_NAME]" at bounding box center [531, 374] width 300 height 19
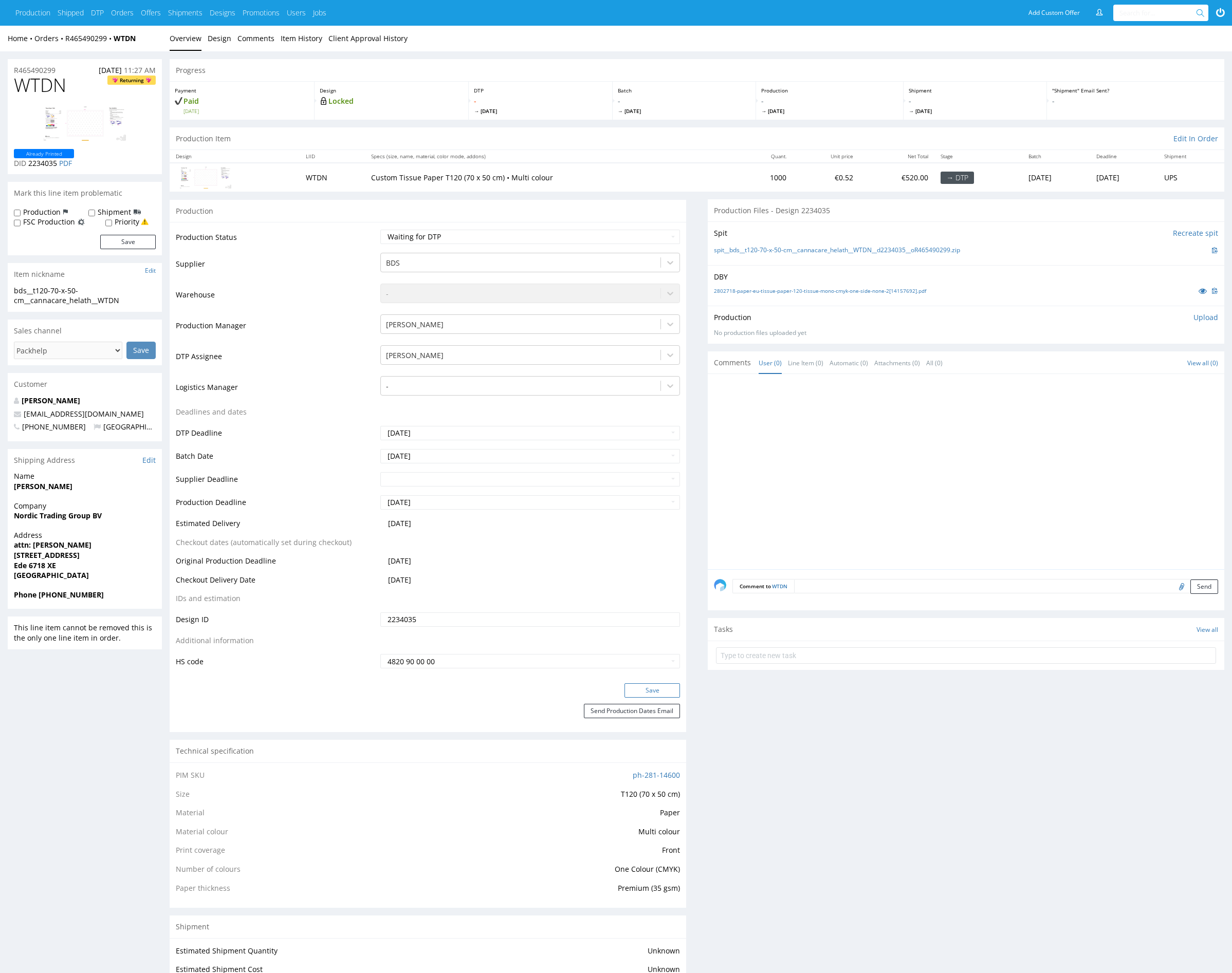
click at [665, 690] on button "Save" at bounding box center [652, 690] width 56 height 14
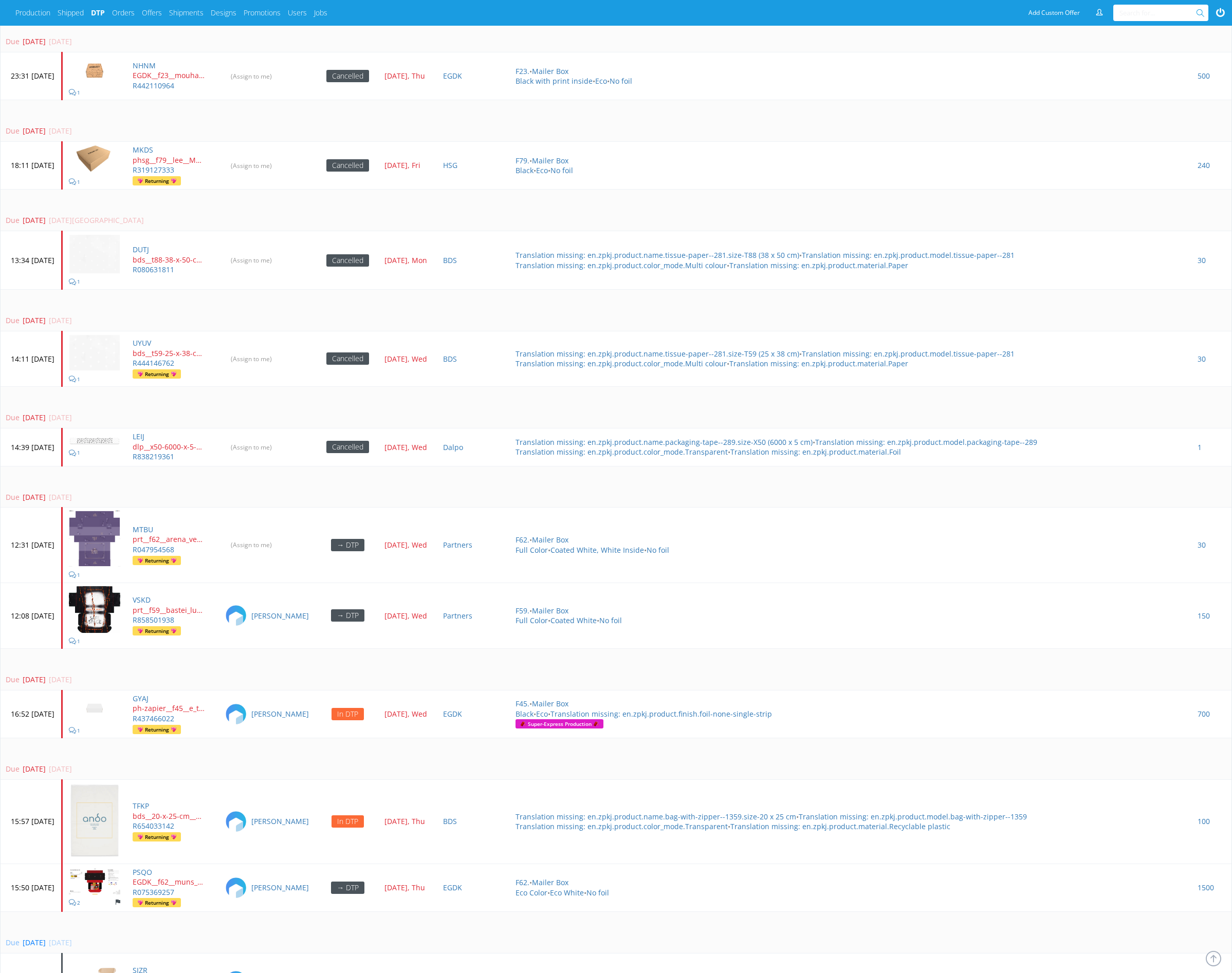
scroll to position [2642, 0]
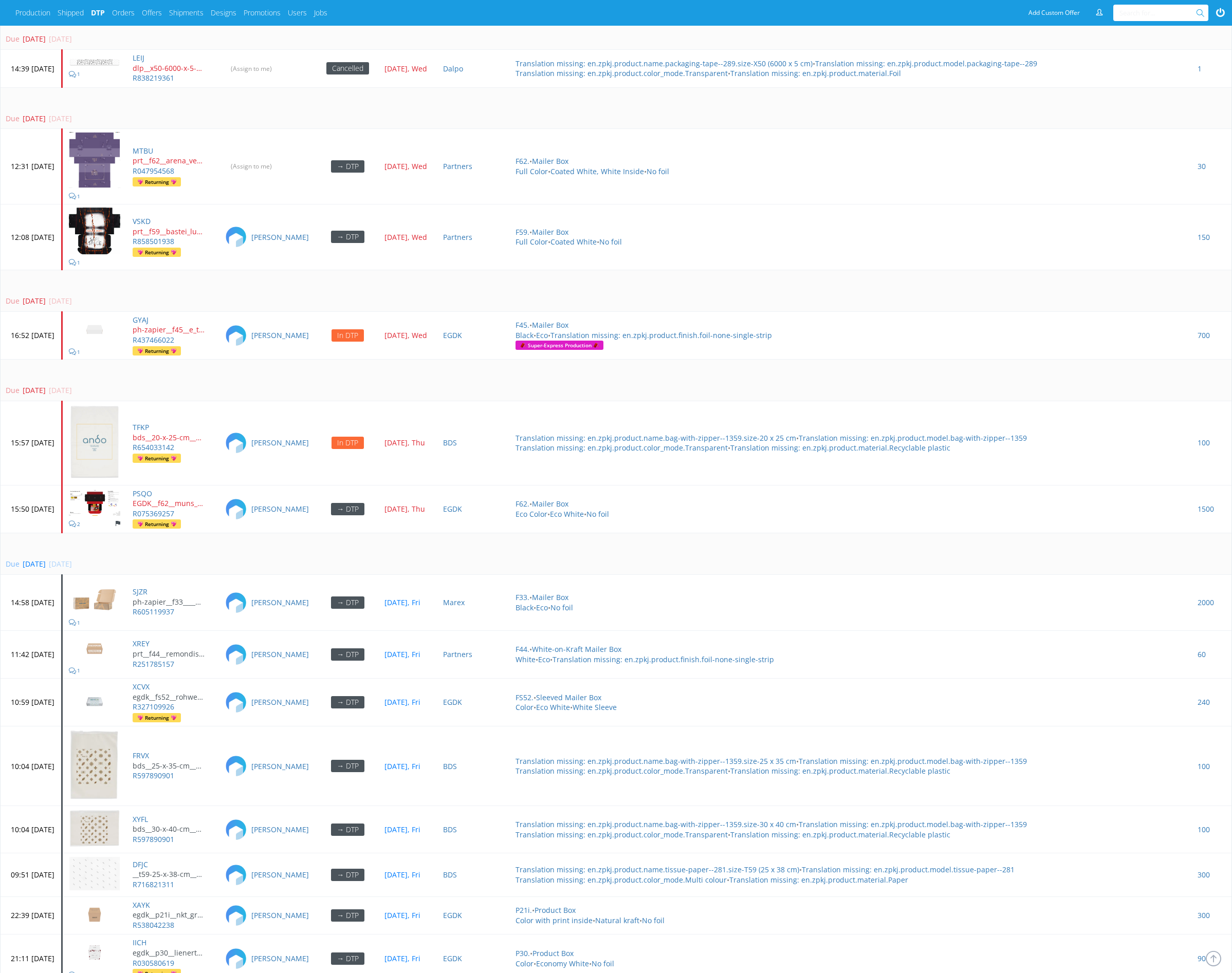
click at [288, 272] on td "Due [DATE] [DATE]" at bounding box center [616, 290] width 1231 height 41
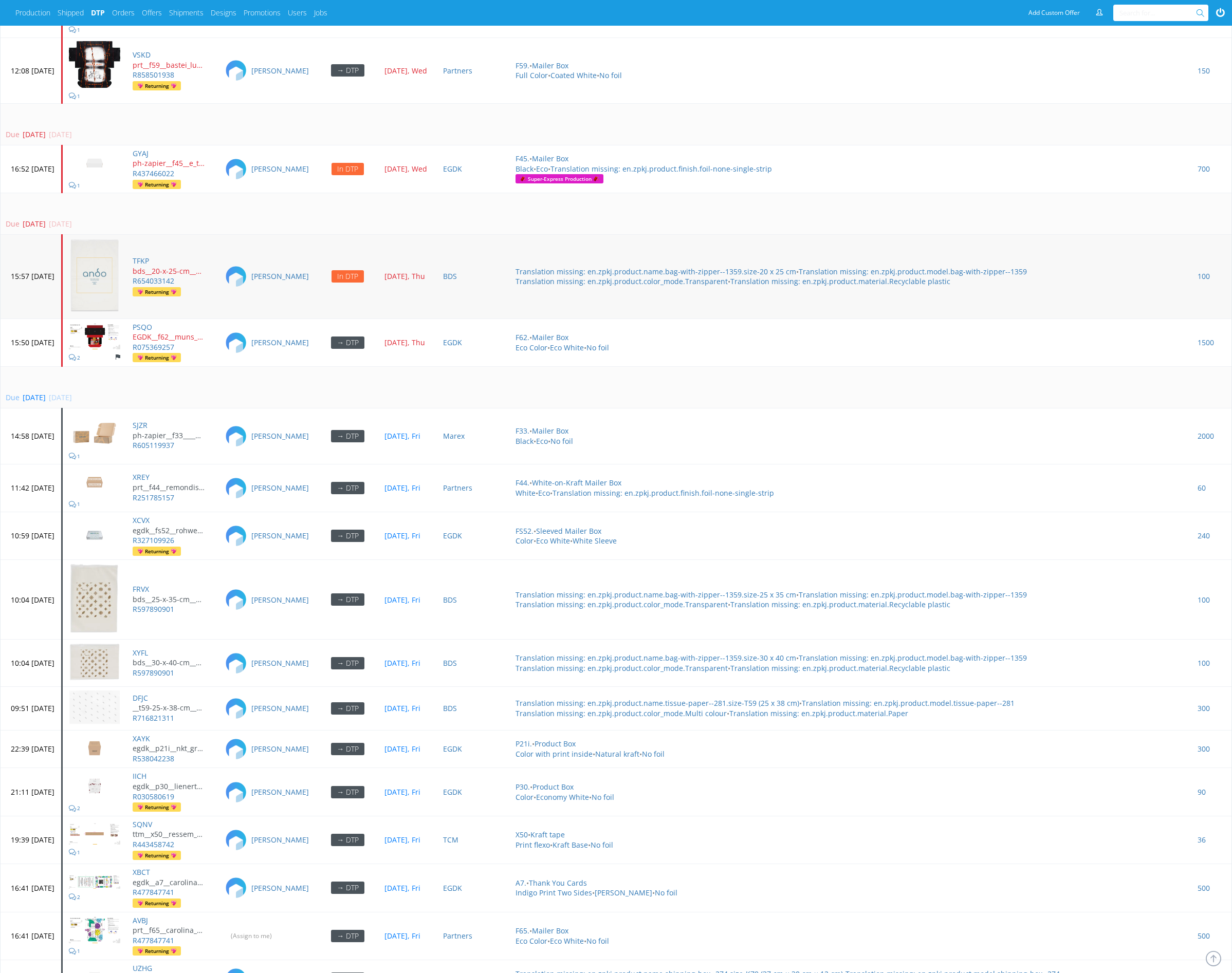
scroll to position [2633, 0]
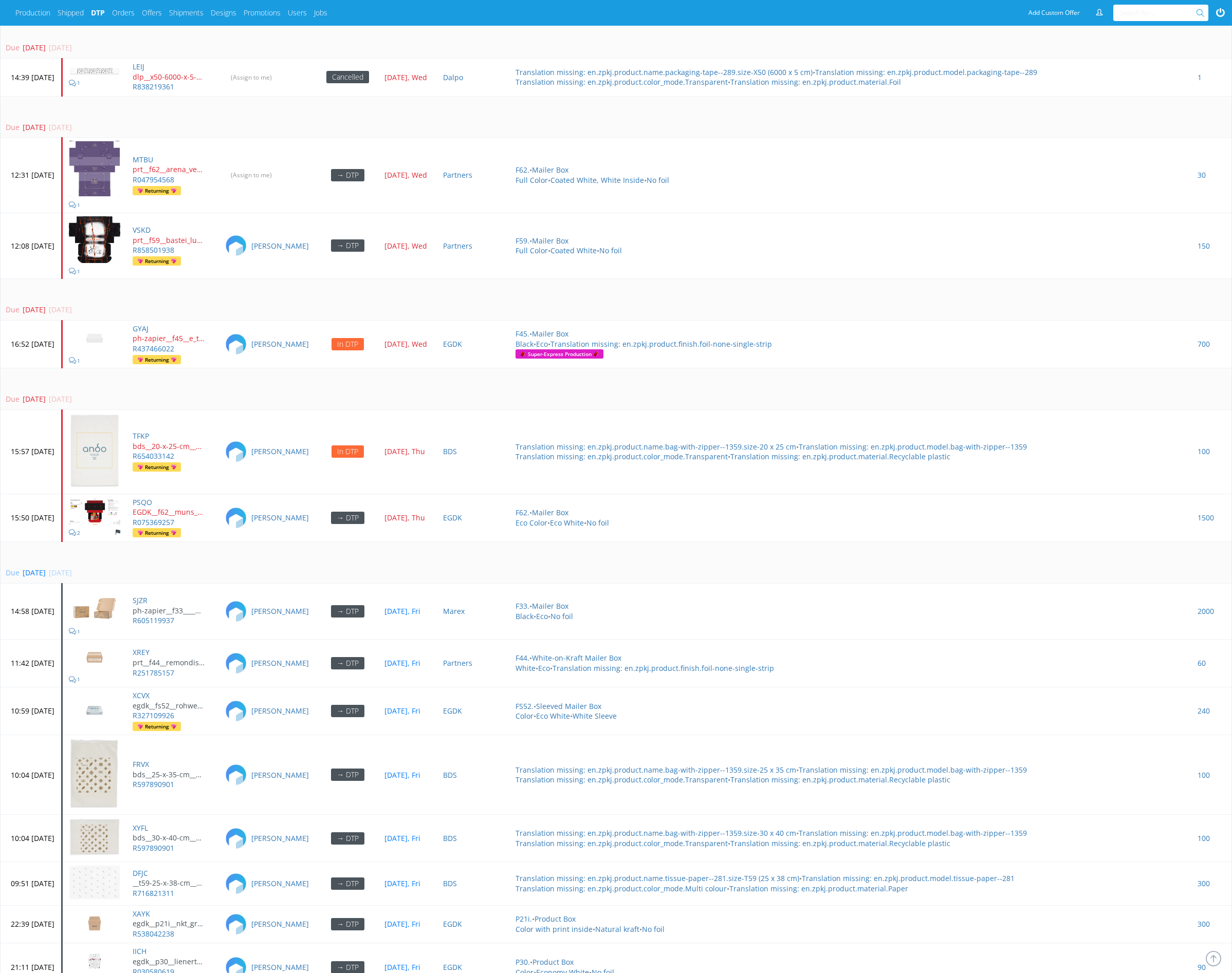
click at [297, 410] on td "[PERSON_NAME]" at bounding box center [268, 451] width 99 height 84
click at [296, 394] on div "Due [DATE] [DATE]" at bounding box center [614, 399] width 1217 height 11
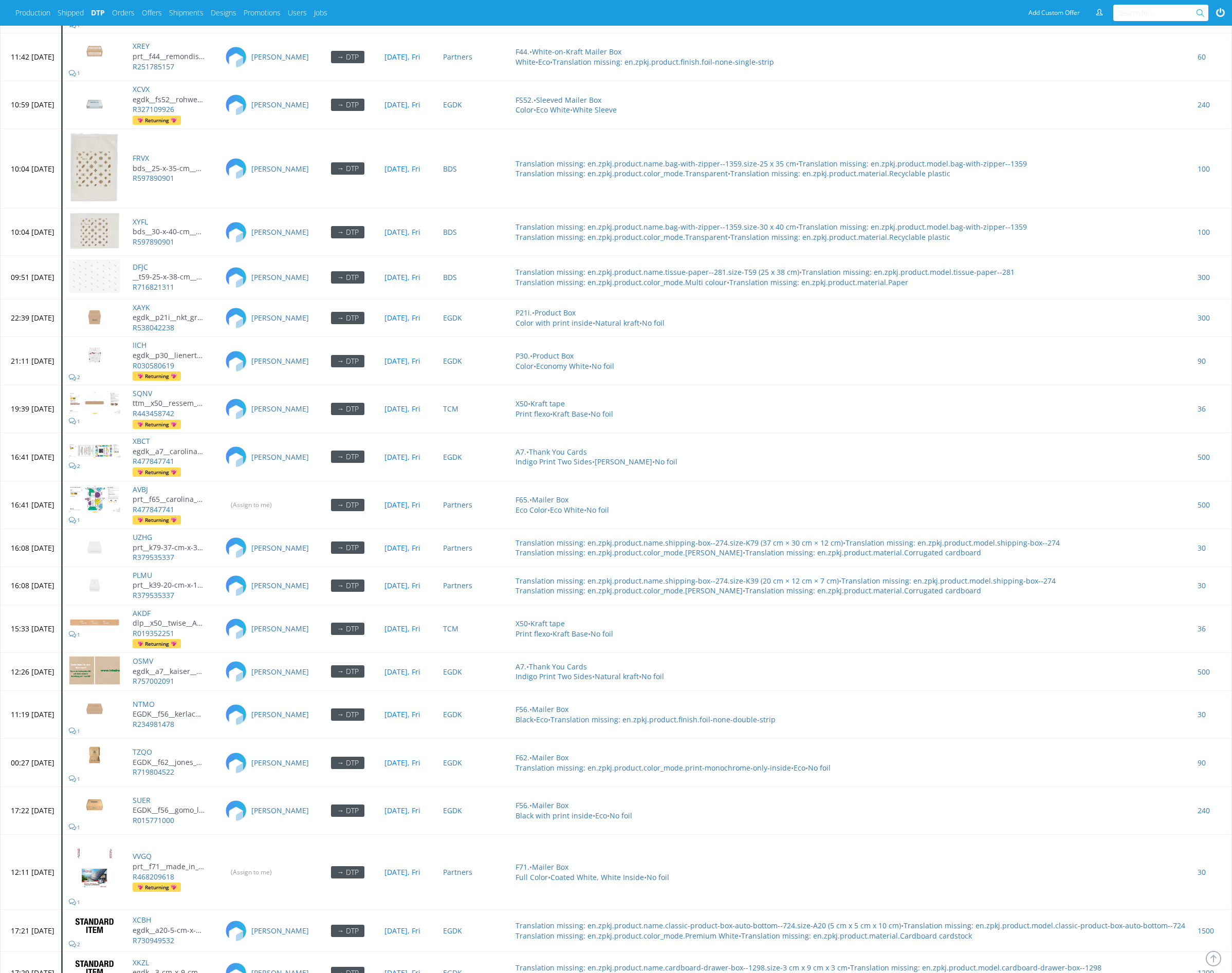
scroll to position [2583, 0]
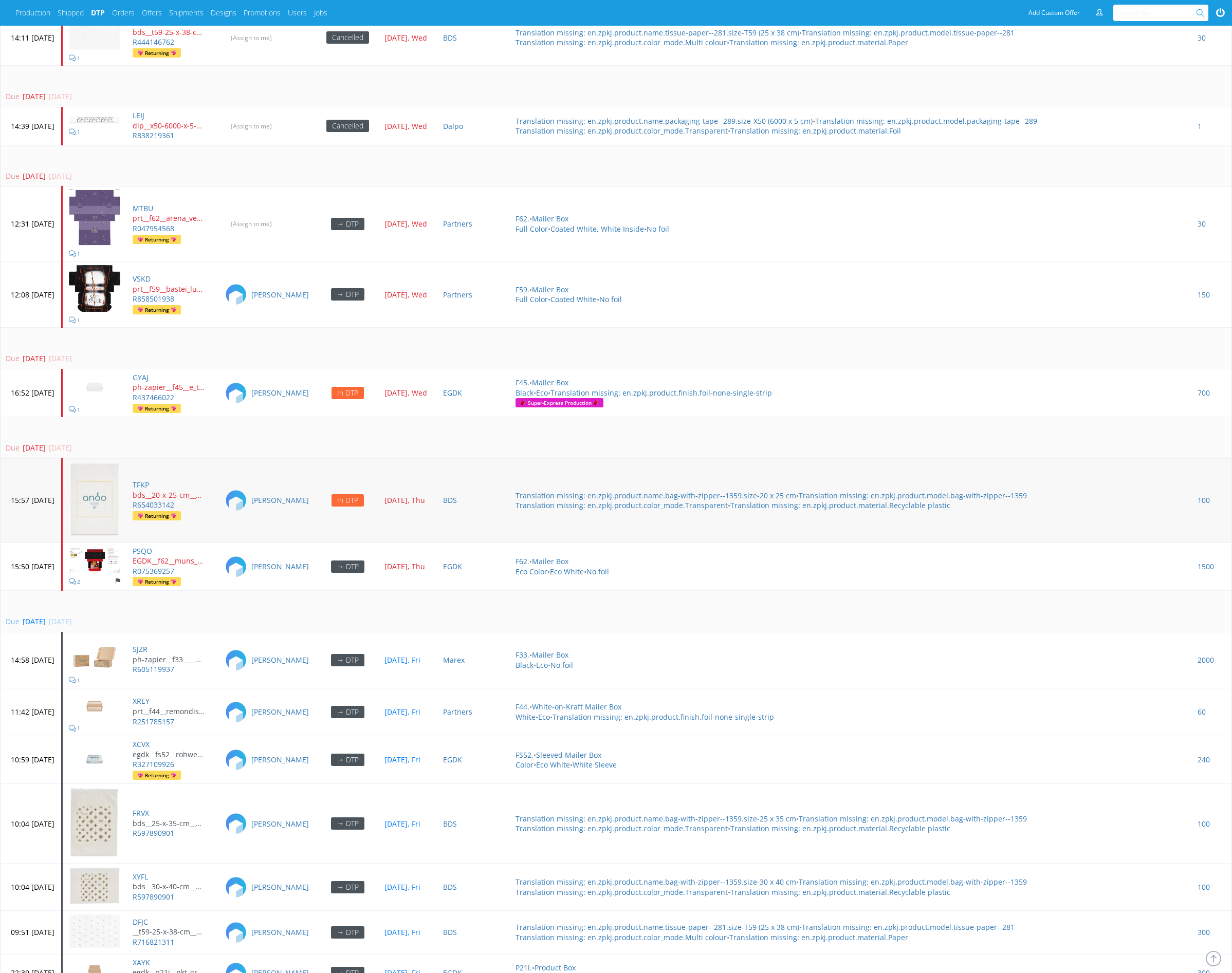
click at [257, 458] on td "[PERSON_NAME]" at bounding box center [268, 500] width 99 height 84
click at [271, 427] on td "Due [DATE] [DATE]" at bounding box center [616, 438] width 1231 height 41
click at [298, 443] on div "Due [DATE] [DATE]" at bounding box center [614, 449] width 1217 height 11
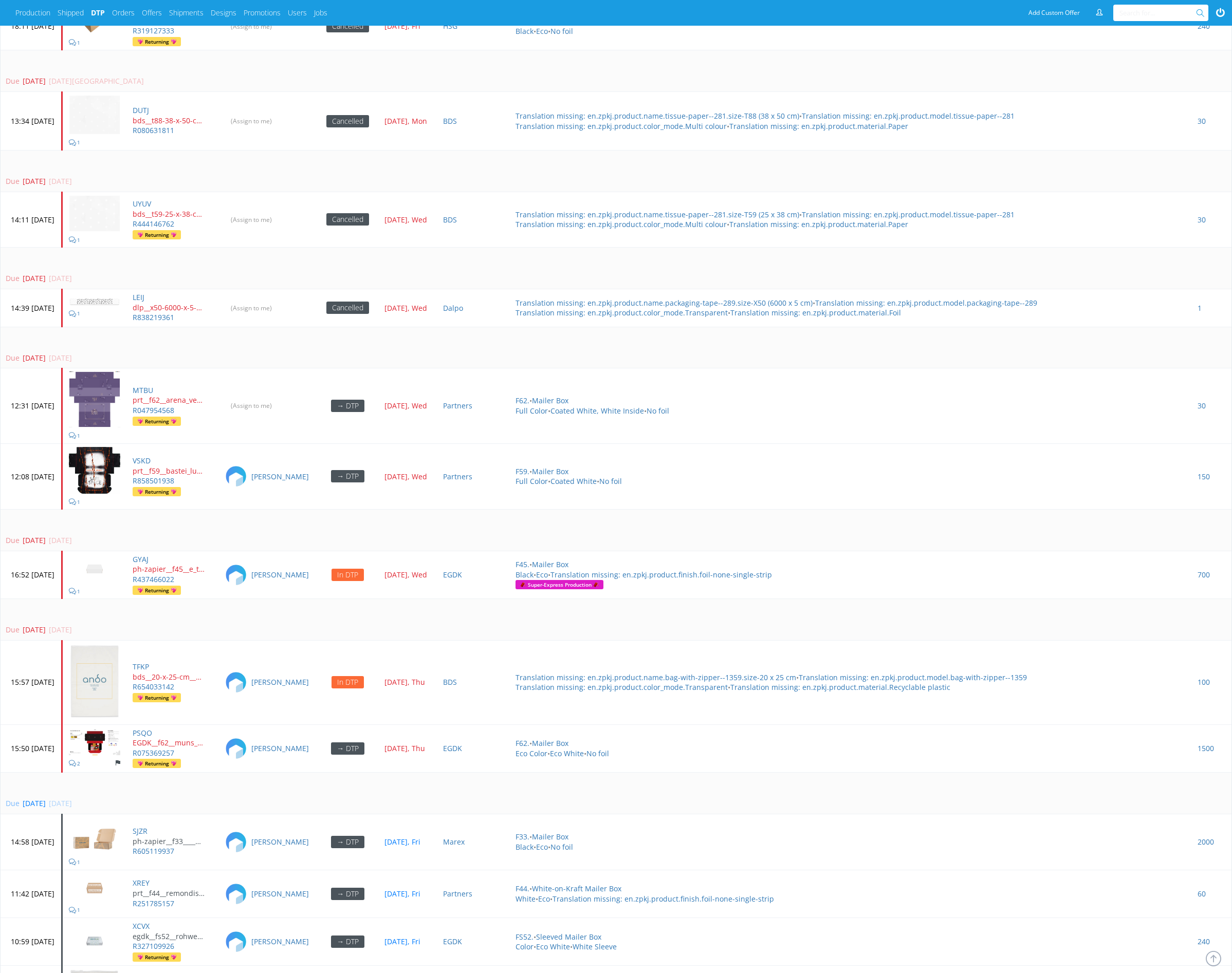
scroll to position [2397, 0]
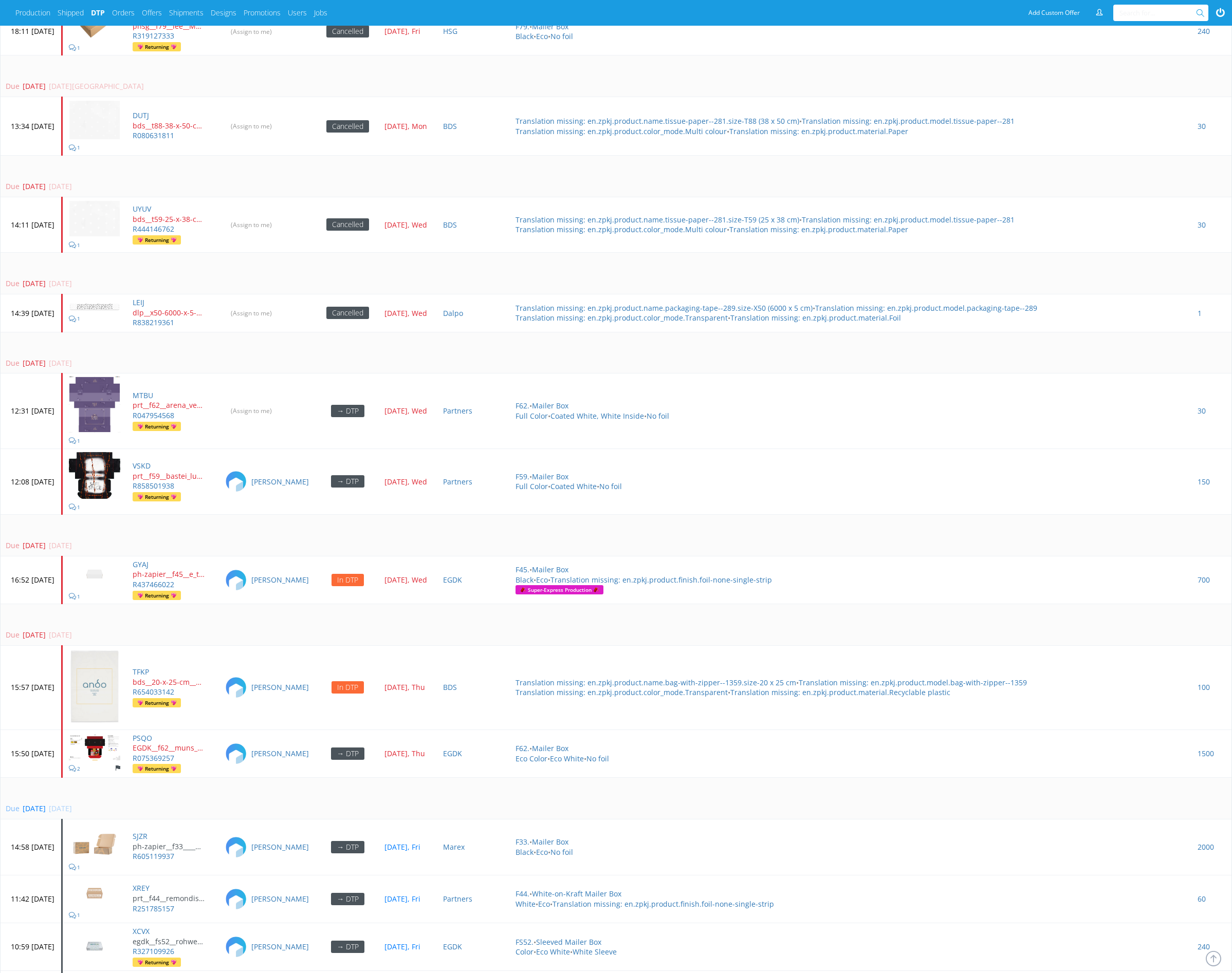
click at [304, 540] on div "Due [DATE] [DATE]" at bounding box center [614, 546] width 1217 height 11
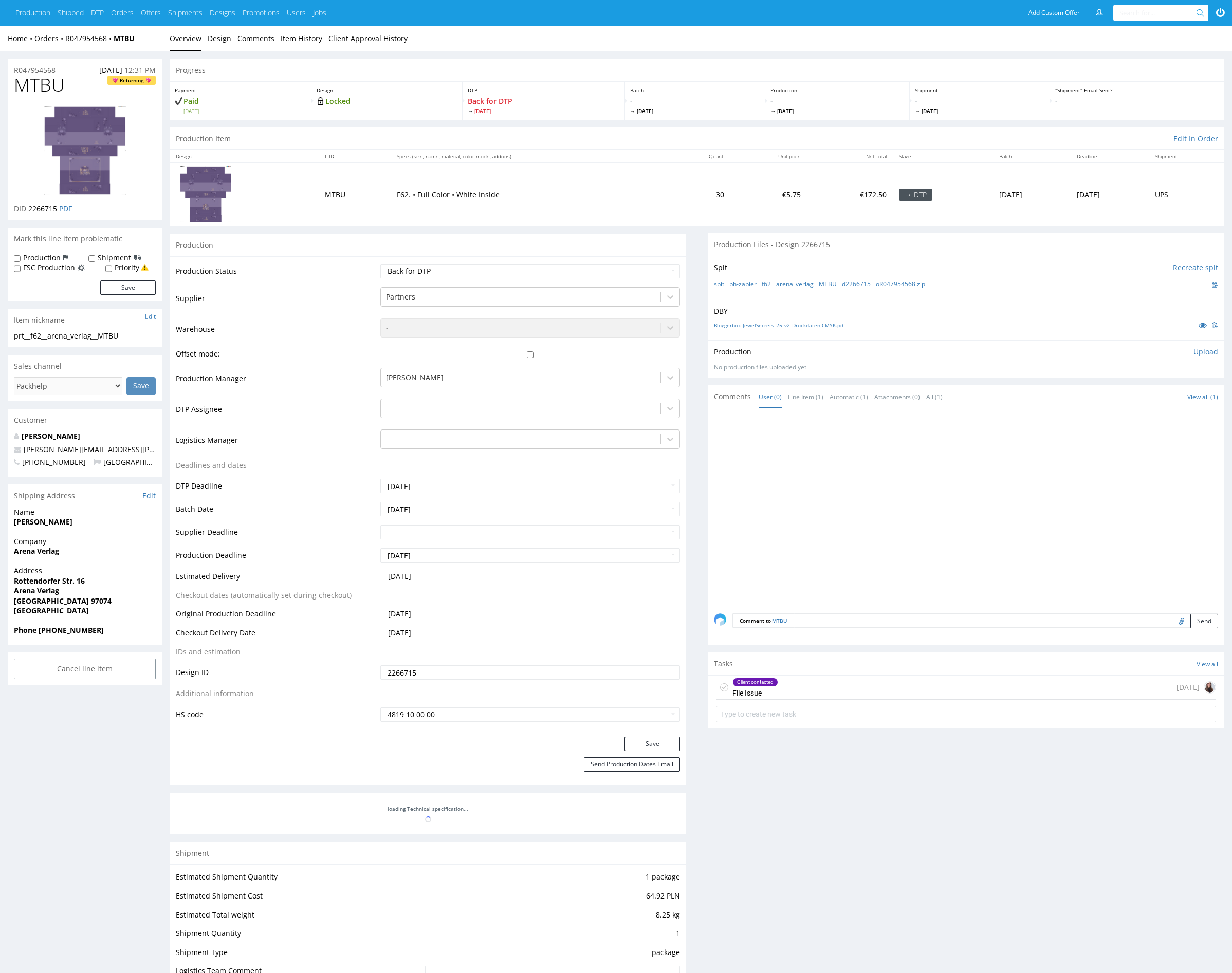
click at [835, 687] on div "Client contacted File Issue [DATE]" at bounding box center [966, 687] width 500 height 24
click at [828, 556] on div at bounding box center [969, 509] width 510 height 189
click at [49, 92] on span "MTBU" at bounding box center [40, 85] width 51 height 20
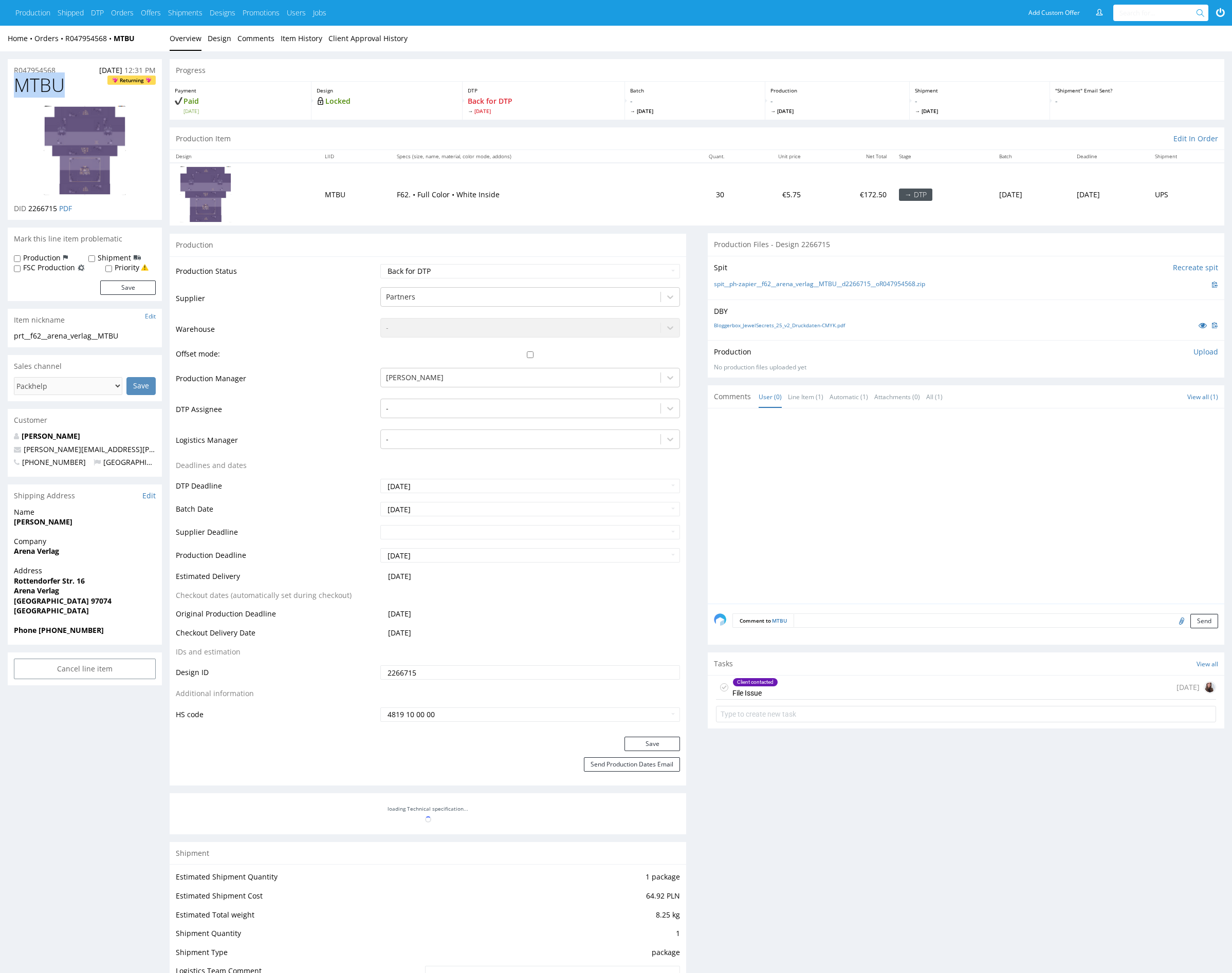
copy span "MTBU"
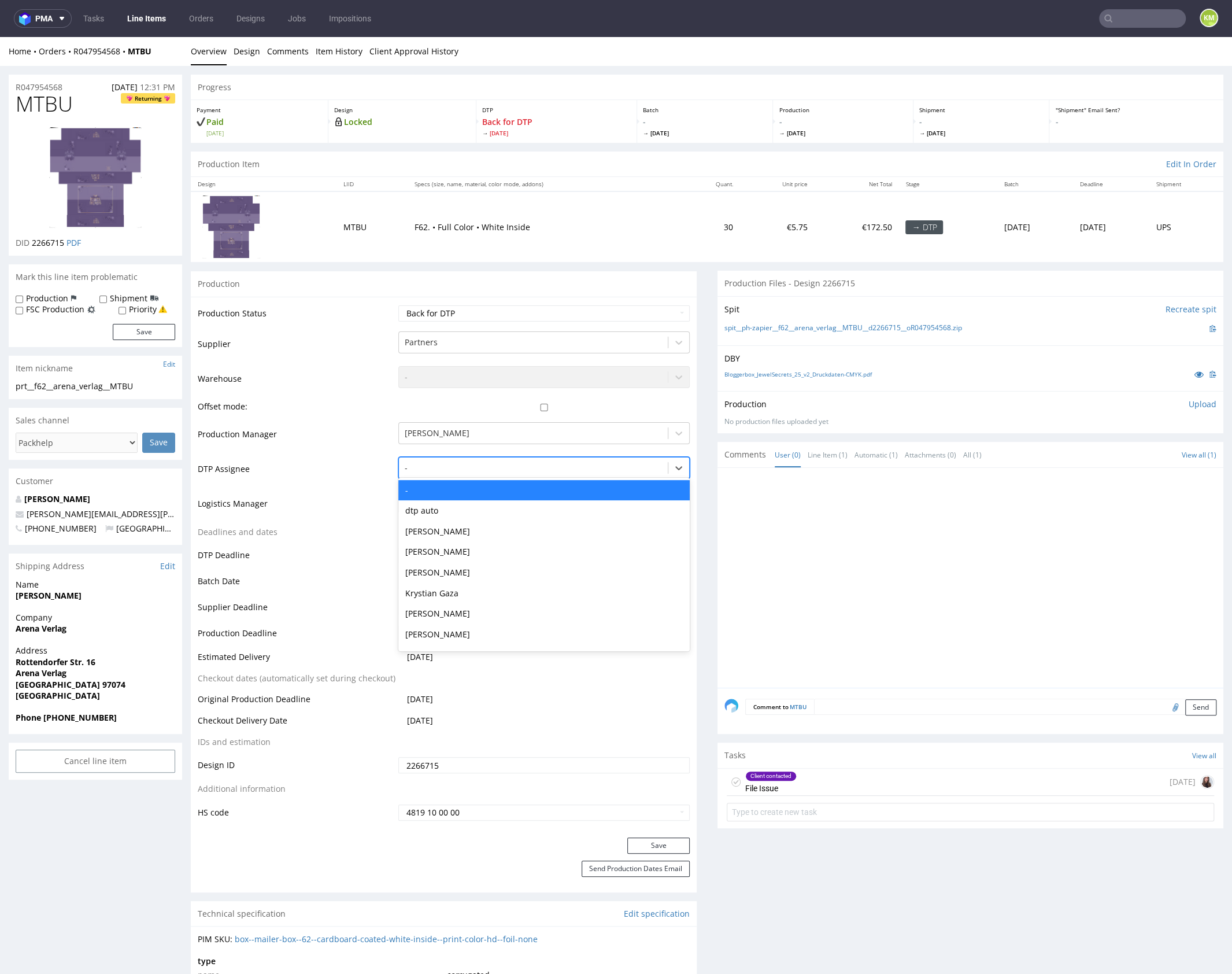
click at [457, 464] on div at bounding box center [533, 468] width 257 height 14
type input "mark"
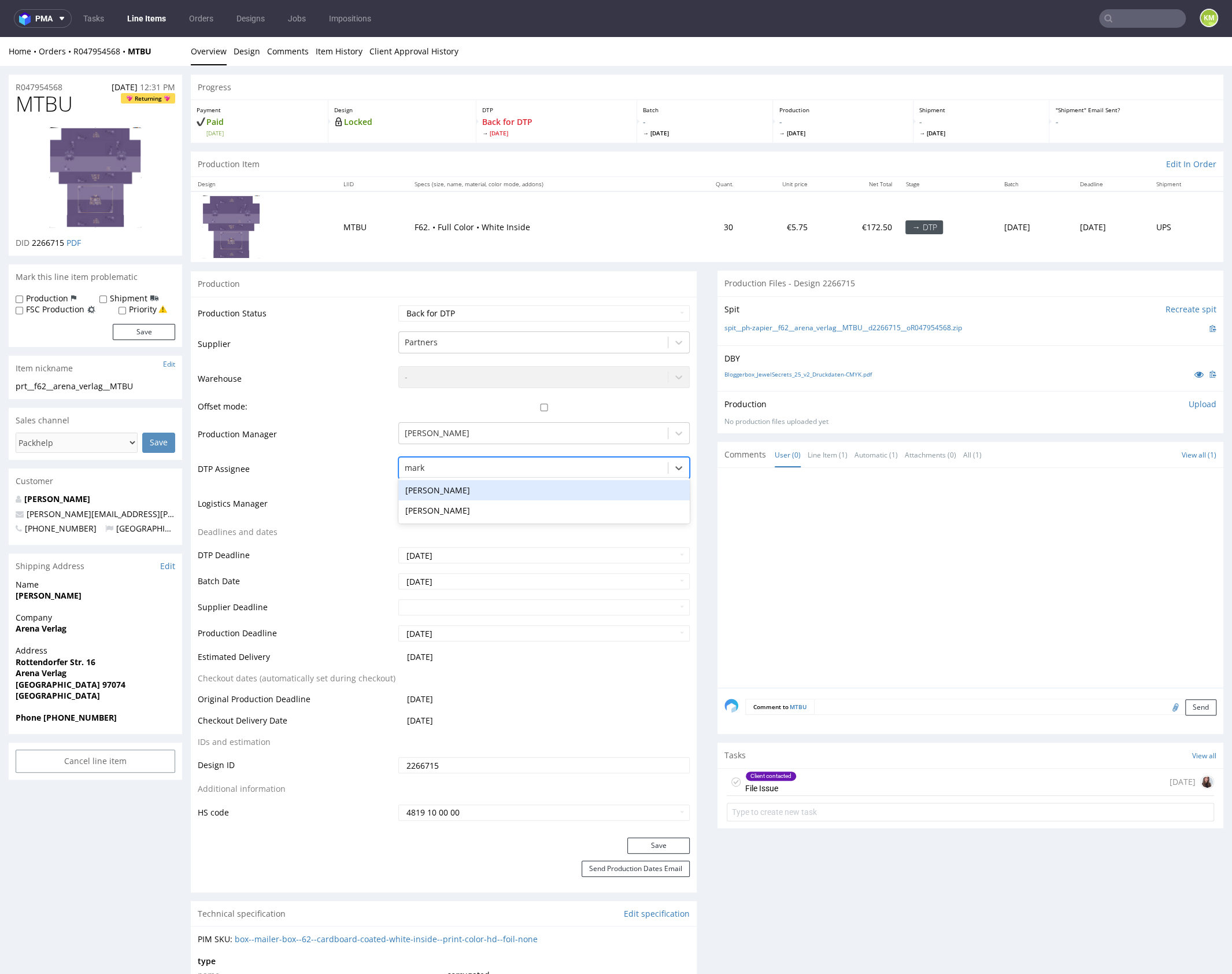
click at [513, 481] on div "Karol Markowski" at bounding box center [543, 490] width 291 height 21
click at [661, 839] on button "Save" at bounding box center [658, 846] width 63 height 16
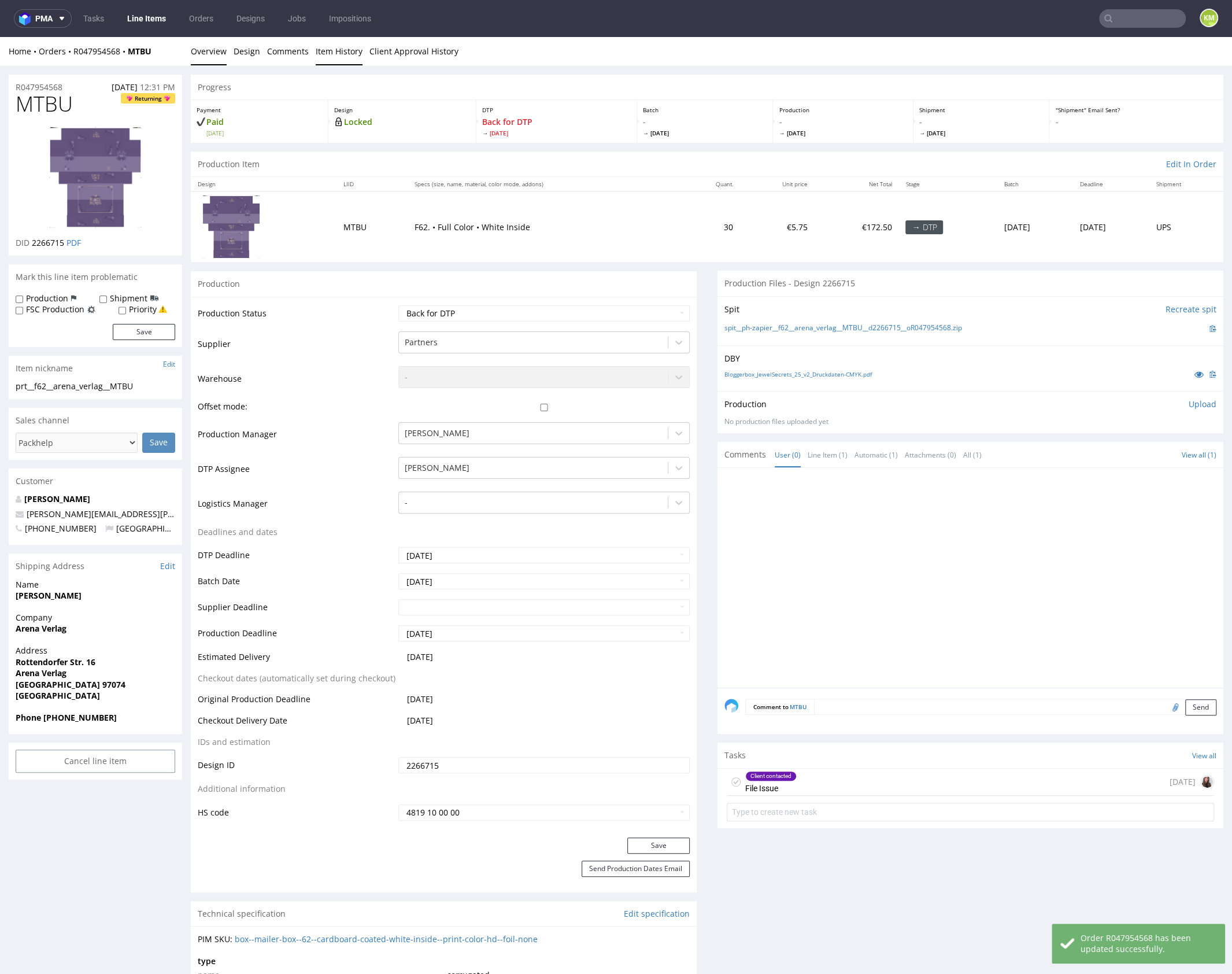
click at [326, 63] on link "Item History" at bounding box center [339, 51] width 47 height 29
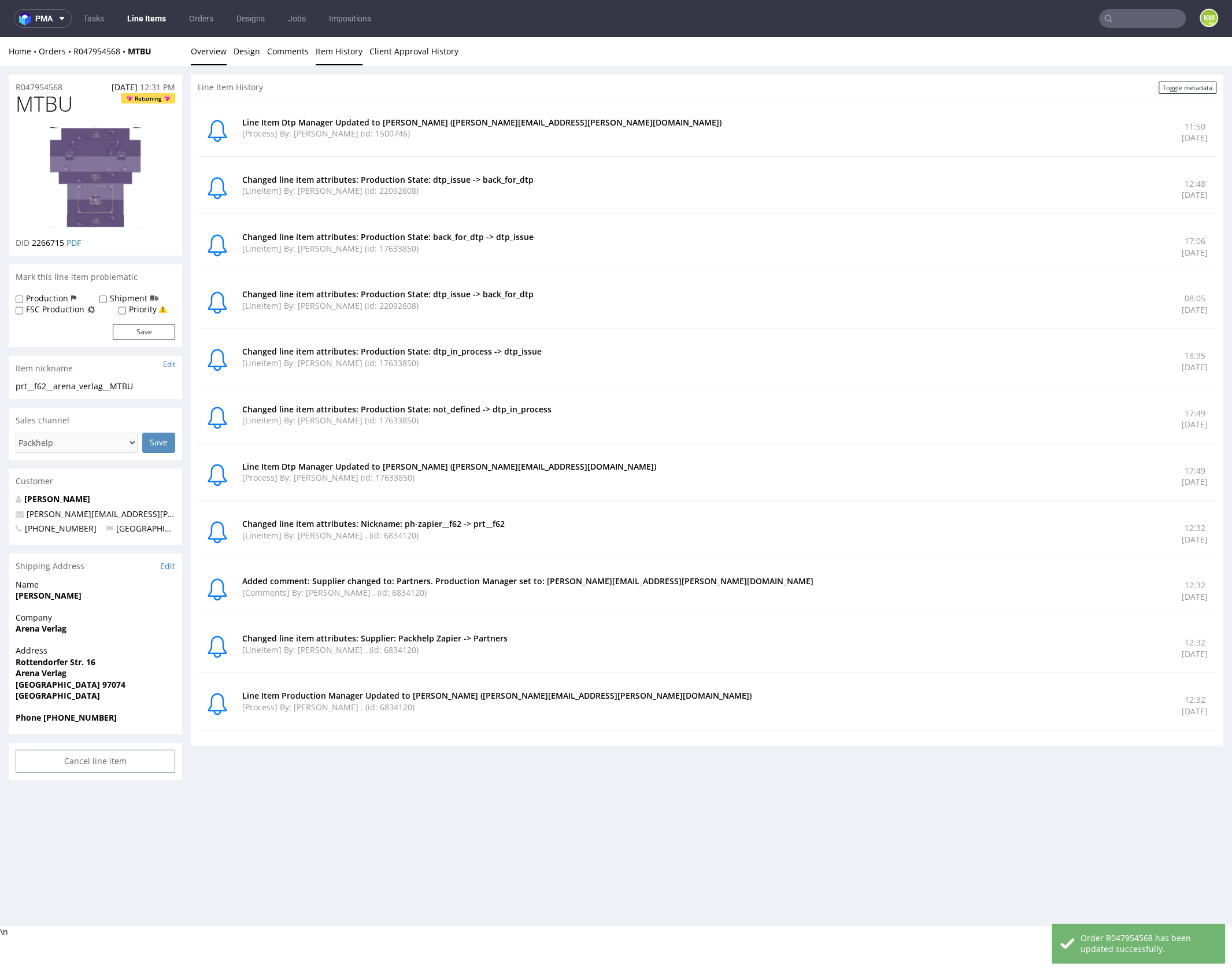
click at [210, 49] on link "Overview" at bounding box center [209, 51] width 36 height 29
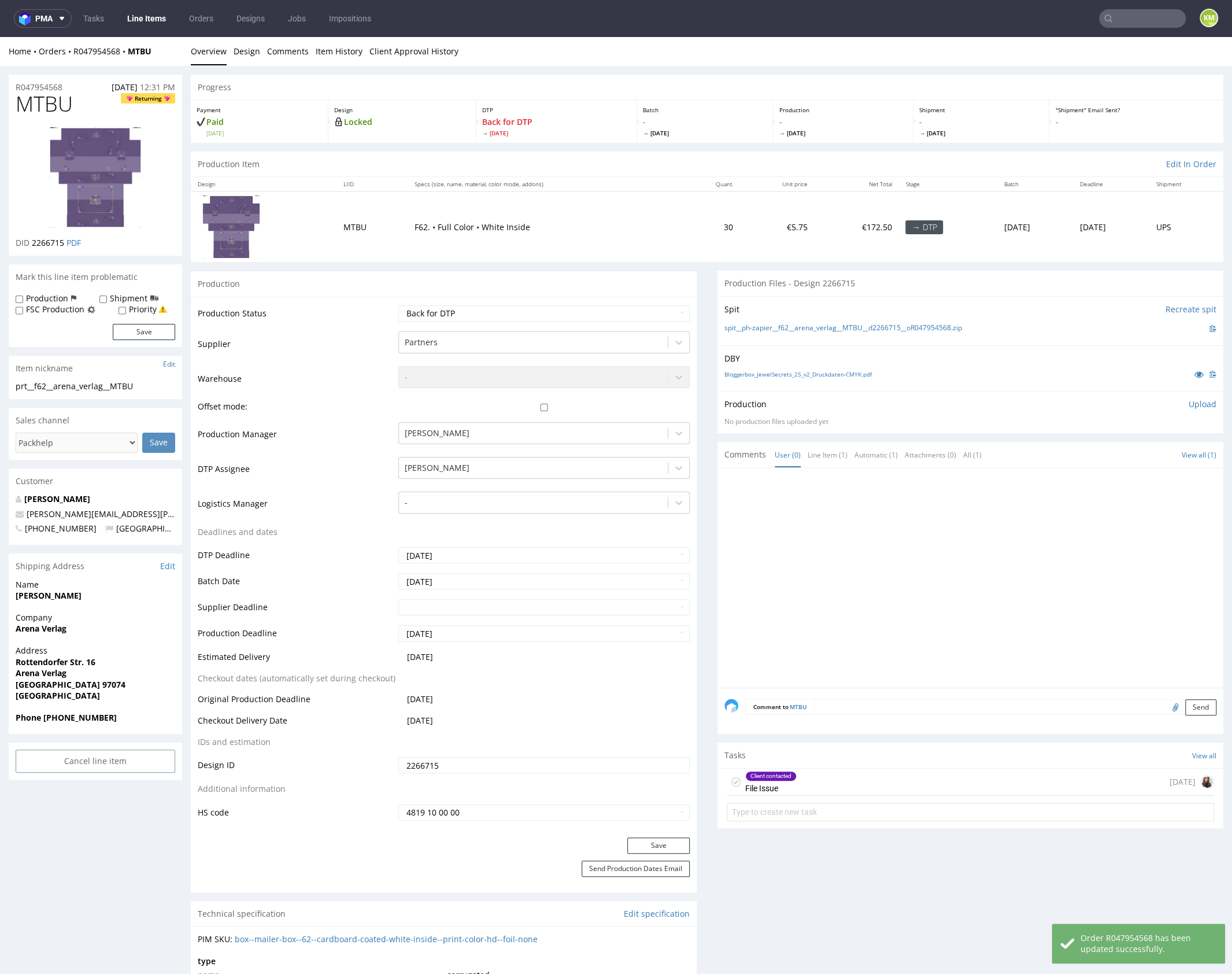
click at [845, 541] on div at bounding box center [974, 581] width 499 height 213
click at [857, 374] on link "Bloggerbox_JewelSecrets_25_v2_Druckdaten-CMYK.pdf" at bounding box center [798, 374] width 147 height 8
click at [874, 778] on div "Client contacted File Issue 9 days ago" at bounding box center [971, 782] width 488 height 27
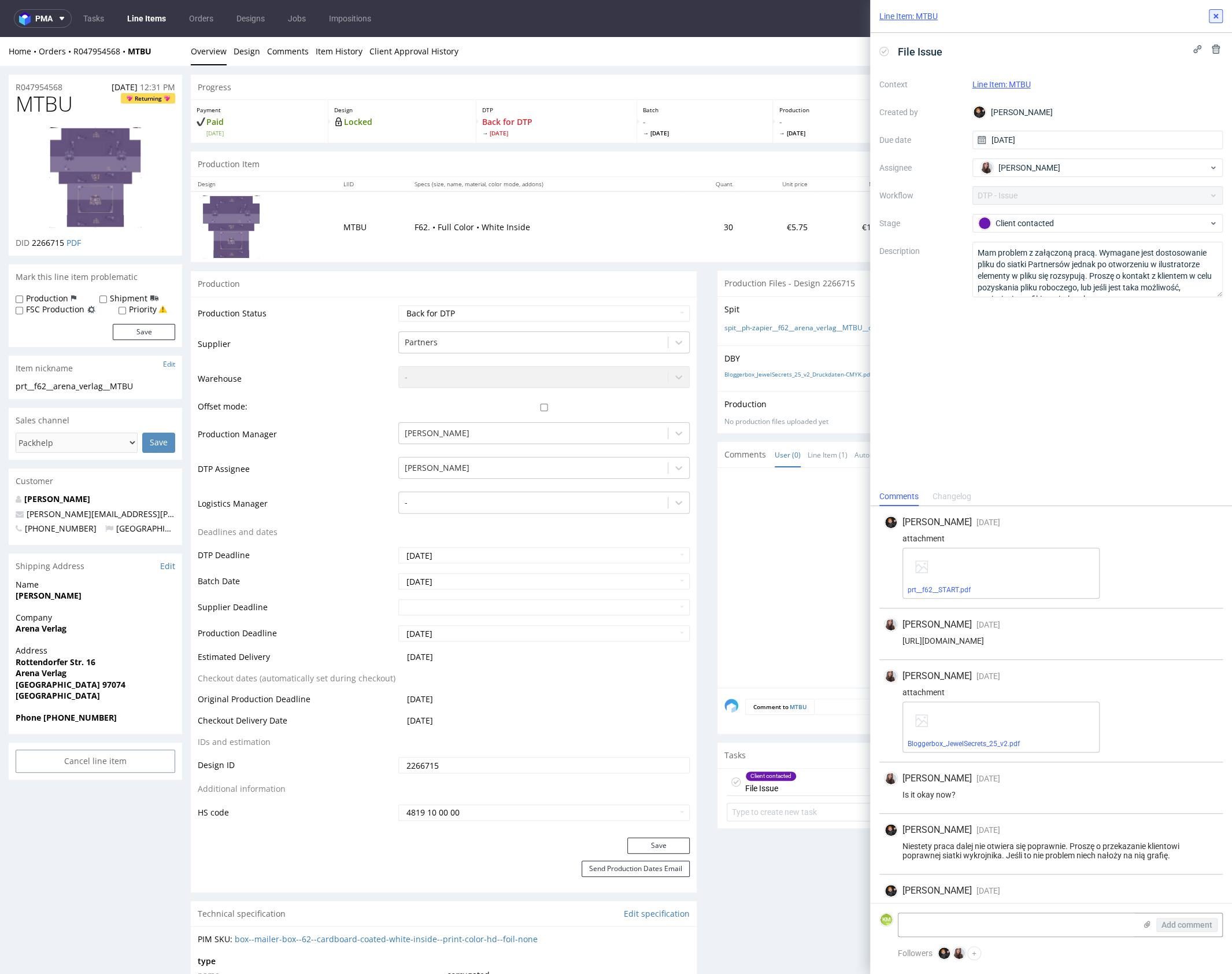
click at [1214, 16] on icon at bounding box center [1215, 16] width 9 height 9
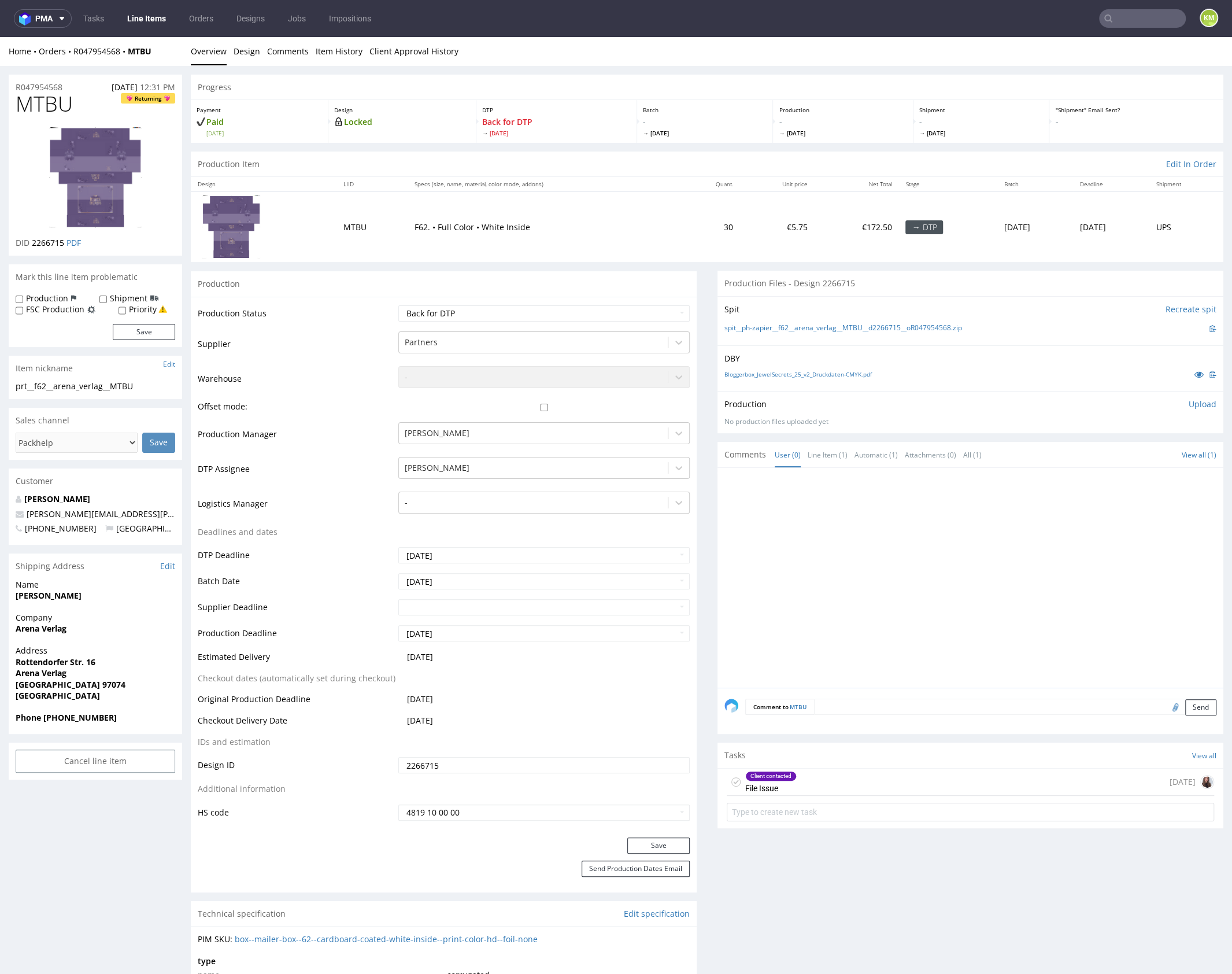
click at [953, 523] on div at bounding box center [974, 581] width 499 height 213
click at [54, 102] on span "MTBU" at bounding box center [45, 103] width 58 height 23
copy span "MTBU"
drag, startPoint x: 148, startPoint y: 20, endPoint x: 157, endPoint y: 10, distance: 13.5
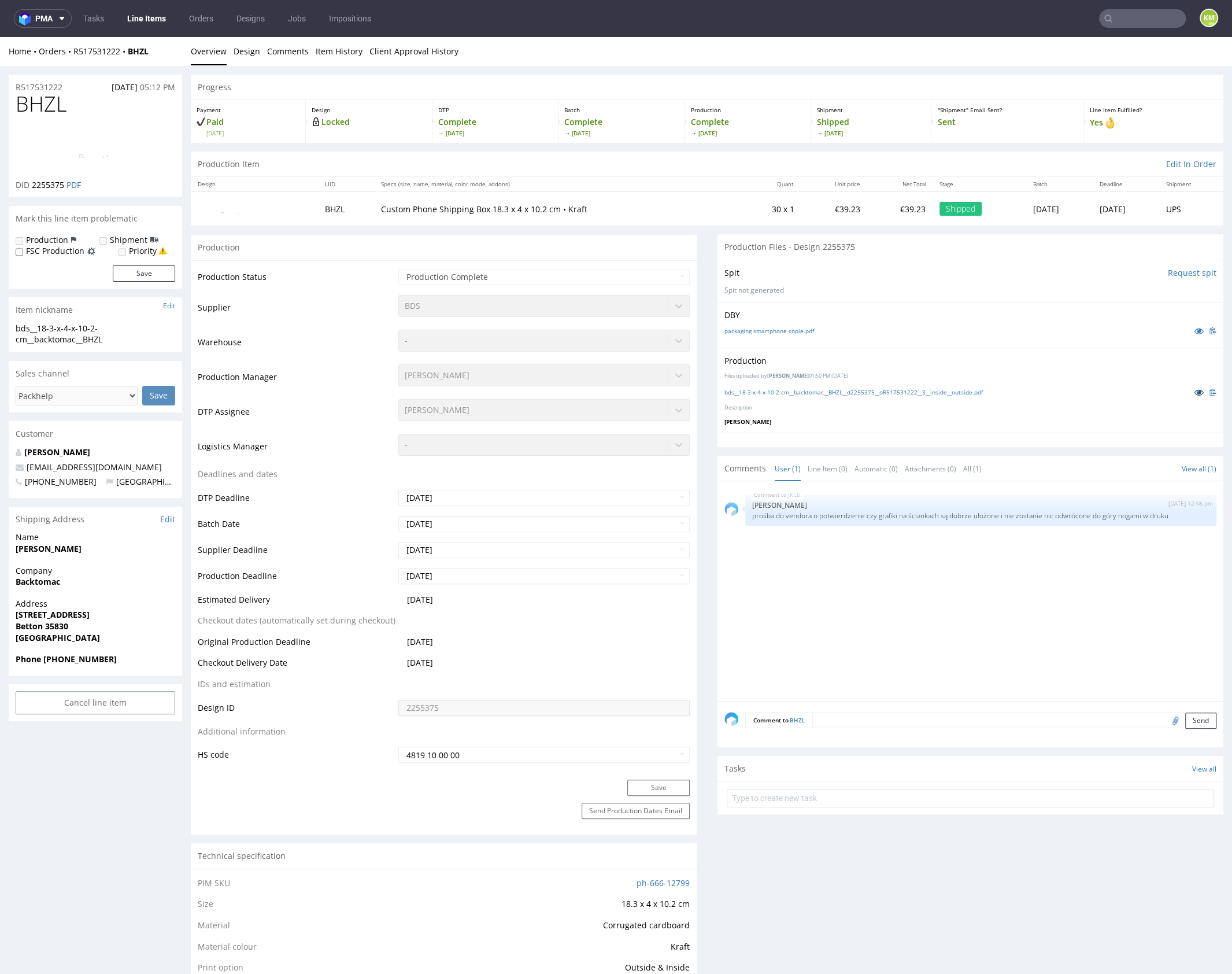
click at [1194, 394] on icon at bounding box center [1198, 393] width 9 height 8
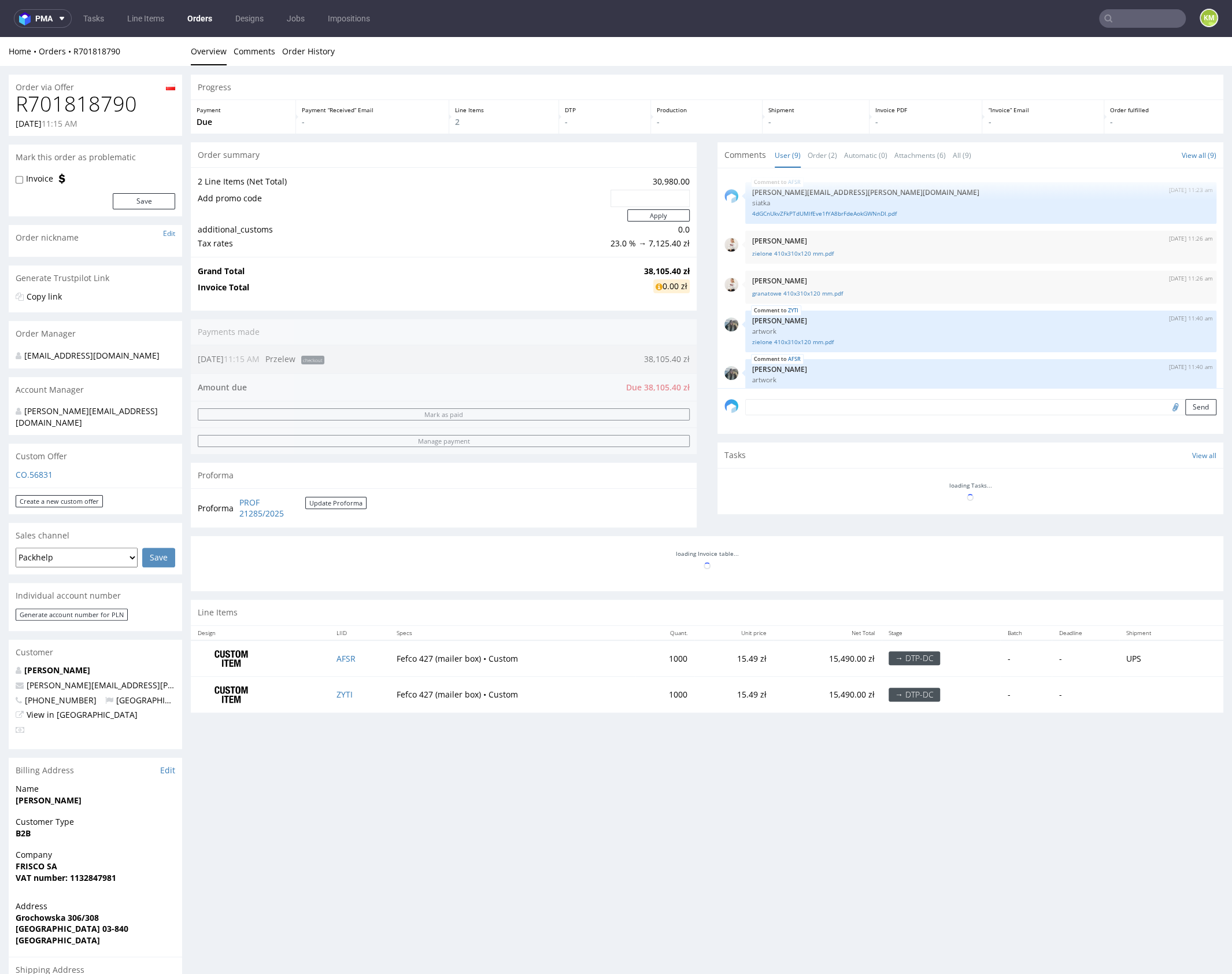
scroll to position [199, 0]
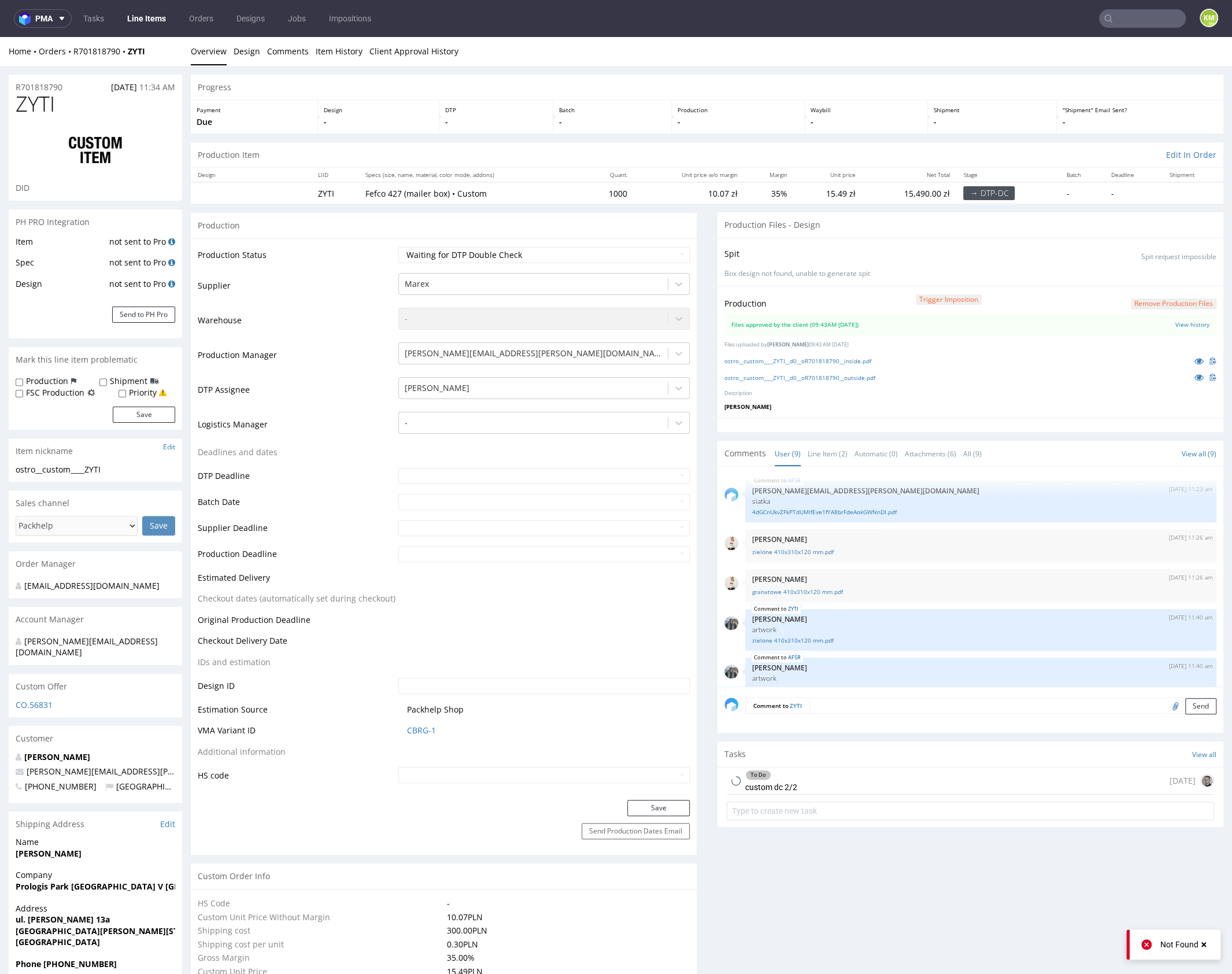
scroll to position [199, 0]
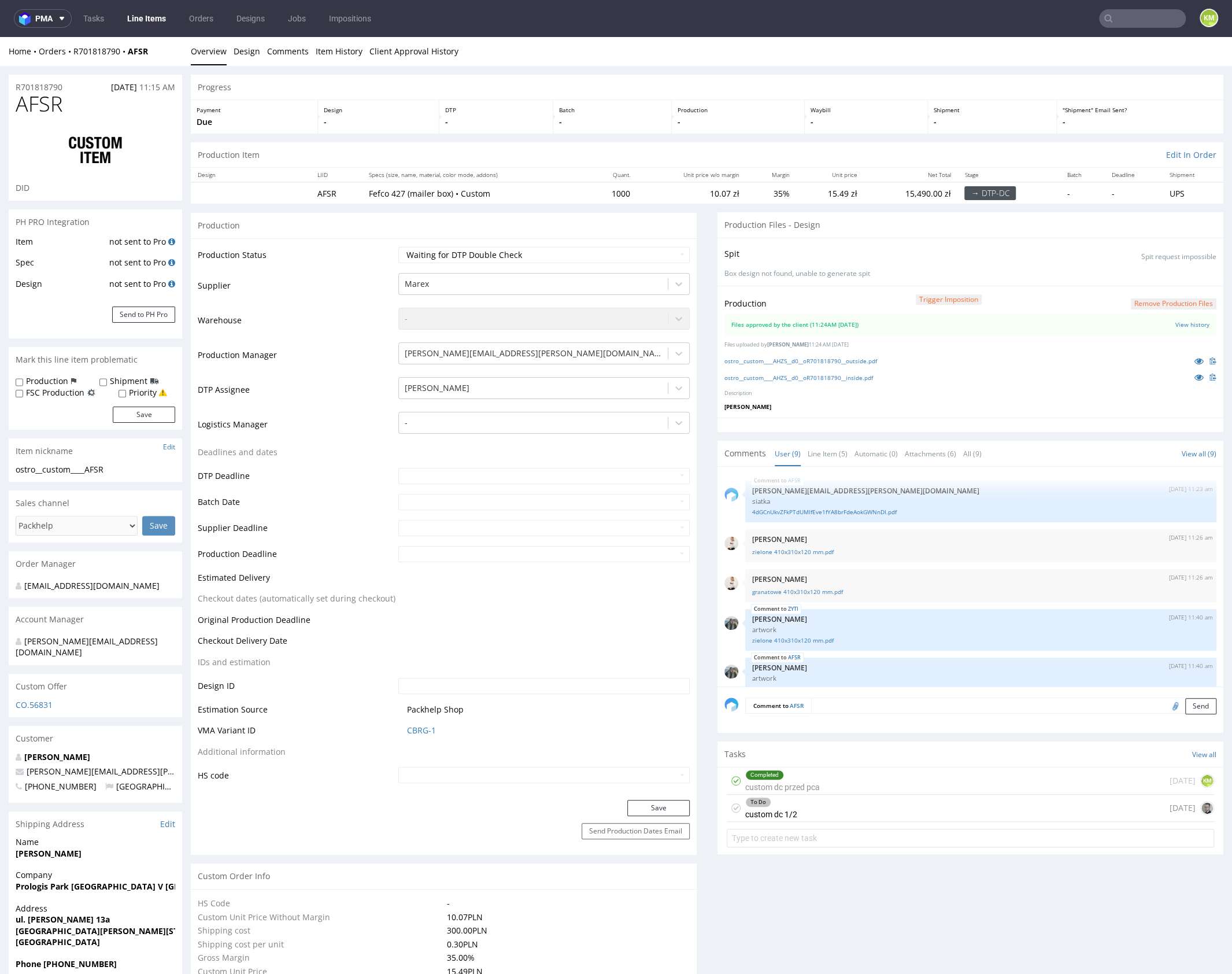
scroll to position [199, 0]
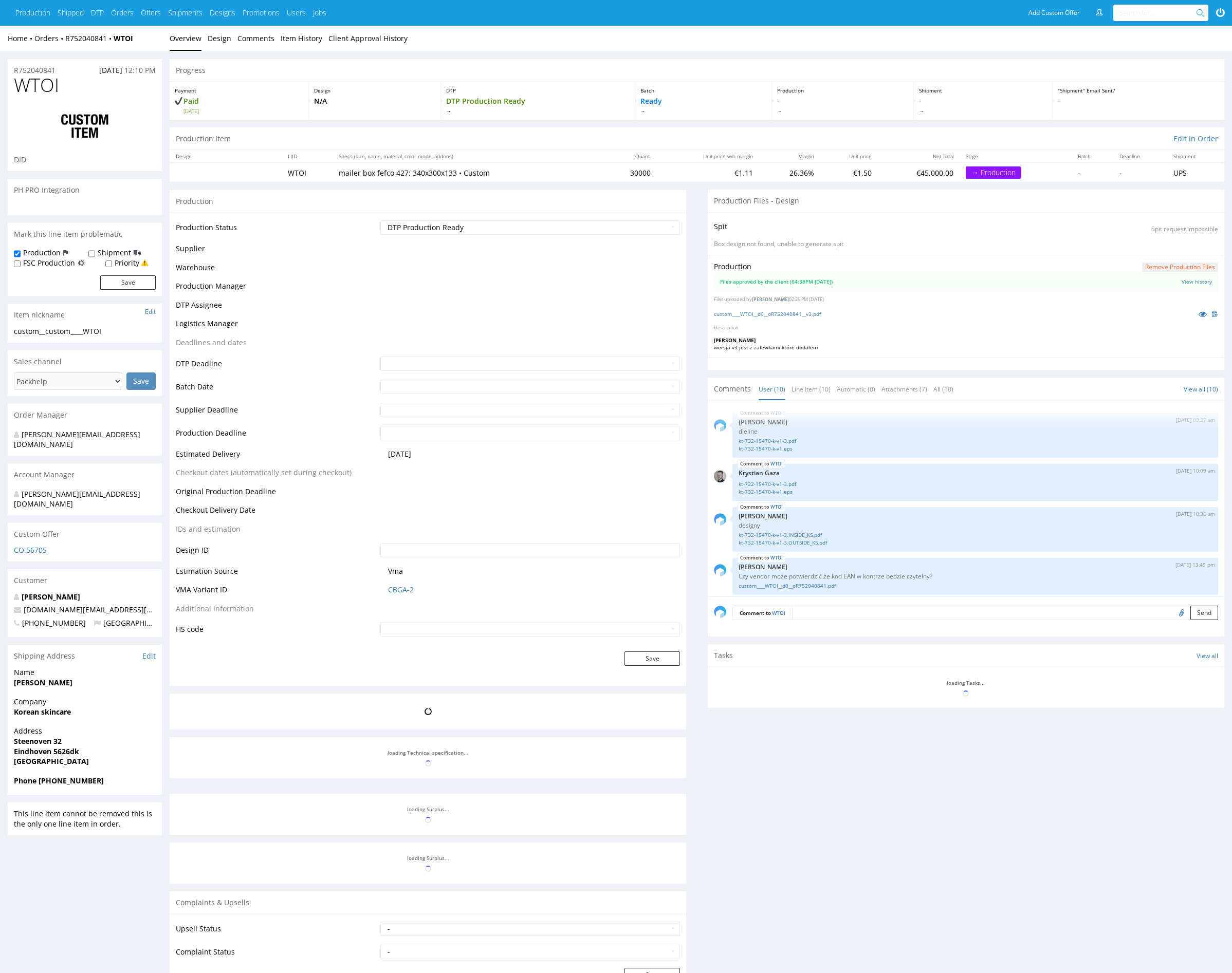
scroll to position [438, 0]
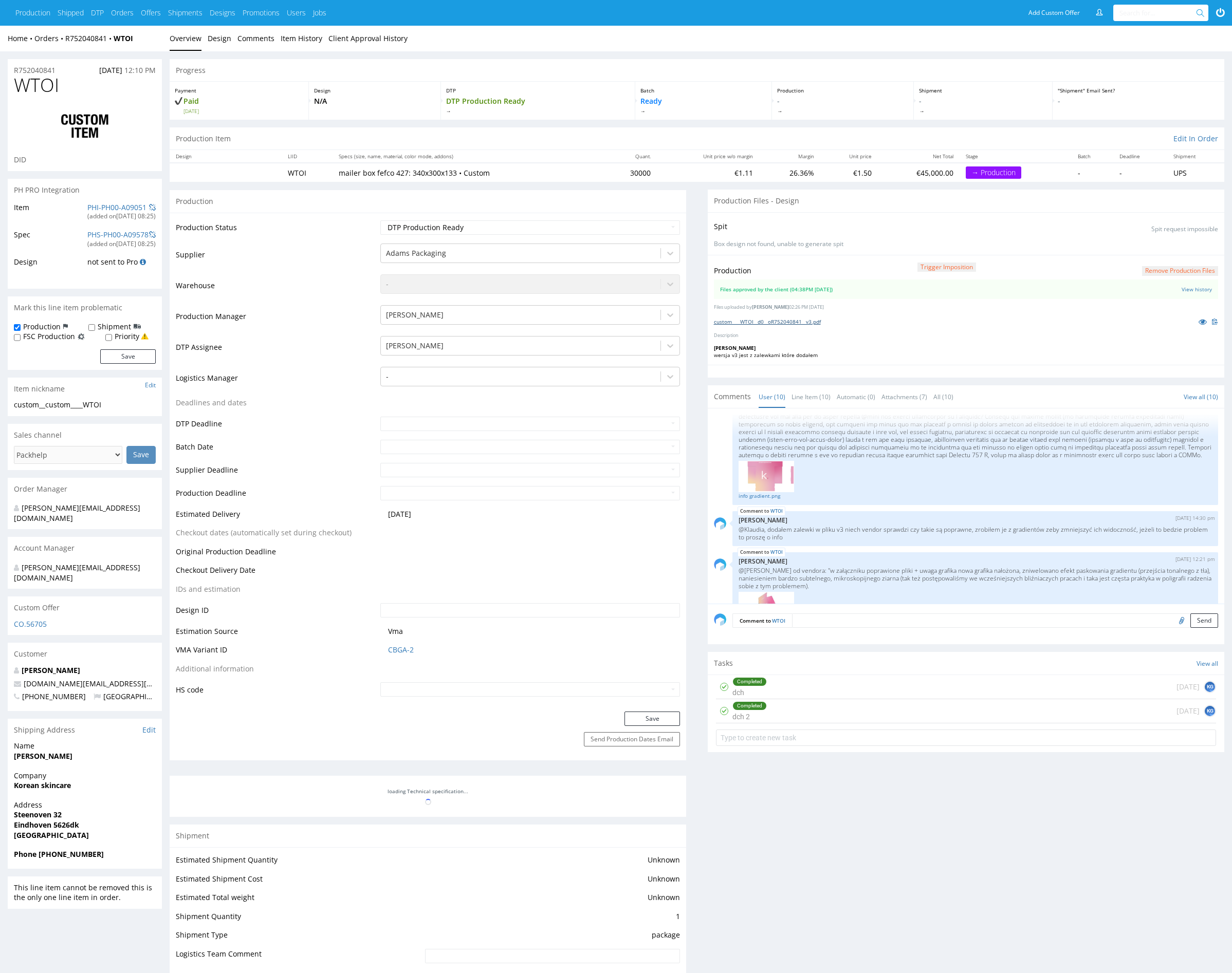
click at [815, 321] on link "custom____WTOI__d0__oR752040841__v3.pdf" at bounding box center [767, 321] width 107 height 7
click at [49, 88] on span "WTOI" at bounding box center [36, 85] width 45 height 20
copy span "WTOI"
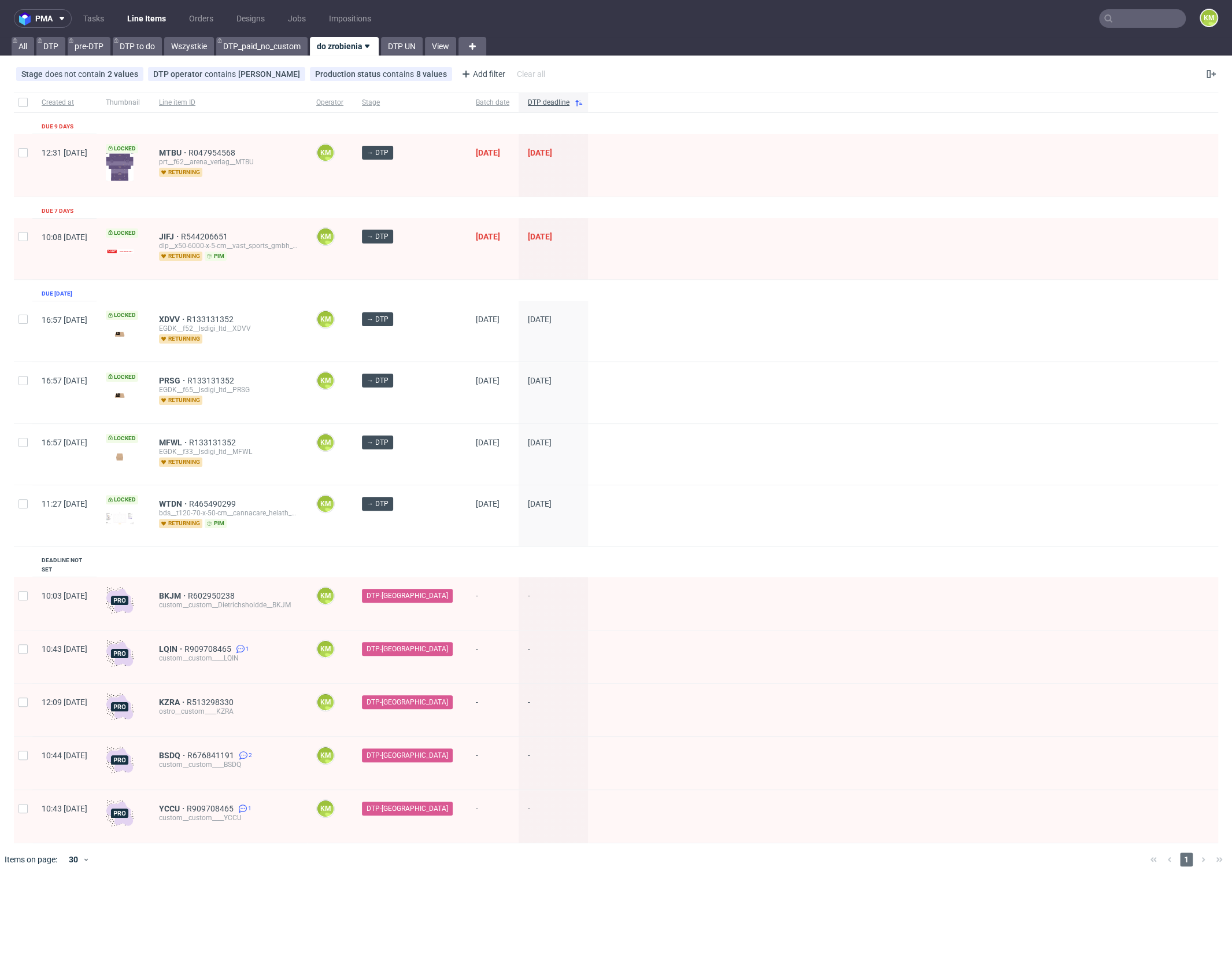
drag, startPoint x: 1126, startPoint y: 21, endPoint x: 1138, endPoint y: 29, distance: 14.4
click at [1126, 22] on input "text" at bounding box center [1142, 18] width 86 height 19
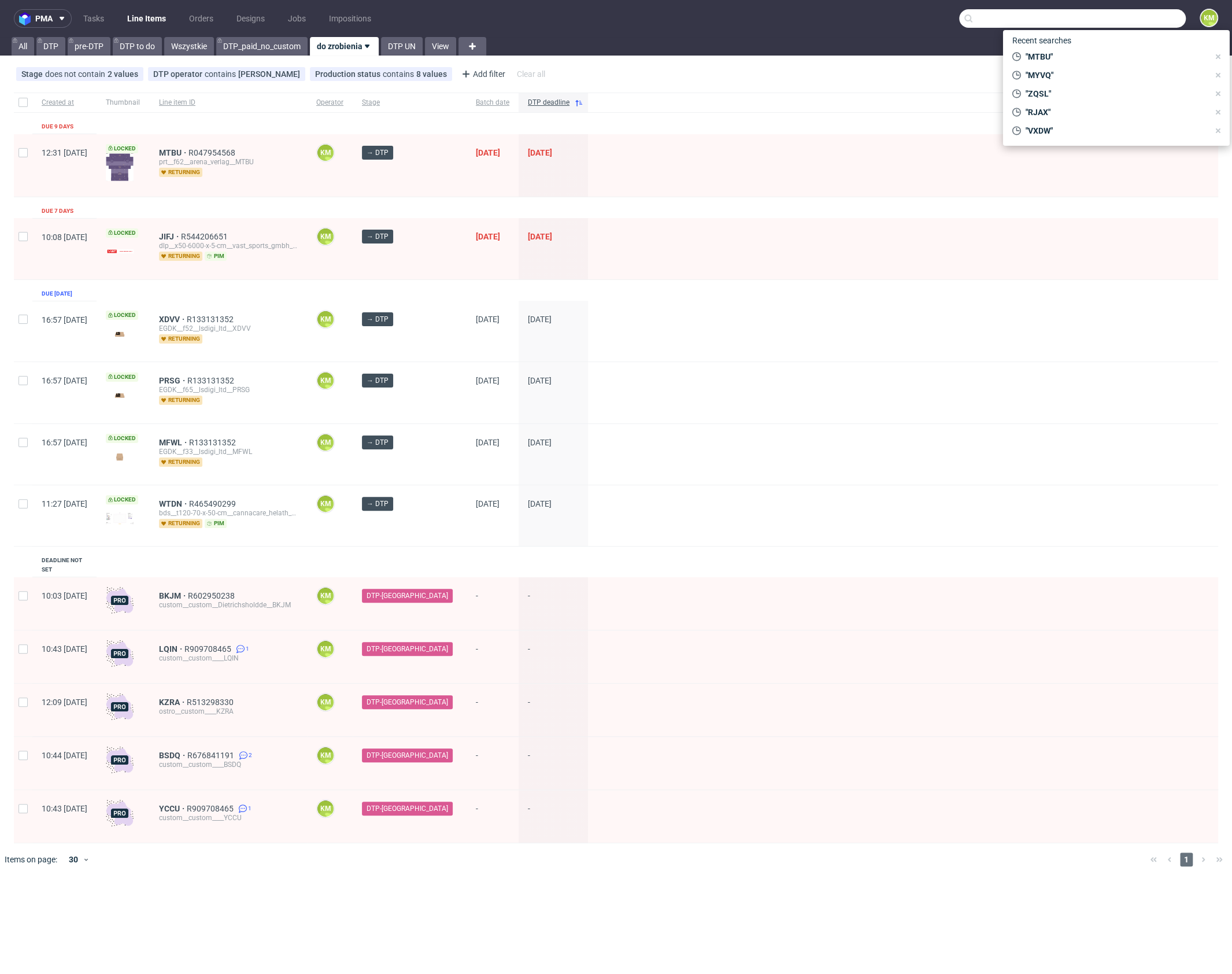
paste input "WTOI"
type input "WTOI"
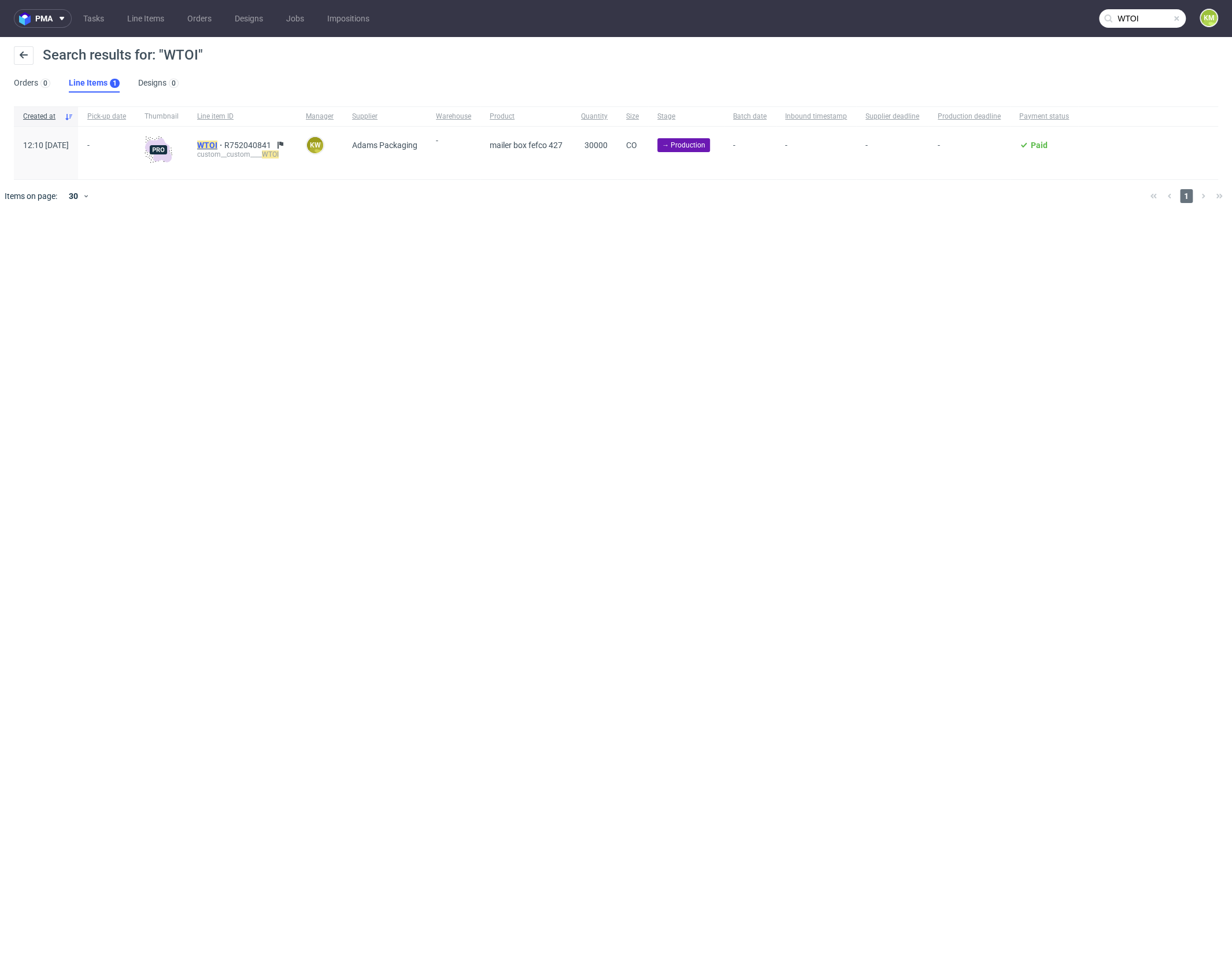
click at [218, 140] on mark "WTOI" at bounding box center [207, 144] width 20 height 9
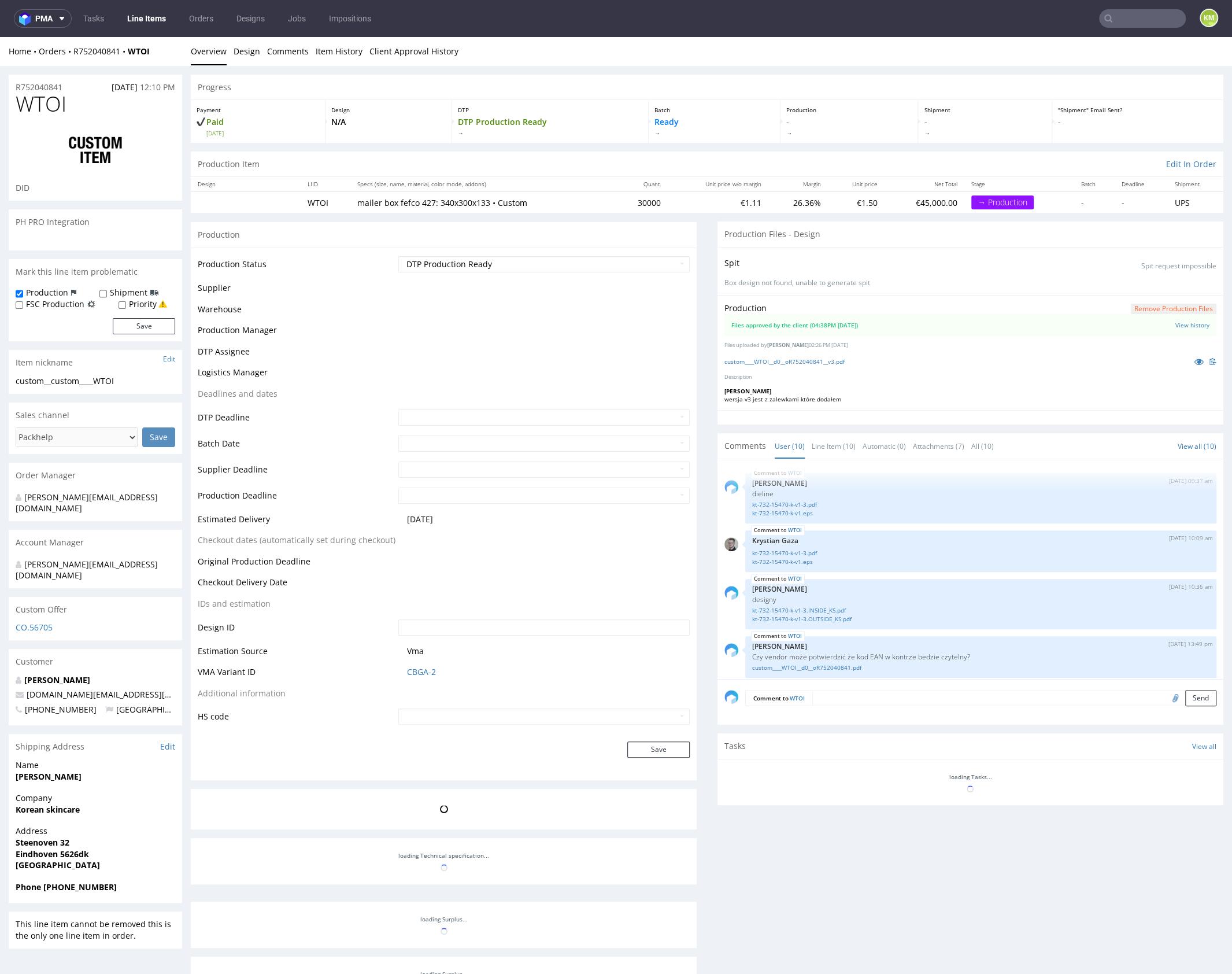
scroll to position [606, 0]
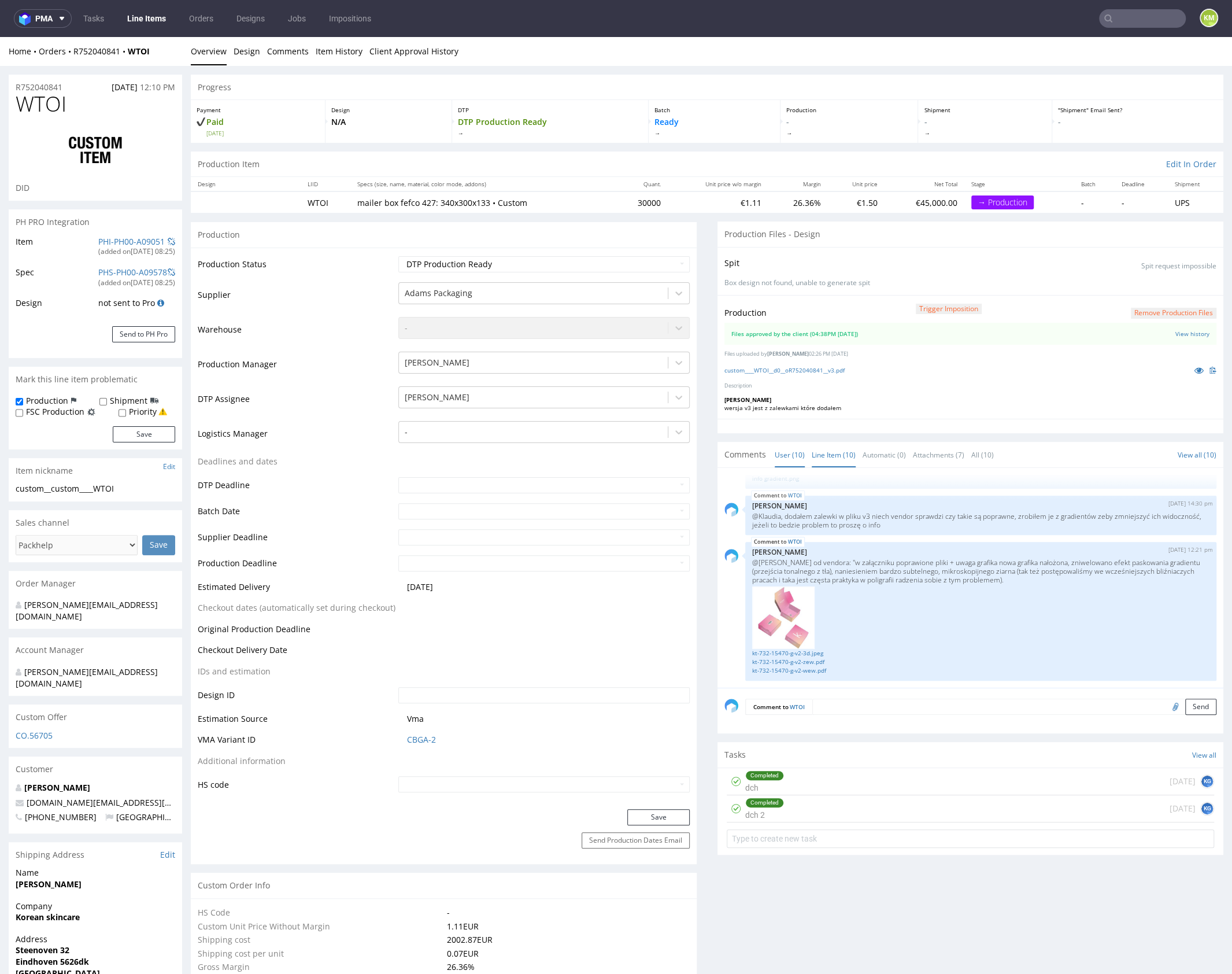
click at [835, 452] on link "Line Item (10)" at bounding box center [834, 454] width 44 height 25
click at [979, 575] on p "@karol odpowiedź od vendora: "w załączniku poprawione pliki + uwaga grafika now…" at bounding box center [981, 571] width 457 height 26
click at [976, 579] on p "@karol odpowiedź od vendora: "w załączniku poprawione pliki + uwaga grafika now…" at bounding box center [981, 571] width 457 height 26
click at [932, 580] on p "@karol odpowiedź od vendora: "w załączniku poprawione pliki + uwaga grafika now…" at bounding box center [981, 571] width 457 height 26
click at [816, 649] on link "kt-732-15470-g-v2-3d.jpeg" at bounding box center [981, 653] width 457 height 9
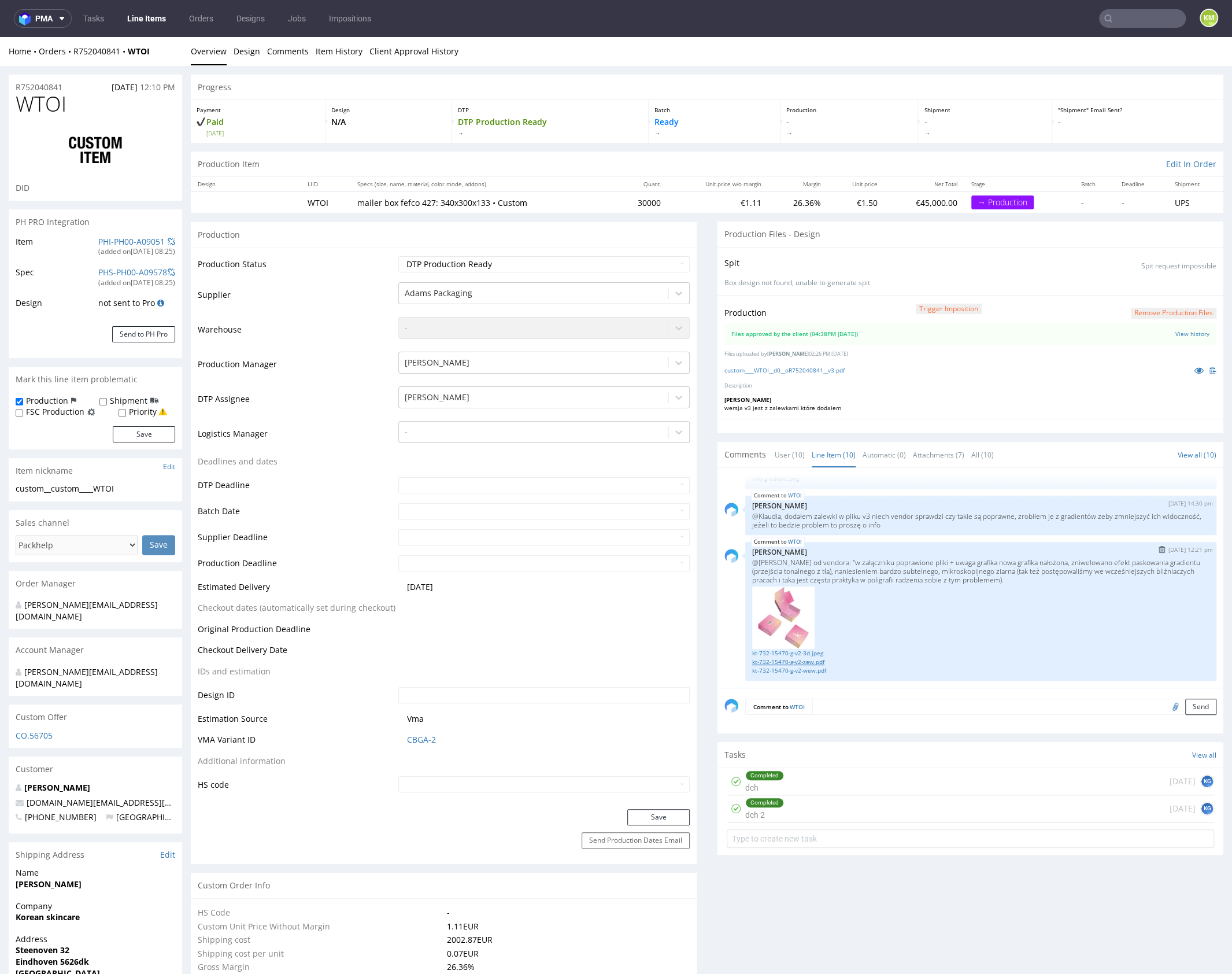
click at [816, 662] on link "kt-732-15470-g-v2-zew.pdf" at bounding box center [981, 662] width 457 height 9
click at [810, 671] on link "kt-732-15470-g-v2-wew.pdf" at bounding box center [981, 670] width 457 height 9
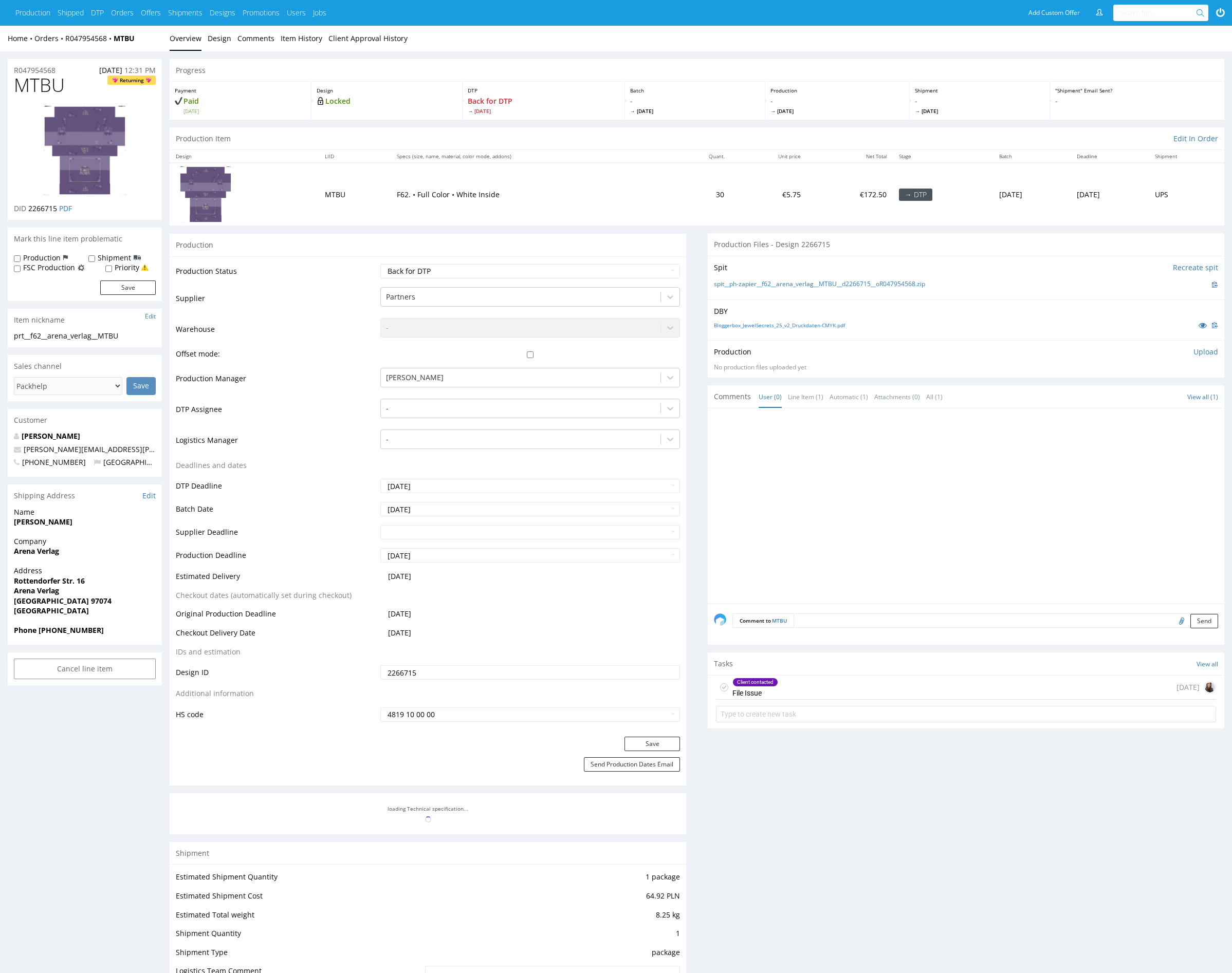
click at [794, 451] on div at bounding box center [969, 509] width 510 height 189
